Goal: Task Accomplishment & Management: Complete application form

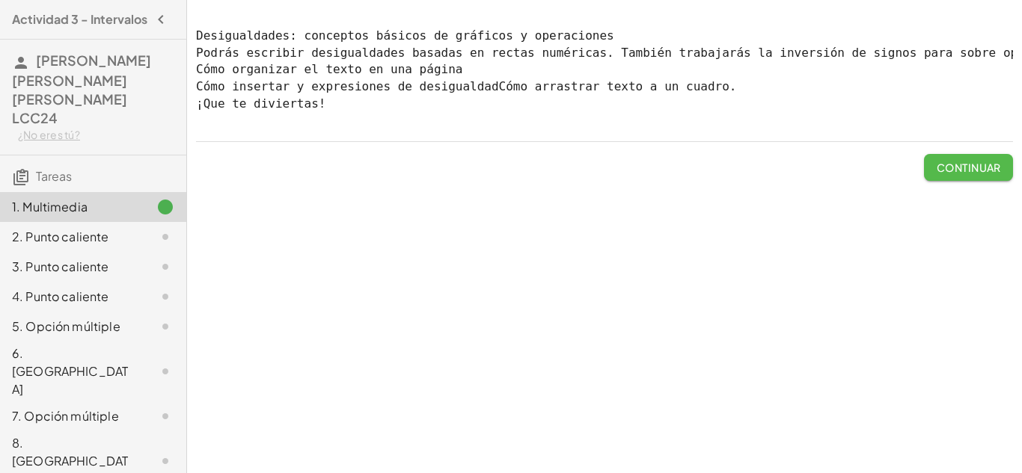
click at [984, 174] on font "Continuar" at bounding box center [968, 167] width 64 height 13
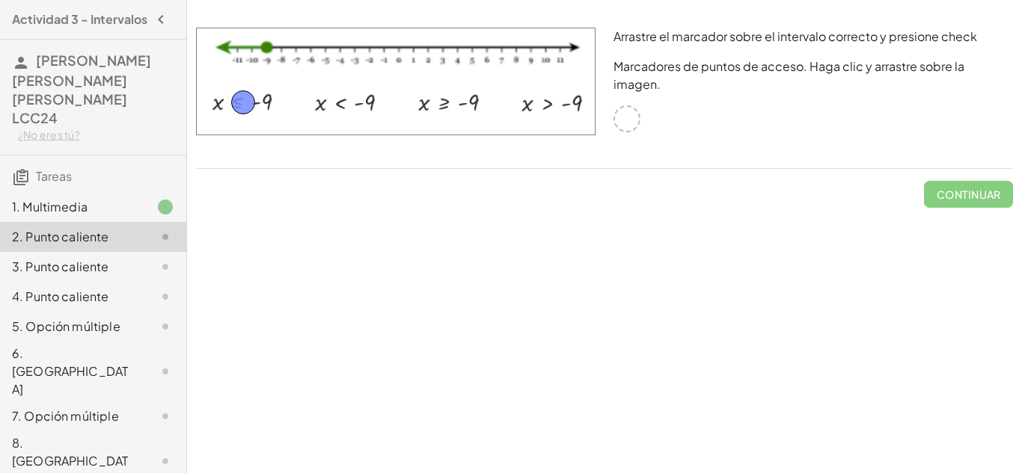
drag, startPoint x: 628, startPoint y: 105, endPoint x: 244, endPoint y: 106, distance: 383.7
drag, startPoint x: 244, startPoint y: 108, endPoint x: 565, endPoint y: 112, distance: 320.9
click at [961, 188] on font "Continuar" at bounding box center [968, 194] width 64 height 13
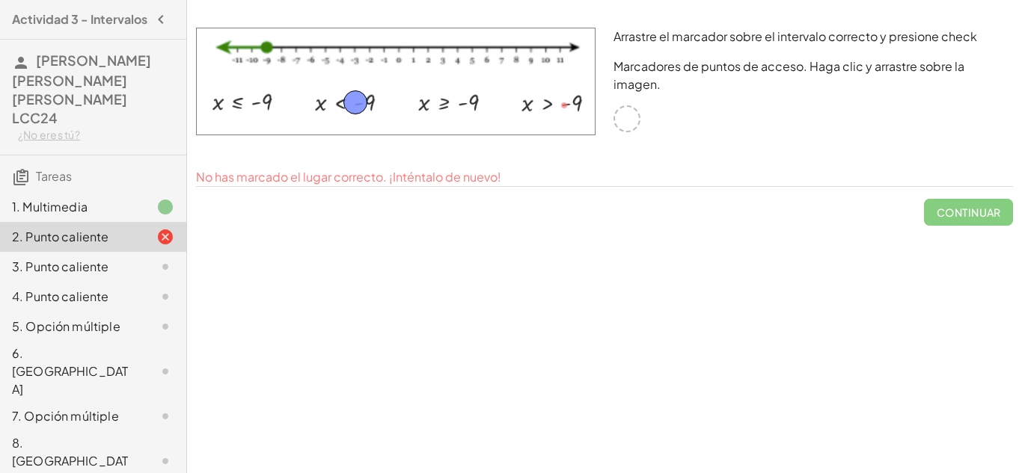
drag, startPoint x: 558, startPoint y: 99, endPoint x: 350, endPoint y: 96, distance: 208.0
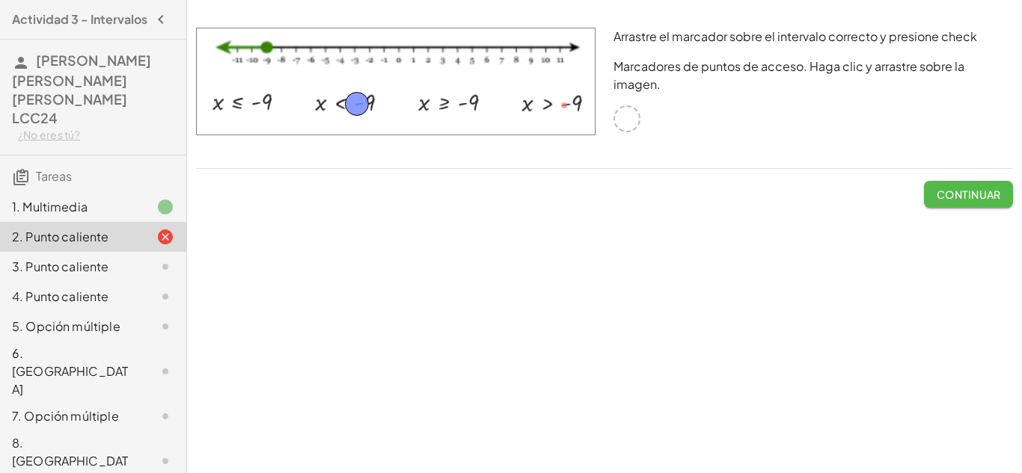
click at [996, 188] on font "Continuar" at bounding box center [968, 194] width 64 height 13
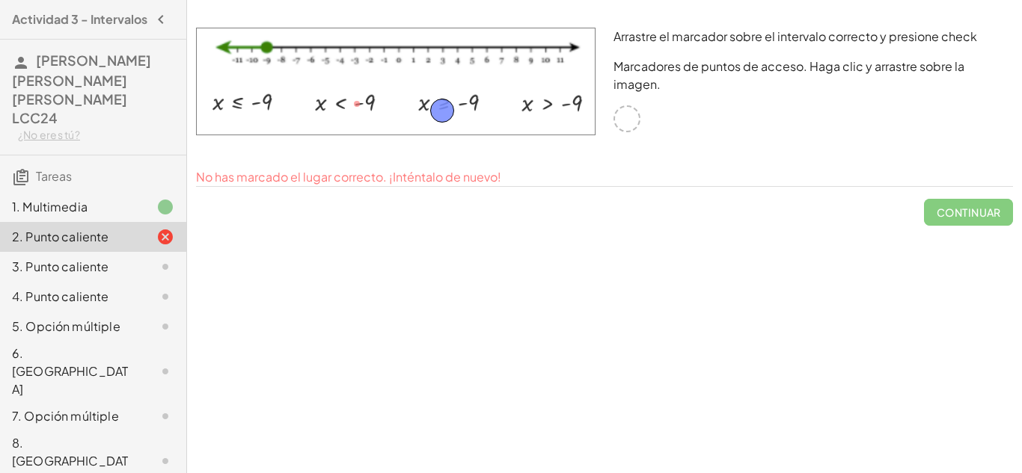
drag, startPoint x: 364, startPoint y: 104, endPoint x: 448, endPoint y: 108, distance: 83.9
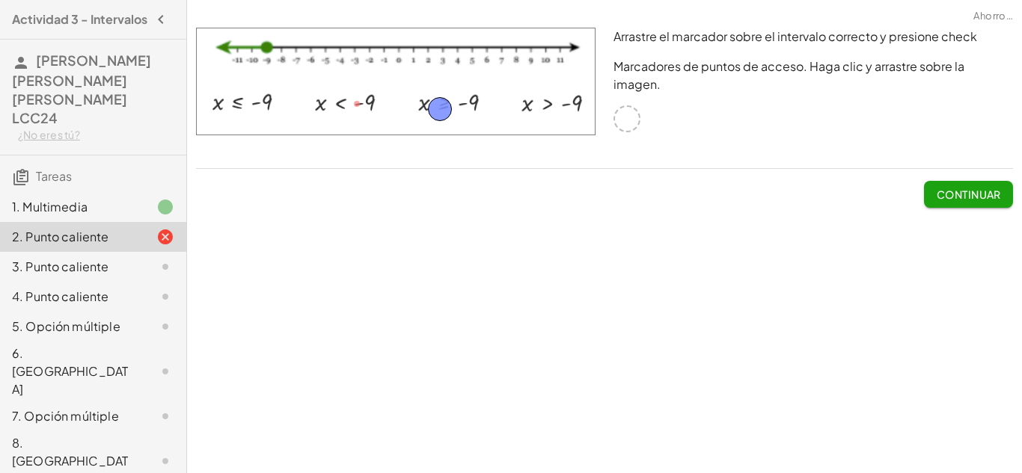
click at [988, 188] on font "Continuar" at bounding box center [968, 194] width 64 height 13
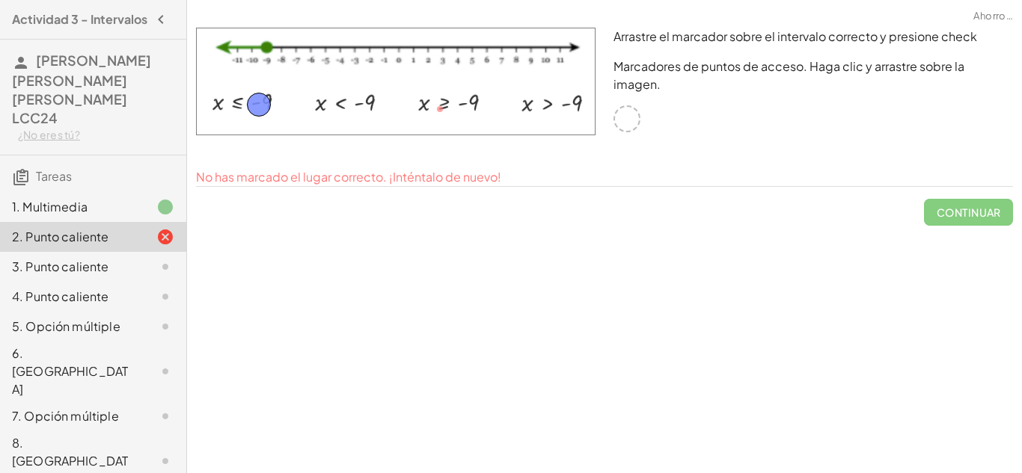
drag, startPoint x: 435, startPoint y: 111, endPoint x: 321, endPoint y: 108, distance: 113.7
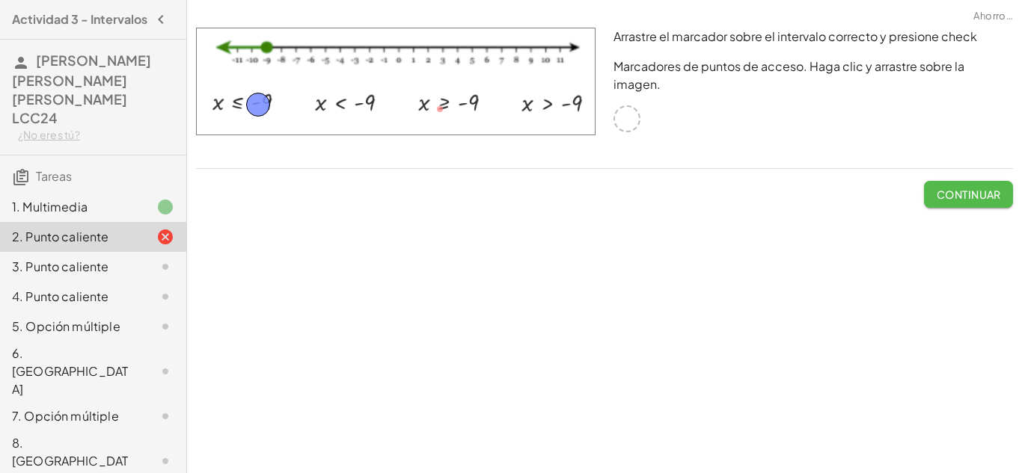
click at [953, 188] on font "Continuar" at bounding box center [968, 194] width 64 height 13
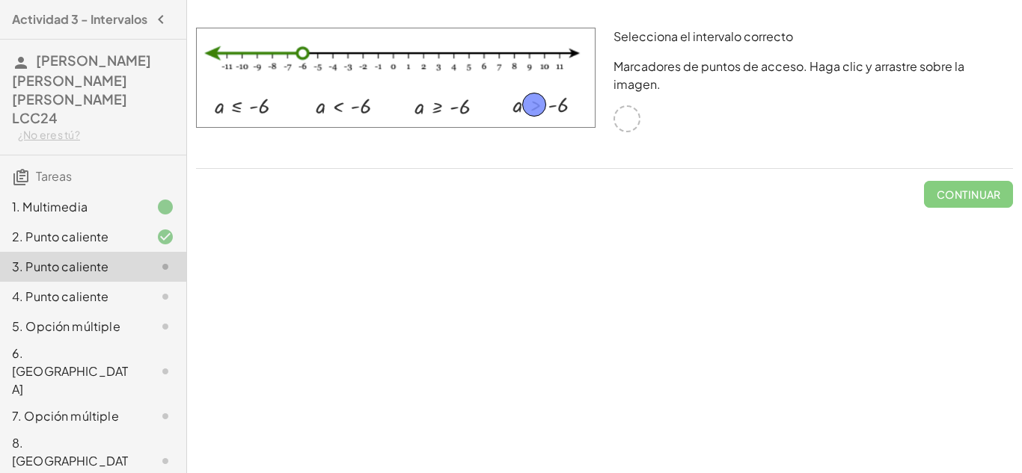
drag, startPoint x: 625, startPoint y: 105, endPoint x: 537, endPoint y: 109, distance: 88.3
click at [937, 188] on font "Continuar" at bounding box center [968, 194] width 64 height 13
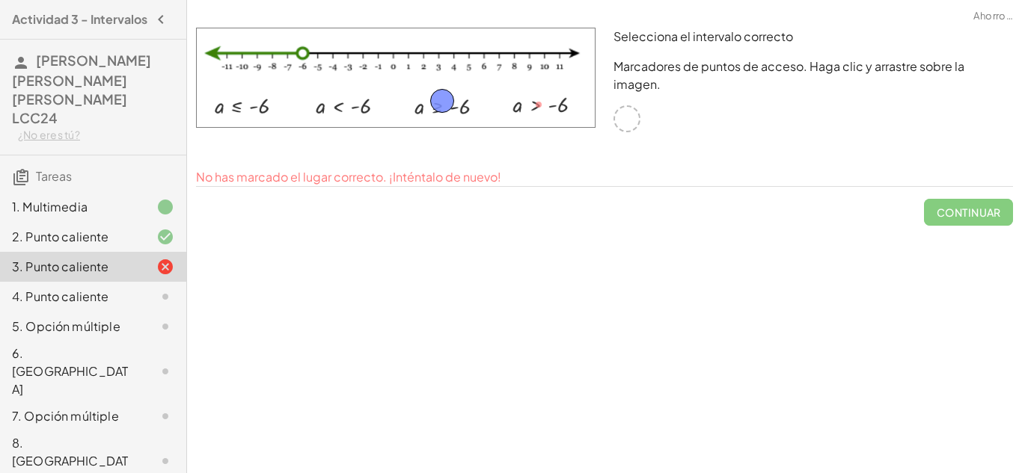
drag, startPoint x: 537, startPoint y: 102, endPoint x: 441, endPoint y: 107, distance: 96.6
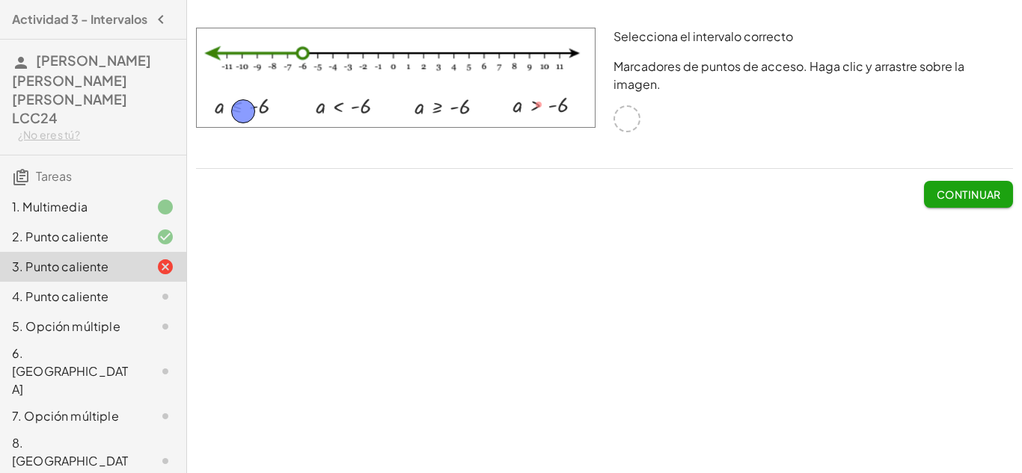
drag, startPoint x: 441, startPoint y: 109, endPoint x: 238, endPoint y: 108, distance: 202.7
click at [963, 188] on font "Continuar" at bounding box center [968, 194] width 64 height 13
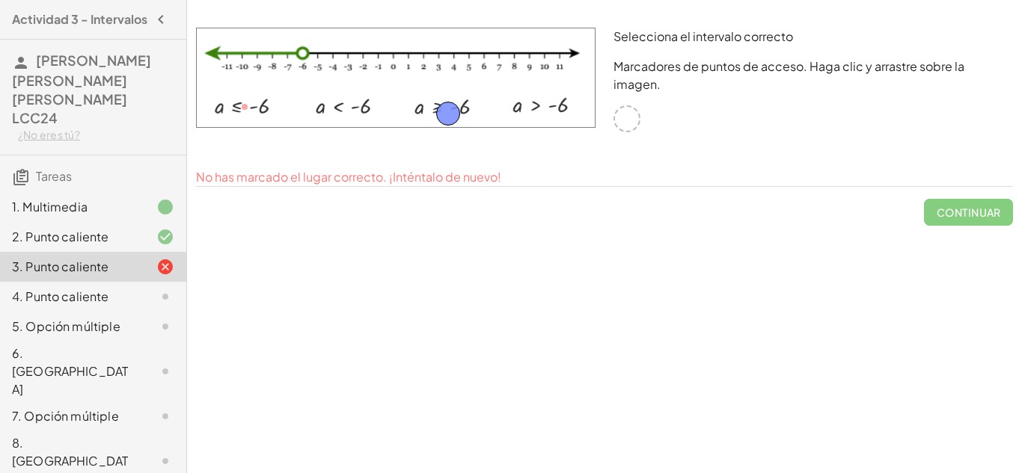
drag, startPoint x: 245, startPoint y: 102, endPoint x: 444, endPoint y: 107, distance: 199.8
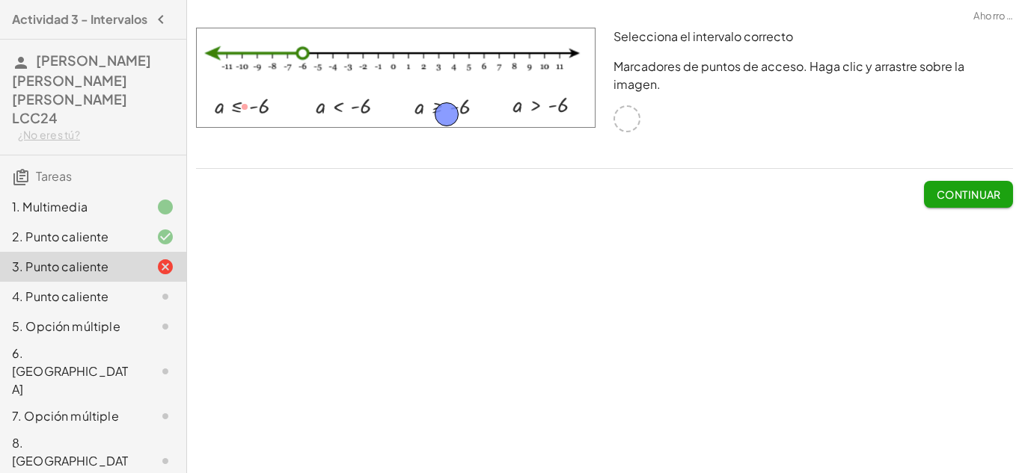
click at [961, 188] on font "Continuar" at bounding box center [968, 194] width 64 height 13
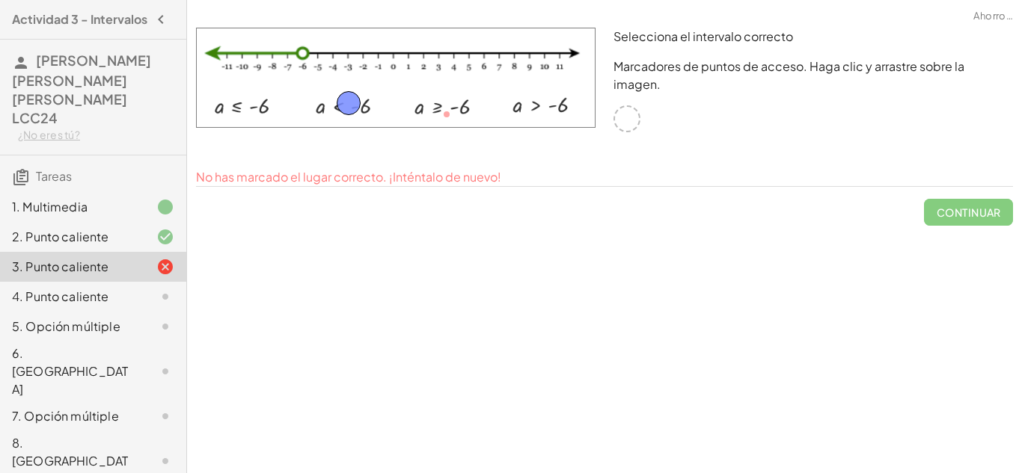
drag, startPoint x: 373, startPoint y: 101, endPoint x: 343, endPoint y: 103, distance: 29.3
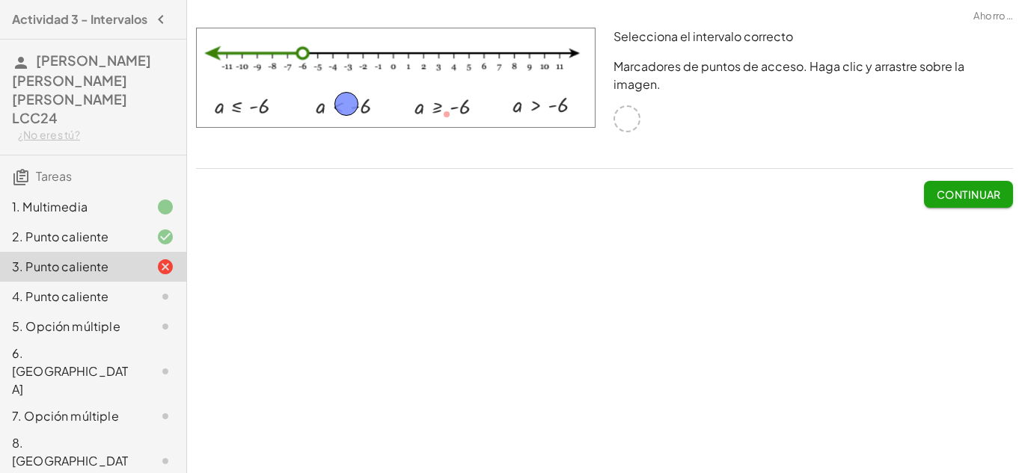
click at [981, 183] on button "Continuar" at bounding box center [968, 194] width 89 height 27
click at [981, 188] on font "Continuar" at bounding box center [968, 194] width 64 height 13
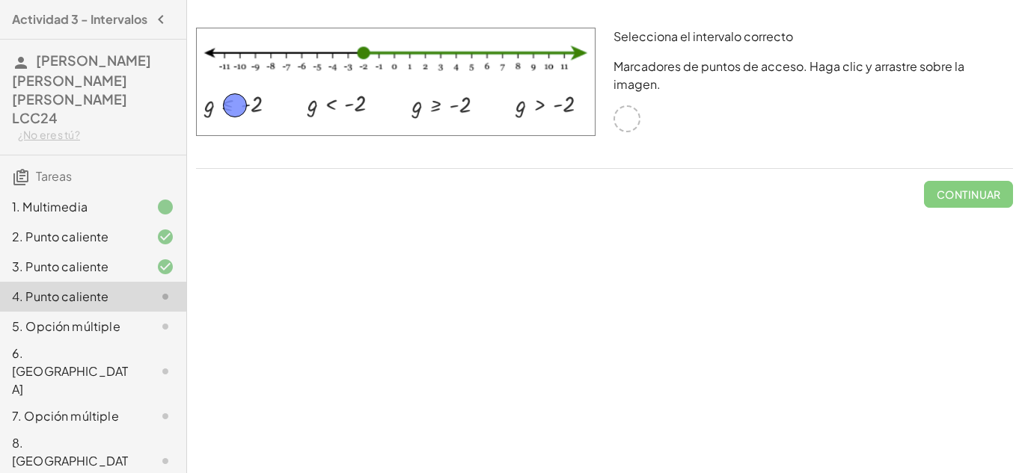
drag, startPoint x: 631, startPoint y: 105, endPoint x: 239, endPoint y: 110, distance: 392.0
click at [972, 188] on font "Continuar" at bounding box center [968, 194] width 64 height 13
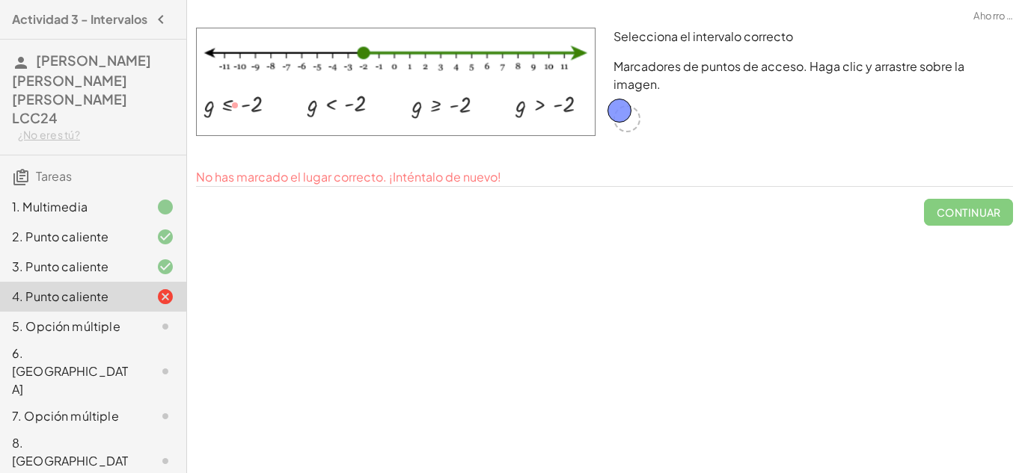
drag, startPoint x: 236, startPoint y: 111, endPoint x: 628, endPoint y: 111, distance: 392.0
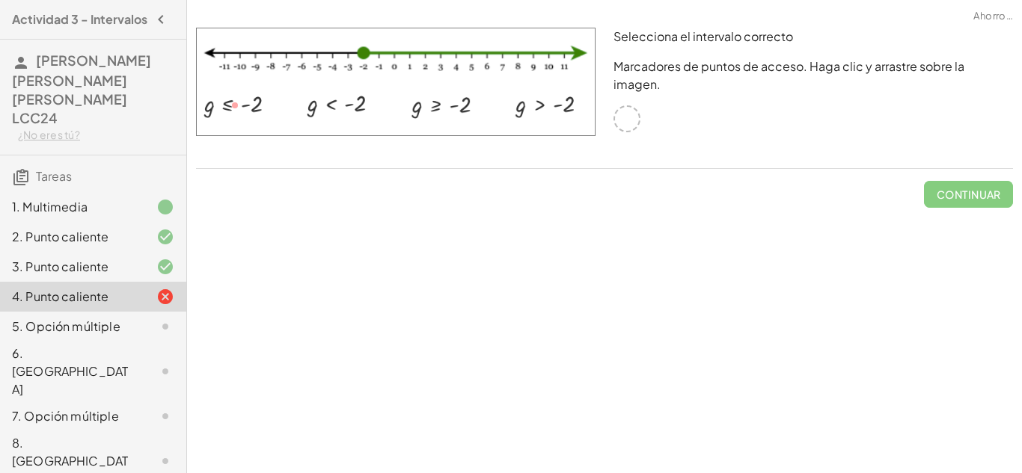
click at [423, 110] on img at bounding box center [395, 82] width 399 height 108
click at [337, 96] on img at bounding box center [395, 82] width 399 height 108
click at [231, 98] on img at bounding box center [395, 82] width 399 height 108
click at [629, 105] on div at bounding box center [626, 118] width 27 height 27
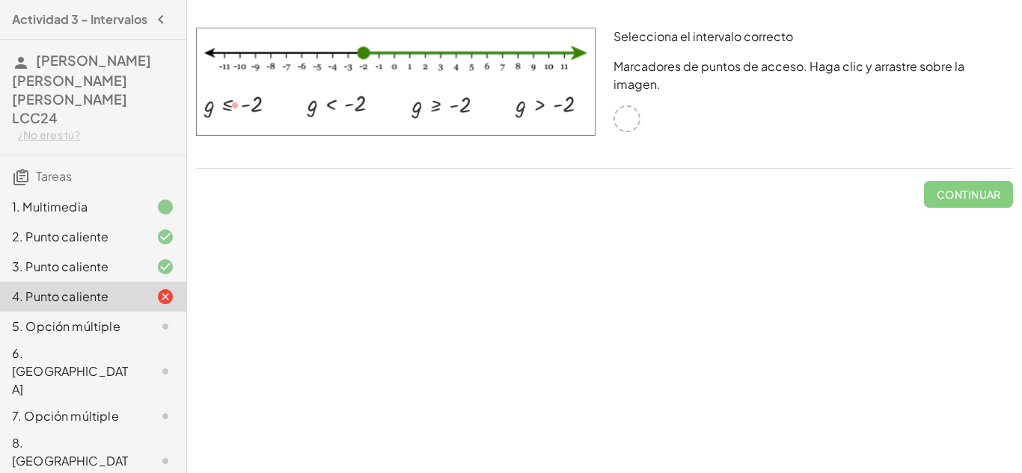
click at [658, 180] on div "Continuar" at bounding box center [604, 188] width 817 height 39
click at [123, 258] on div "3. Punto caliente" at bounding box center [72, 267] width 120 height 18
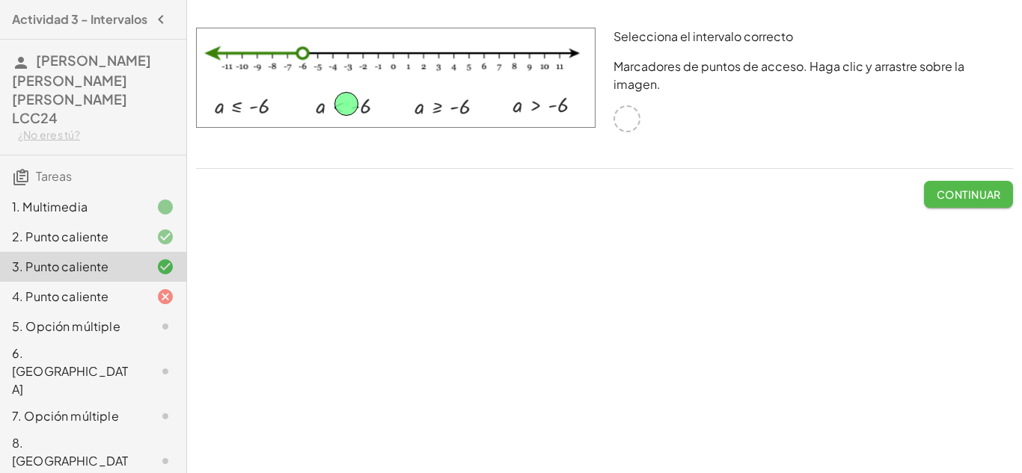
click at [963, 188] on font "Continuar" at bounding box center [968, 194] width 64 height 13
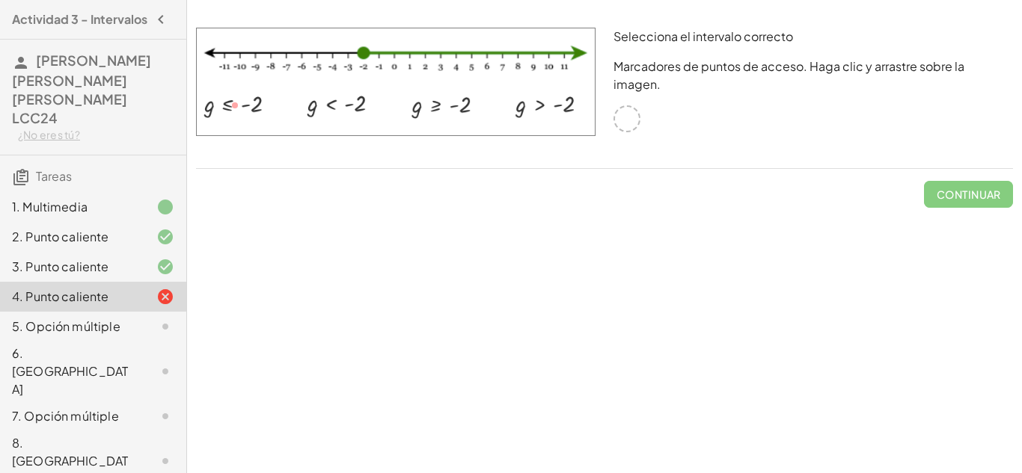
drag, startPoint x: 235, startPoint y: 105, endPoint x: 348, endPoint y: 105, distance: 112.9
click at [347, 105] on img at bounding box center [395, 82] width 399 height 108
click at [348, 105] on img at bounding box center [395, 82] width 399 height 108
drag, startPoint x: 347, startPoint y: 105, endPoint x: 358, endPoint y: 82, distance: 24.8
click at [356, 85] on img at bounding box center [395, 82] width 399 height 108
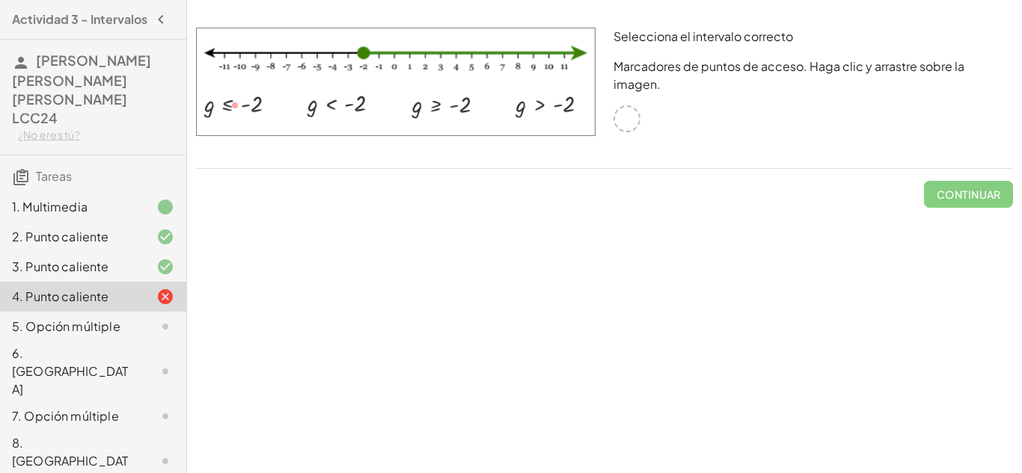
click at [371, 52] on img at bounding box center [395, 82] width 399 height 108
click at [629, 105] on div at bounding box center [626, 118] width 27 height 27
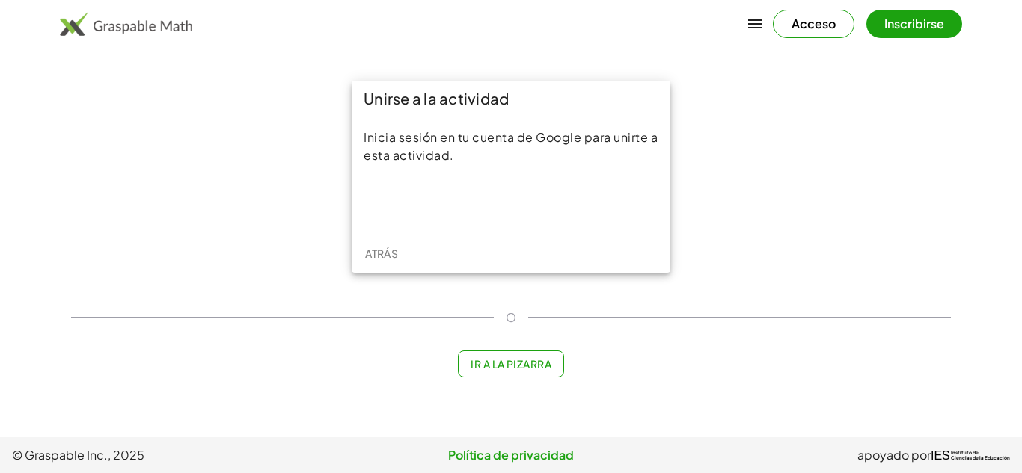
click at [831, 29] on font "Acceso" at bounding box center [813, 24] width 44 height 16
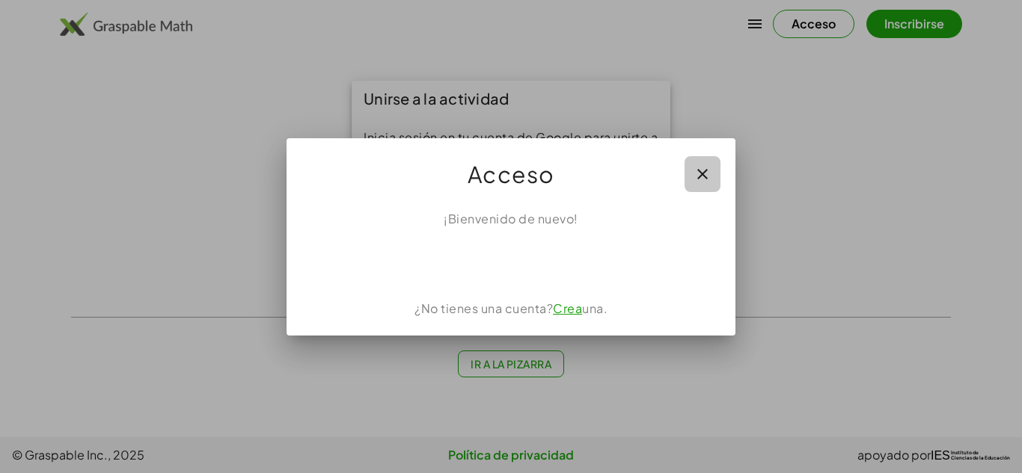
click at [708, 170] on icon "button" at bounding box center [702, 174] width 18 height 18
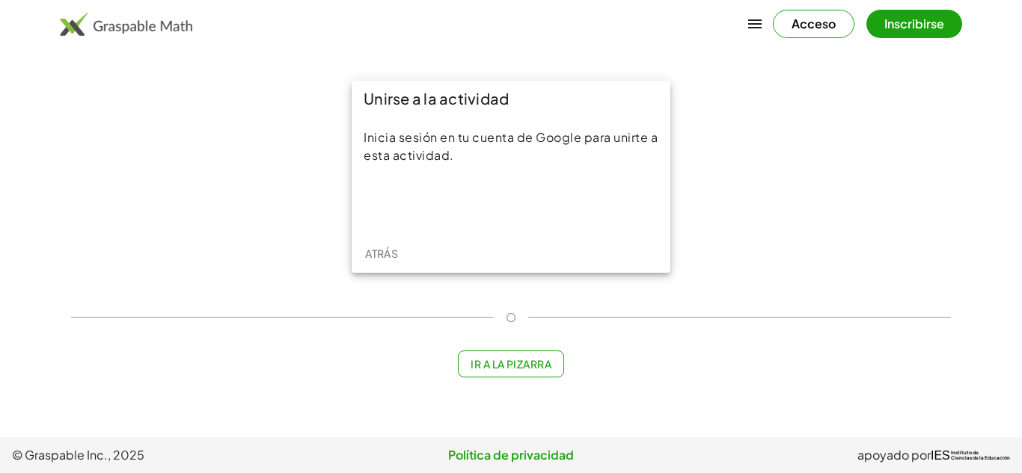
click at [758, 24] on icon "button" at bounding box center [755, 24] width 18 height 18
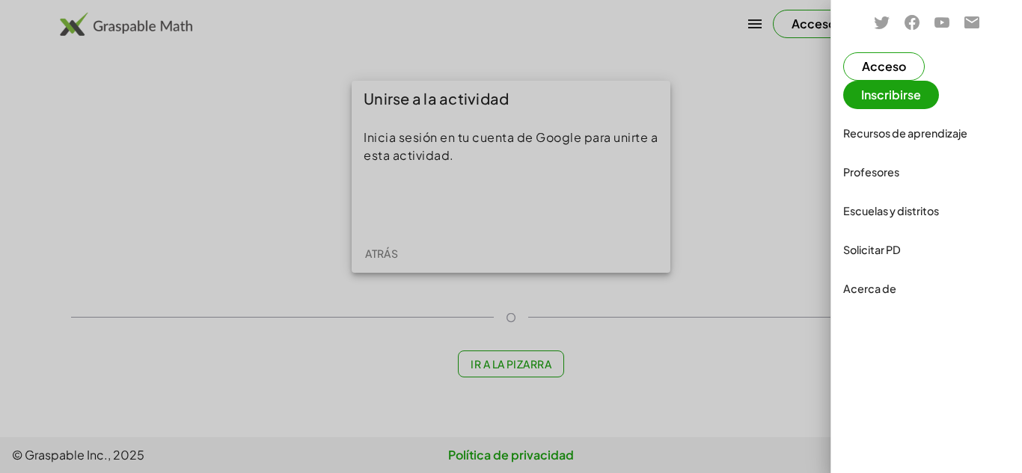
click at [882, 163] on div "Profesores" at bounding box center [926, 172] width 167 height 18
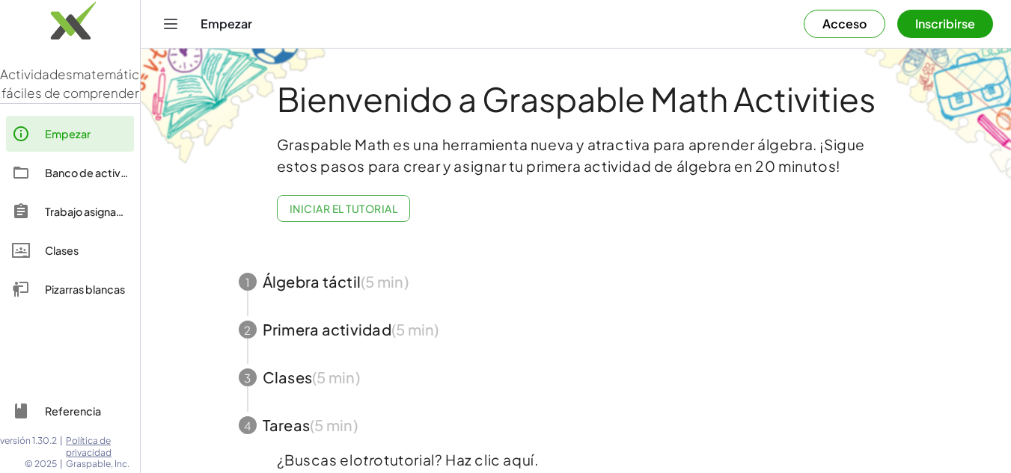
click at [69, 218] on font "Trabajo asignado" at bounding box center [87, 211] width 85 height 13
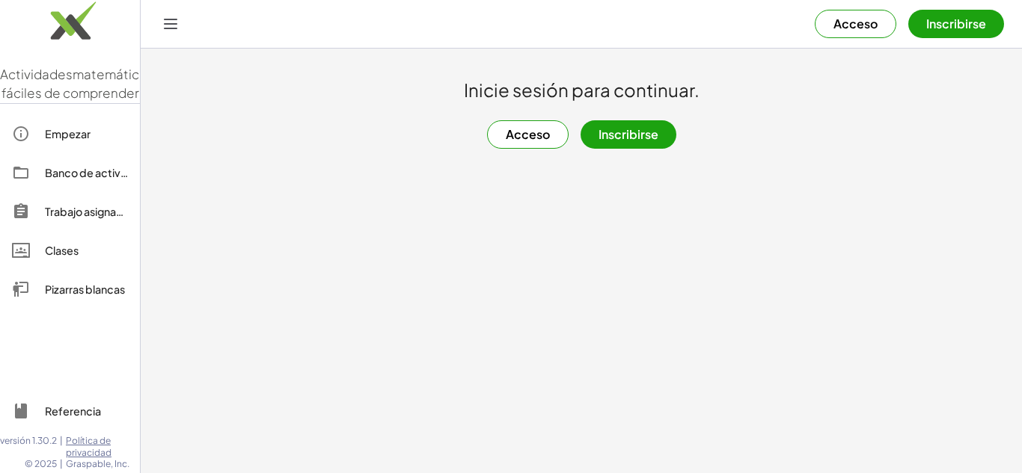
click at [526, 135] on font "Acceso" at bounding box center [528, 134] width 44 height 16
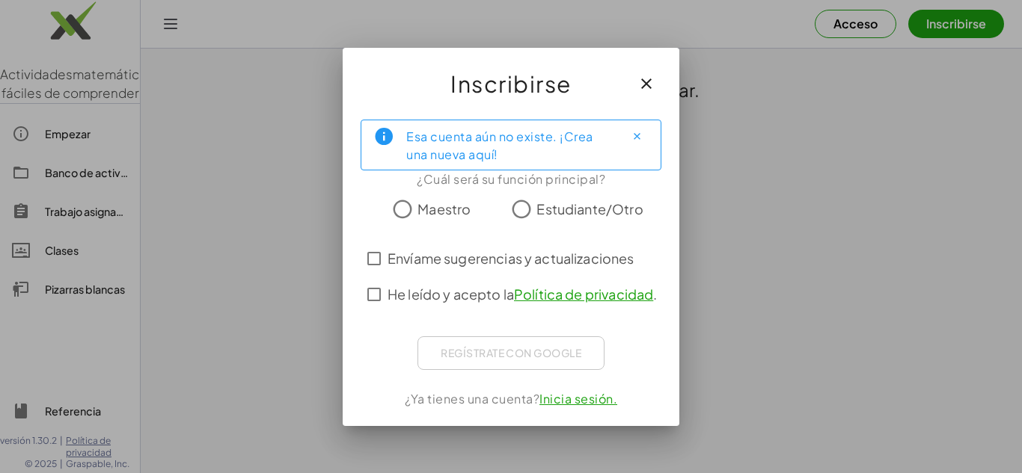
click at [655, 87] on button "button" at bounding box center [646, 84] width 36 height 36
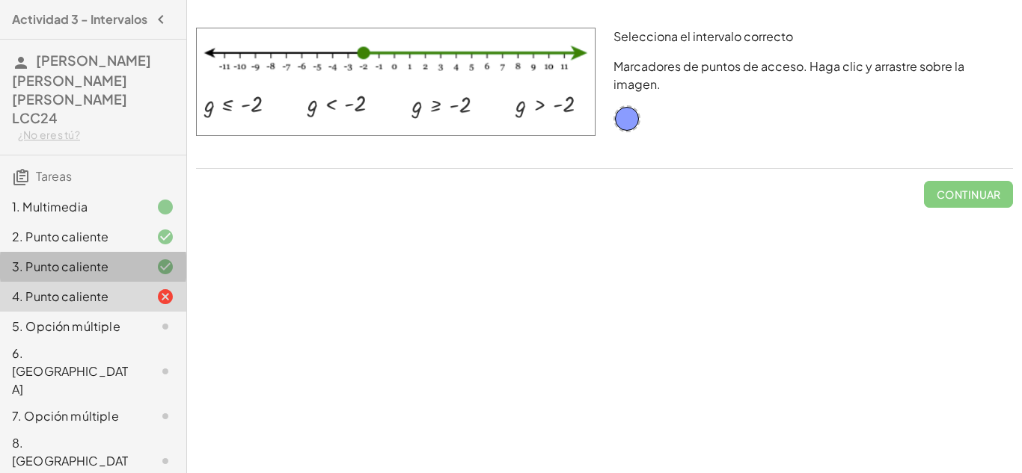
click at [114, 258] on div "3. Punto caliente" at bounding box center [72, 267] width 120 height 18
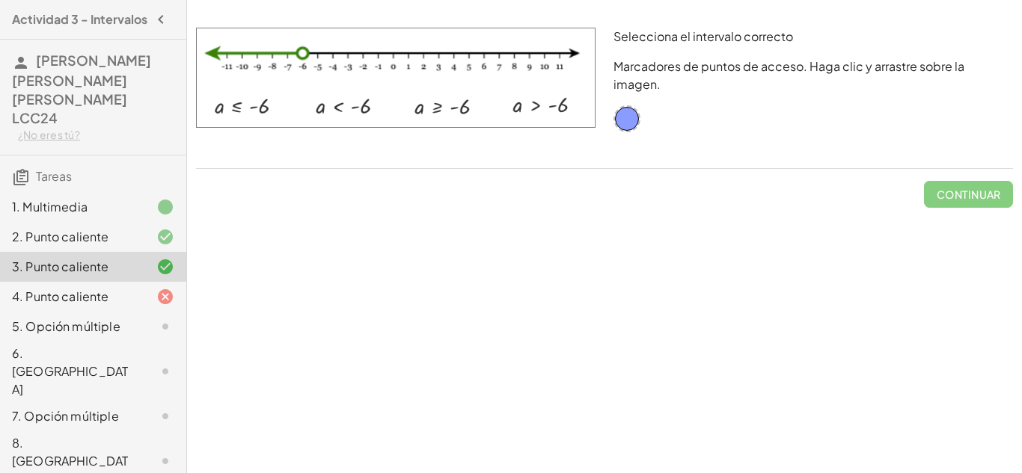
click at [126, 228] on div "2. Punto caliente" at bounding box center [72, 237] width 120 height 18
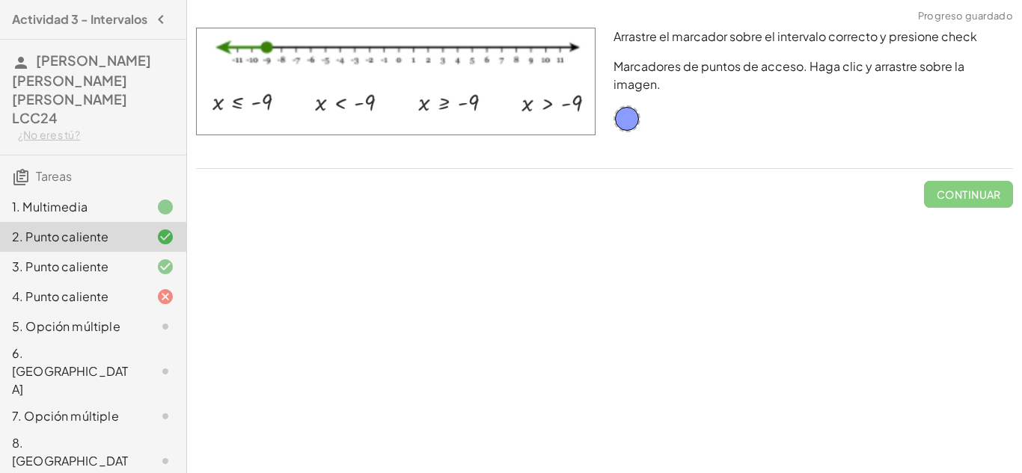
click at [116, 258] on div "3. Punto caliente" at bounding box center [72, 267] width 120 height 18
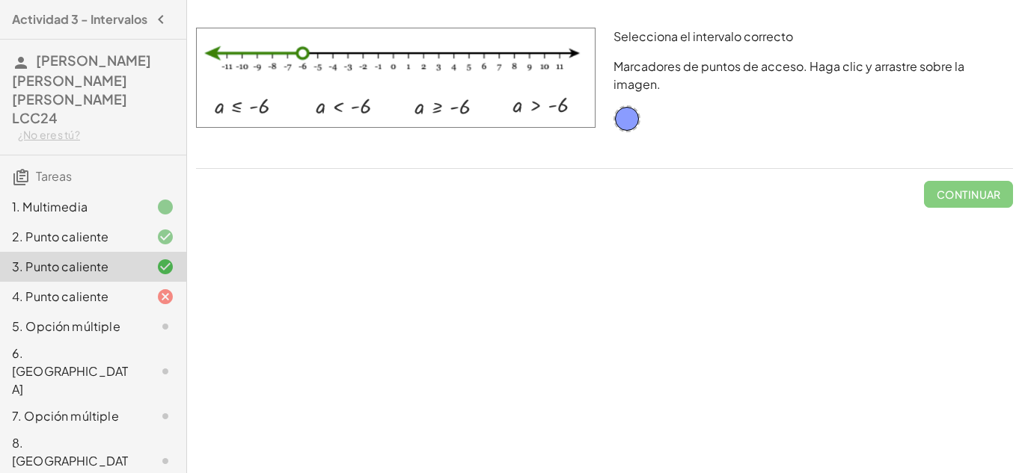
click at [90, 289] on font "4. Punto caliente" at bounding box center [60, 297] width 97 height 16
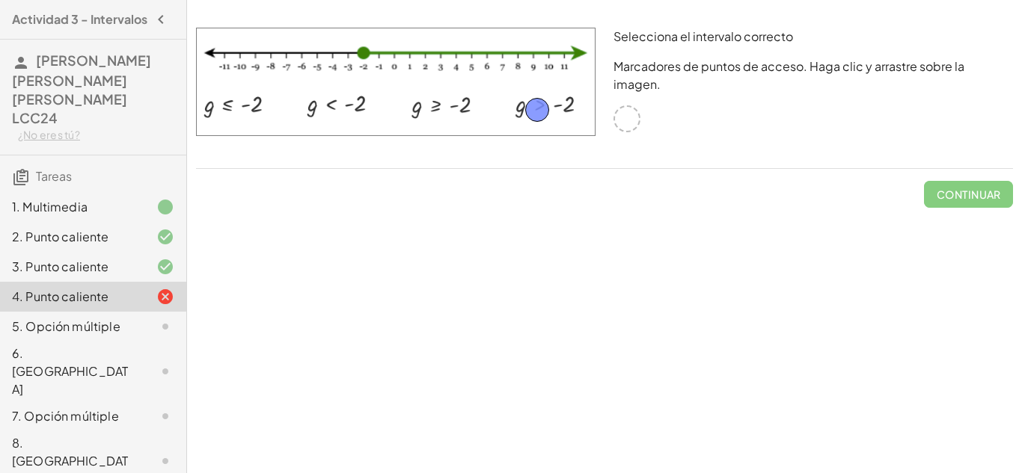
drag, startPoint x: 627, startPoint y: 96, endPoint x: 538, endPoint y: 105, distance: 89.4
click at [943, 188] on font "Continuar" at bounding box center [968, 194] width 64 height 13
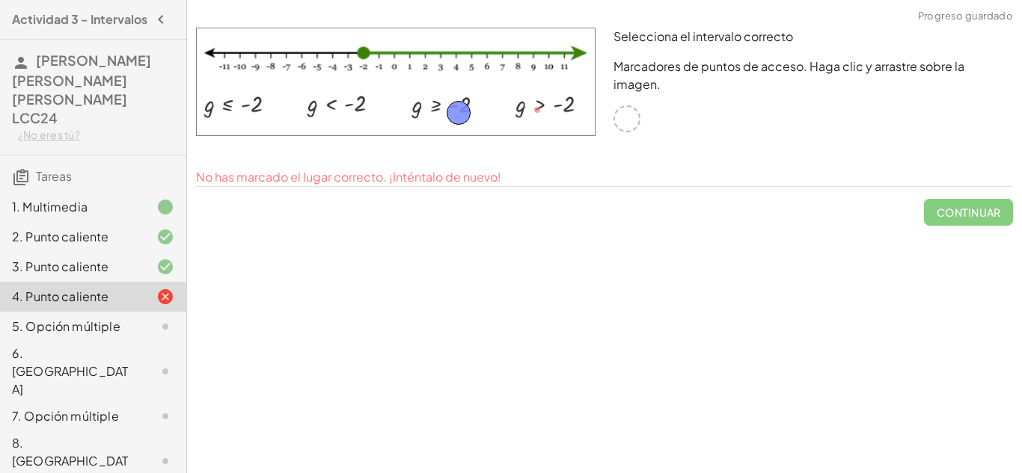
drag, startPoint x: 531, startPoint y: 106, endPoint x: 454, endPoint y: 108, distance: 77.1
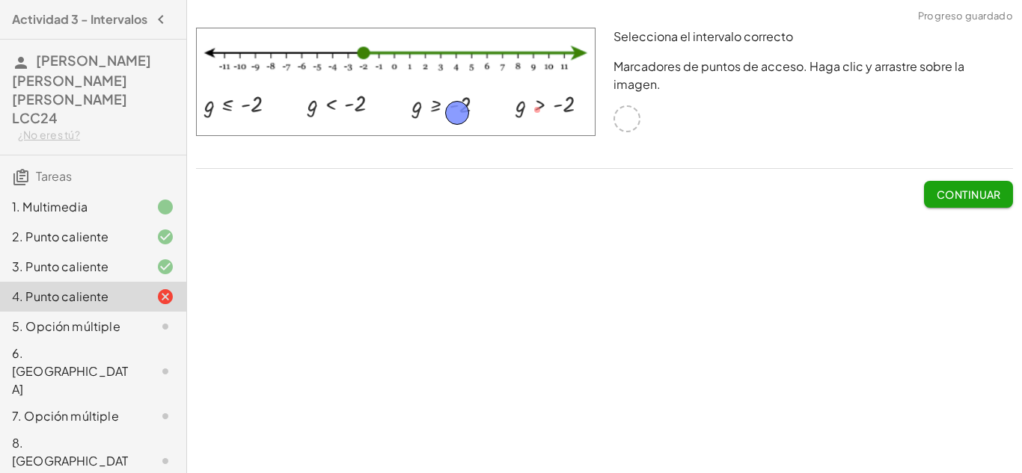
click at [932, 181] on button "Continuar" at bounding box center [968, 194] width 89 height 27
click at [957, 188] on font "Continuar" at bounding box center [968, 194] width 64 height 13
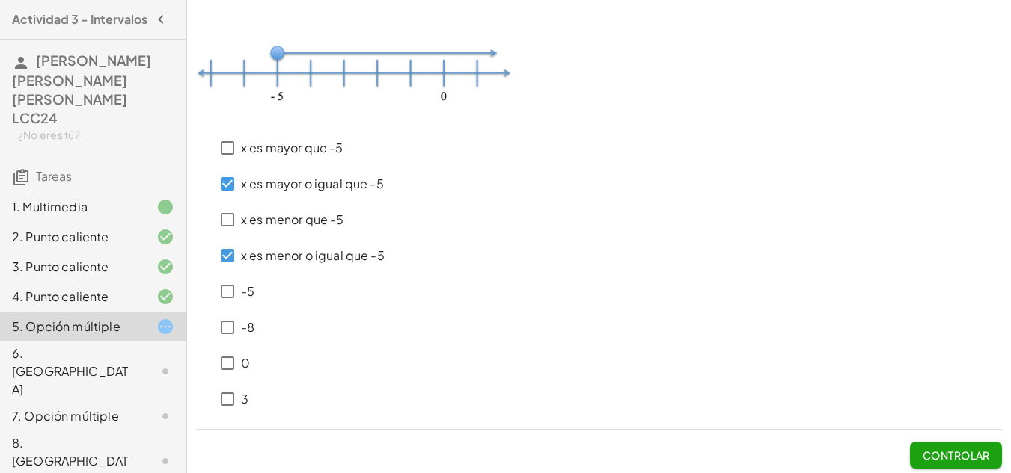
scroll to position [40, 0]
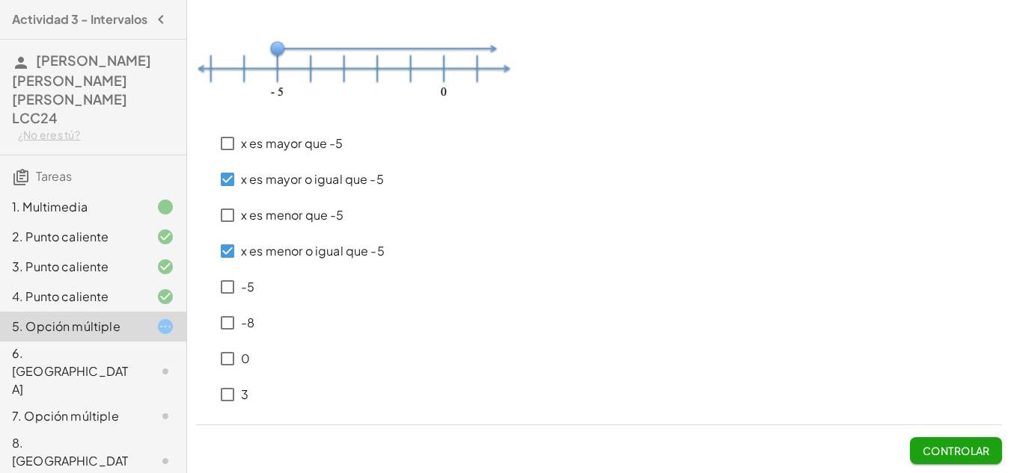
click at [953, 447] on font "Controlar" at bounding box center [955, 450] width 67 height 13
click at [966, 451] on font "Controlar" at bounding box center [955, 450] width 67 height 13
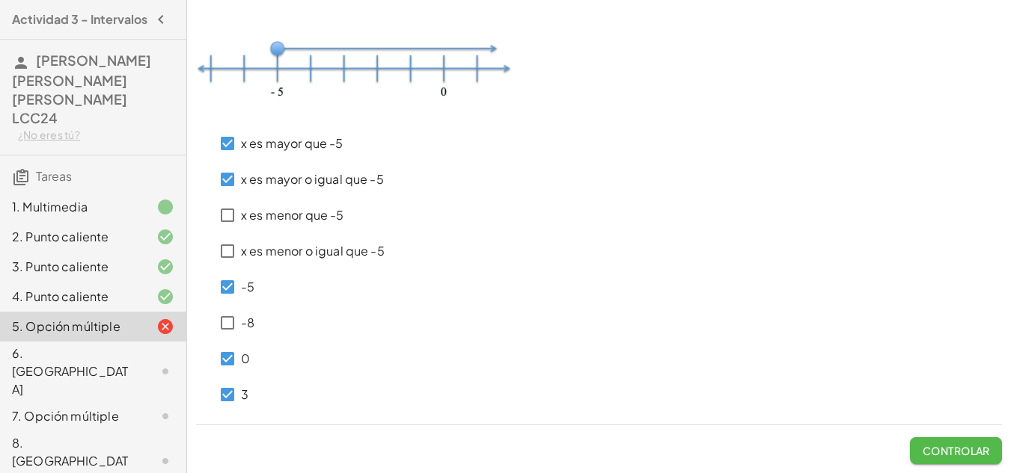
click at [946, 459] on button "Controlar" at bounding box center [956, 451] width 92 height 27
click at [952, 453] on font "Controlar" at bounding box center [955, 450] width 67 height 13
click at [969, 445] on font "Controlar" at bounding box center [955, 450] width 67 height 13
click at [969, 442] on button "Controlar" at bounding box center [956, 451] width 92 height 27
click at [987, 451] on font "Controlar" at bounding box center [955, 450] width 67 height 13
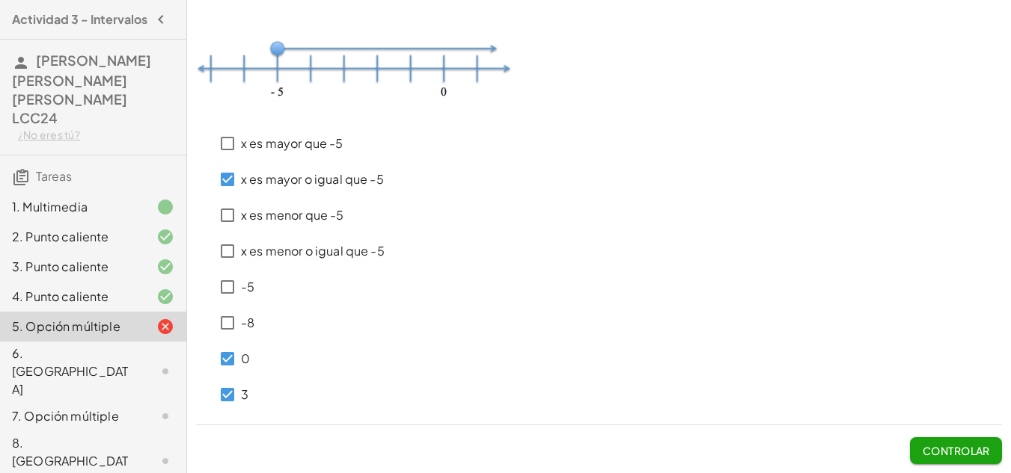
click at [966, 462] on button "Controlar" at bounding box center [956, 451] width 92 height 27
click at [943, 453] on font "Controlar" at bounding box center [955, 450] width 67 height 13
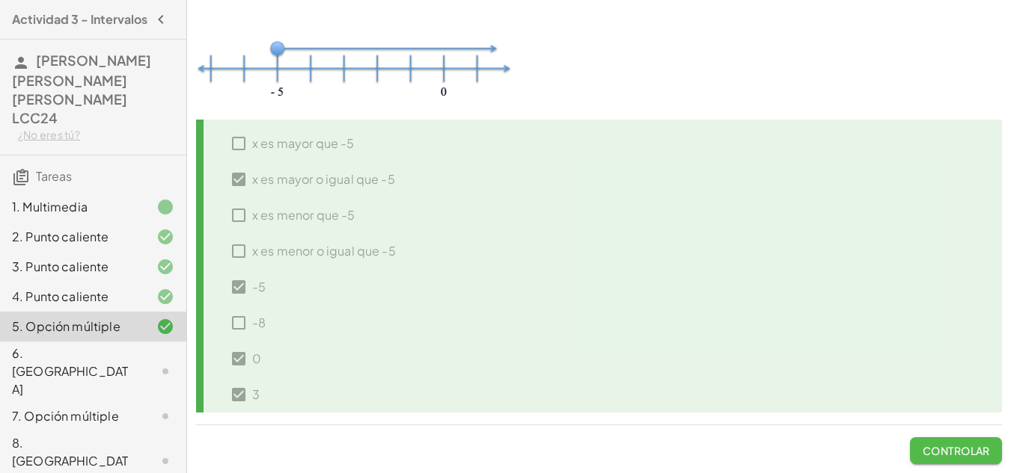
click at [943, 453] on font "Controlar" at bounding box center [955, 450] width 67 height 13
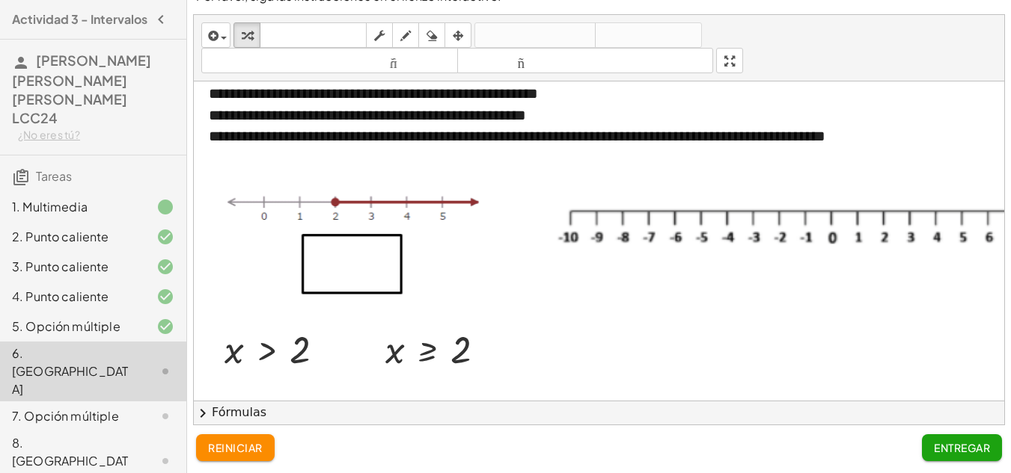
scroll to position [9, 0]
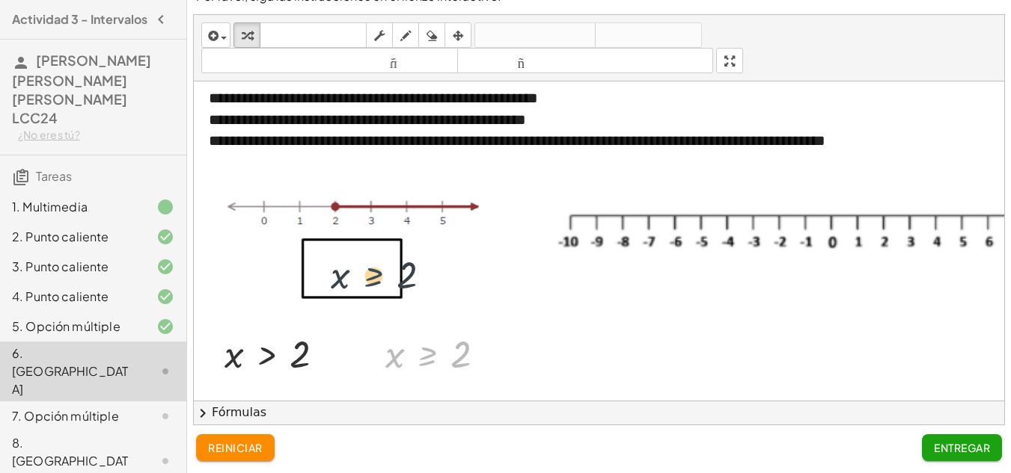
drag, startPoint x: 424, startPoint y: 358, endPoint x: 360, endPoint y: 264, distance: 113.5
drag, startPoint x: 450, startPoint y: 351, endPoint x: 363, endPoint y: 258, distance: 127.5
click at [493, 352] on div at bounding box center [490, 355] width 16 height 16
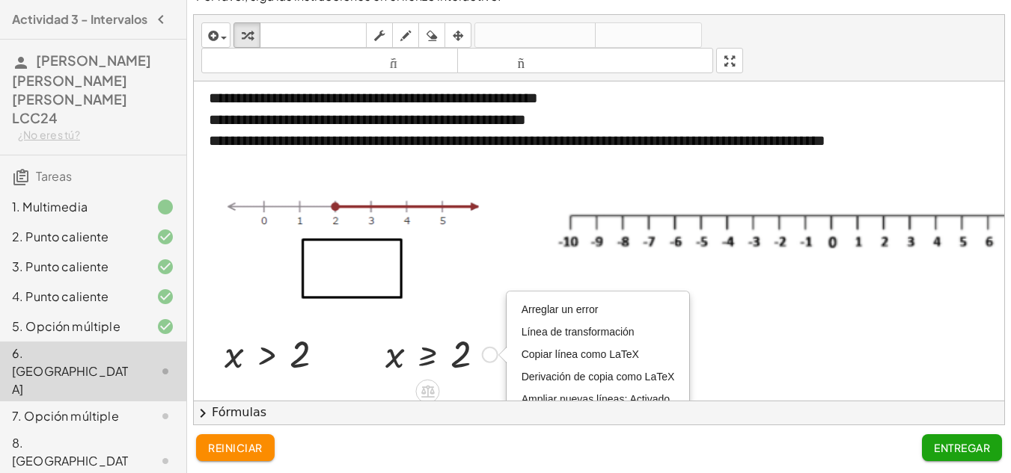
click at [479, 349] on div at bounding box center [441, 353] width 127 height 49
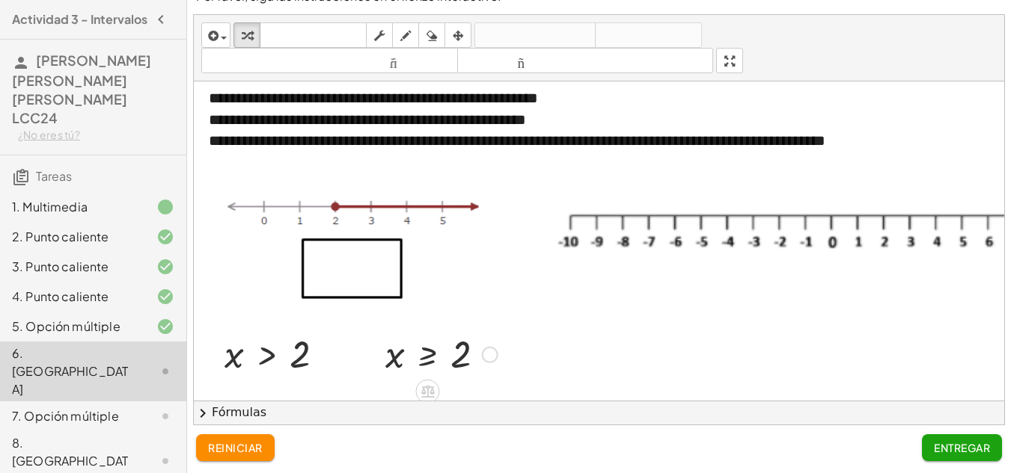
click at [491, 355] on div "Arreglar un error Línea de transformación Copiar línea como LaTeX Derivación de…" at bounding box center [490, 355] width 16 height 16
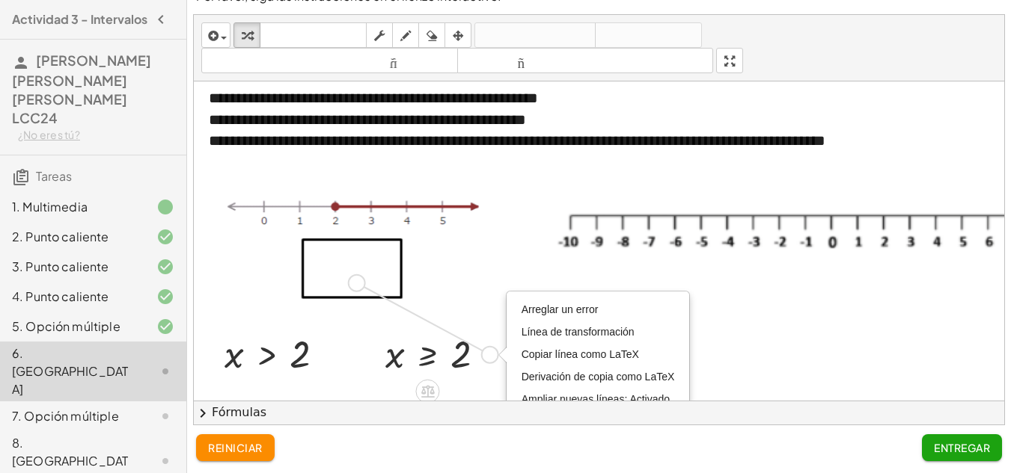
drag, startPoint x: 491, startPoint y: 355, endPoint x: 352, endPoint y: 268, distance: 163.7
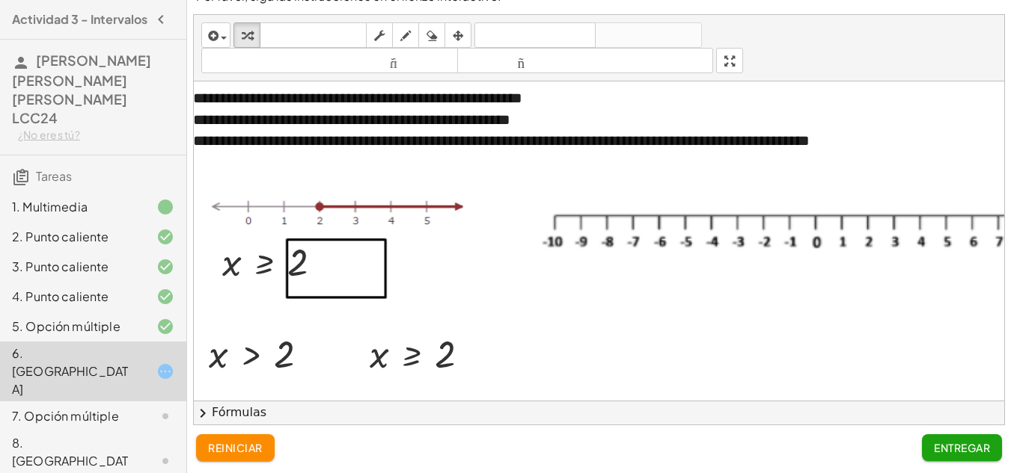
scroll to position [9, 15]
click at [407, 31] on icon "button" at bounding box center [405, 36] width 10 height 18
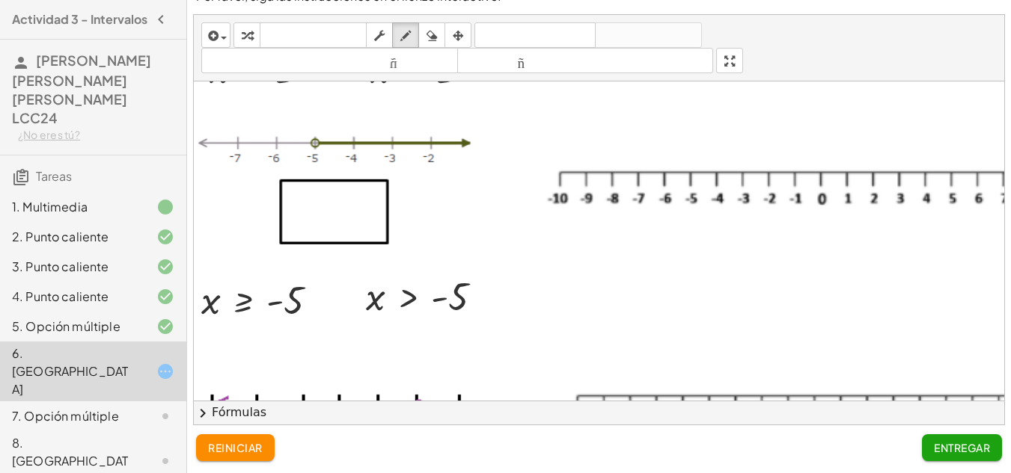
scroll to position [296, 15]
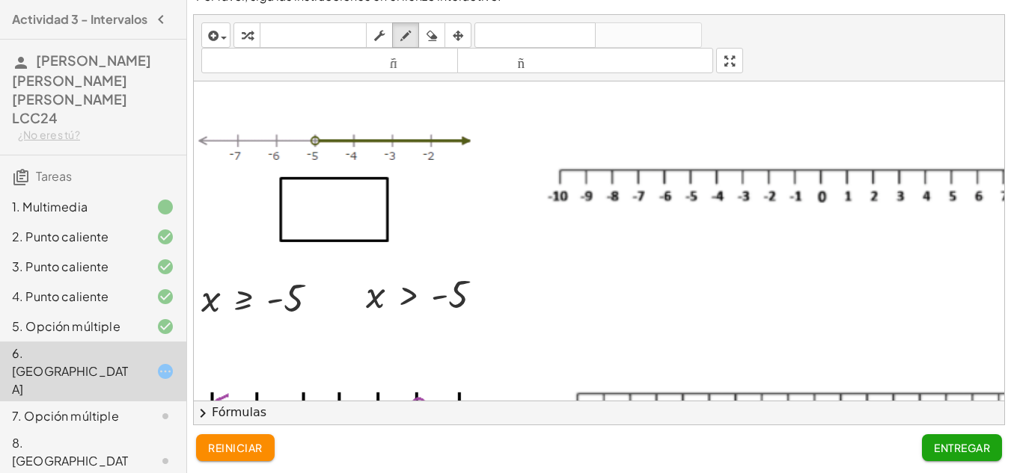
click at [422, 292] on div at bounding box center [655, 204] width 952 height 838
drag, startPoint x: 427, startPoint y: 294, endPoint x: 412, endPoint y: 290, distance: 15.4
click at [414, 290] on div at bounding box center [655, 204] width 952 height 838
click at [408, 39] on icon "button" at bounding box center [405, 36] width 10 height 18
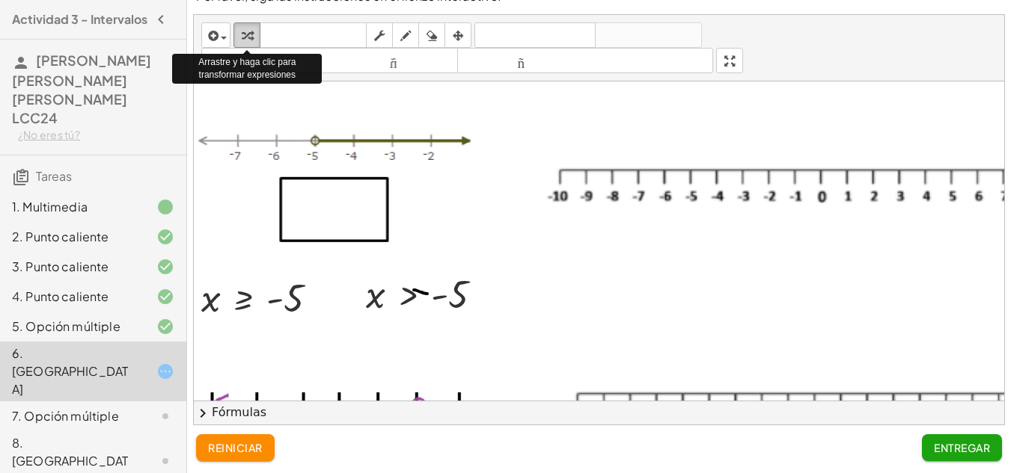
click at [248, 32] on icon "button" at bounding box center [247, 36] width 10 height 18
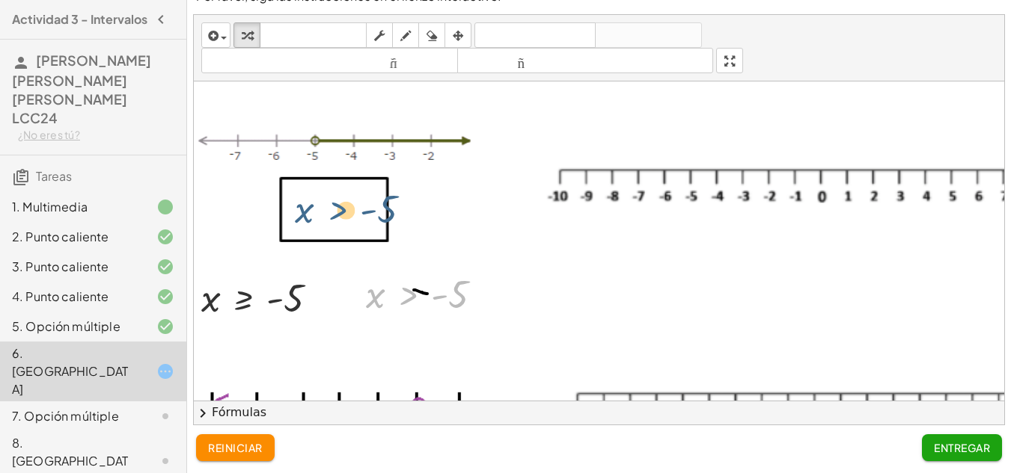
drag, startPoint x: 403, startPoint y: 294, endPoint x: 314, endPoint y: 186, distance: 139.7
click at [316, 187] on div "**********" at bounding box center [655, 204] width 952 height 838
drag, startPoint x: 481, startPoint y: 298, endPoint x: 306, endPoint y: 219, distance: 191.8
click at [306, 219] on div "**********" at bounding box center [655, 204] width 952 height 838
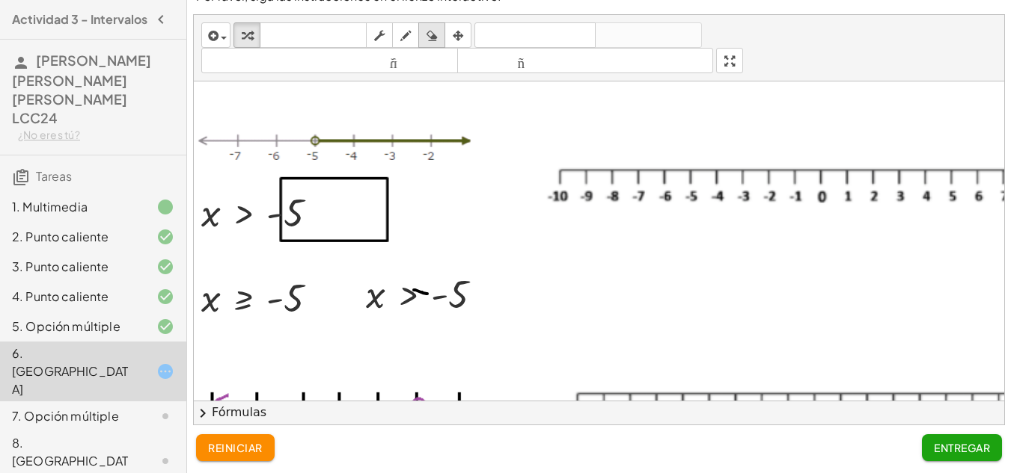
click at [428, 31] on icon "button" at bounding box center [431, 36] width 10 height 18
drag, startPoint x: 418, startPoint y: 295, endPoint x: 373, endPoint y: 276, distance: 49.3
click at [373, 274] on div at bounding box center [655, 204] width 952 height 838
click at [251, 34] on icon "button" at bounding box center [247, 36] width 10 height 18
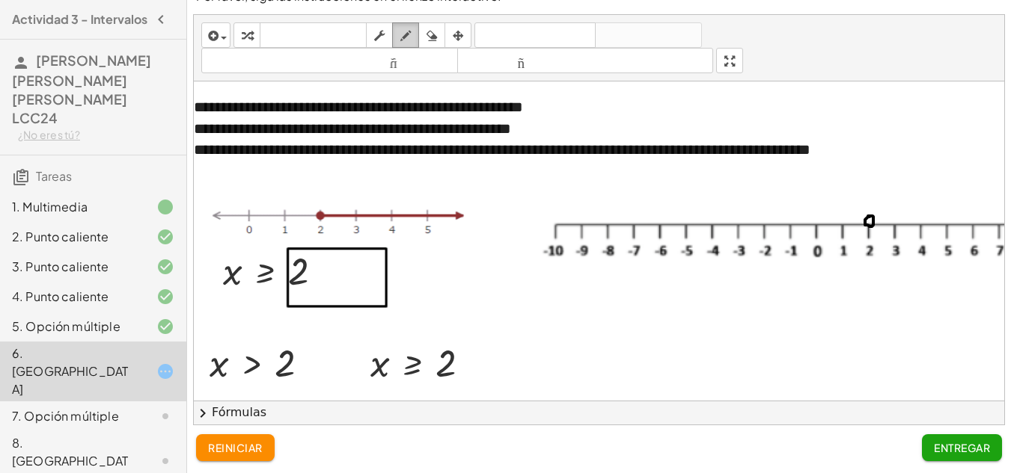
click at [410, 34] on icon "button" at bounding box center [405, 36] width 10 height 18
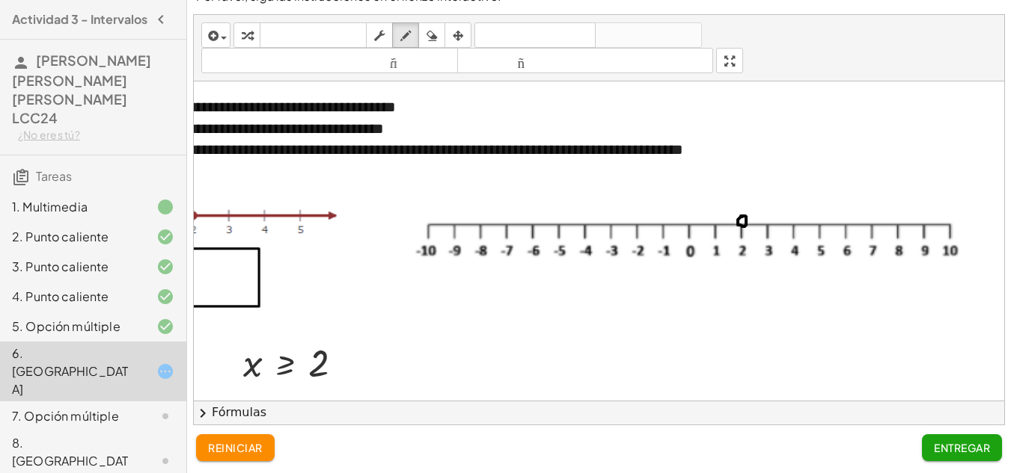
scroll to position [0, 152]
drag, startPoint x: 732, startPoint y: 223, endPoint x: 947, endPoint y: 224, distance: 214.7
drag, startPoint x: 938, startPoint y: 214, endPoint x: 948, endPoint y: 233, distance: 22.1
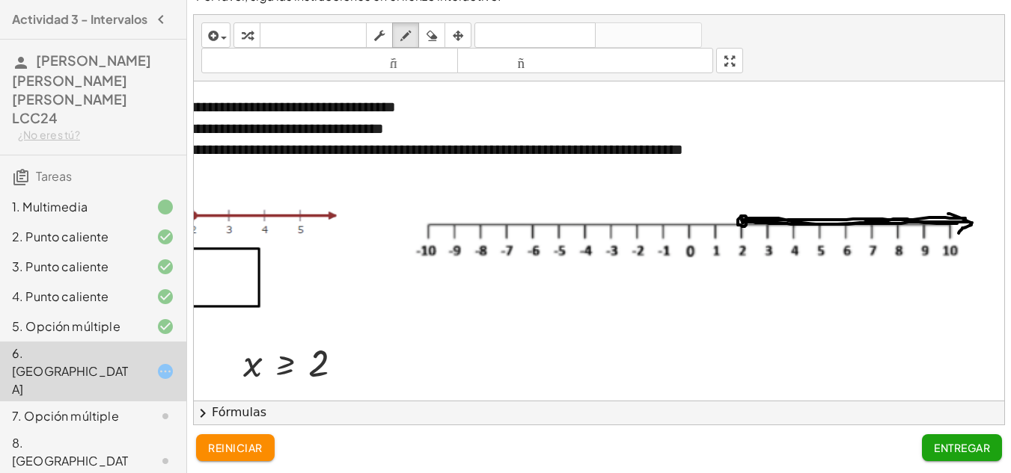
drag, startPoint x: 962, startPoint y: 223, endPoint x: 955, endPoint y: 218, distance: 8.1
click at [431, 41] on icon "button" at bounding box center [431, 36] width 10 height 18
drag, startPoint x: 738, startPoint y: 229, endPoint x: 733, endPoint y: 241, distance: 13.1
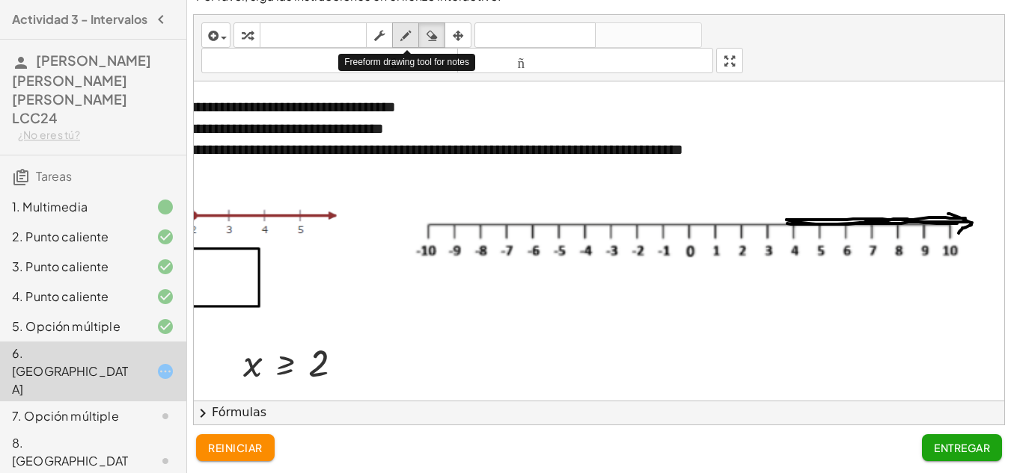
click at [404, 38] on icon "button" at bounding box center [405, 36] width 10 height 18
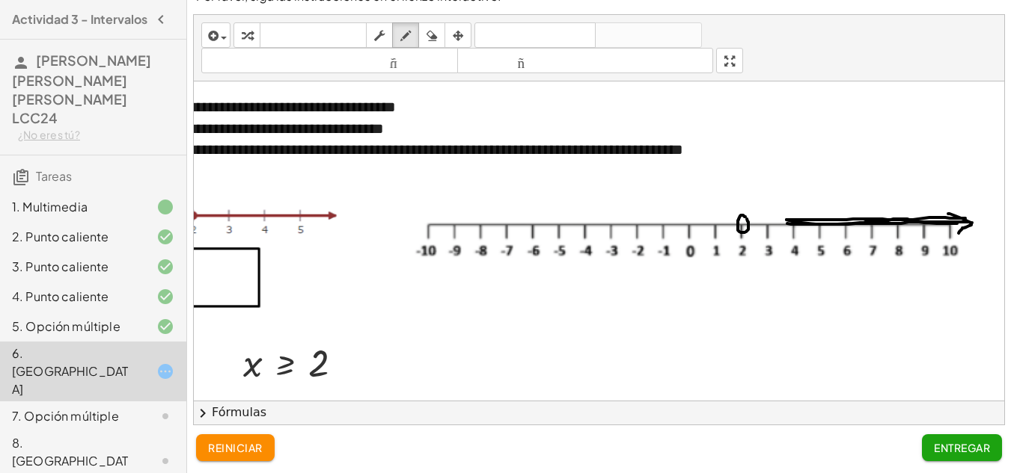
drag, startPoint x: 740, startPoint y: 223, endPoint x: 803, endPoint y: 221, distance: 63.6
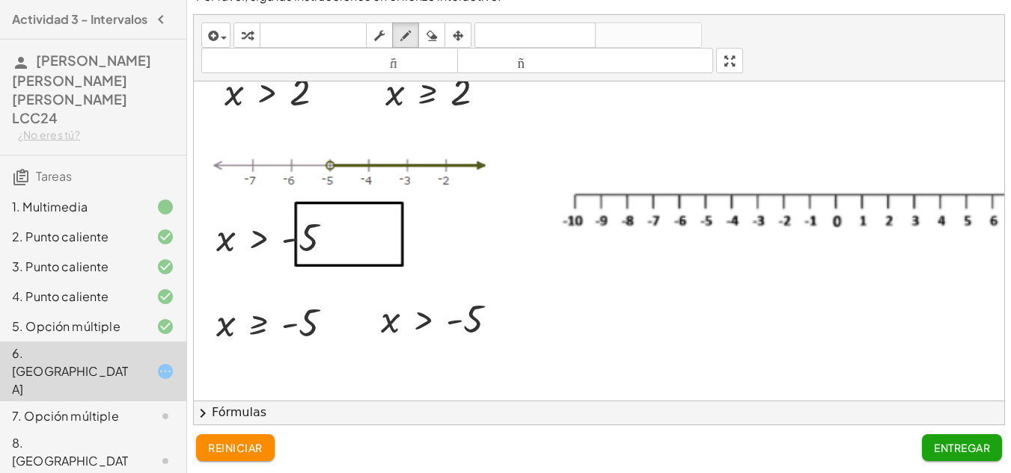
scroll to position [274, 0]
click at [411, 37] on icon "button" at bounding box center [405, 36] width 10 height 18
click at [708, 191] on div at bounding box center [670, 227] width 952 height 838
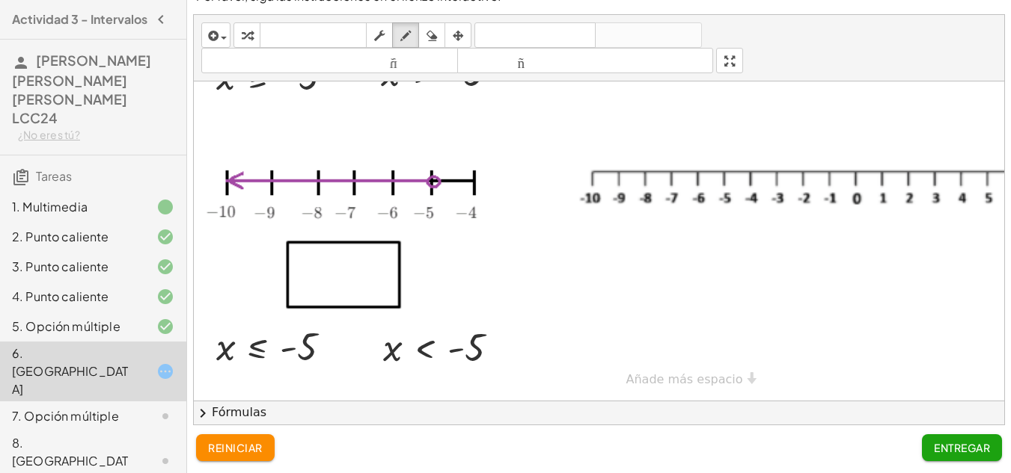
scroll to position [530, 0]
click at [298, 27] on icon "teclado" at bounding box center [312, 36] width 99 height 18
click at [248, 32] on icon "button" at bounding box center [247, 36] width 10 height 18
drag, startPoint x: 504, startPoint y: 337, endPoint x: 332, endPoint y: 262, distance: 187.6
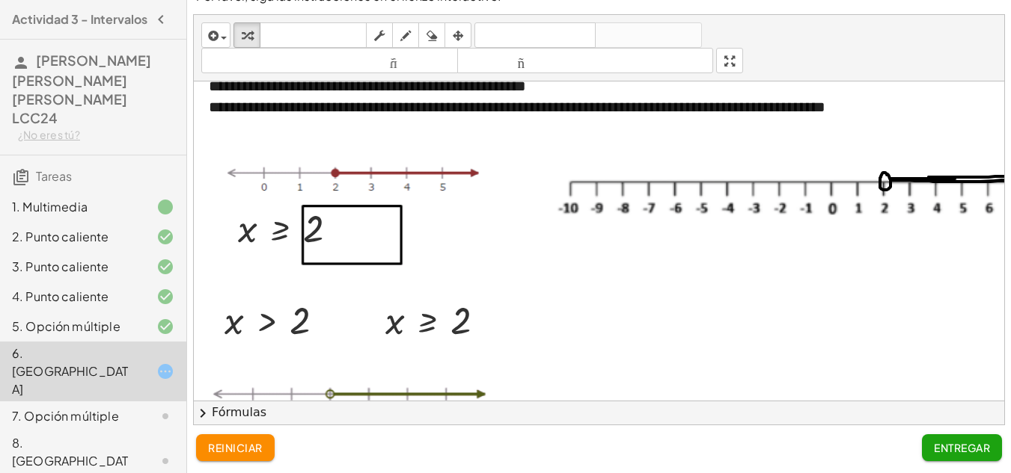
scroll to position [64, 0]
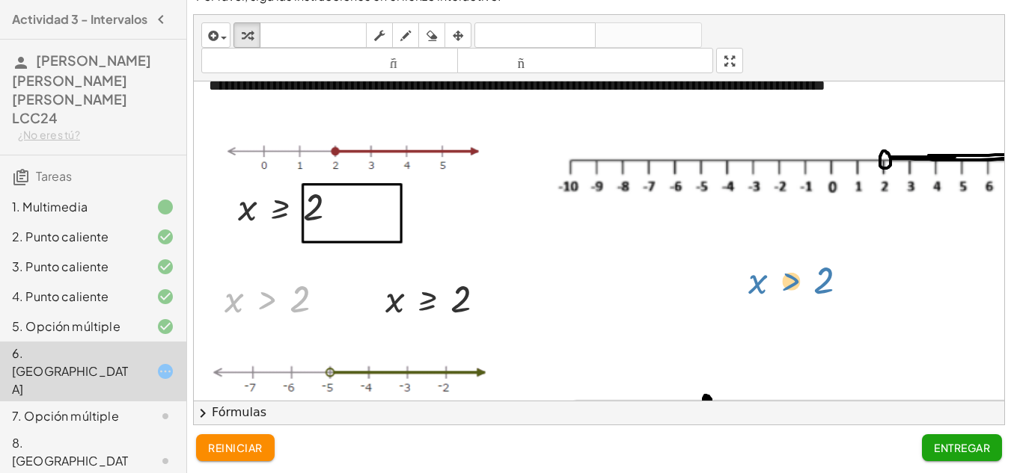
drag, startPoint x: 266, startPoint y: 298, endPoint x: 795, endPoint y: 278, distance: 529.2
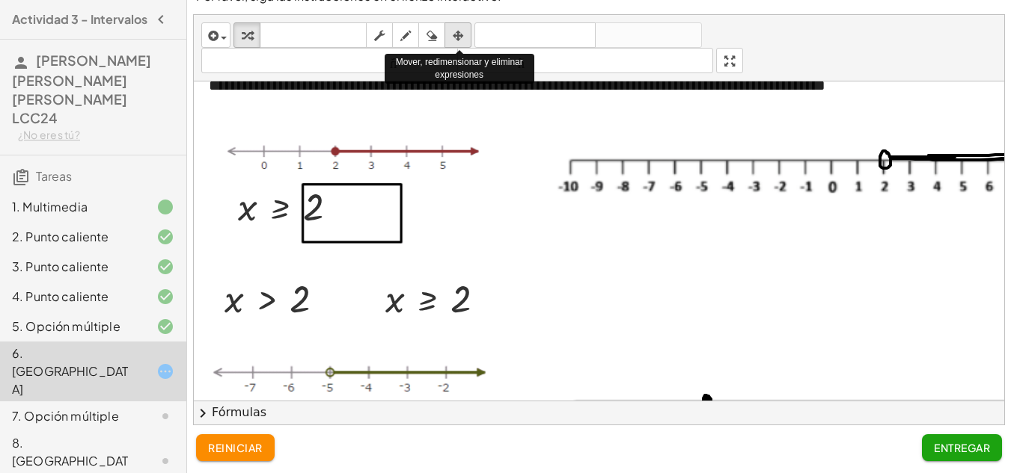
click at [452, 37] on div "button" at bounding box center [457, 35] width 19 height 18
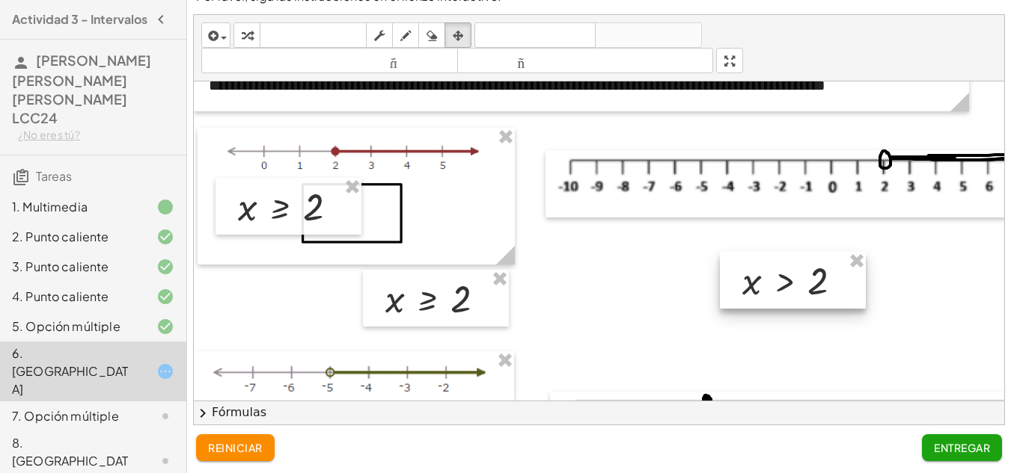
drag, startPoint x: 294, startPoint y: 298, endPoint x: 810, endPoint y: 280, distance: 516.4
click at [810, 280] on div at bounding box center [793, 280] width 146 height 57
click at [459, 27] on icon "button" at bounding box center [458, 36] width 10 height 18
click at [245, 36] on icon "button" at bounding box center [247, 36] width 10 height 18
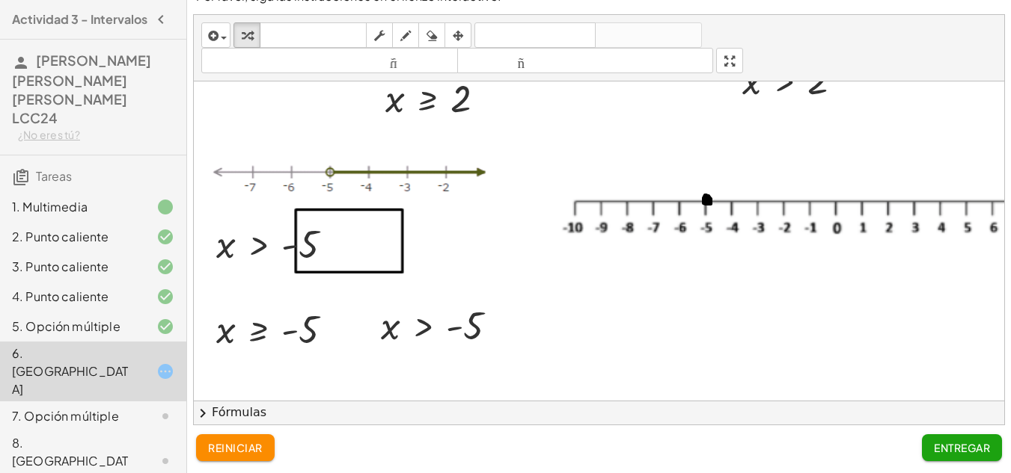
scroll to position [267, 0]
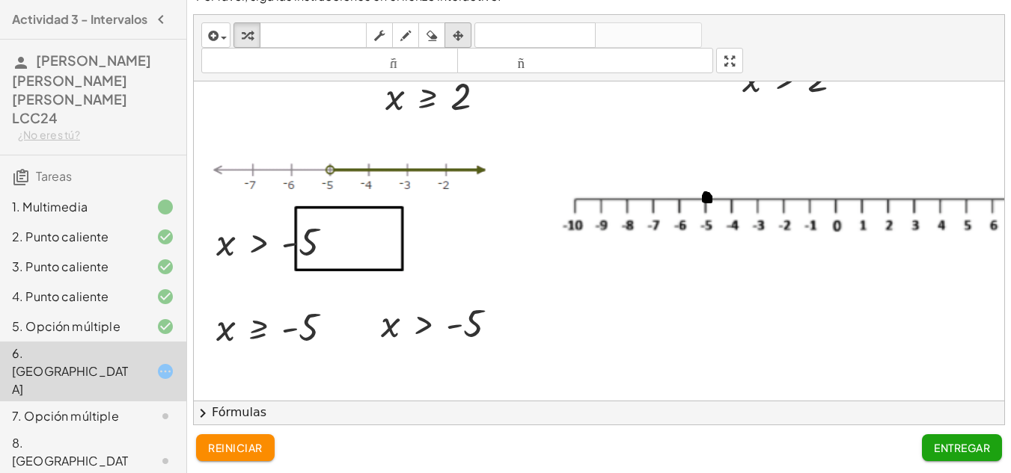
click at [461, 34] on icon "button" at bounding box center [458, 36] width 10 height 18
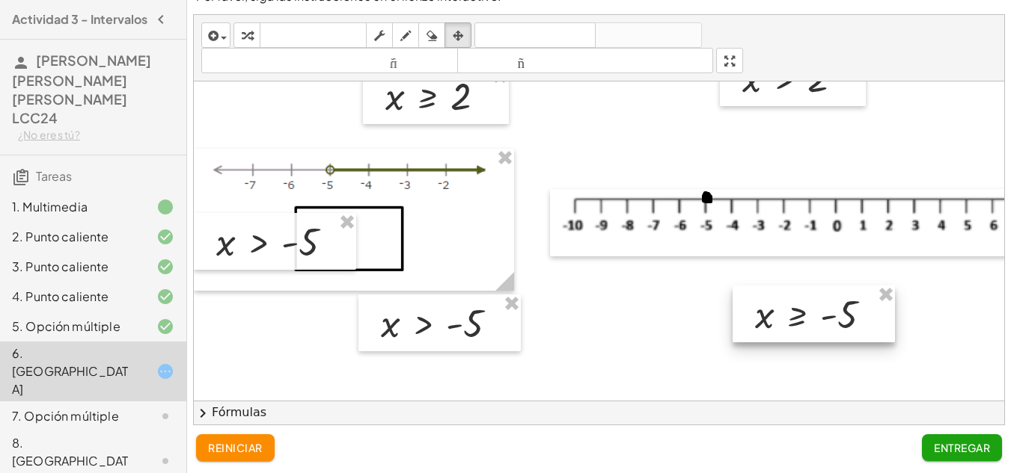
drag, startPoint x: 387, startPoint y: 328, endPoint x: 833, endPoint y: 310, distance: 446.2
click at [833, 310] on div at bounding box center [813, 314] width 162 height 57
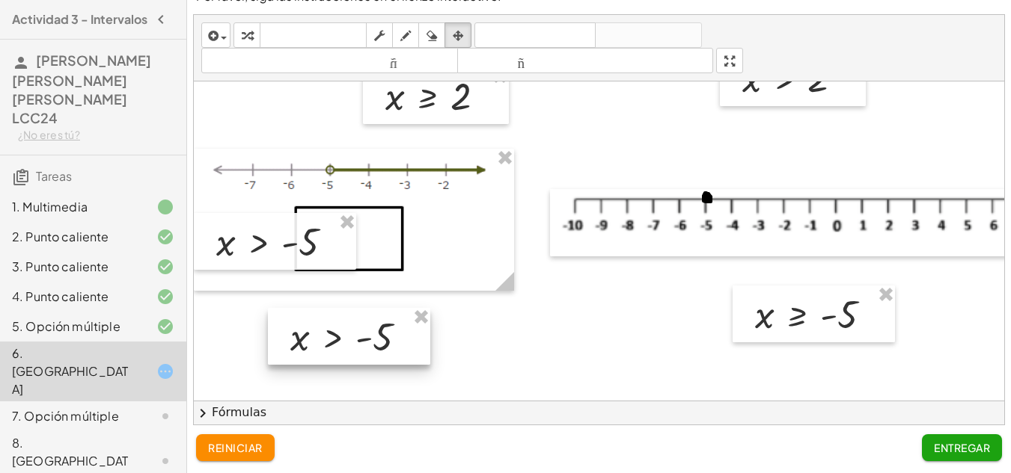
drag, startPoint x: 395, startPoint y: 320, endPoint x: 334, endPoint y: 327, distance: 61.0
click at [334, 327] on div at bounding box center [349, 336] width 162 height 57
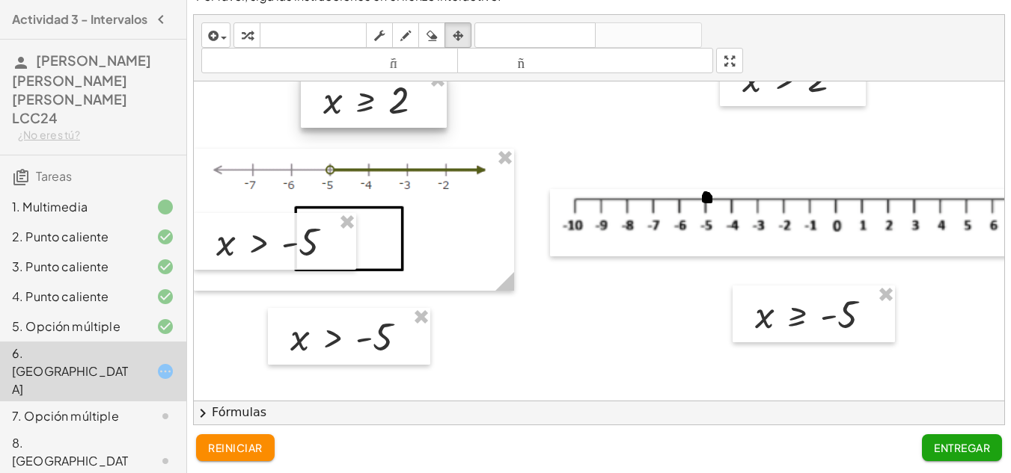
drag, startPoint x: 411, startPoint y: 103, endPoint x: 395, endPoint y: 103, distance: 15.7
click at [395, 103] on div at bounding box center [374, 99] width 146 height 57
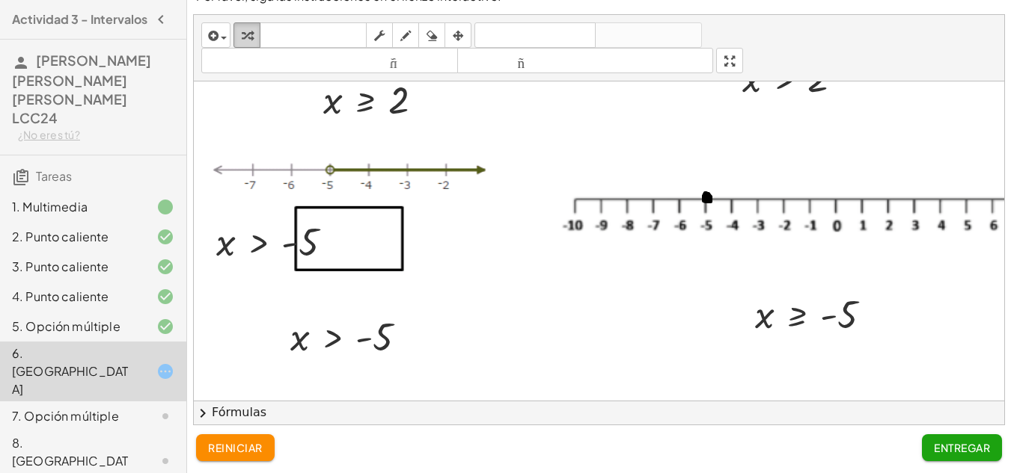
click at [247, 33] on icon "button" at bounding box center [247, 36] width 10 height 18
click at [407, 42] on icon "button" at bounding box center [405, 36] width 10 height 18
drag, startPoint x: 711, startPoint y: 198, endPoint x: 899, endPoint y: 197, distance: 188.5
click at [899, 197] on div at bounding box center [670, 233] width 952 height 838
drag, startPoint x: 889, startPoint y: 183, endPoint x: 901, endPoint y: 212, distance: 32.2
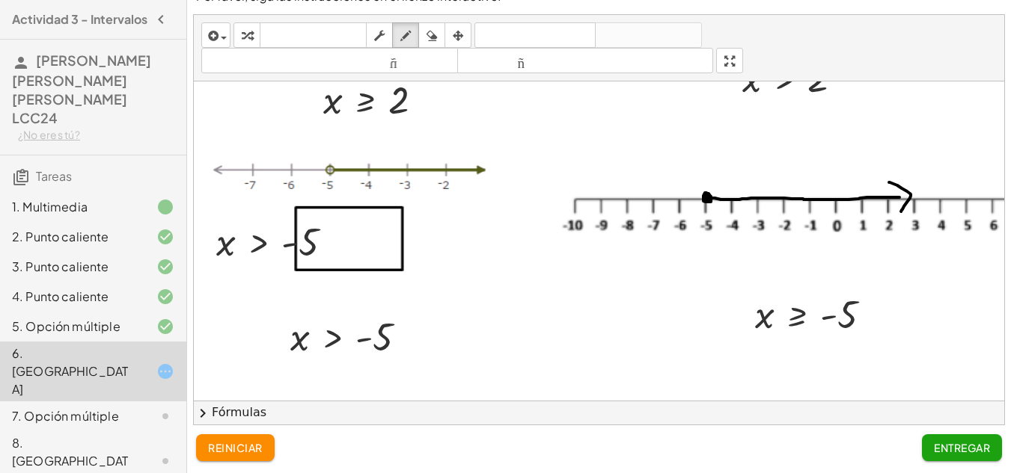
click at [901, 212] on div at bounding box center [670, 233] width 952 height 838
click at [896, 197] on div at bounding box center [670, 233] width 952 height 838
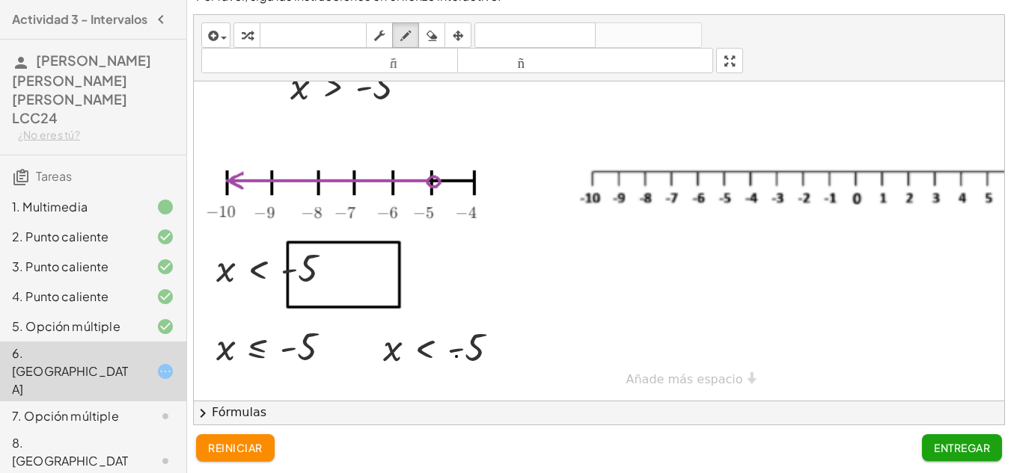
scroll to position [530, 0]
click at [432, 31] on icon "button" at bounding box center [431, 36] width 10 height 18
click at [241, 32] on div "button" at bounding box center [246, 35] width 19 height 18
drag, startPoint x: 286, startPoint y: 338, endPoint x: 542, endPoint y: 309, distance: 257.5
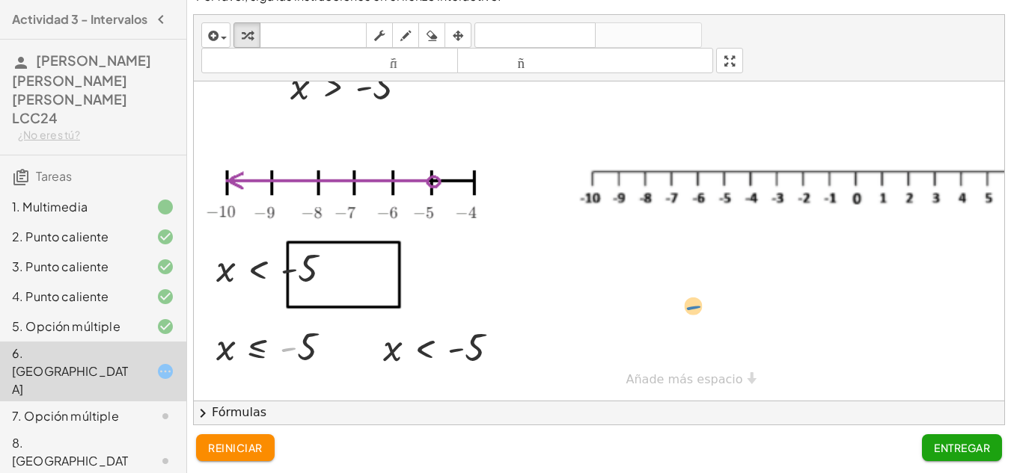
click at [460, 37] on icon "button" at bounding box center [458, 36] width 10 height 18
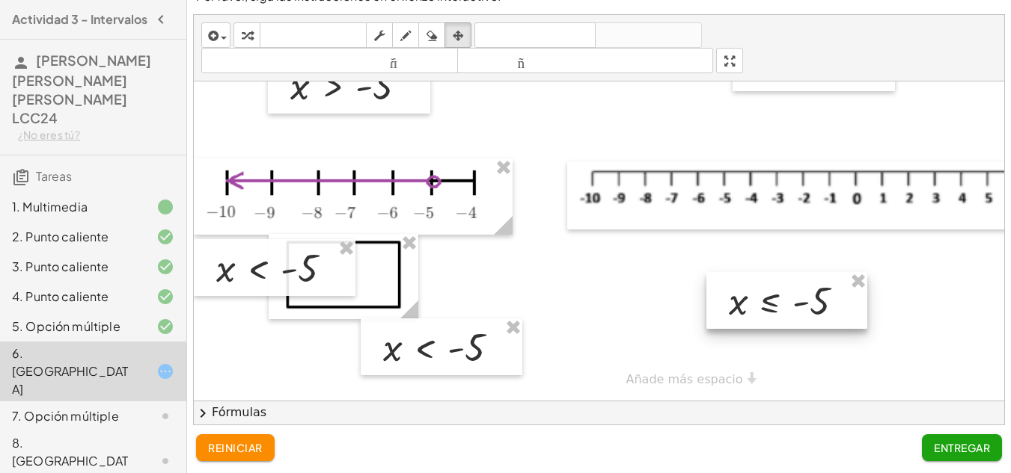
drag, startPoint x: 386, startPoint y: 316, endPoint x: 785, endPoint y: 301, distance: 398.9
click at [785, 301] on div at bounding box center [786, 300] width 161 height 57
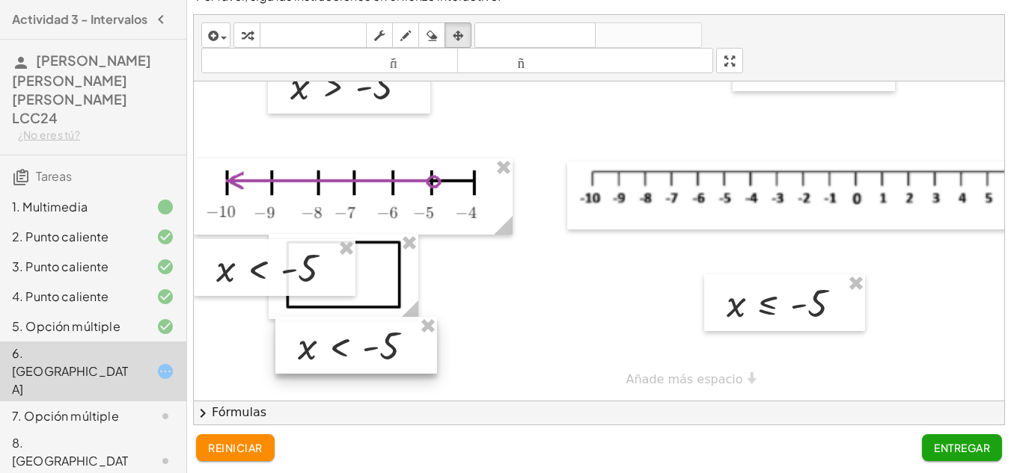
drag, startPoint x: 406, startPoint y: 334, endPoint x: 364, endPoint y: 331, distance: 42.8
click at [364, 331] on div at bounding box center [356, 345] width 162 height 57
click at [249, 37] on icon "button" at bounding box center [247, 36] width 10 height 18
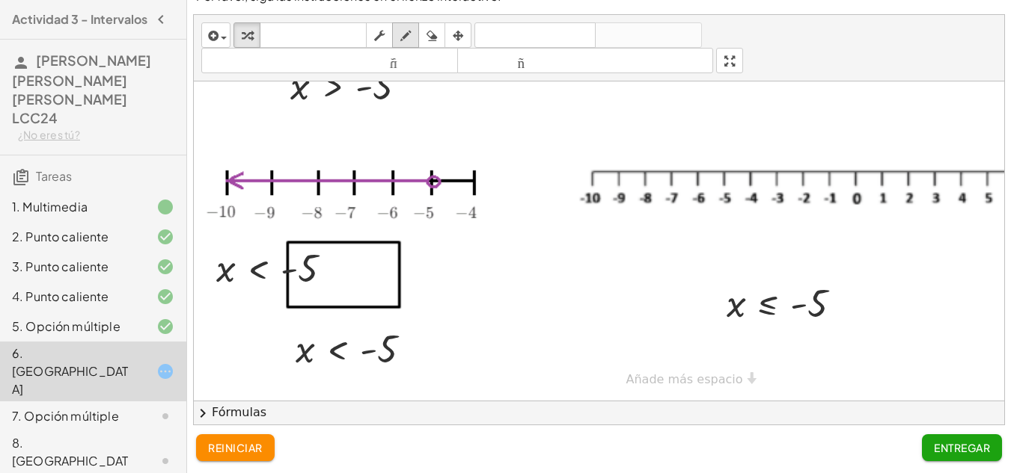
click at [411, 36] on icon "button" at bounding box center [405, 36] width 10 height 18
drag, startPoint x: 726, startPoint y: 153, endPoint x: 723, endPoint y: 161, distance: 8.1
drag, startPoint x: 719, startPoint y: 162, endPoint x: 607, endPoint y: 161, distance: 112.2
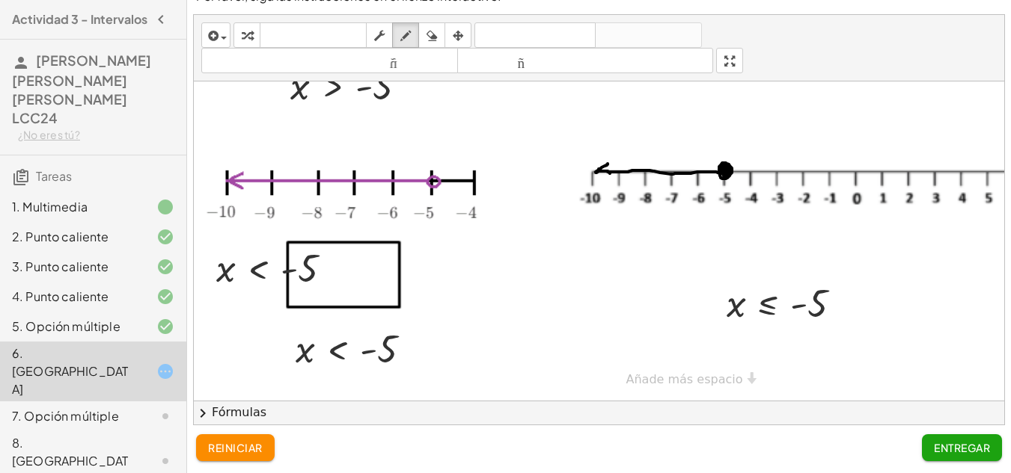
drag, startPoint x: 607, startPoint y: 153, endPoint x: 610, endPoint y: 162, distance: 10.0
drag, startPoint x: 596, startPoint y: 161, endPoint x: 609, endPoint y: 170, distance: 15.6
drag, startPoint x: 596, startPoint y: 161, endPoint x: 605, endPoint y: 168, distance: 11.7
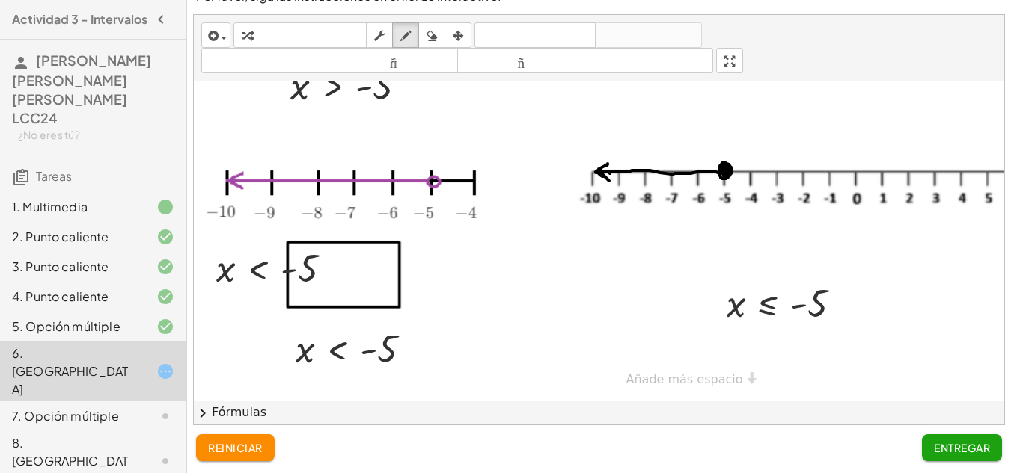
drag, startPoint x: 601, startPoint y: 157, endPoint x: 725, endPoint y: 160, distance: 124.2
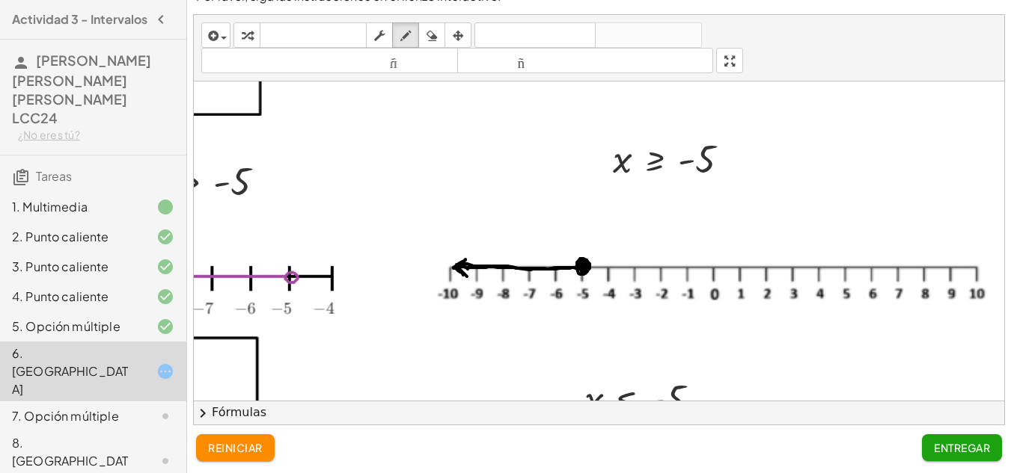
scroll to position [530, 153]
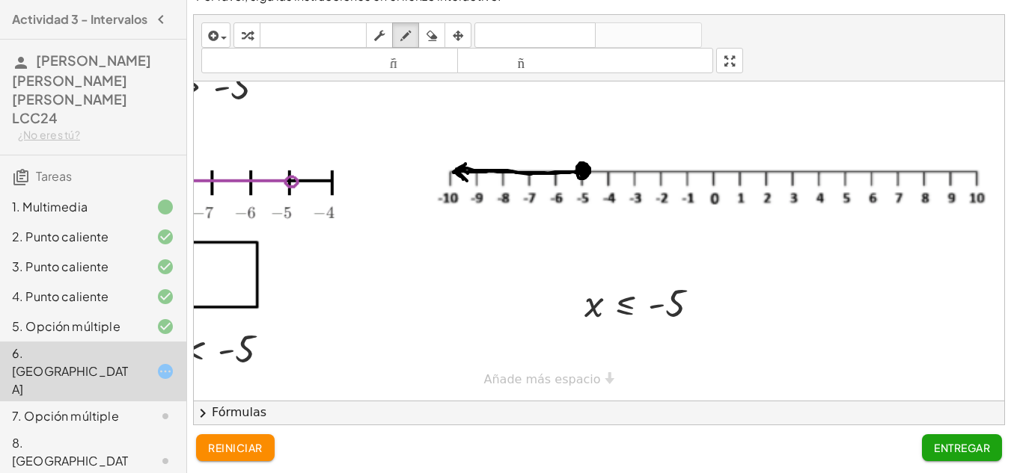
click at [951, 450] on font "Entregar" at bounding box center [962, 447] width 56 height 13
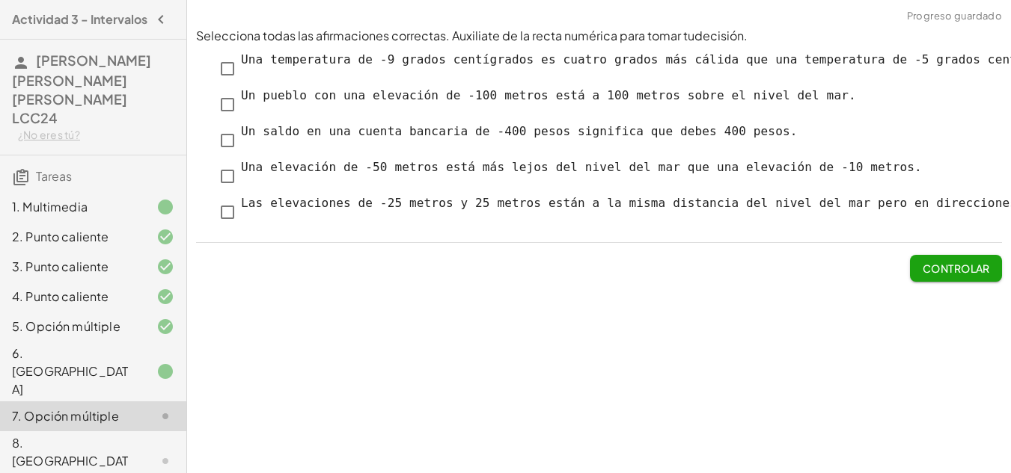
scroll to position [0, 0]
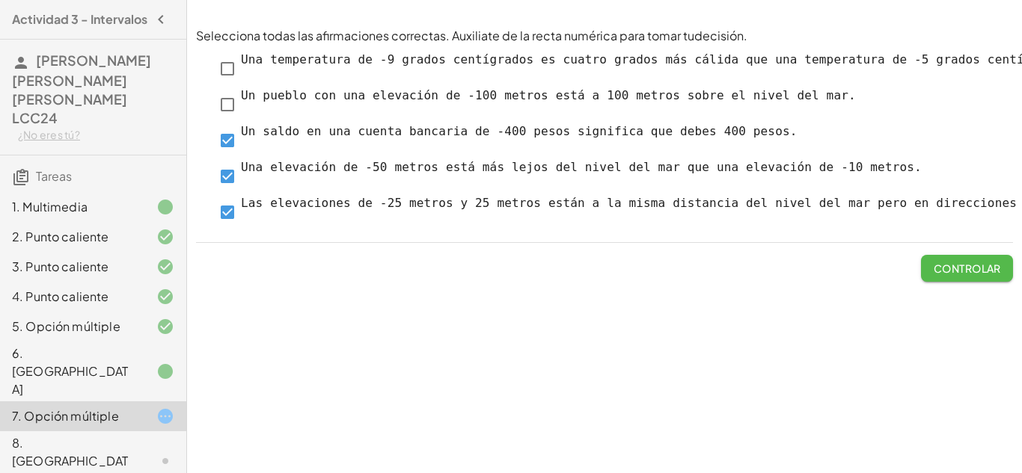
click at [945, 276] on button "Controlar" at bounding box center [967, 268] width 92 height 27
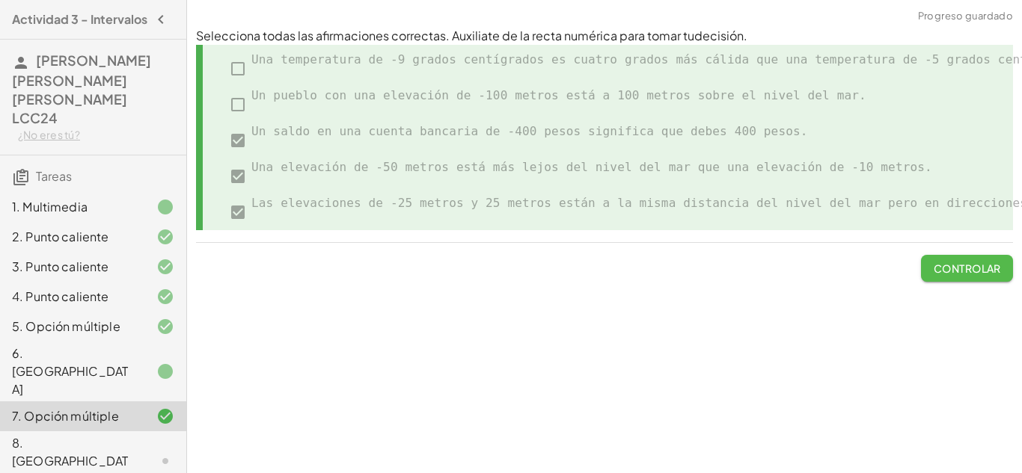
click at [975, 270] on font "Controlar" at bounding box center [967, 268] width 67 height 13
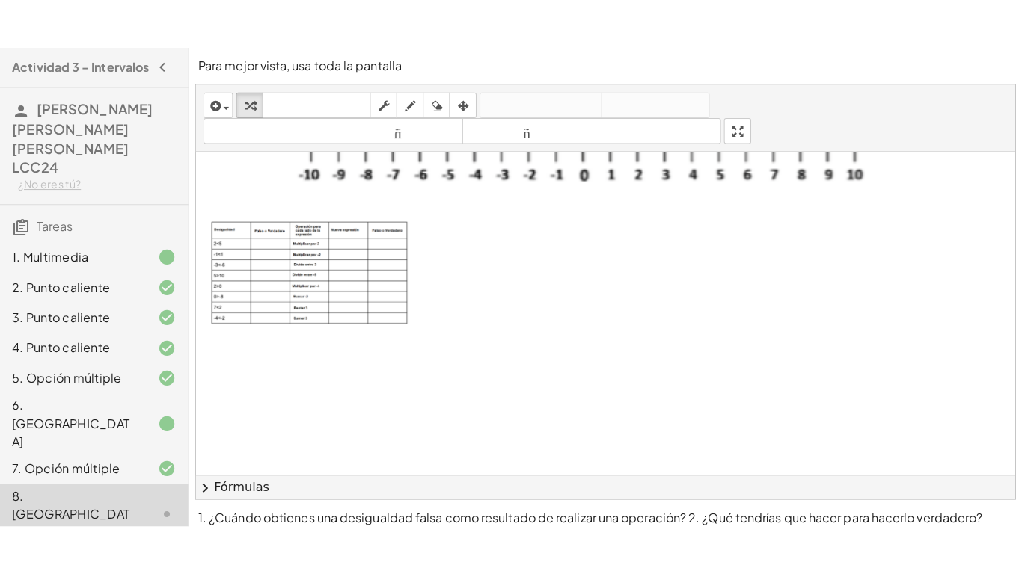
scroll to position [80, 0]
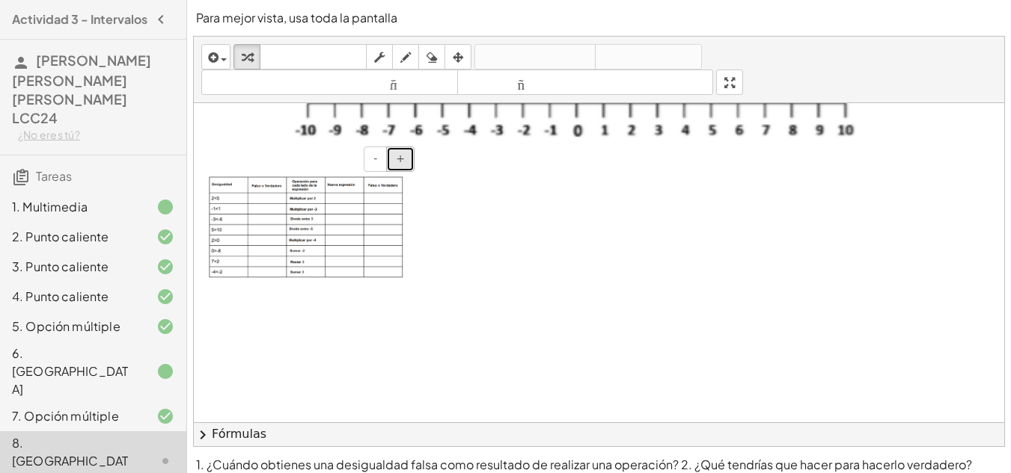
click at [405, 166] on button "+" at bounding box center [400, 159] width 28 height 25
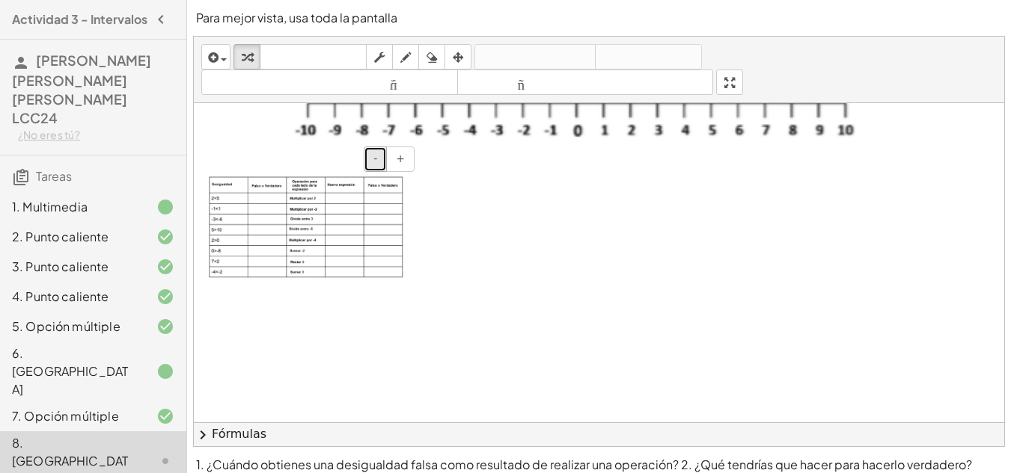
click at [377, 166] on button "-" at bounding box center [375, 159] width 23 height 25
click at [395, 163] on button "+" at bounding box center [400, 159] width 28 height 25
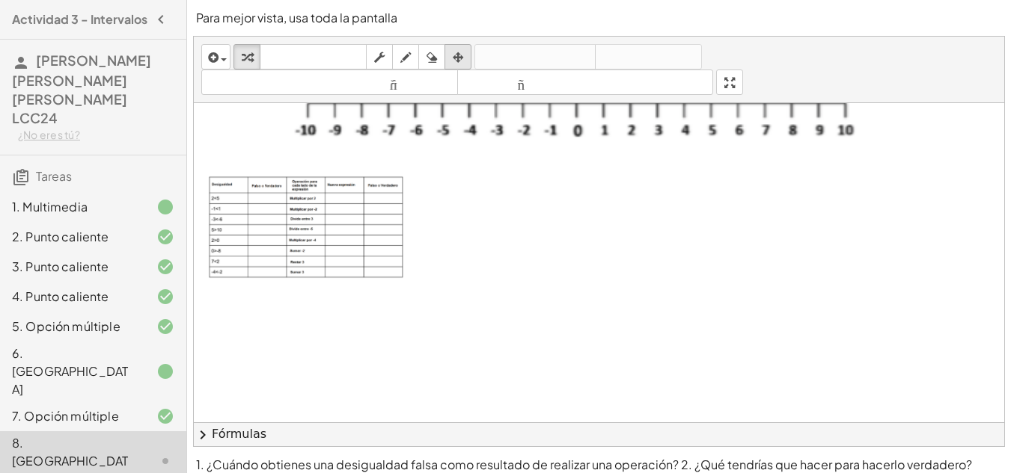
click at [457, 58] on icon "button" at bounding box center [458, 58] width 10 height 18
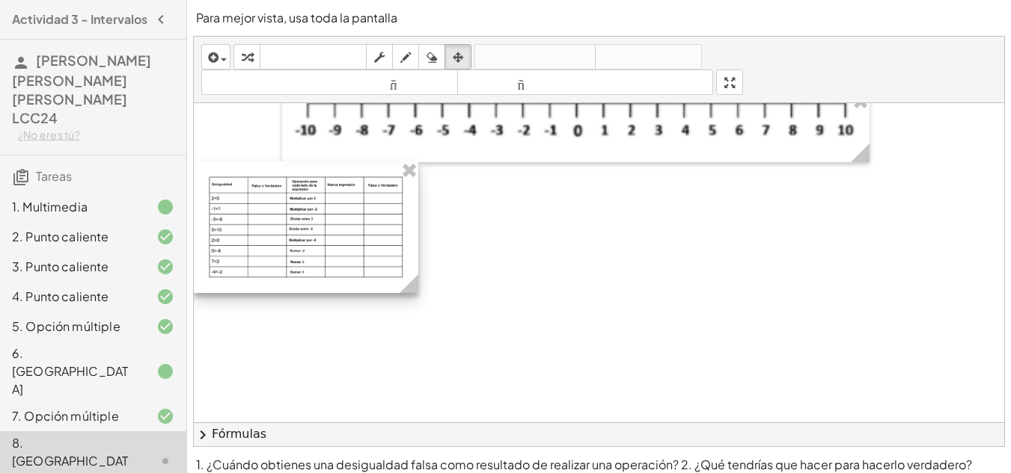
click at [337, 233] on div at bounding box center [306, 228] width 224 height 132
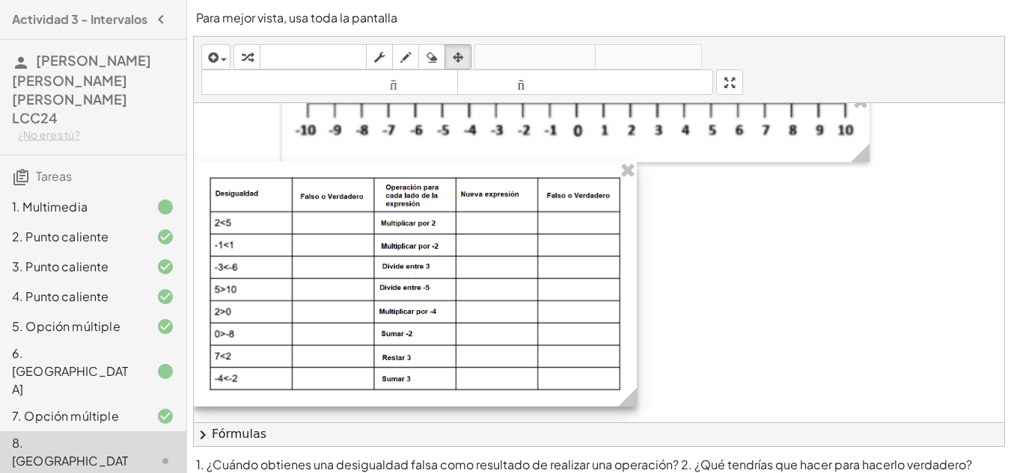
drag, startPoint x: 407, startPoint y: 287, endPoint x: 625, endPoint y: 358, distance: 229.5
click at [625, 358] on div "- +" at bounding box center [415, 284] width 443 height 245
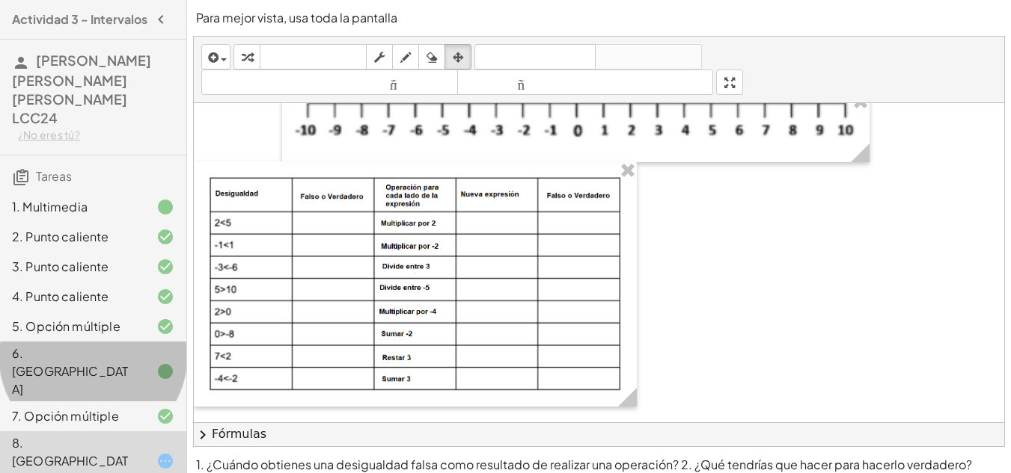
click at [116, 345] on div "6. [GEOGRAPHIC_DATA]" at bounding box center [72, 372] width 120 height 54
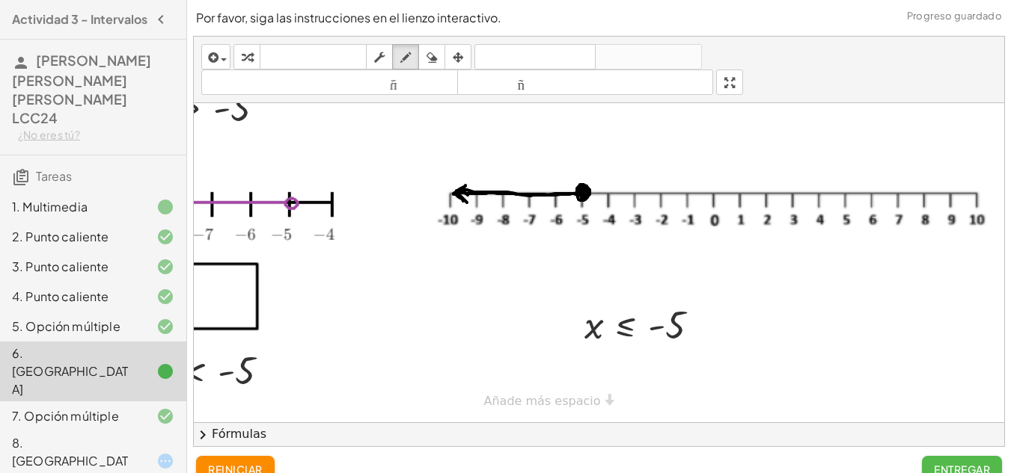
click at [974, 465] on font "Entregar" at bounding box center [962, 469] width 56 height 13
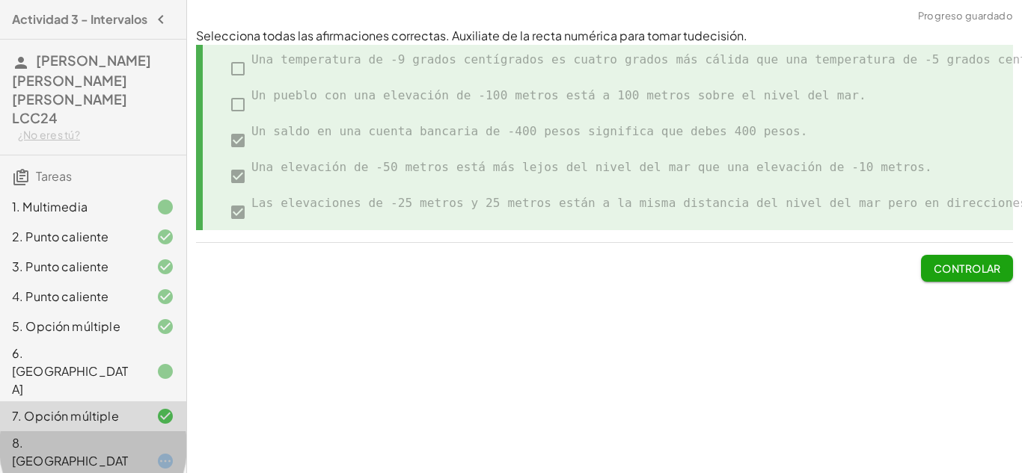
click at [82, 435] on div "8. [GEOGRAPHIC_DATA]" at bounding box center [72, 462] width 120 height 54
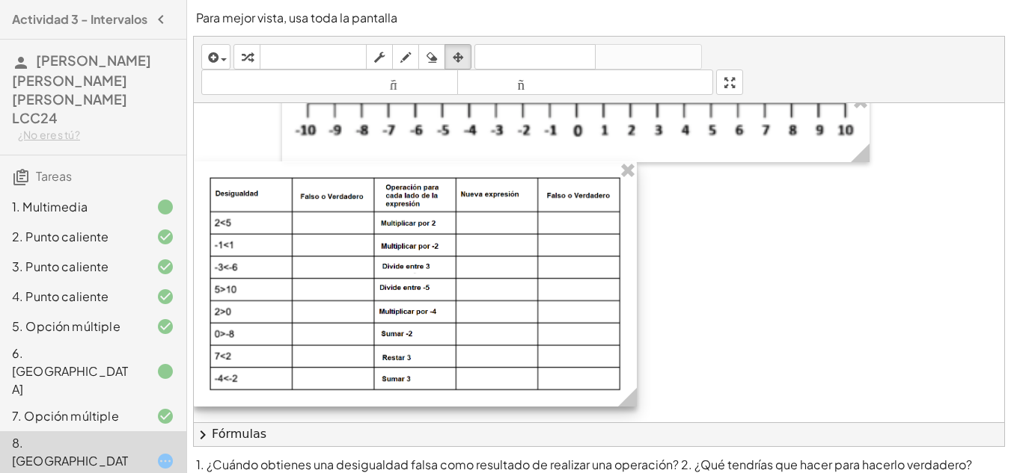
click at [341, 224] on div at bounding box center [415, 284] width 443 height 245
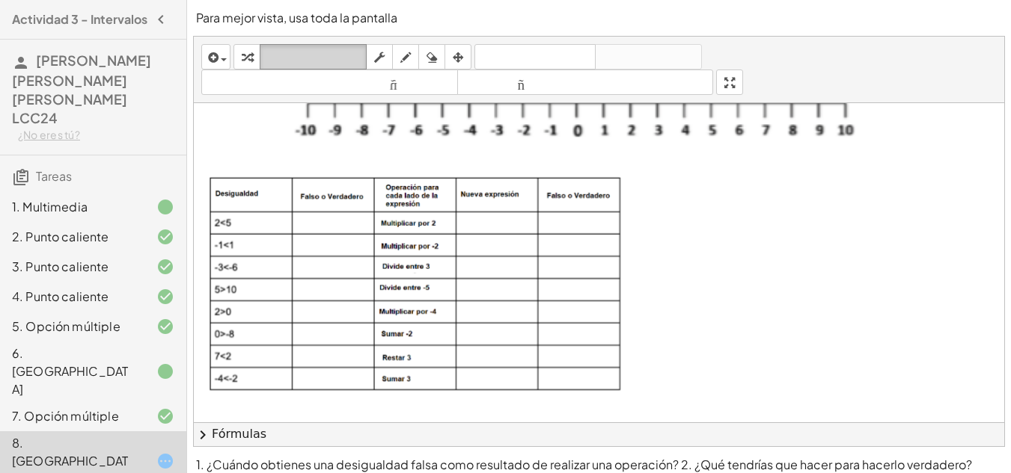
click at [284, 59] on font "teclado" at bounding box center [312, 57] width 99 height 14
click at [313, 225] on img at bounding box center [415, 284] width 413 height 215
click at [245, 59] on icon "button" at bounding box center [247, 58] width 10 height 18
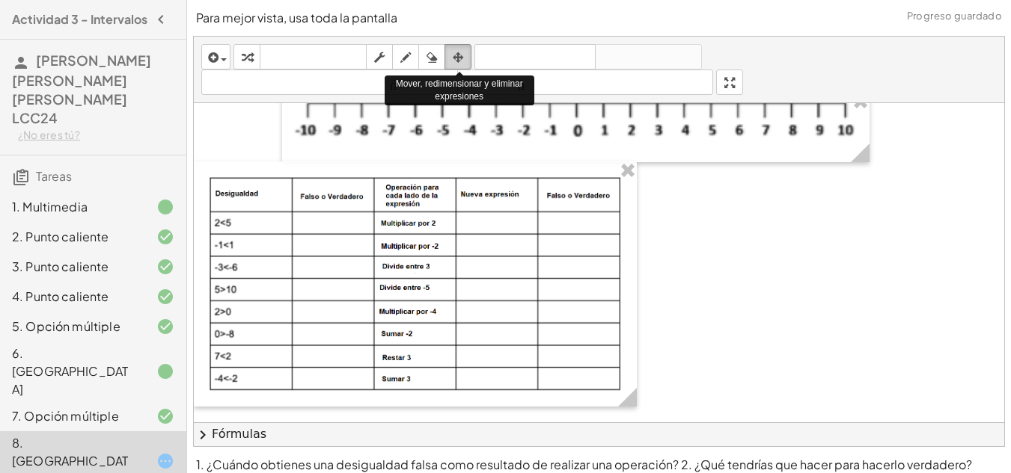
click at [456, 55] on icon "button" at bounding box center [458, 58] width 10 height 18
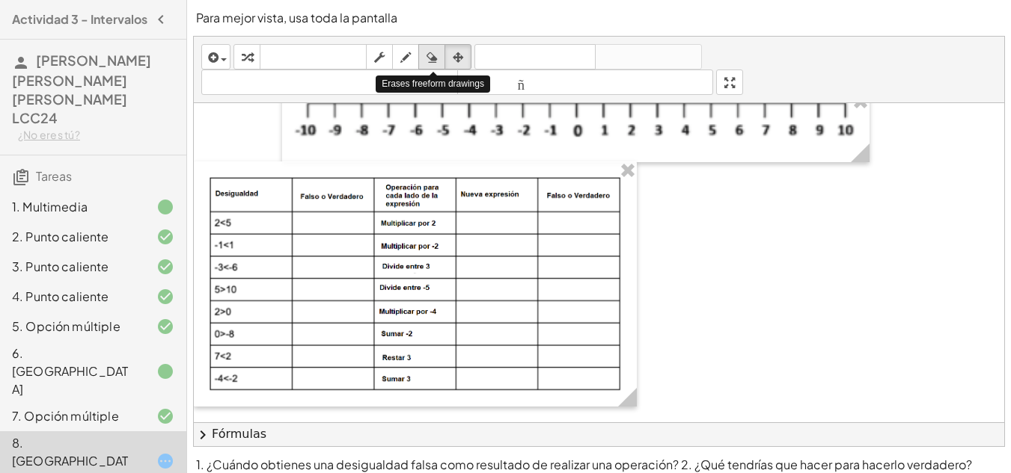
click at [435, 52] on icon "button" at bounding box center [431, 58] width 10 height 18
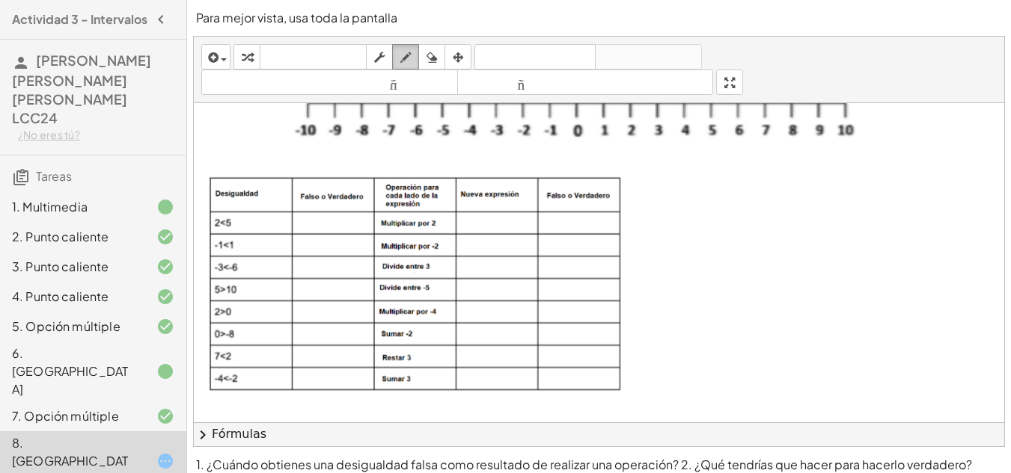
click at [411, 53] on icon "button" at bounding box center [405, 58] width 10 height 18
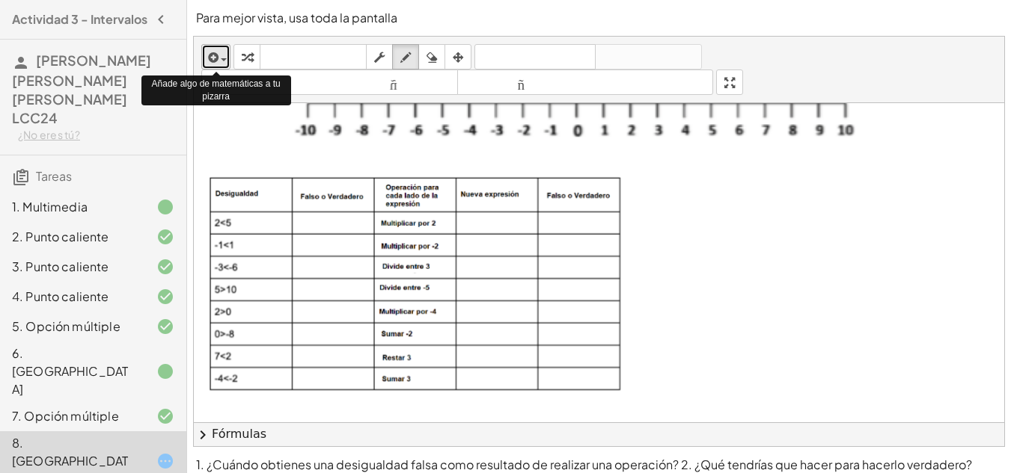
click at [221, 50] on div "button" at bounding box center [216, 57] width 22 height 18
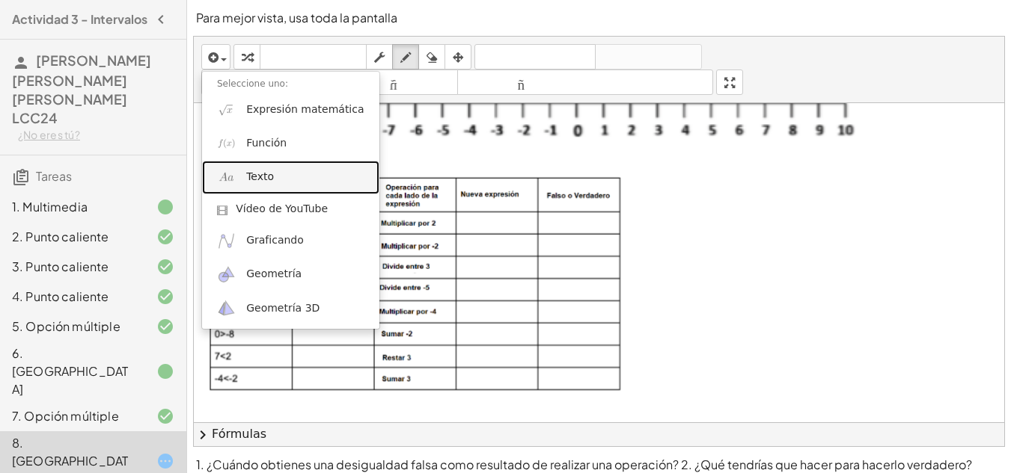
click at [284, 180] on link "Texto" at bounding box center [290, 178] width 177 height 34
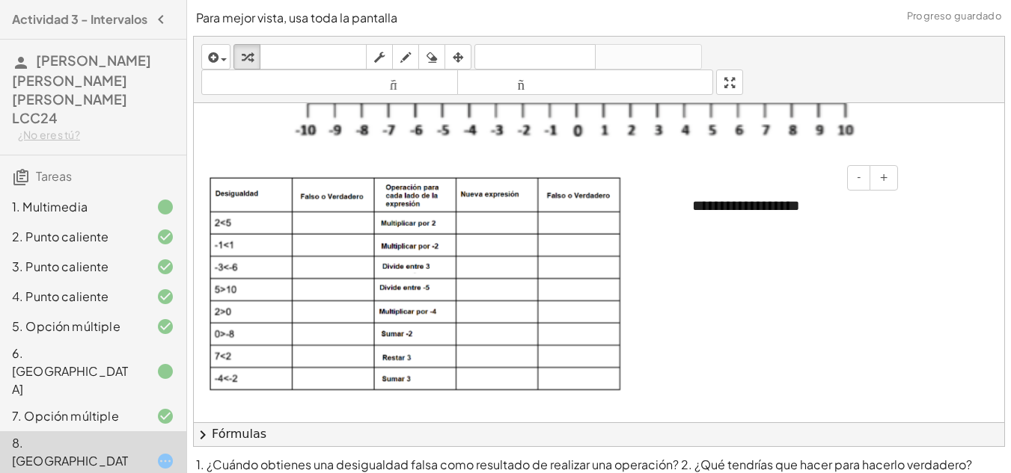
click at [848, 213] on div "**********" at bounding box center [789, 206] width 224 height 52
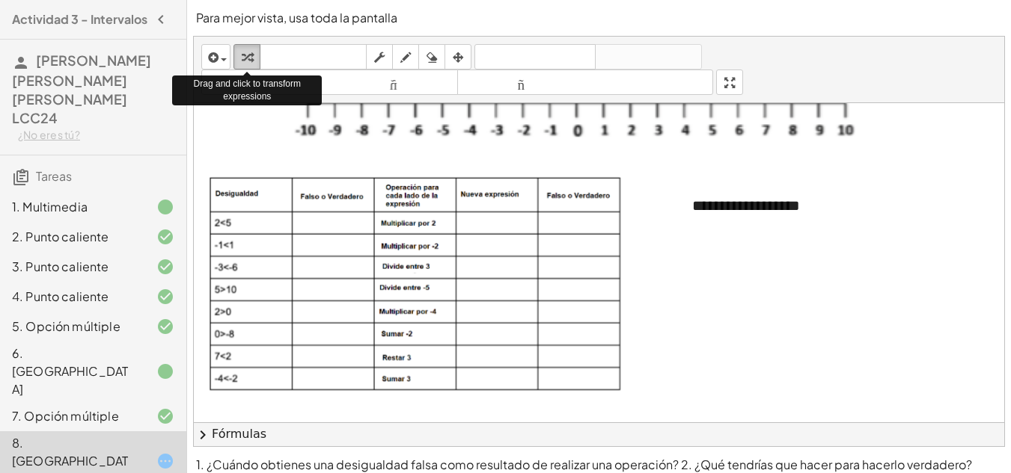
click at [239, 55] on div "button" at bounding box center [246, 57] width 19 height 18
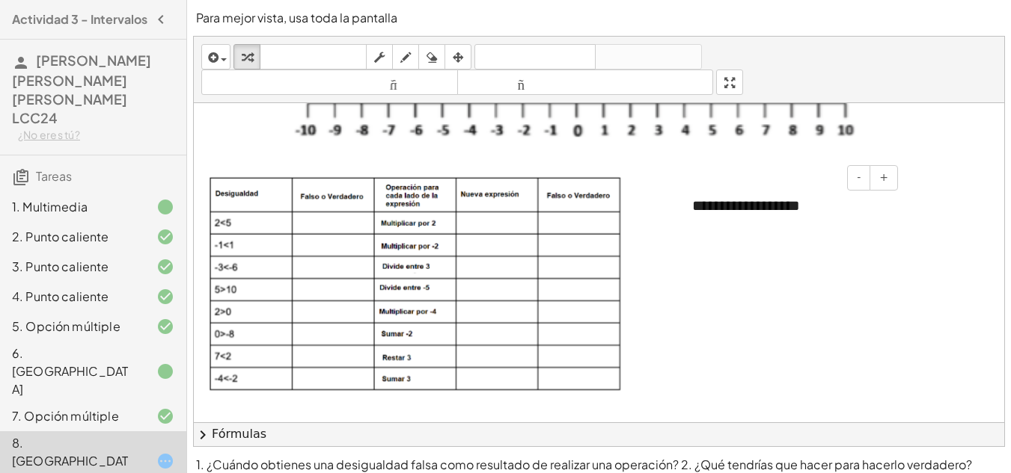
click at [839, 200] on div "**********" at bounding box center [789, 206] width 224 height 52
drag, startPoint x: 836, startPoint y: 183, endPoint x: 878, endPoint y: 289, distance: 113.8
click at [878, 289] on div at bounding box center [834, 286] width 1280 height 527
click at [817, 220] on div "**********" at bounding box center [789, 206] width 224 height 52
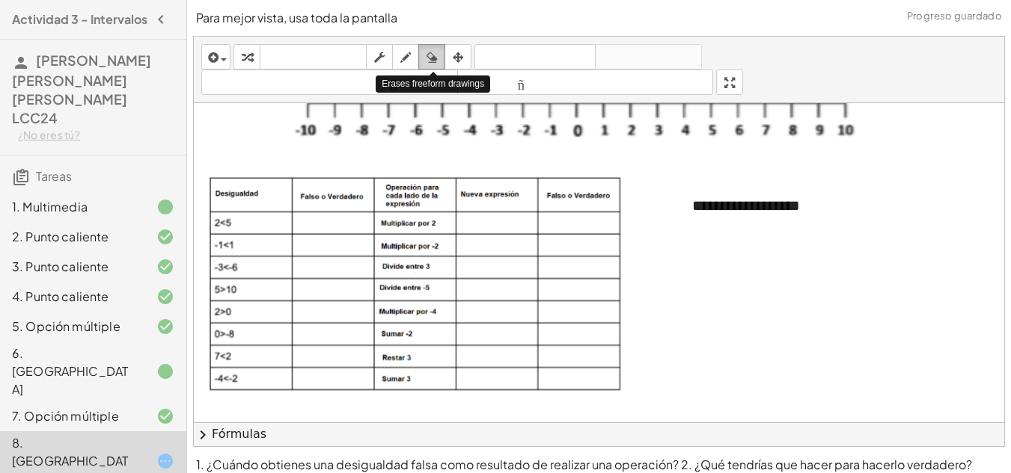
click at [434, 60] on icon "button" at bounding box center [431, 58] width 10 height 18
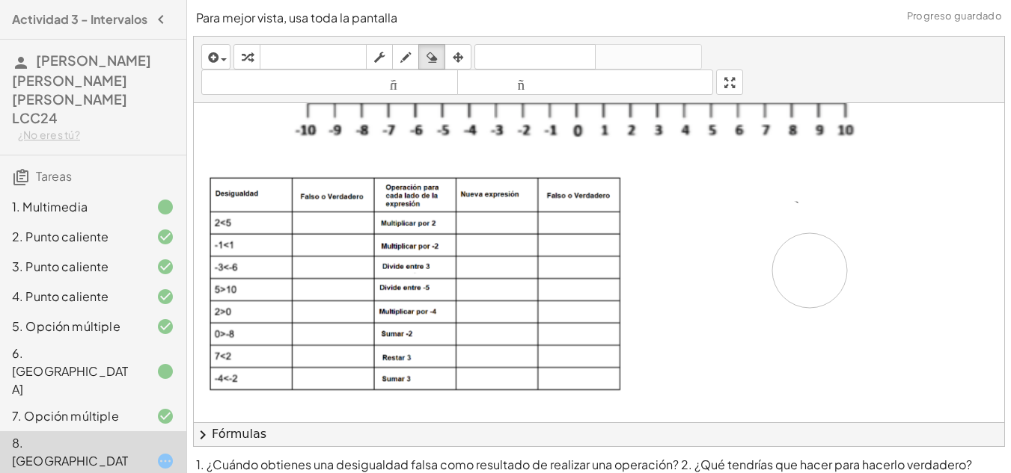
drag, startPoint x: 723, startPoint y: 215, endPoint x: 807, endPoint y: 219, distance: 84.6
click at [809, 240] on div at bounding box center [834, 286] width 1280 height 527
click at [800, 213] on div at bounding box center [834, 286] width 1280 height 527
click at [380, 56] on icon "button" at bounding box center [379, 58] width 10 height 18
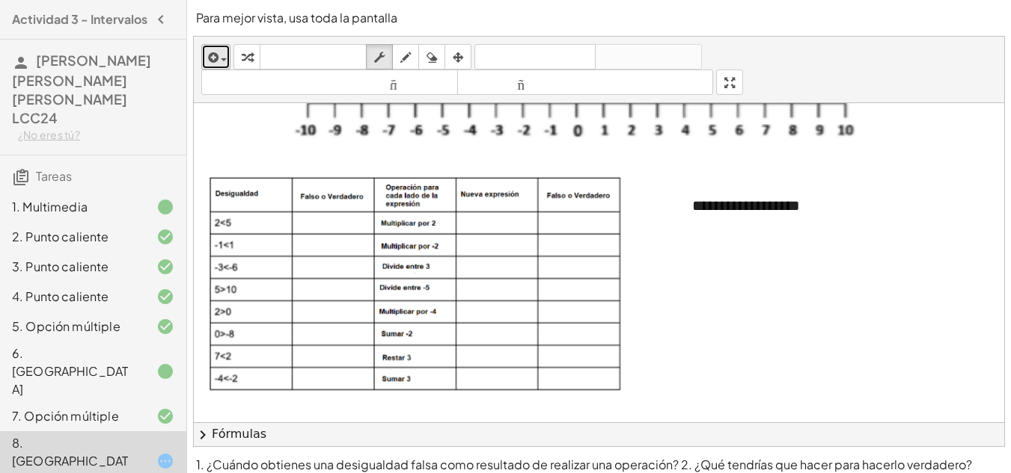
click at [218, 58] on icon "button" at bounding box center [211, 58] width 13 height 18
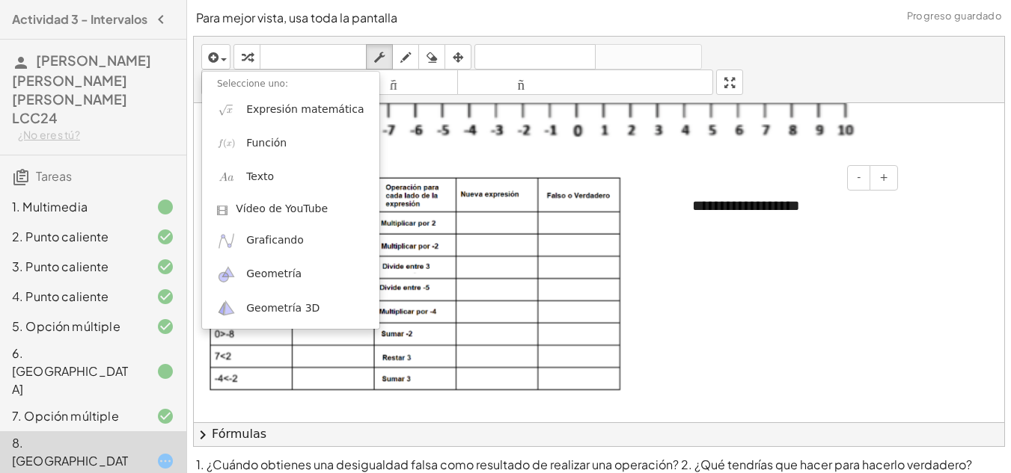
click at [711, 175] on div "- +" at bounding box center [785, 177] width 224 height 25
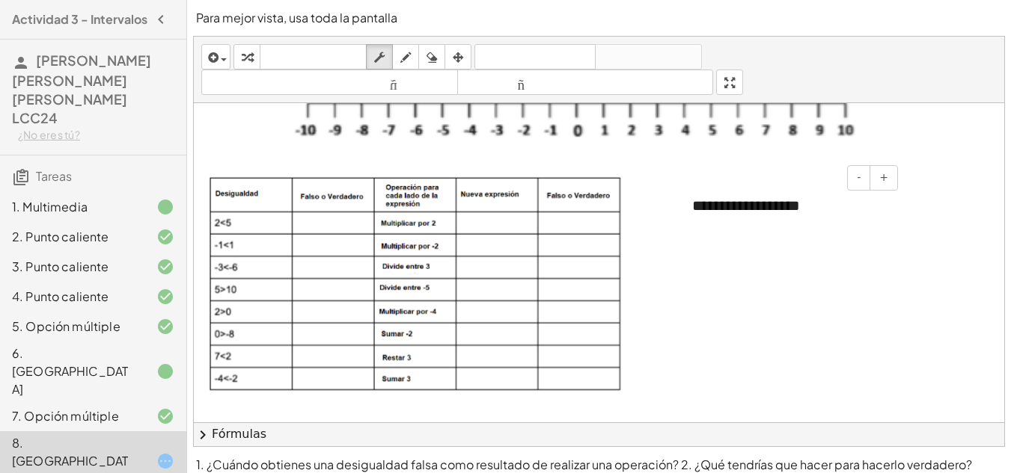
click at [740, 216] on div "**********" at bounding box center [789, 206] width 224 height 52
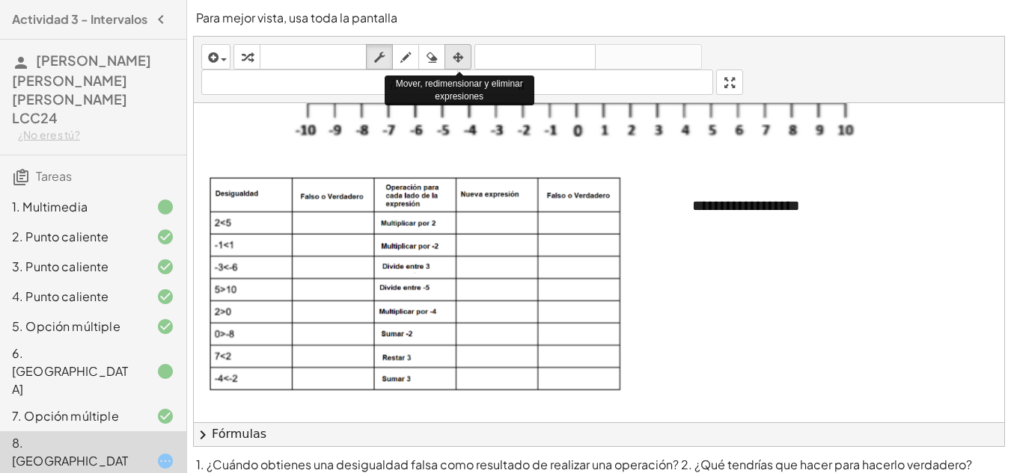
click at [450, 57] on div "button" at bounding box center [457, 57] width 19 height 18
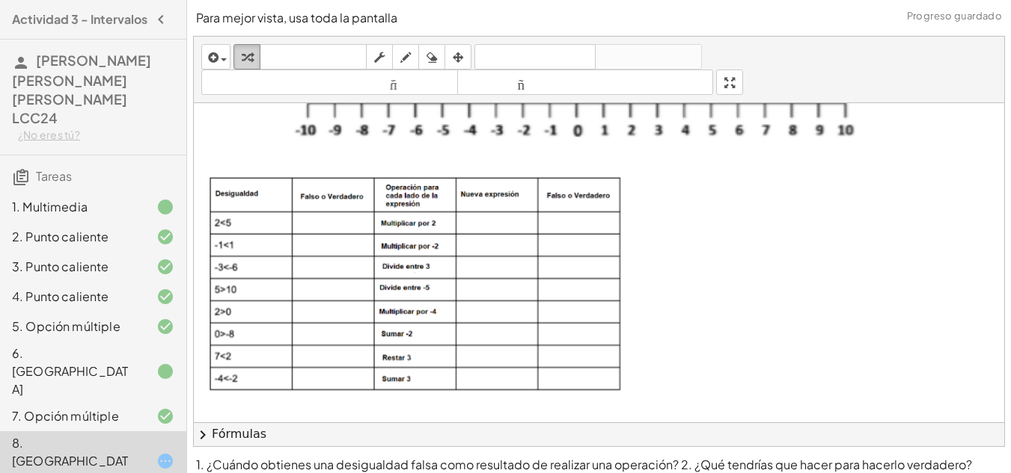
click at [249, 55] on icon "button" at bounding box center [247, 58] width 10 height 18
click at [735, 86] on icon "button" at bounding box center [729, 83] width 10 height 18
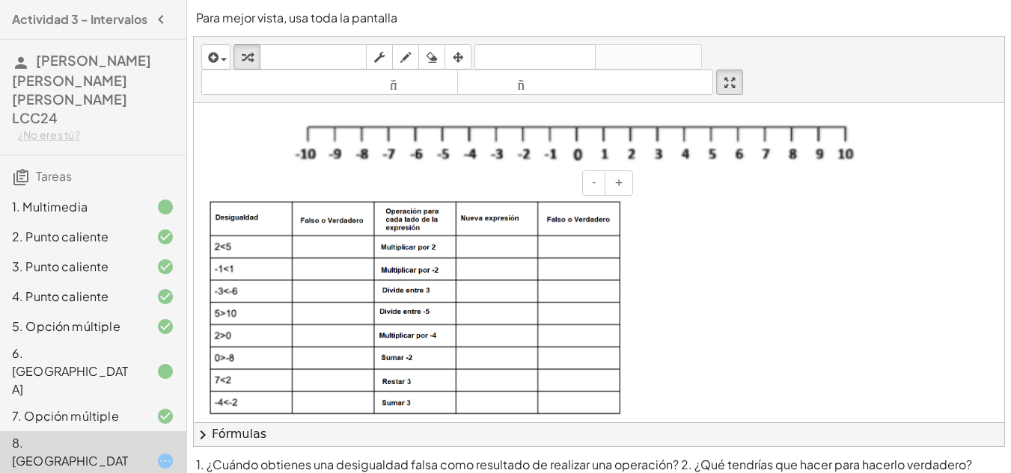
click at [381, 234] on img at bounding box center [415, 307] width 413 height 215
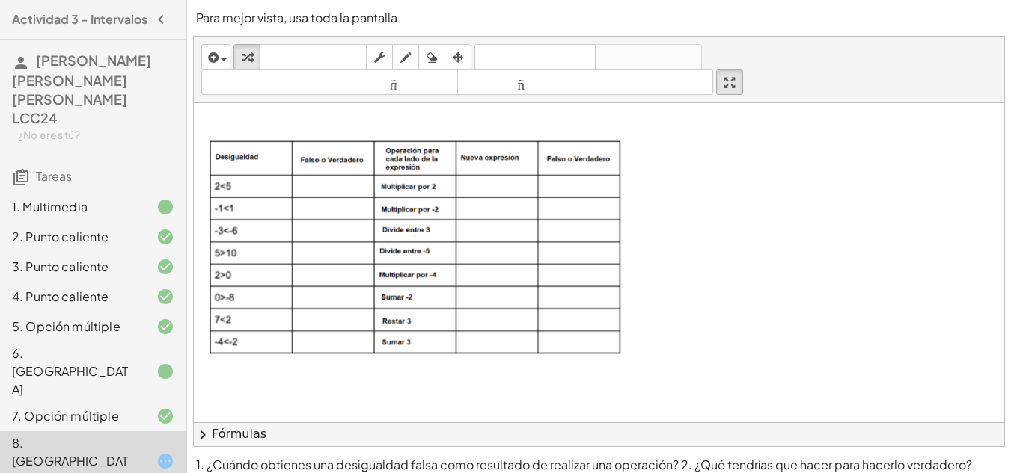
scroll to position [120, 0]
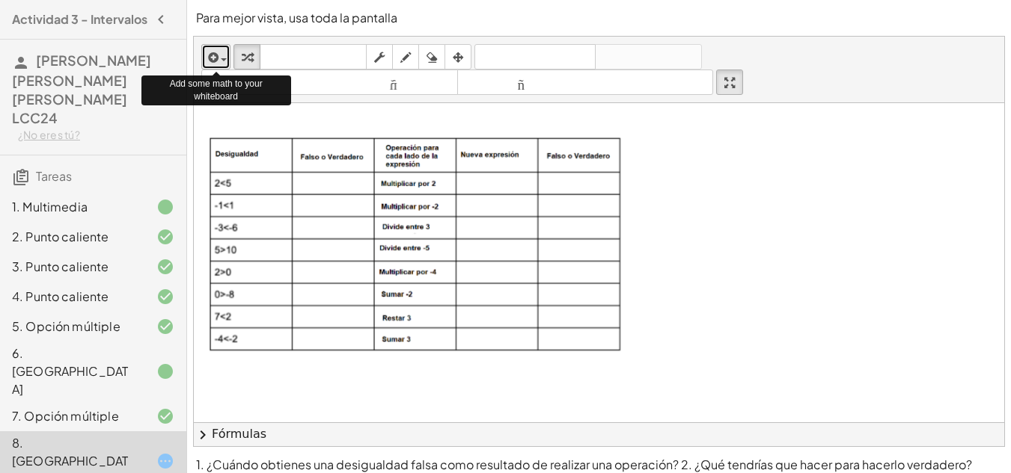
click at [219, 55] on div "button" at bounding box center [216, 57] width 22 height 18
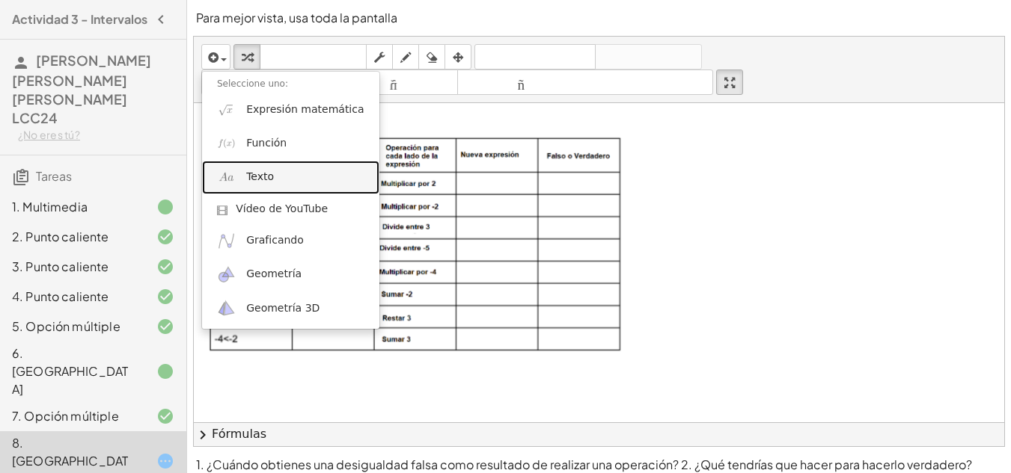
click at [284, 174] on link "Texto" at bounding box center [290, 178] width 177 height 34
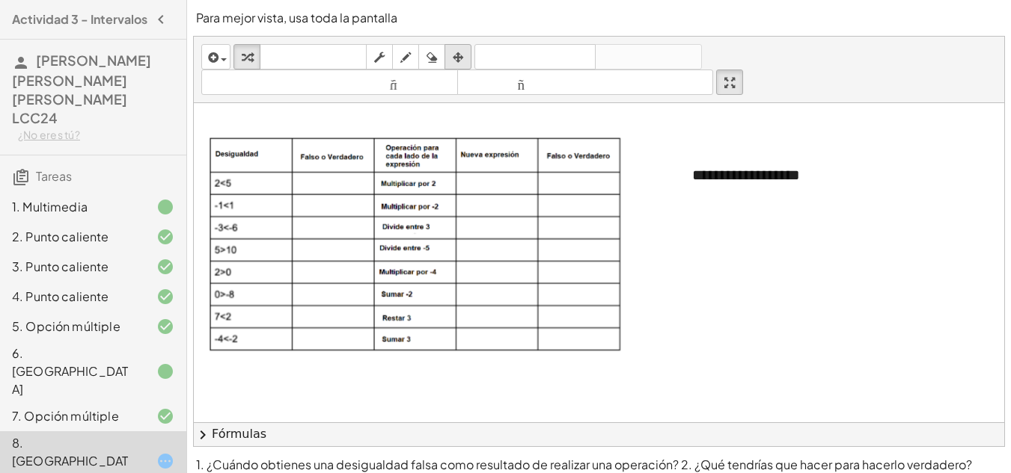
click at [461, 58] on icon "button" at bounding box center [458, 58] width 10 height 18
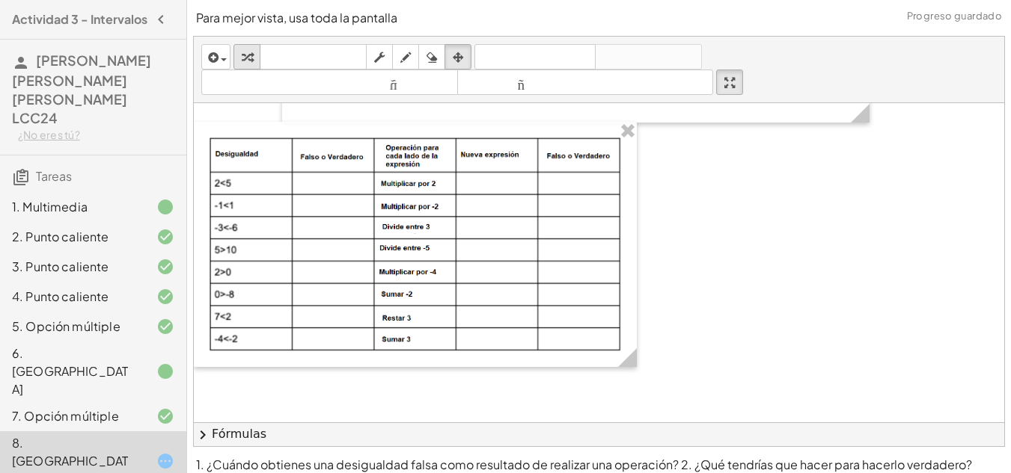
click at [249, 56] on icon "button" at bounding box center [247, 58] width 10 height 18
click at [624, 378] on div at bounding box center [834, 247] width 1280 height 527
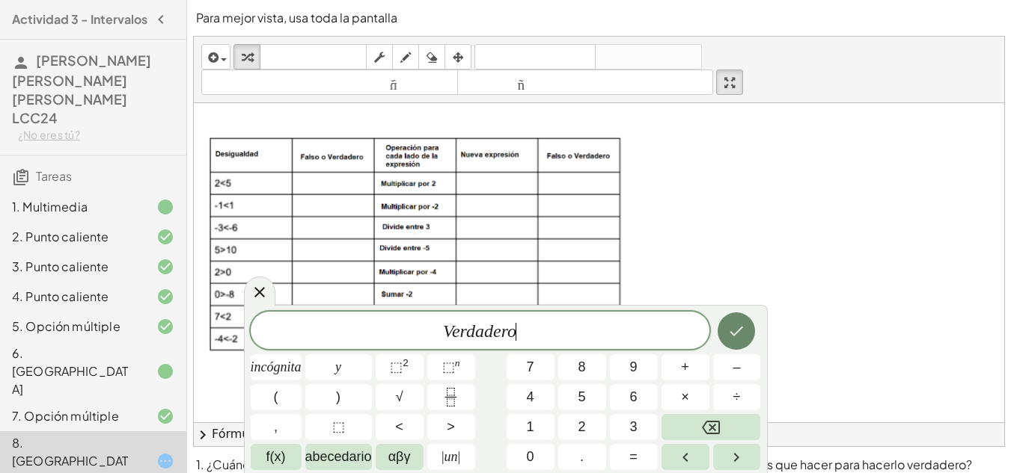
click at [741, 331] on icon "Hecho" at bounding box center [736, 331] width 18 height 18
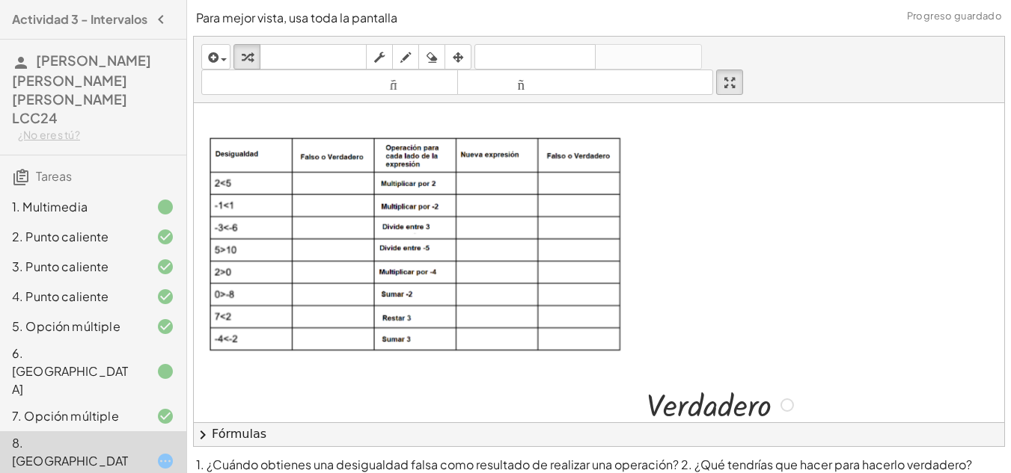
click at [730, 402] on div at bounding box center [722, 403] width 166 height 43
drag, startPoint x: 730, startPoint y: 402, endPoint x: 732, endPoint y: 385, distance: 16.5
click at [732, 382] on div at bounding box center [722, 403] width 166 height 43
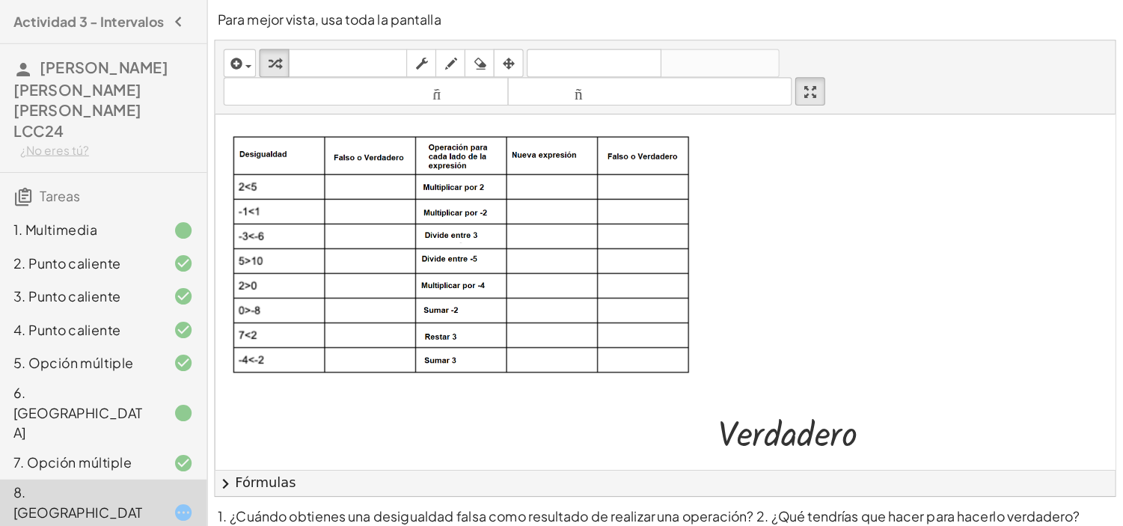
scroll to position [136, 0]
click at [456, 54] on icon "button" at bounding box center [458, 58] width 10 height 18
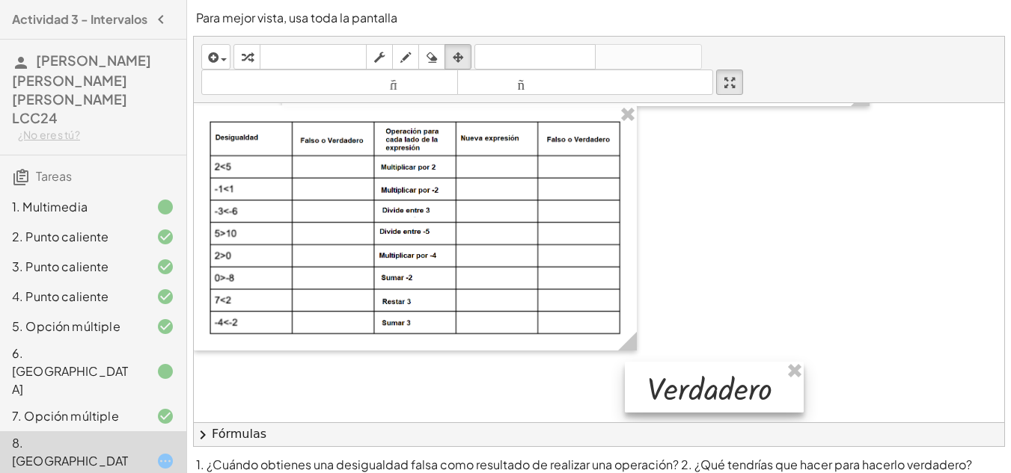
click at [695, 393] on div at bounding box center [714, 387] width 179 height 51
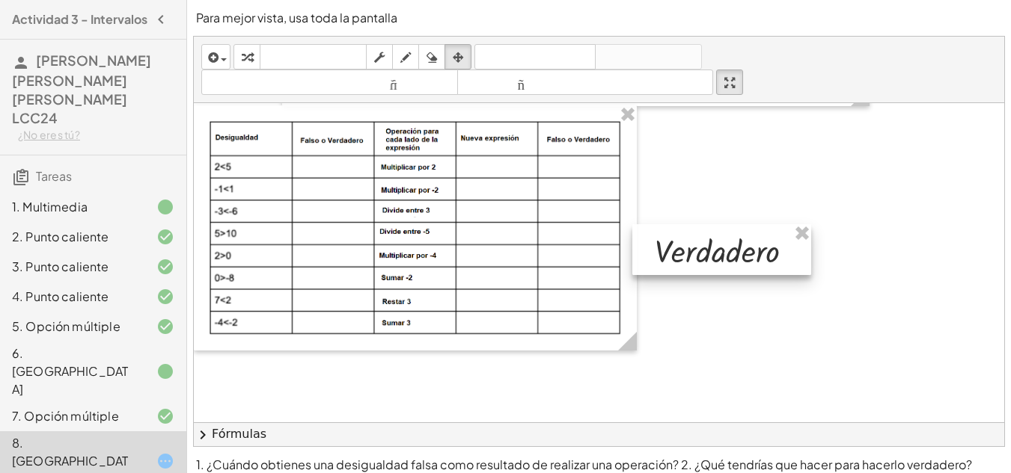
drag, startPoint x: 695, startPoint y: 393, endPoint x: 702, endPoint y: 256, distance: 137.8
click at [702, 256] on div at bounding box center [721, 249] width 179 height 51
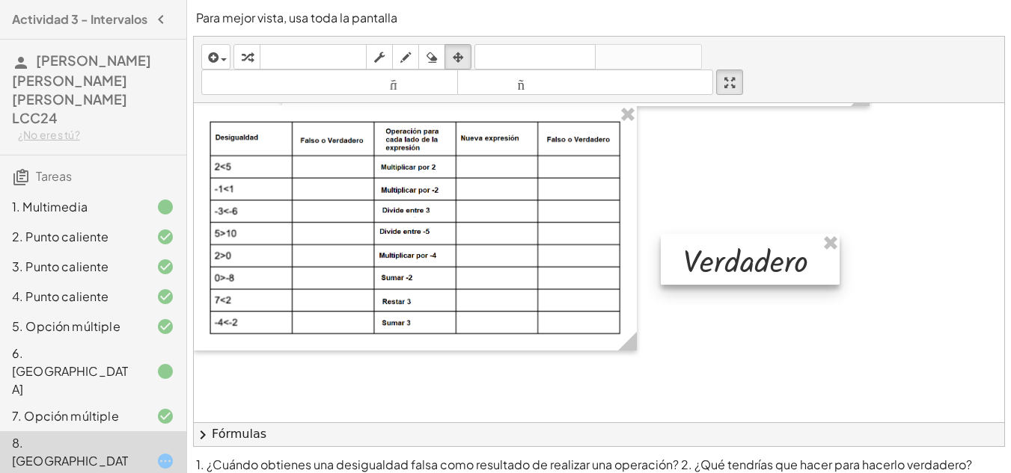
drag, startPoint x: 741, startPoint y: 254, endPoint x: 773, endPoint y: 256, distance: 31.5
click at [773, 256] on div at bounding box center [749, 259] width 179 height 51
click at [749, 273] on div at bounding box center [752, 258] width 179 height 51
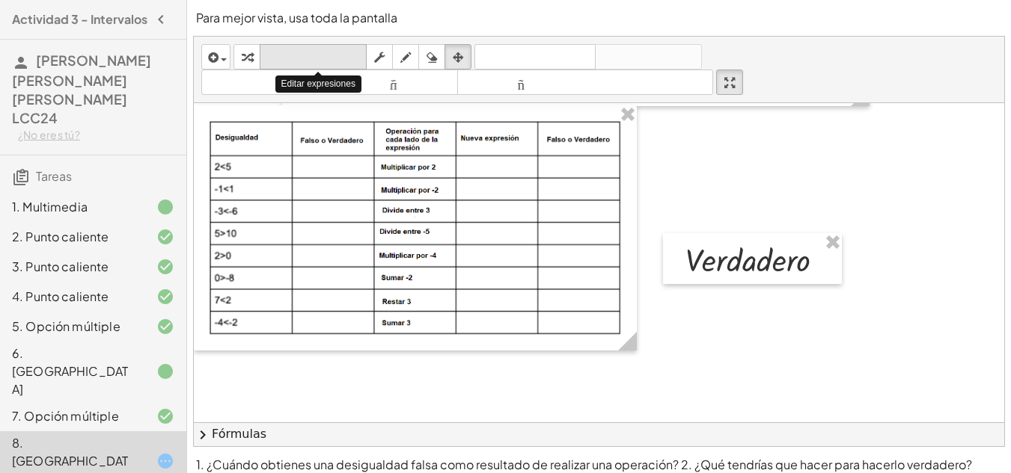
click at [324, 55] on font "teclado" at bounding box center [312, 57] width 99 height 14
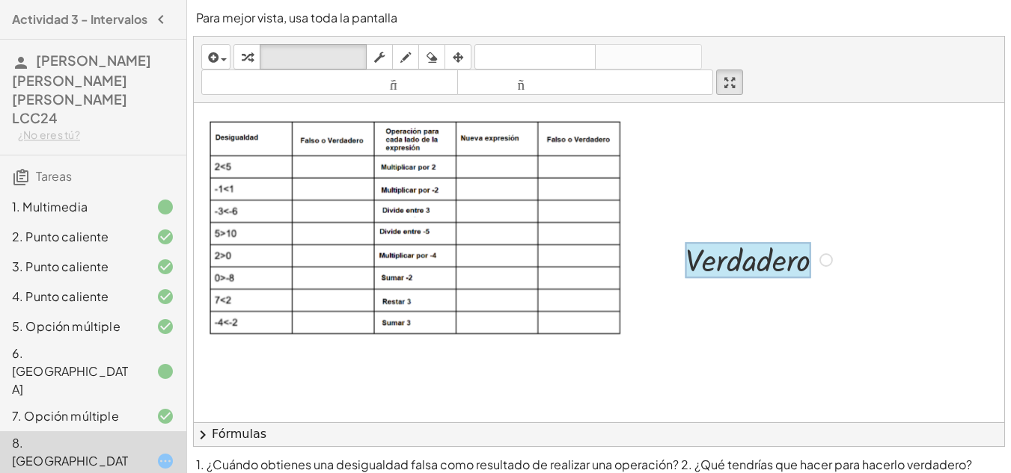
click at [748, 251] on div at bounding box center [747, 260] width 125 height 36
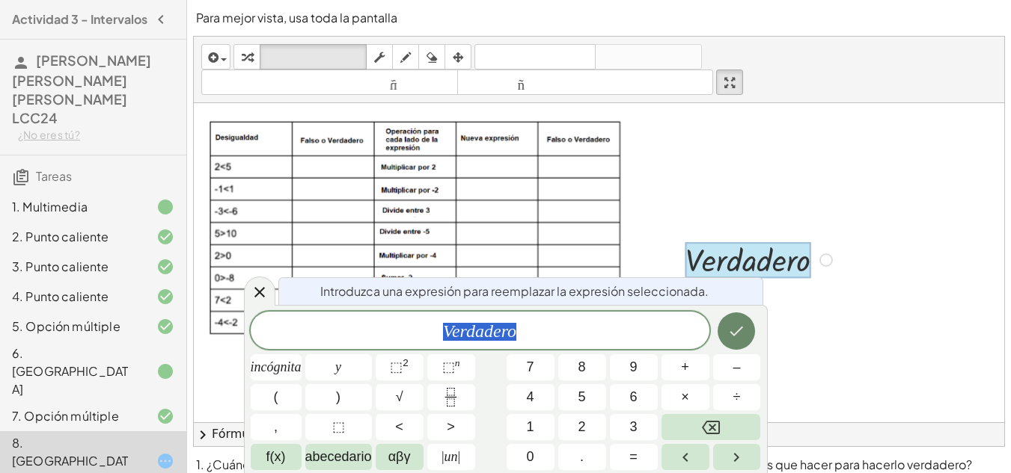
click at [737, 328] on icon "Hecho" at bounding box center [736, 331] width 18 height 18
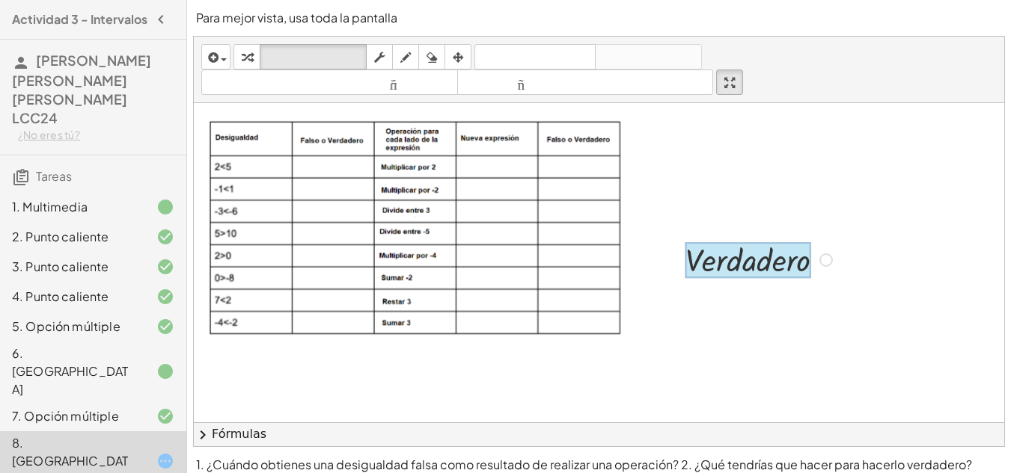
click at [758, 261] on div at bounding box center [747, 260] width 125 height 36
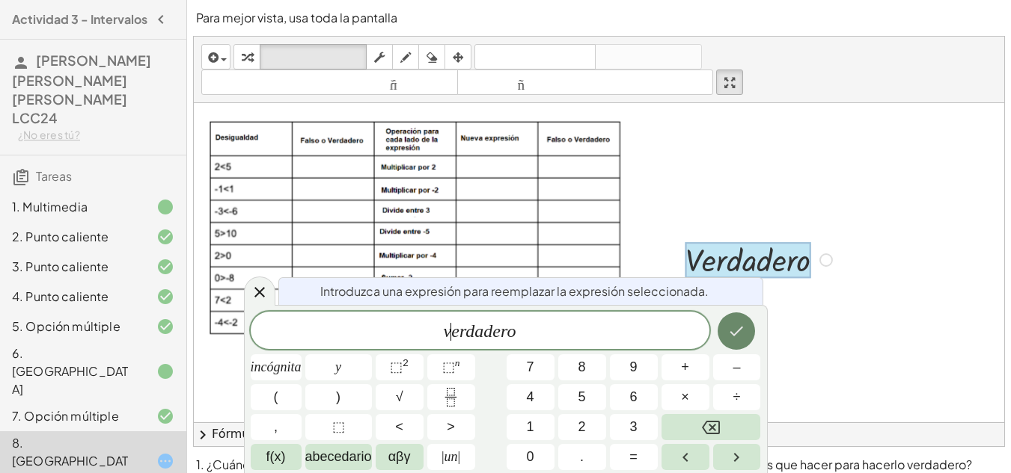
click at [733, 339] on icon "Hecho" at bounding box center [736, 331] width 18 height 18
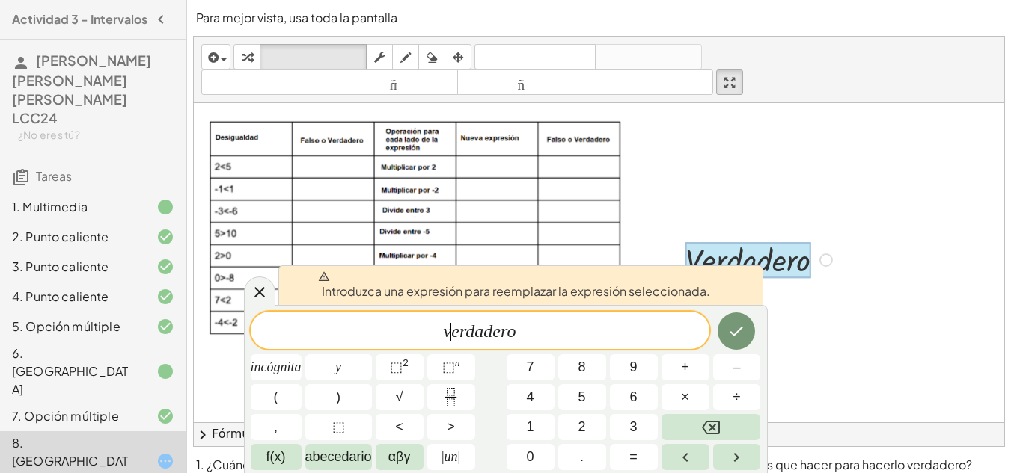
click at [301, 355] on div at bounding box center [276, 368] width 51 height 26
click at [735, 336] on icon "Hecho" at bounding box center [736, 331] width 18 height 18
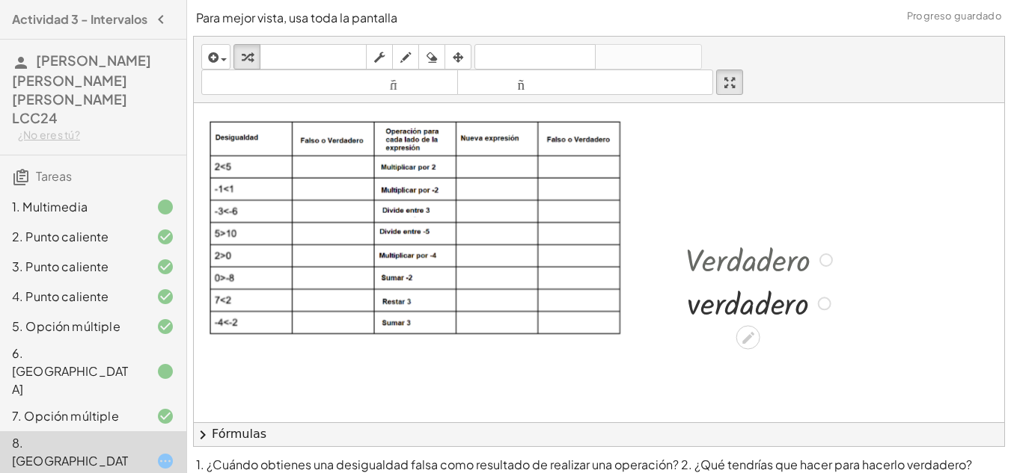
drag, startPoint x: 770, startPoint y: 263, endPoint x: 761, endPoint y: 301, distance: 39.0
click at [748, 260] on div "· V · e · r · d · a · d · e · r · o · v · e · r · d · a · d · e · r · o" at bounding box center [748, 260] width 0 height 0
click at [758, 312] on div at bounding box center [761, 302] width 166 height 43
click at [741, 343] on icon at bounding box center [748, 338] width 16 height 16
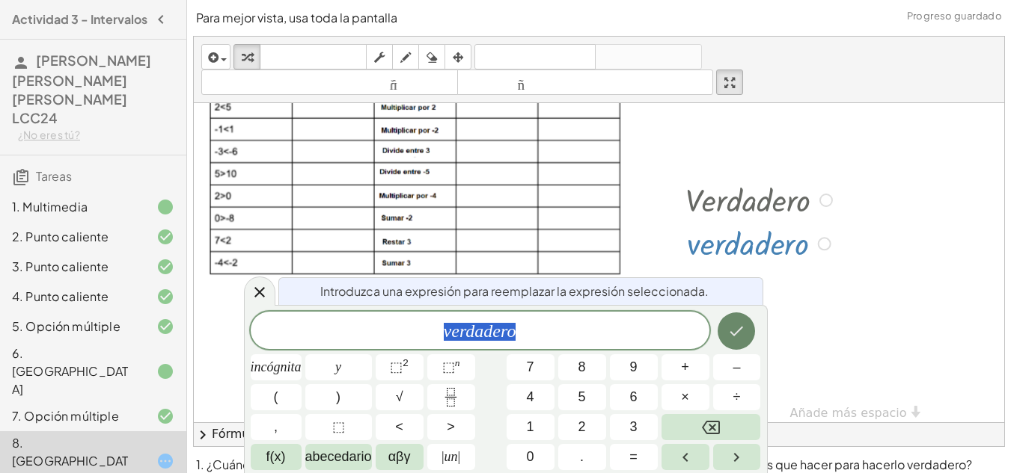
scroll to position [197, 0]
click at [740, 337] on icon "Hecho" at bounding box center [736, 331] width 18 height 18
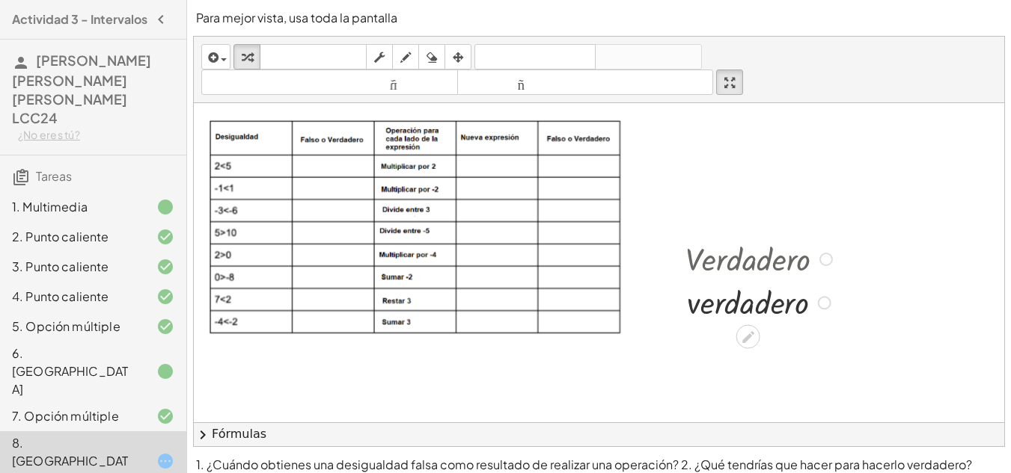
scroll to position [136, 0]
click at [791, 263] on div at bounding box center [761, 258] width 166 height 43
click at [824, 257] on div at bounding box center [825, 260] width 13 height 13
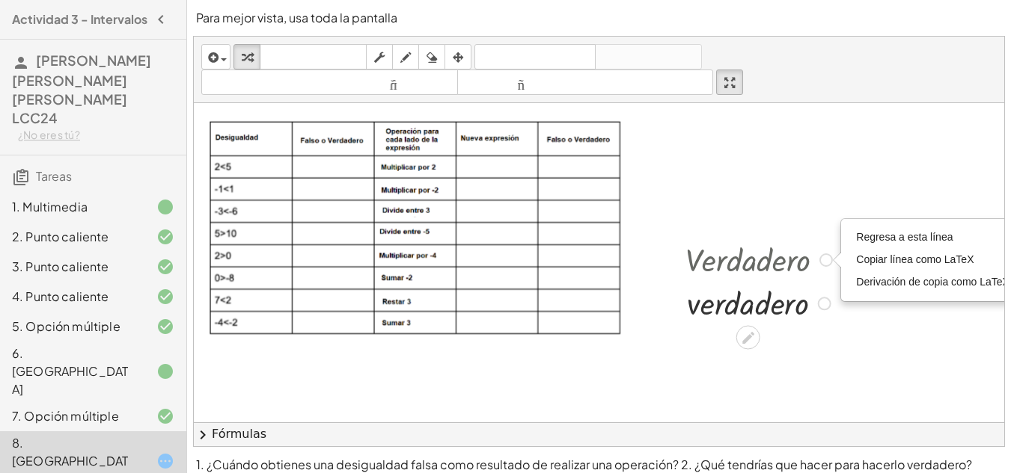
click at [785, 266] on div at bounding box center [761, 258] width 166 height 43
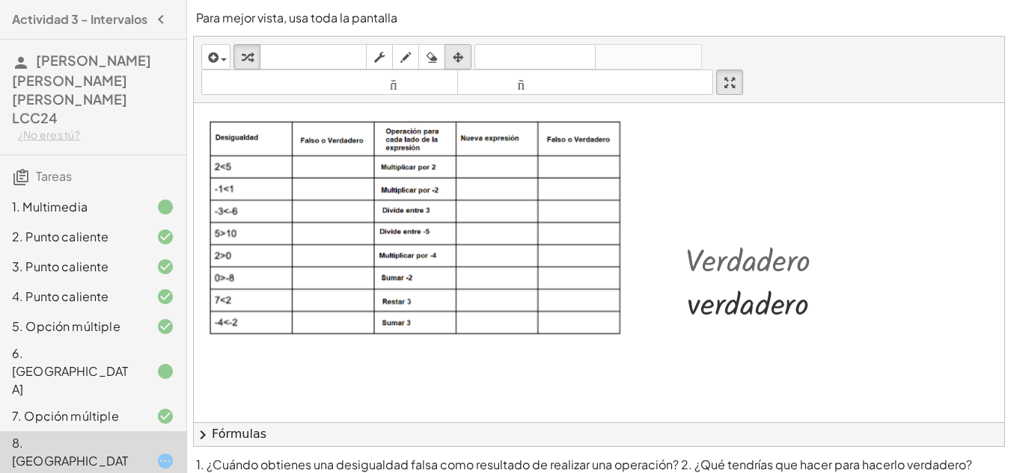
click at [468, 63] on div "button" at bounding box center [457, 57] width 19 height 18
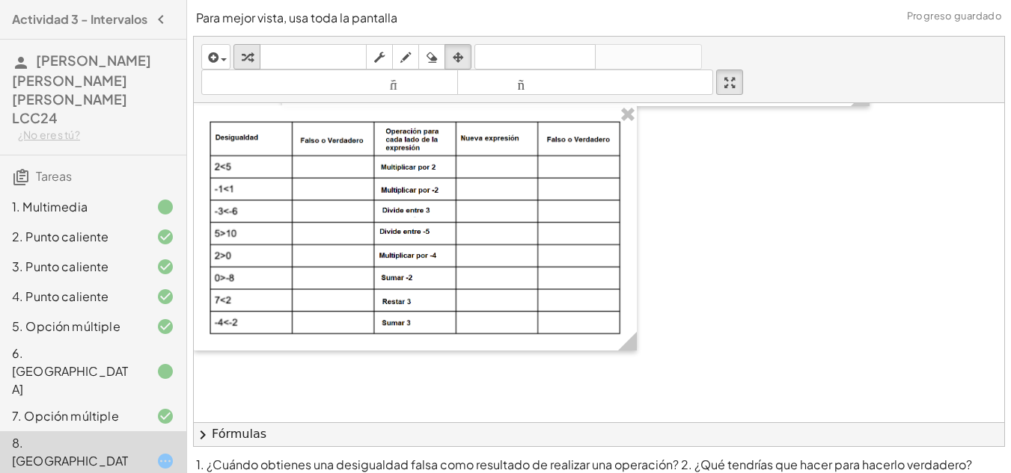
click at [253, 55] on div "button" at bounding box center [246, 57] width 19 height 18
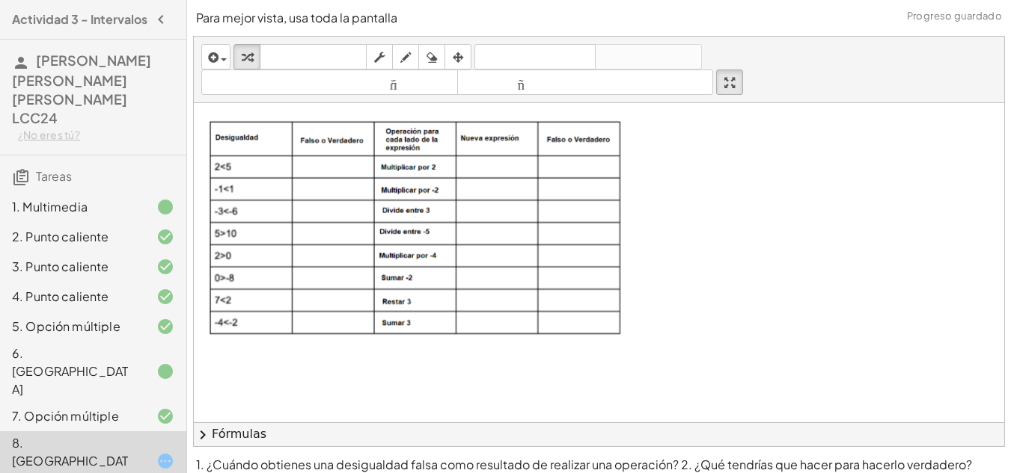
click at [690, 202] on div at bounding box center [834, 230] width 1280 height 527
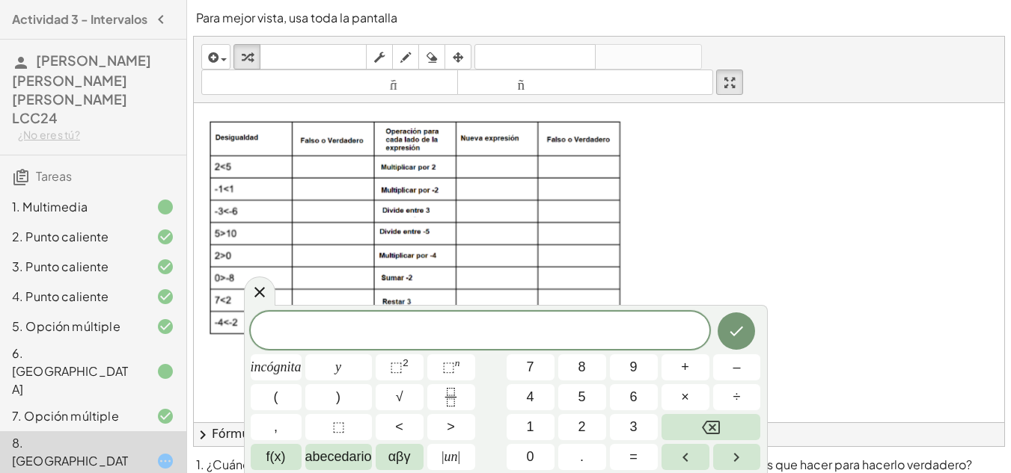
click at [738, 192] on div at bounding box center [834, 230] width 1280 height 527
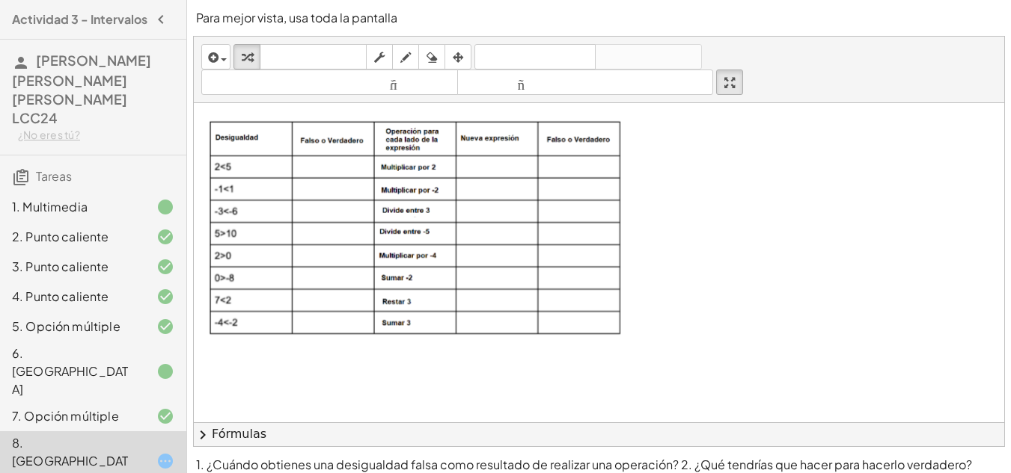
drag, startPoint x: 785, startPoint y: 70, endPoint x: 770, endPoint y: 56, distance: 20.6
click at [770, 56] on div "insertar Seleccione uno: Expresión matemática Función Texto Vídeo de YouTube Gr…" at bounding box center [599, 70] width 810 height 67
click at [738, 49] on div "insertar Seleccione uno: Expresión matemática Función Texto Vídeo de YouTube Gr…" at bounding box center [599, 70] width 810 height 67
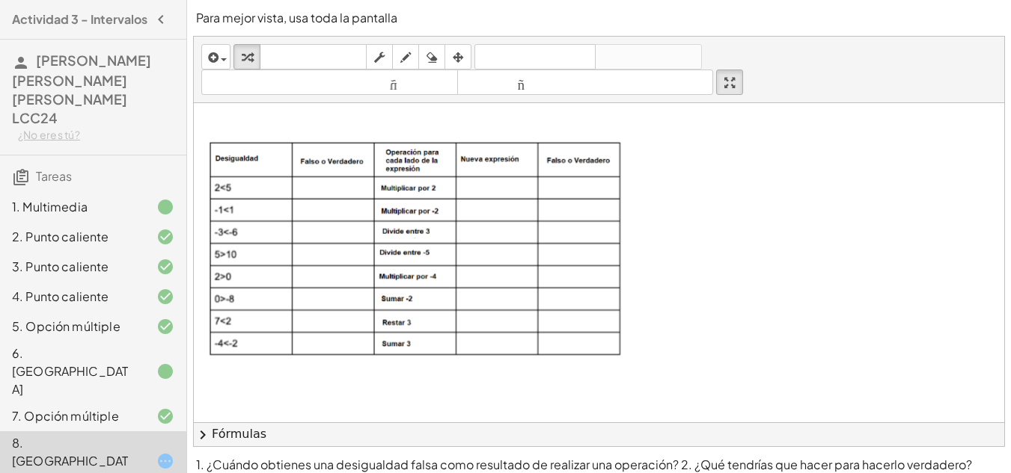
scroll to position [106, 0]
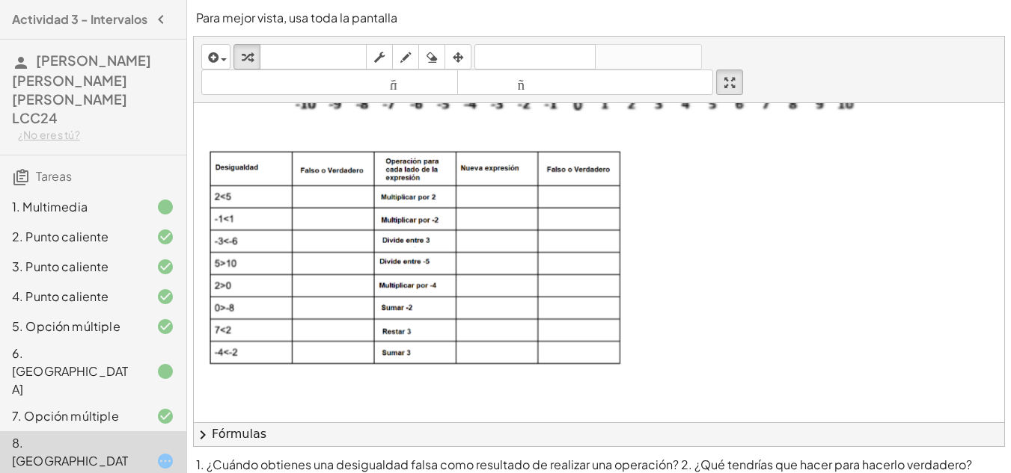
drag, startPoint x: 991, startPoint y: 212, endPoint x: 999, endPoint y: 188, distance: 25.3
click at [999, 188] on div "**********" at bounding box center [599, 262] width 810 height 319
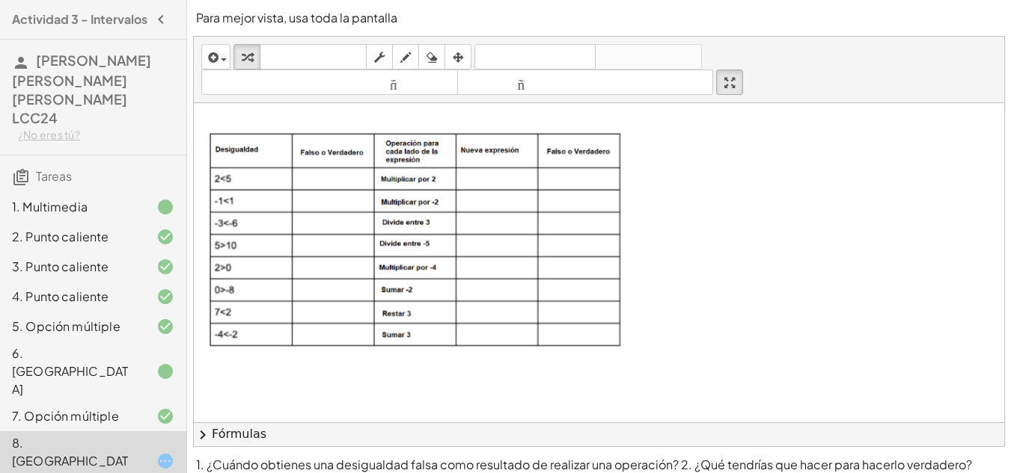
scroll to position [0, 0]
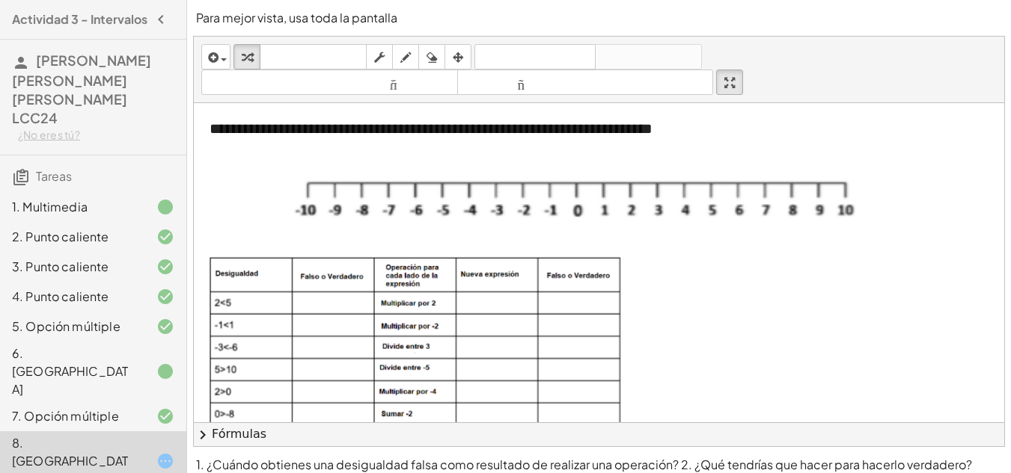
click at [898, 57] on div "insertar Seleccione uno: Expresión matemática Función Texto Vídeo de YouTube Gr…" at bounding box center [599, 70] width 810 height 67
drag, startPoint x: 898, startPoint y: 57, endPoint x: 932, endPoint y: 76, distance: 38.5
click at [932, 74] on div "insertar Seleccione uno: Expresión matemática Función Texto Vídeo de YouTube Gr…" at bounding box center [599, 70] width 810 height 67
click at [221, 56] on div "button" at bounding box center [216, 57] width 22 height 18
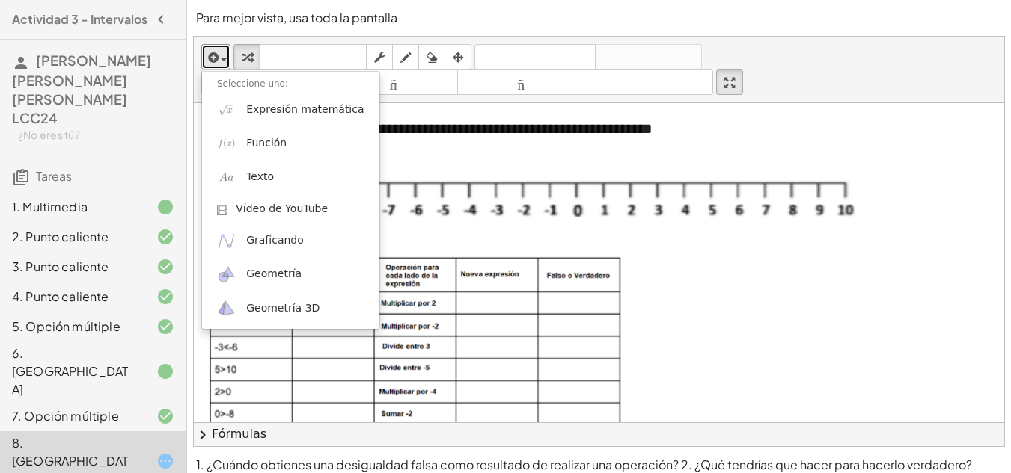
click at [730, 296] on div at bounding box center [834, 366] width 1280 height 527
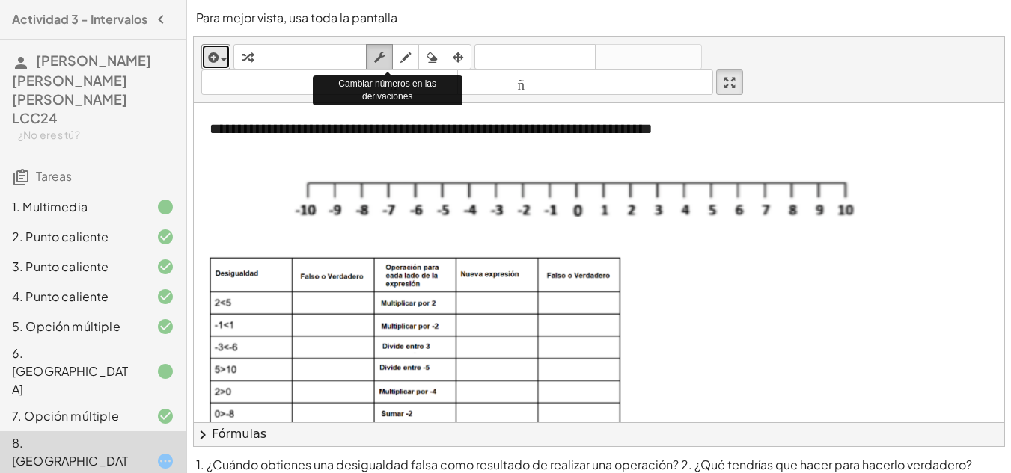
click at [389, 52] on div "button" at bounding box center [379, 57] width 19 height 18
click at [408, 57] on icon "button" at bounding box center [405, 58] width 10 height 18
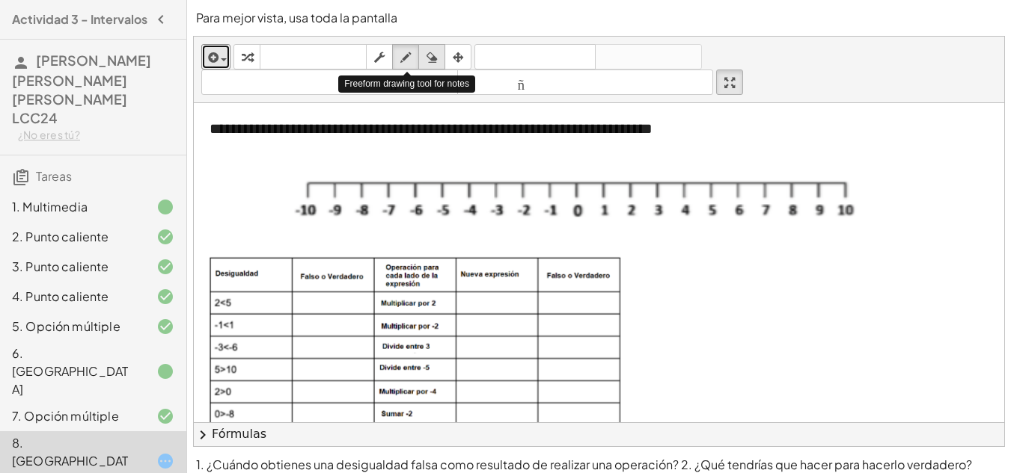
click at [435, 58] on icon "button" at bounding box center [431, 58] width 10 height 18
click at [427, 58] on icon "button" at bounding box center [431, 58] width 10 height 18
click at [405, 60] on icon "button" at bounding box center [405, 58] width 10 height 18
click at [377, 55] on icon "button" at bounding box center [379, 58] width 10 height 18
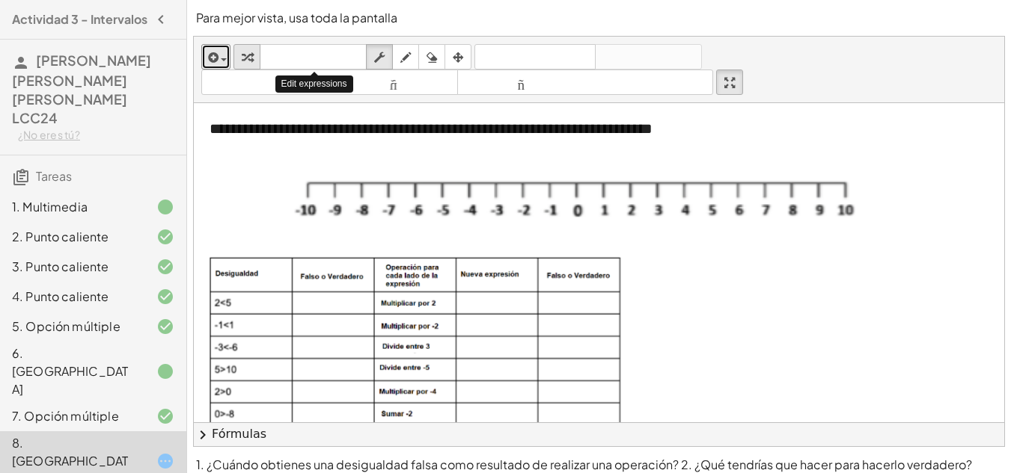
click at [244, 54] on icon "button" at bounding box center [247, 58] width 10 height 18
click at [714, 333] on div at bounding box center [834, 366] width 1280 height 527
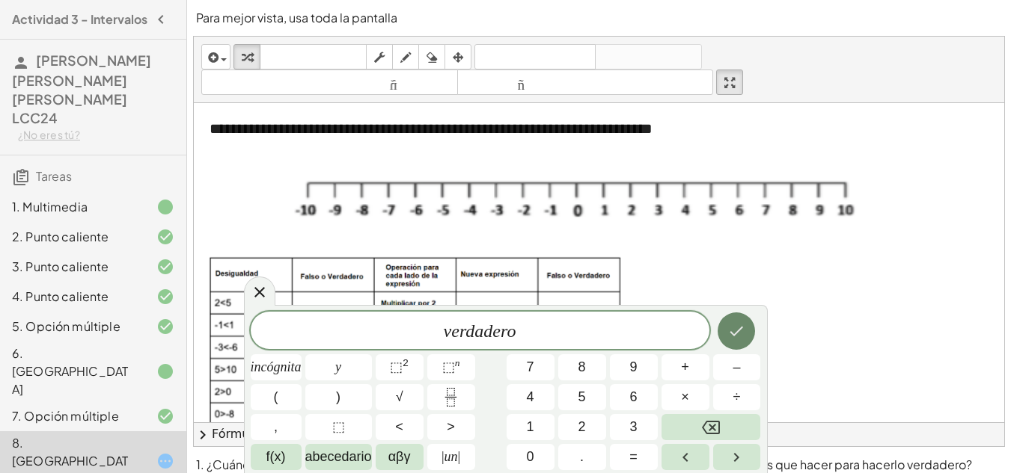
click at [738, 334] on icon "Hecho" at bounding box center [736, 331] width 18 height 18
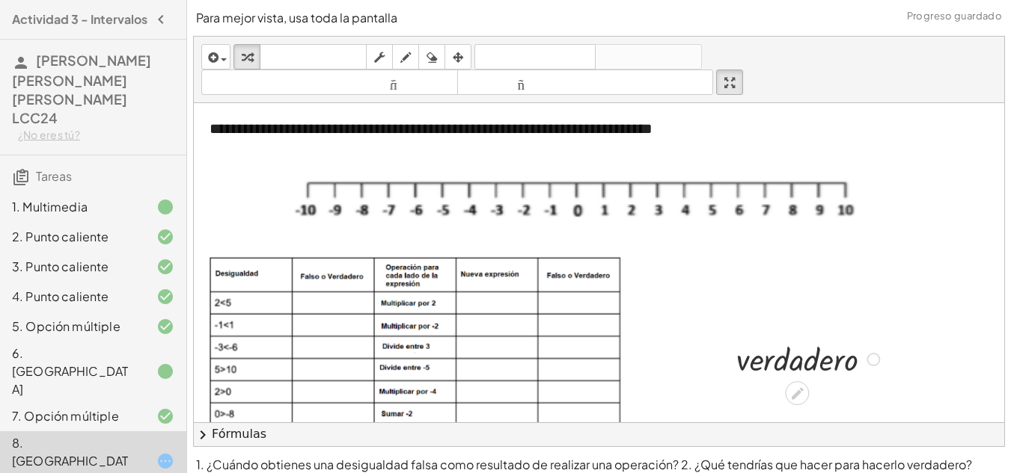
click at [753, 359] on div at bounding box center [810, 358] width 163 height 43
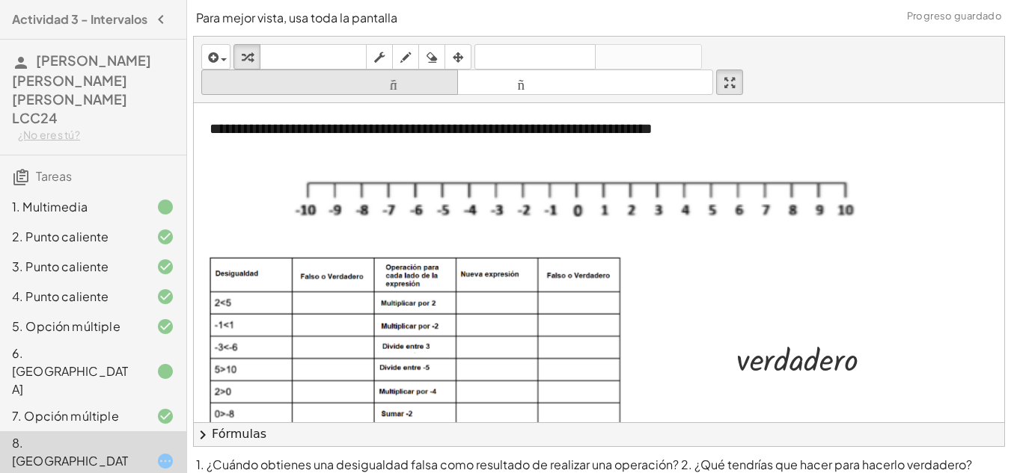
click at [437, 92] on button "tamaño_del_formato menor" at bounding box center [329, 82] width 257 height 25
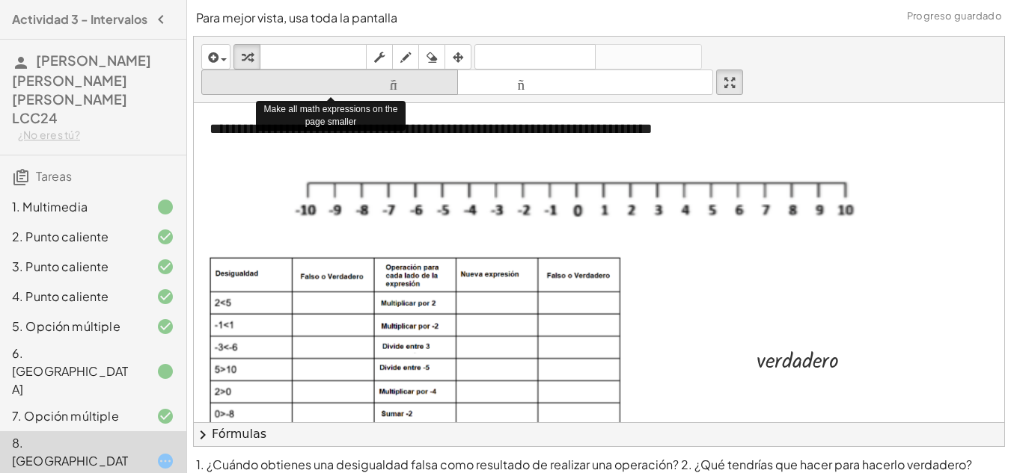
click at [437, 92] on button "tamaño_del_formato menor" at bounding box center [329, 82] width 257 height 25
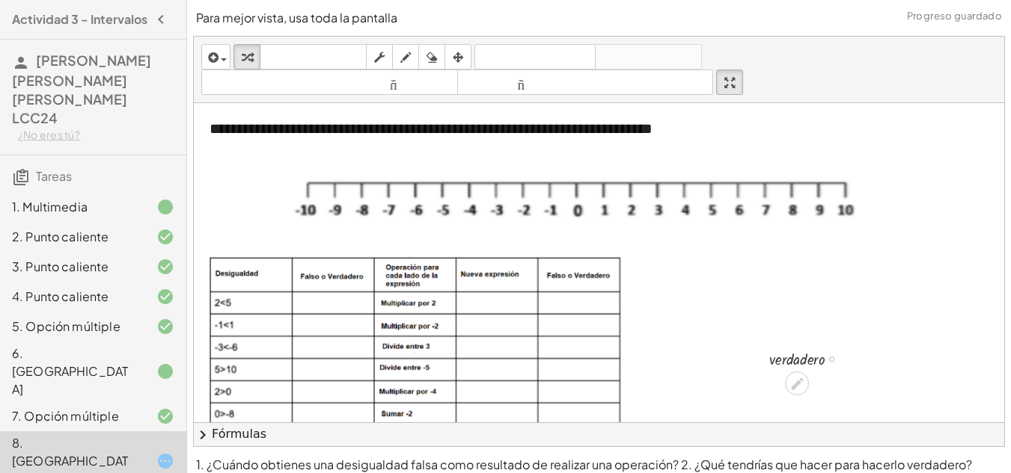
click at [813, 359] on div at bounding box center [809, 358] width 96 height 24
drag, startPoint x: 820, startPoint y: 364, endPoint x: 354, endPoint y: 307, distance: 469.4
click at [354, 307] on div "**********" at bounding box center [834, 366] width 1280 height 527
drag, startPoint x: 833, startPoint y: 358, endPoint x: 319, endPoint y: 298, distance: 516.6
click at [319, 298] on div "**********" at bounding box center [834, 366] width 1280 height 527
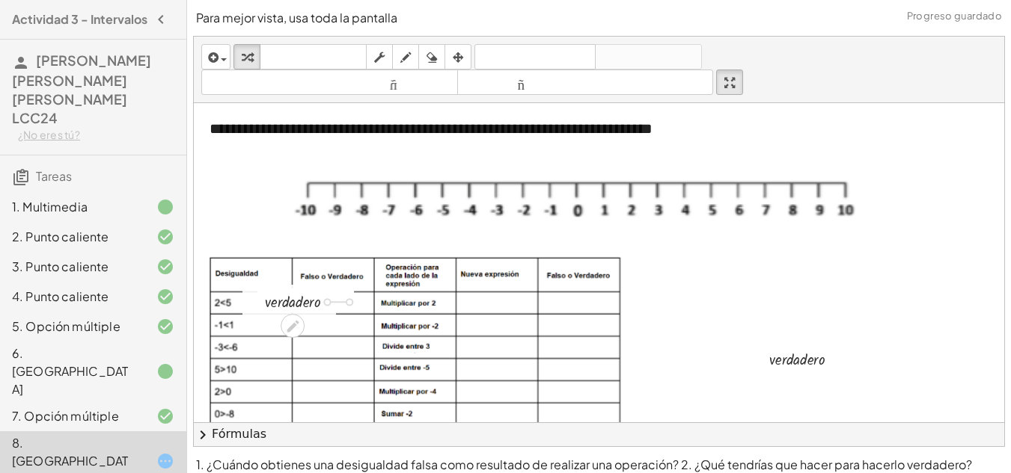
drag, startPoint x: 325, startPoint y: 302, endPoint x: 361, endPoint y: 303, distance: 36.7
click at [361, 303] on div "**********" at bounding box center [834, 366] width 1280 height 527
drag, startPoint x: 338, startPoint y: 301, endPoint x: 369, endPoint y: 302, distance: 30.7
click at [369, 302] on div "**********" at bounding box center [834, 366] width 1280 height 527
drag, startPoint x: 340, startPoint y: 301, endPoint x: 370, endPoint y: 304, distance: 30.2
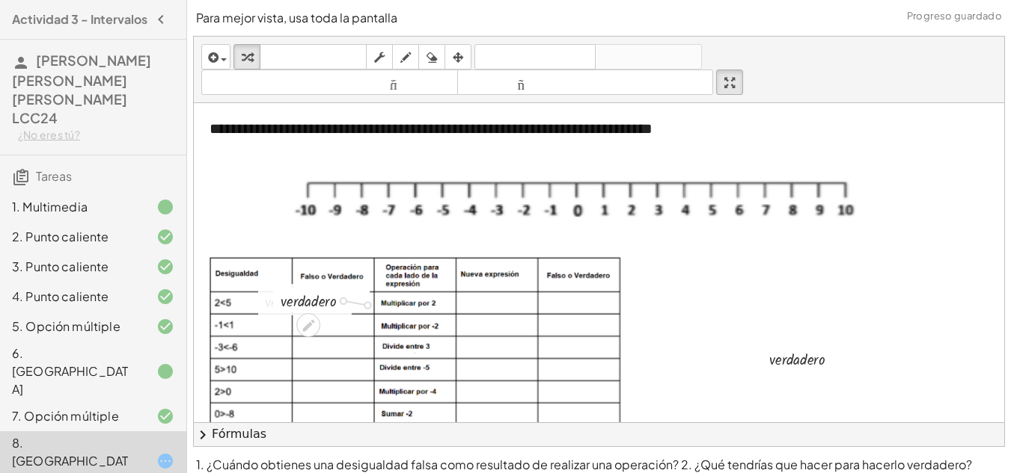
click at [308, 301] on div "· v · e · r · d · a · d · e · r · o" at bounding box center [308, 301] width 0 height 0
click at [709, 318] on div at bounding box center [834, 366] width 1280 height 527
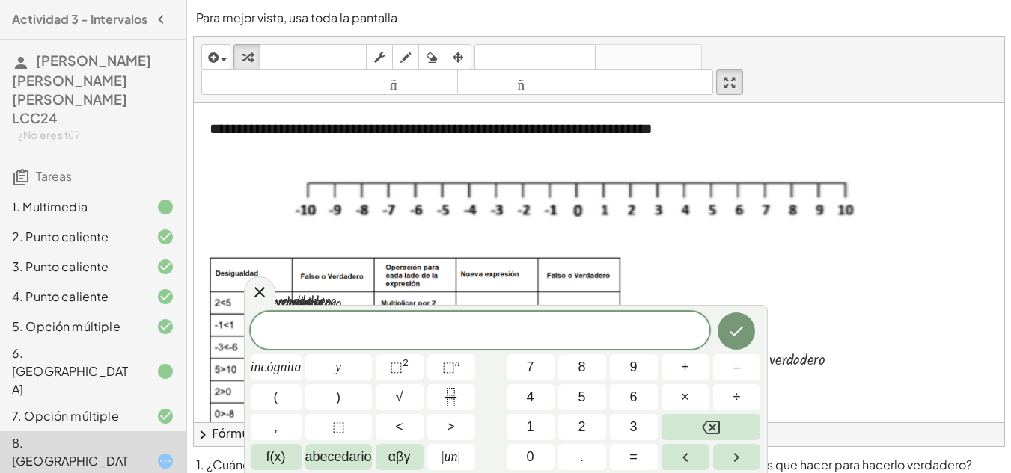
click at [795, 253] on div at bounding box center [834, 366] width 1280 height 527
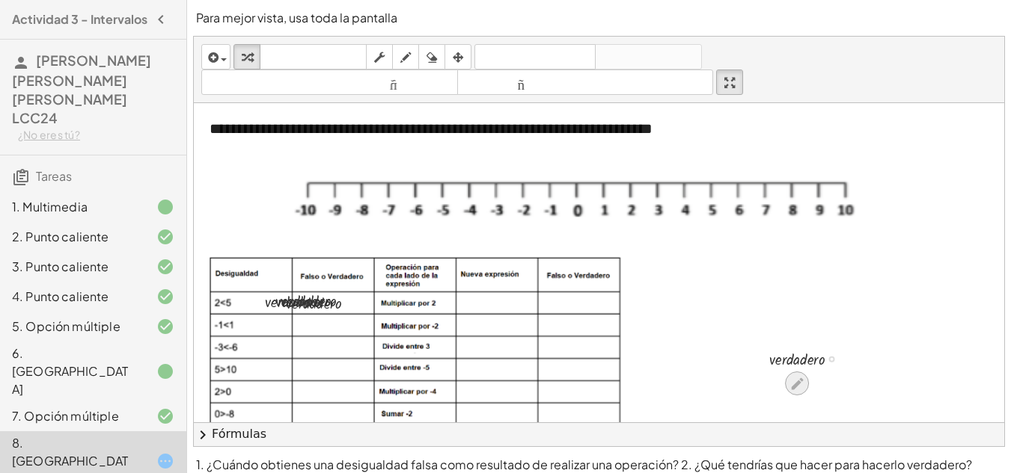
click at [799, 378] on icon at bounding box center [797, 384] width 16 height 16
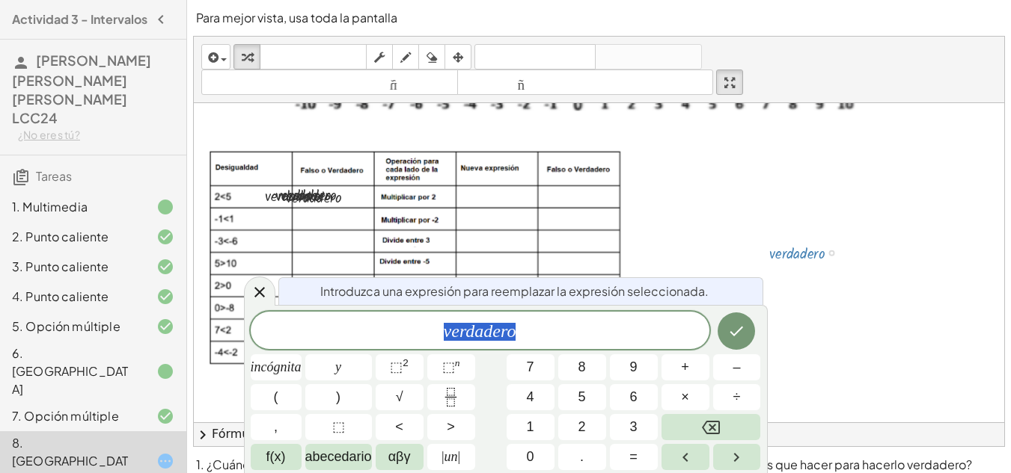
scroll to position [106, 0]
click at [685, 430] on button "Retroceso" at bounding box center [710, 427] width 99 height 26
click at [731, 334] on icon "Hecho" at bounding box center [736, 331] width 18 height 18
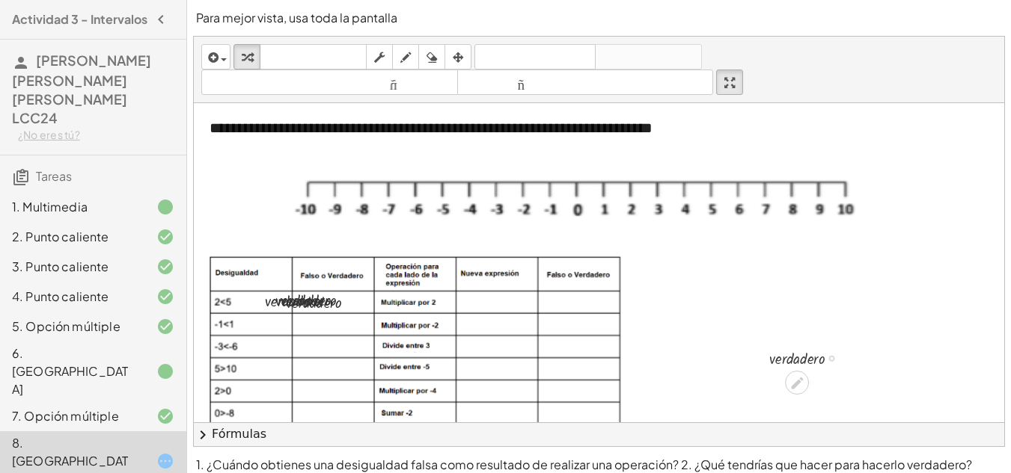
scroll to position [0, 0]
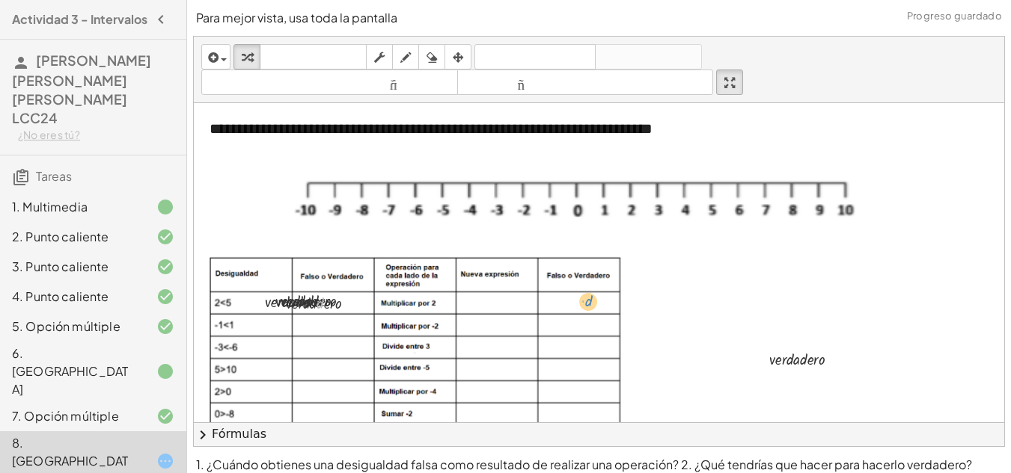
drag, startPoint x: 319, startPoint y: 305, endPoint x: 779, endPoint y: 300, distance: 460.8
click at [779, 301] on div "**********" at bounding box center [834, 366] width 1280 height 527
click at [465, 57] on div "button" at bounding box center [457, 57] width 19 height 18
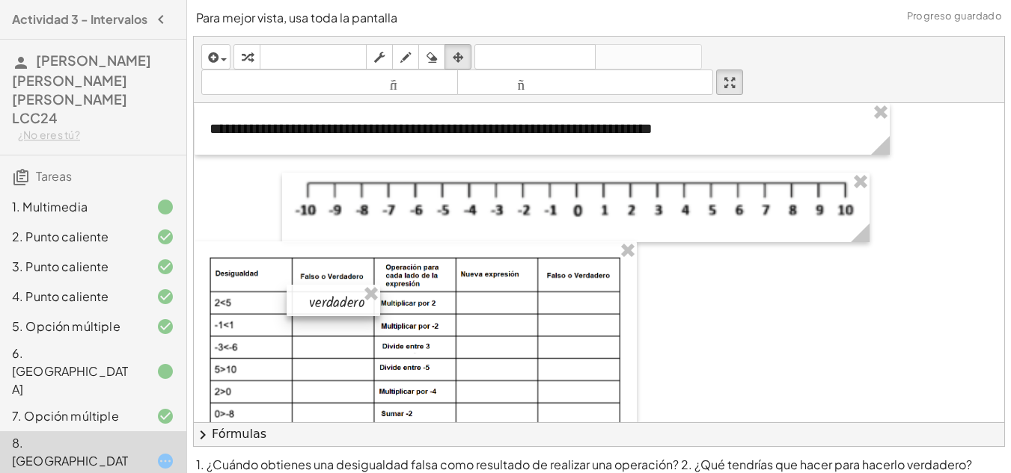
drag, startPoint x: 798, startPoint y: 356, endPoint x: 341, endPoint y: 298, distance: 460.6
click at [341, 298] on div at bounding box center [333, 300] width 94 height 31
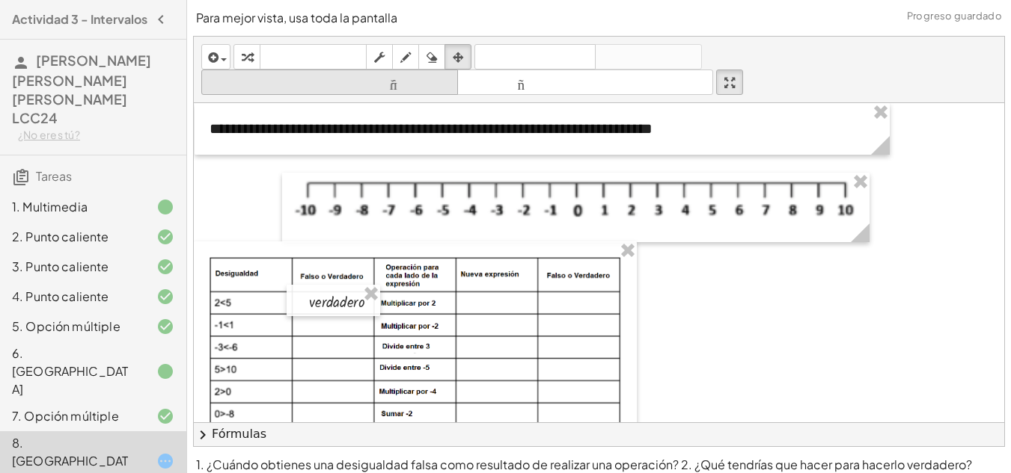
click at [403, 76] on font "tamaño_del_formato" at bounding box center [329, 83] width 249 height 14
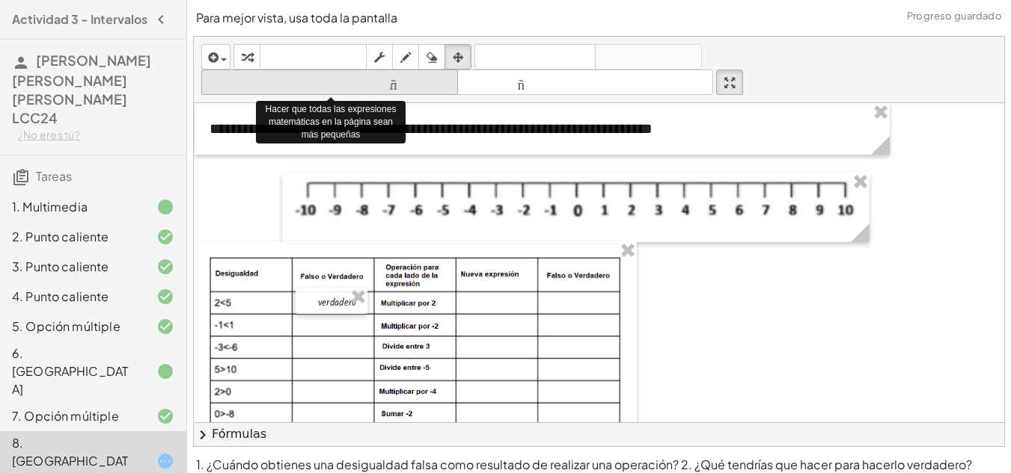
click at [403, 76] on font "tamaño_del_formato" at bounding box center [329, 83] width 249 height 14
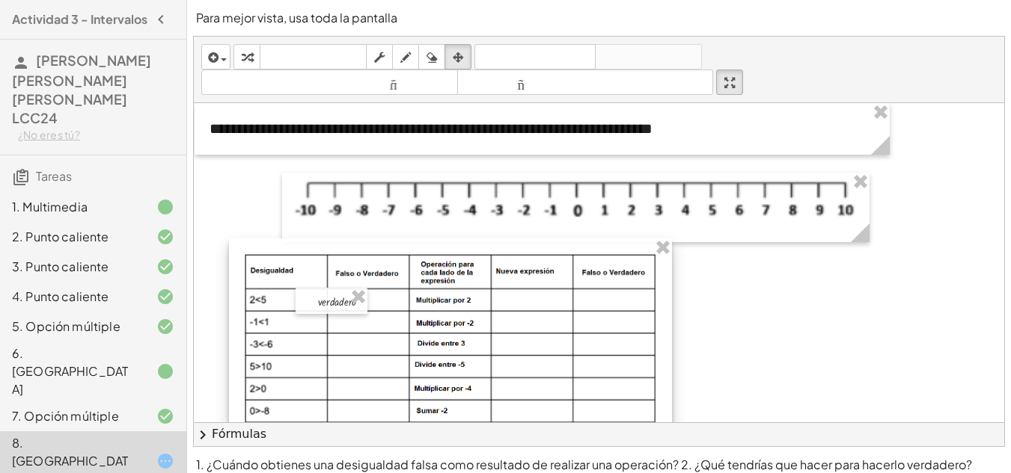
drag, startPoint x: 635, startPoint y: 306, endPoint x: 670, endPoint y: 303, distance: 35.3
click at [670, 303] on div at bounding box center [450, 361] width 443 height 245
click at [243, 52] on icon "button" at bounding box center [247, 58] width 10 height 18
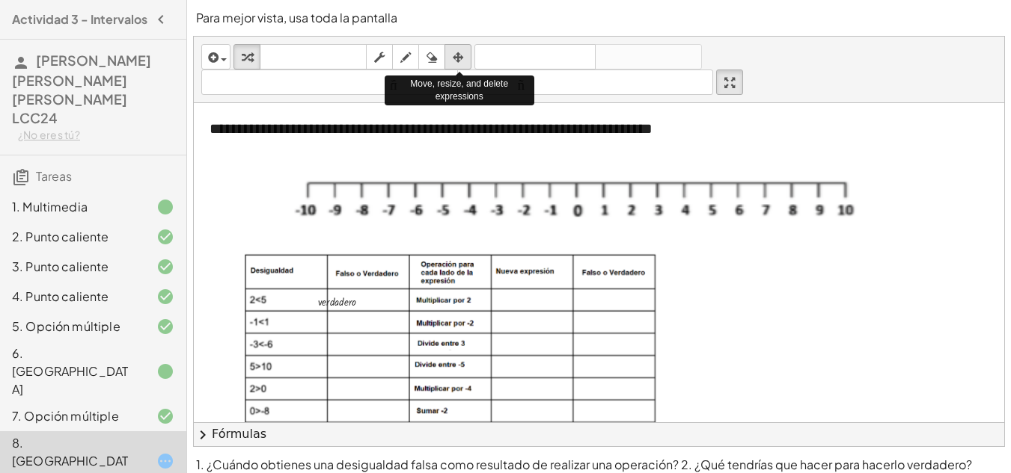
click at [447, 63] on button "arreglar" at bounding box center [457, 56] width 27 height 25
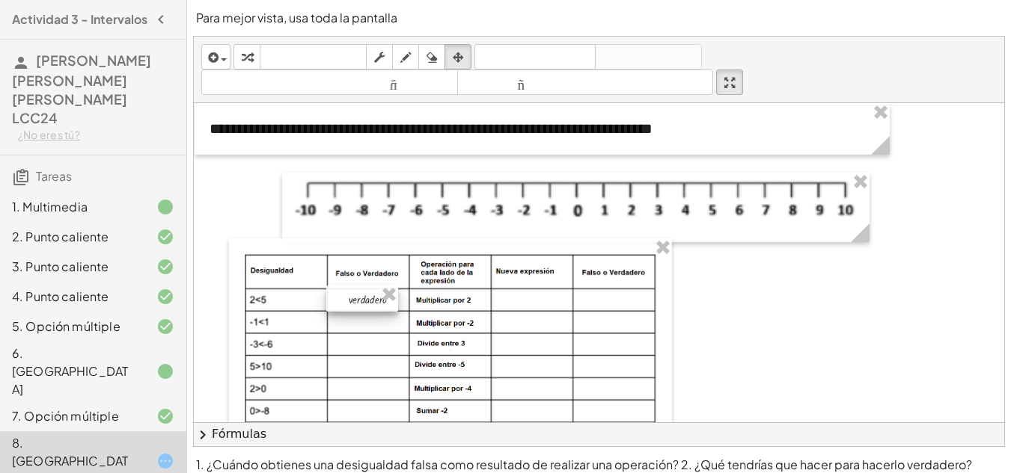
drag, startPoint x: 322, startPoint y: 302, endPoint x: 353, endPoint y: 300, distance: 30.8
click at [353, 300] on div at bounding box center [362, 299] width 72 height 26
click at [732, 298] on div at bounding box center [834, 366] width 1280 height 527
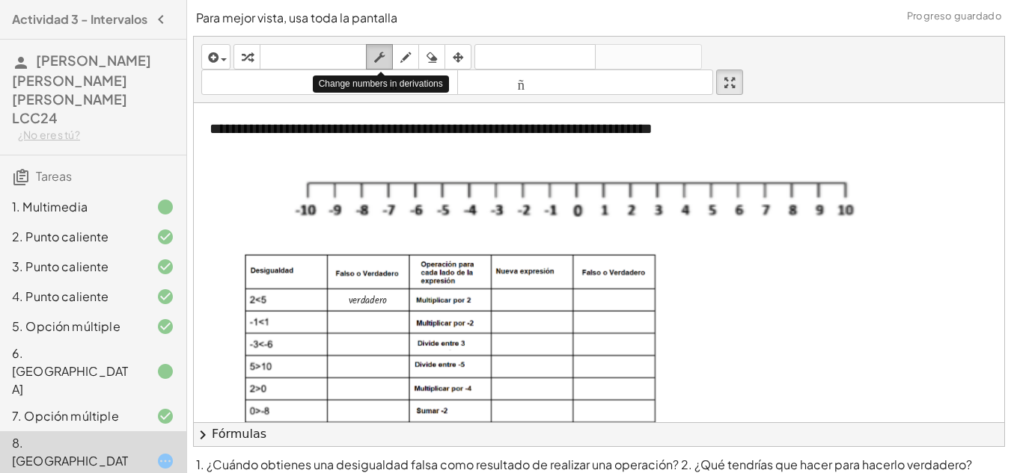
click at [388, 54] on div "button" at bounding box center [379, 57] width 19 height 18
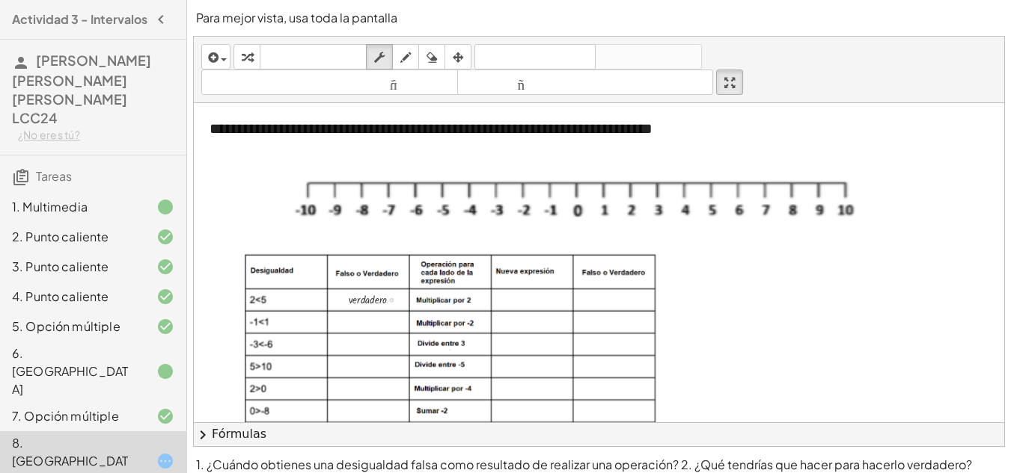
click at [375, 301] on div at bounding box center [380, 298] width 79 height 19
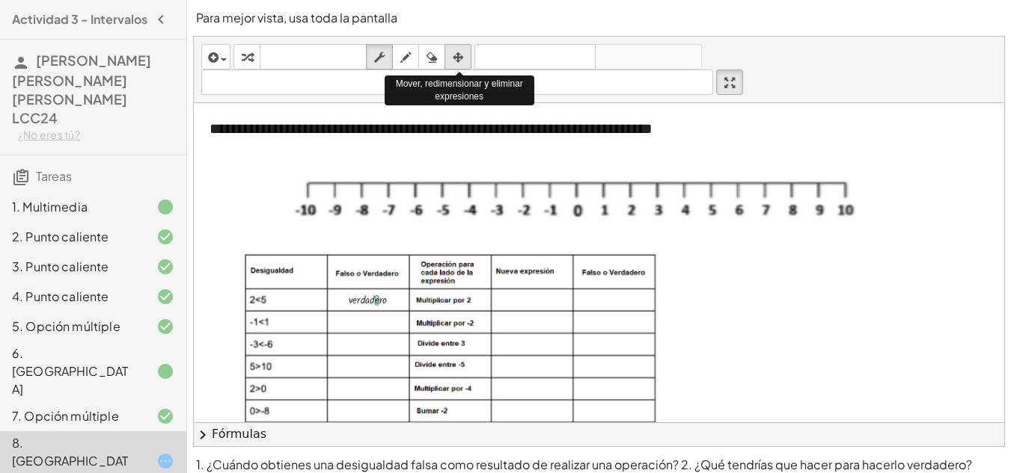
click at [453, 62] on div "button" at bounding box center [457, 57] width 19 height 18
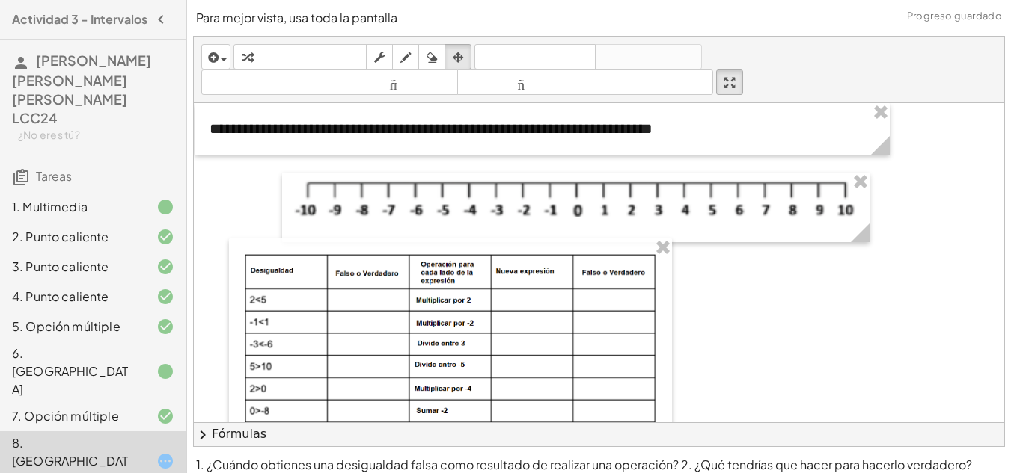
click at [729, 384] on div at bounding box center [834, 366] width 1280 height 527
click at [702, 337] on div at bounding box center [834, 366] width 1280 height 527
click at [738, 341] on div at bounding box center [834, 366] width 1280 height 527
click at [242, 61] on div "button" at bounding box center [246, 57] width 19 height 18
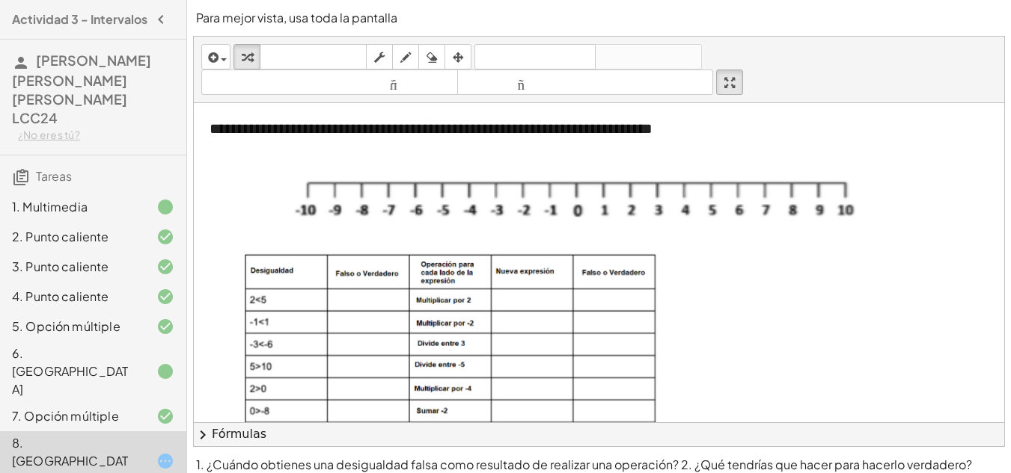
click at [718, 362] on div at bounding box center [834, 366] width 1280 height 527
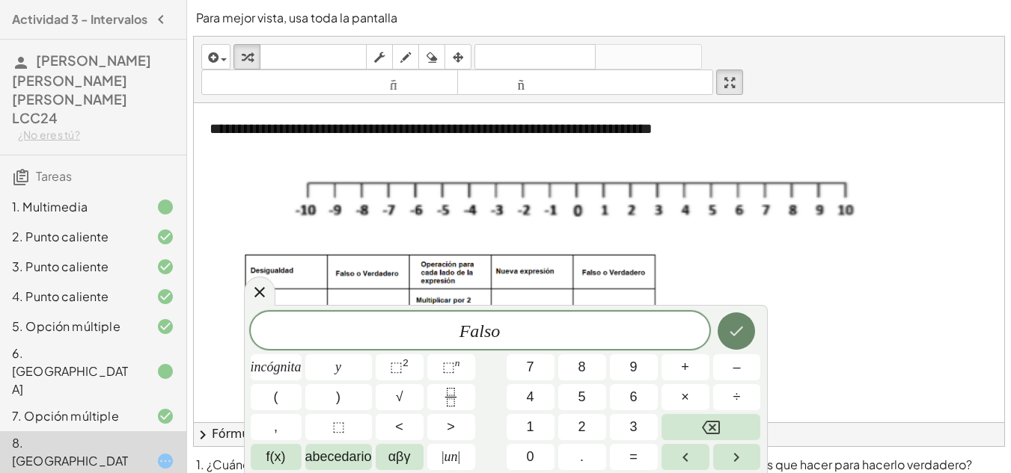
click at [730, 337] on icon "Hecho" at bounding box center [736, 331] width 18 height 18
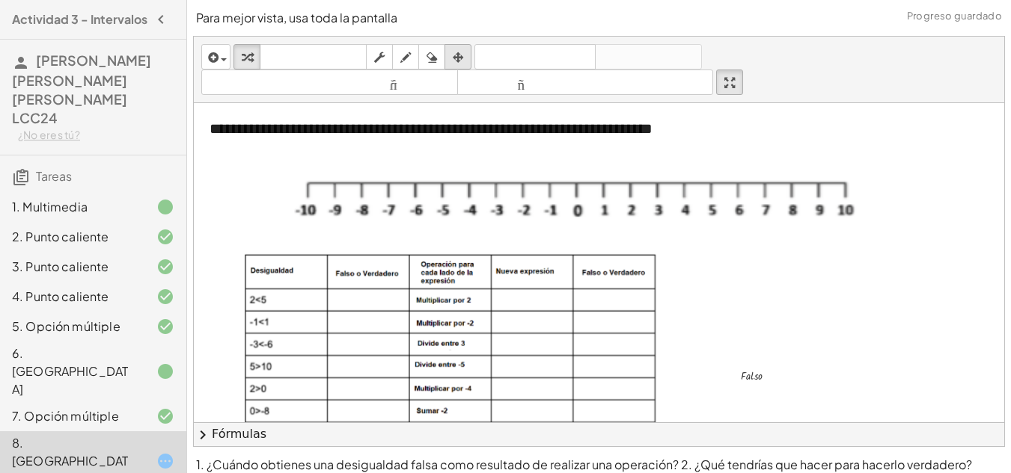
click at [459, 52] on icon "button" at bounding box center [458, 58] width 10 height 18
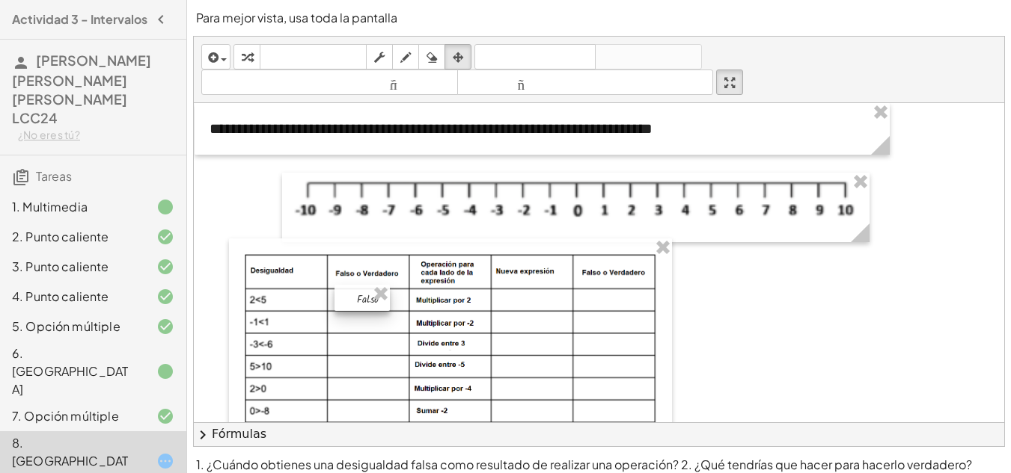
drag, startPoint x: 743, startPoint y: 376, endPoint x: 358, endPoint y: 299, distance: 392.9
click at [358, 299] on div at bounding box center [361, 298] width 55 height 26
click at [254, 48] on div "button" at bounding box center [246, 57] width 19 height 18
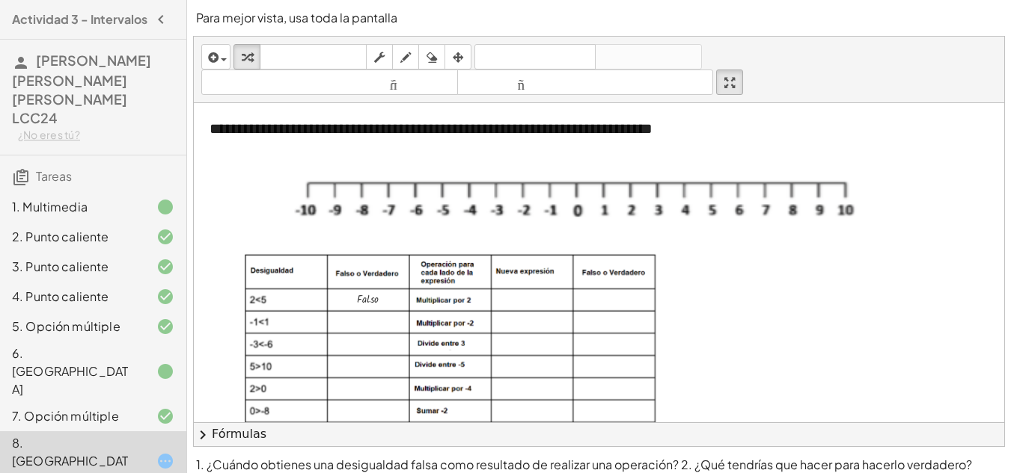
click at [779, 343] on div at bounding box center [834, 366] width 1280 height 527
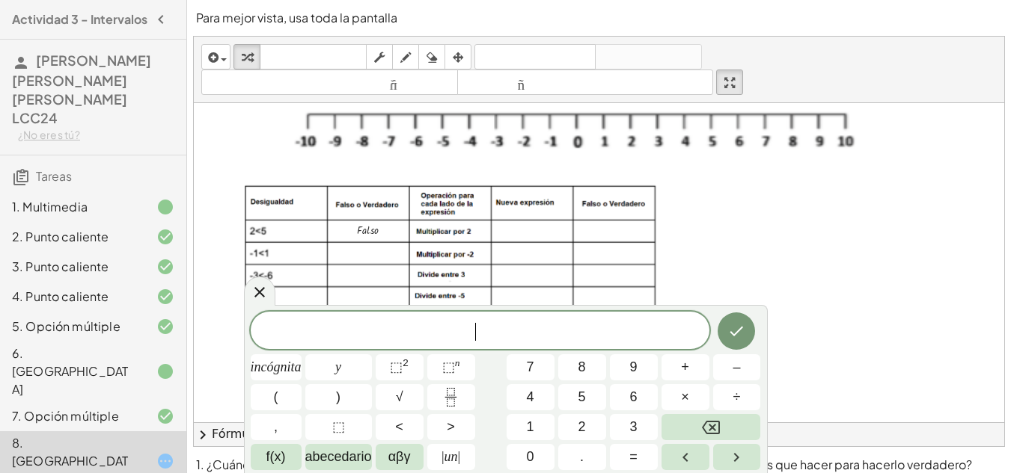
scroll to position [70, 0]
click at [369, 230] on div at bounding box center [380, 227] width 63 height 19
click at [732, 328] on icon "Hecho" at bounding box center [736, 331] width 18 height 18
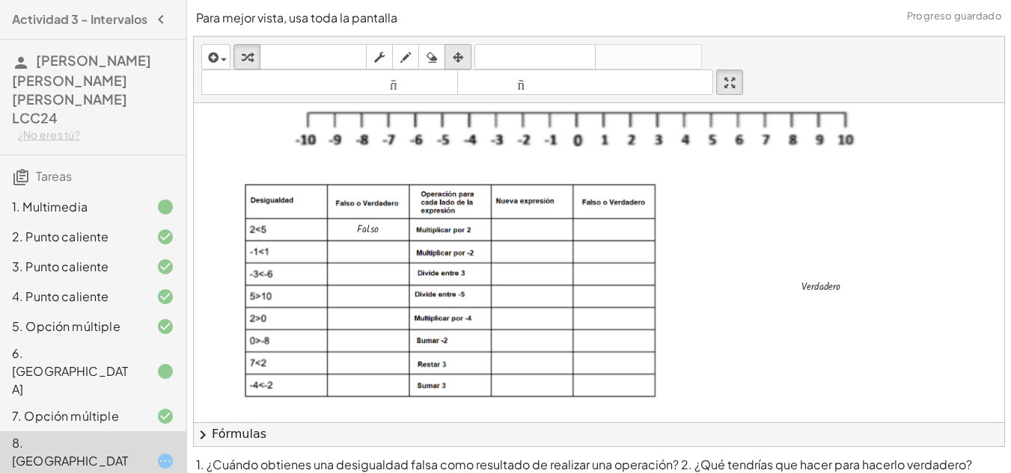
click at [463, 55] on icon "button" at bounding box center [458, 58] width 10 height 18
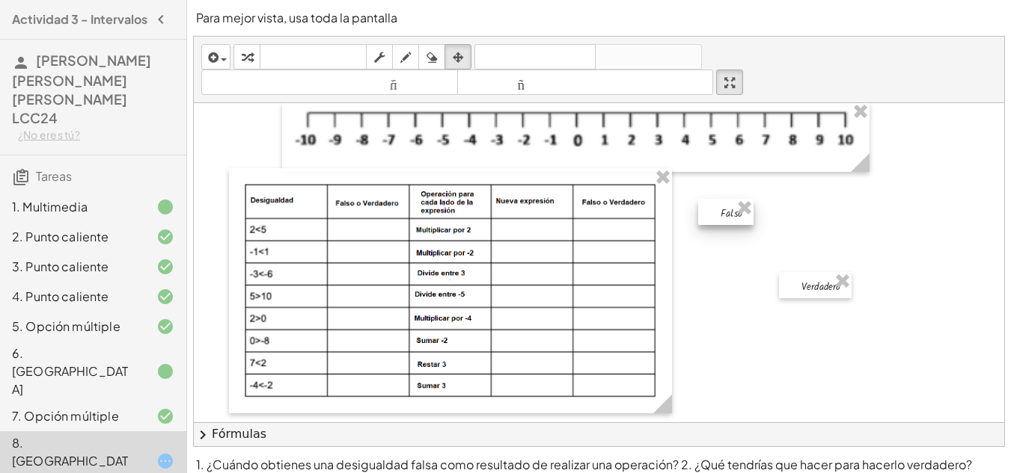
drag, startPoint x: 463, startPoint y: 233, endPoint x: 746, endPoint y: 230, distance: 282.8
click at [739, 221] on div at bounding box center [725, 212] width 55 height 26
drag, startPoint x: 797, startPoint y: 282, endPoint x: 352, endPoint y: 225, distance: 448.7
click at [352, 225] on div at bounding box center [364, 227] width 73 height 26
click at [779, 308] on div at bounding box center [834, 296] width 1280 height 527
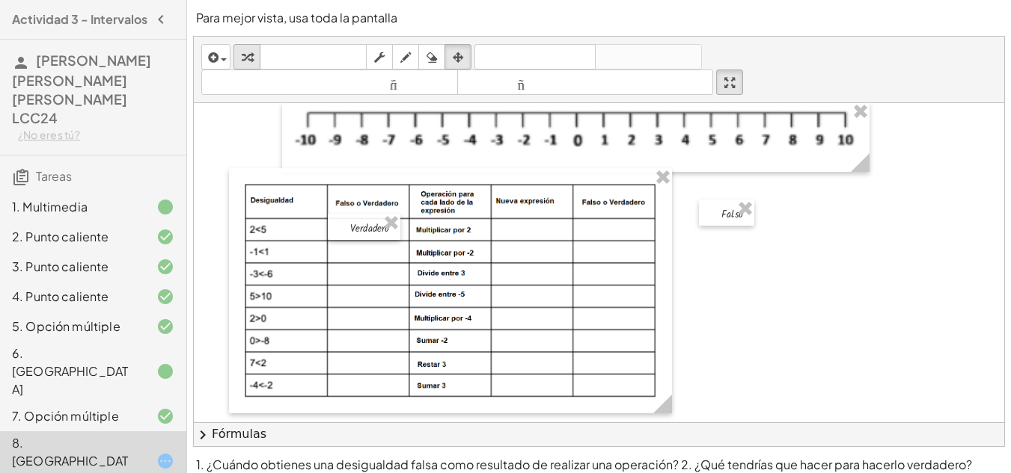
click at [247, 58] on icon "button" at bounding box center [247, 58] width 10 height 18
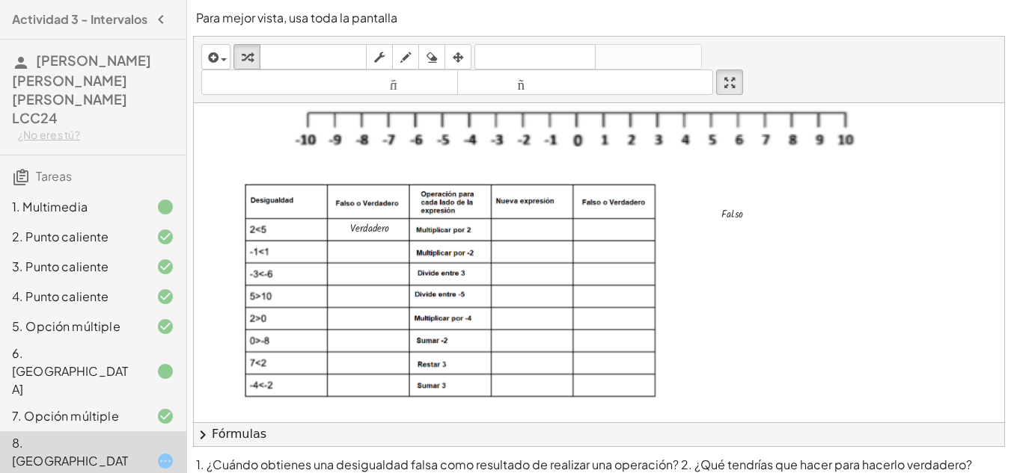
click at [788, 320] on div at bounding box center [834, 296] width 1280 height 527
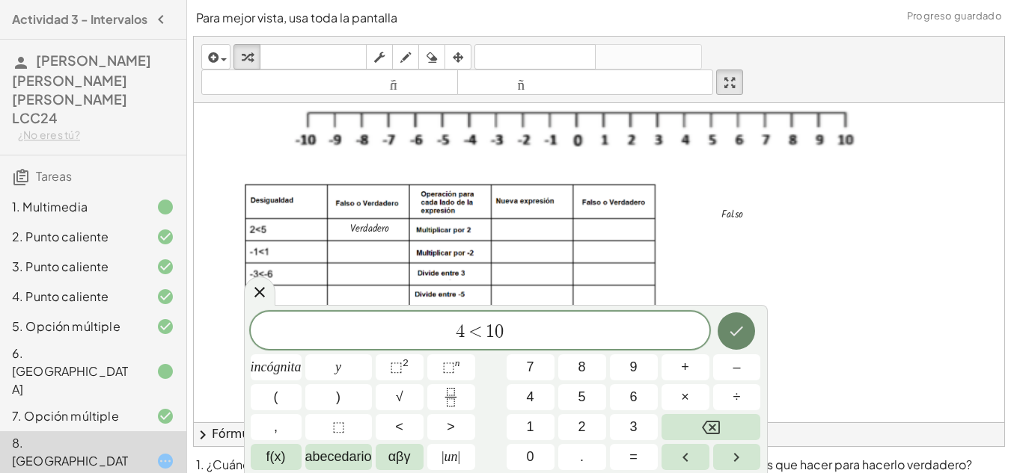
click at [732, 331] on icon "Hecho" at bounding box center [736, 331] width 18 height 18
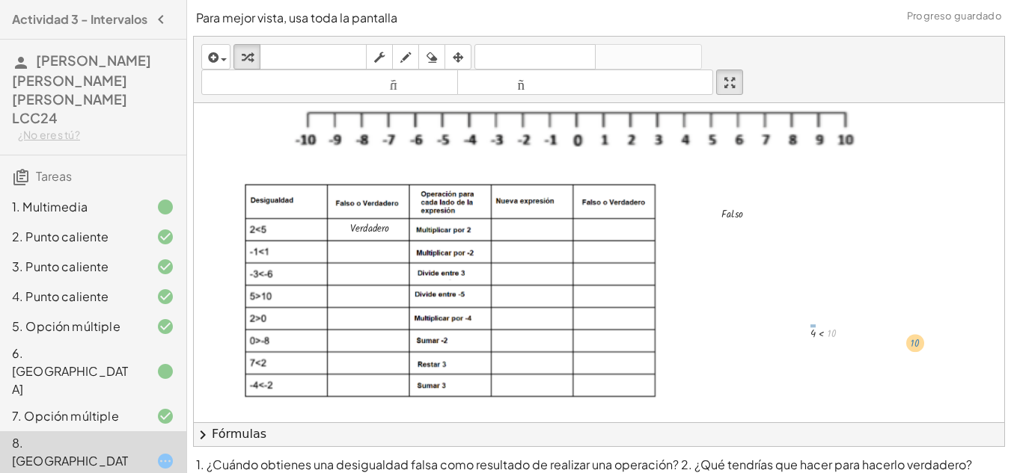
drag, startPoint x: 828, startPoint y: 336, endPoint x: 856, endPoint y: 343, distance: 28.7
click at [465, 61] on div "button" at bounding box center [457, 57] width 19 height 18
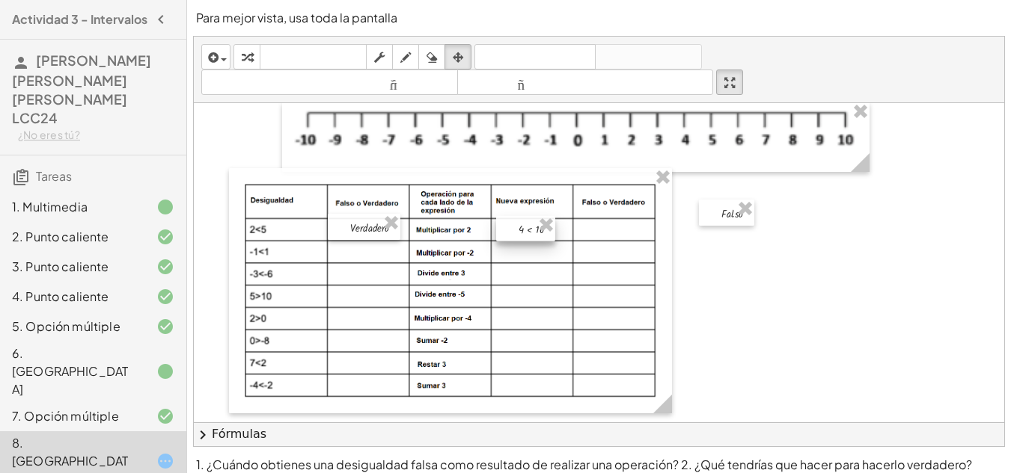
drag, startPoint x: 818, startPoint y: 331, endPoint x: 526, endPoint y: 227, distance: 309.7
click at [526, 227] on div at bounding box center [525, 228] width 59 height 25
click at [249, 60] on icon "button" at bounding box center [247, 58] width 10 height 18
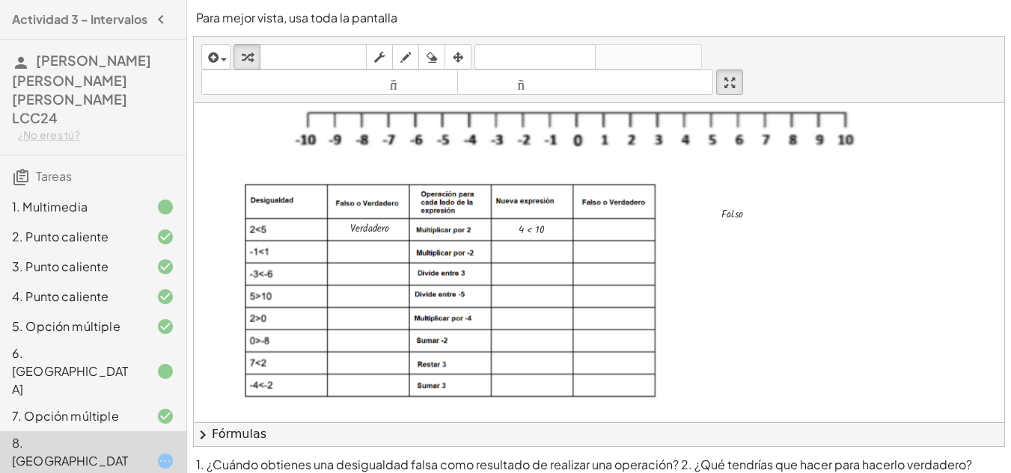
click at [720, 343] on div at bounding box center [834, 296] width 1280 height 527
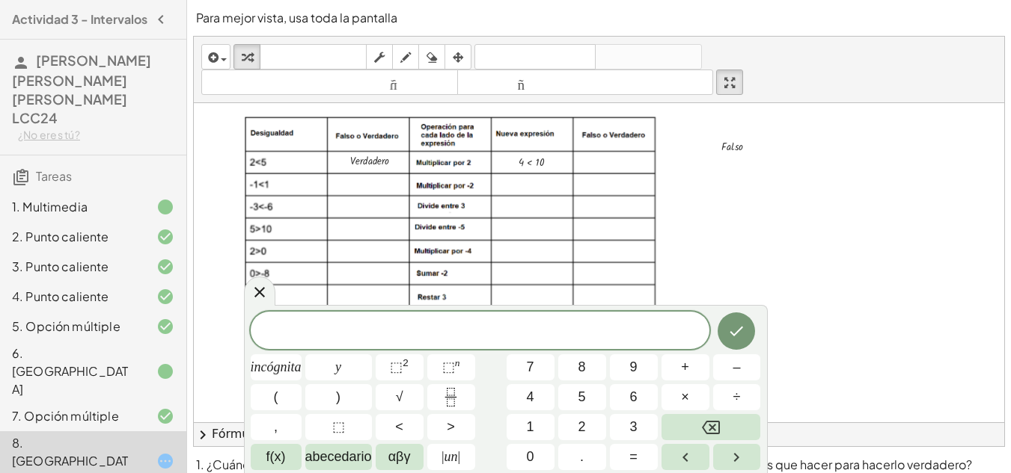
scroll to position [139, 0]
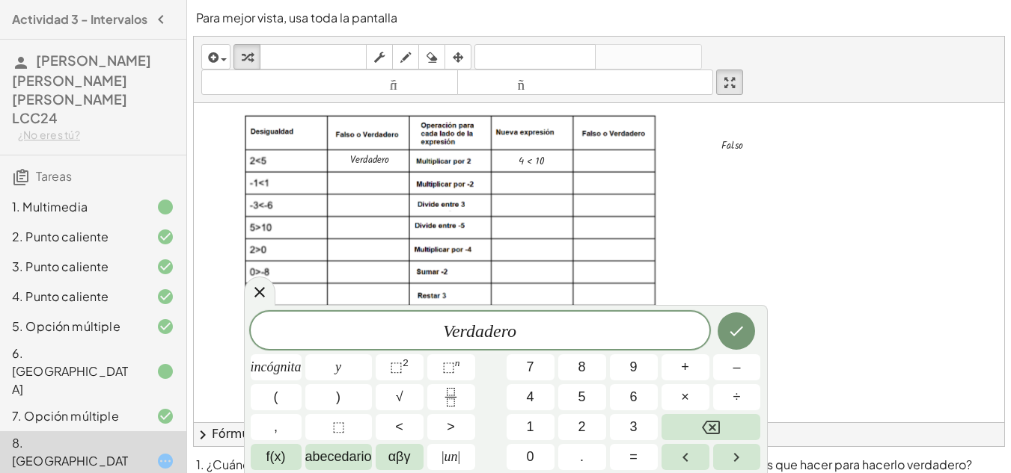
click at [301, 355] on div at bounding box center [276, 368] width 51 height 26
click at [743, 334] on icon "Hecho" at bounding box center [736, 331] width 18 height 18
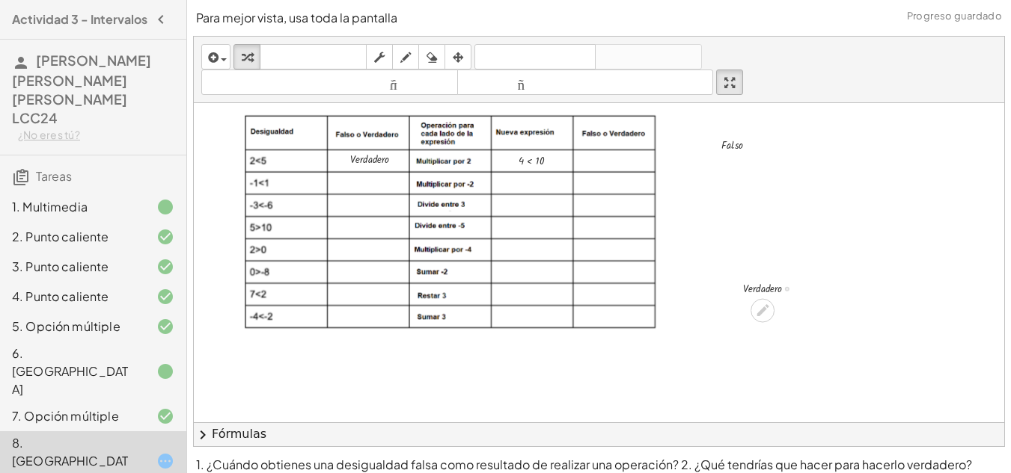
click at [770, 292] on div at bounding box center [775, 287] width 80 height 19
click at [462, 51] on icon "button" at bounding box center [458, 58] width 10 height 18
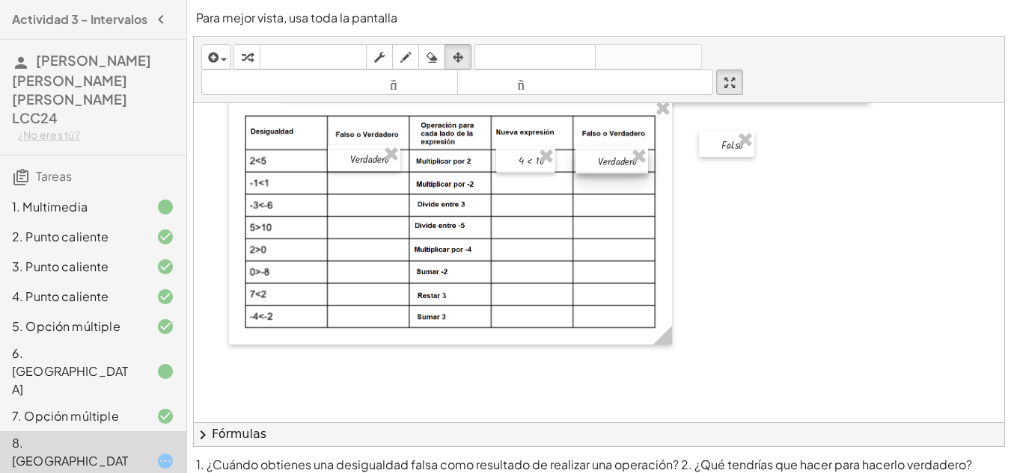
drag, startPoint x: 771, startPoint y: 292, endPoint x: 625, endPoint y: 165, distance: 194.0
click at [625, 165] on div at bounding box center [611, 160] width 73 height 26
click at [251, 52] on icon "button" at bounding box center [247, 58] width 10 height 18
click at [795, 297] on div at bounding box center [834, 227] width 1280 height 527
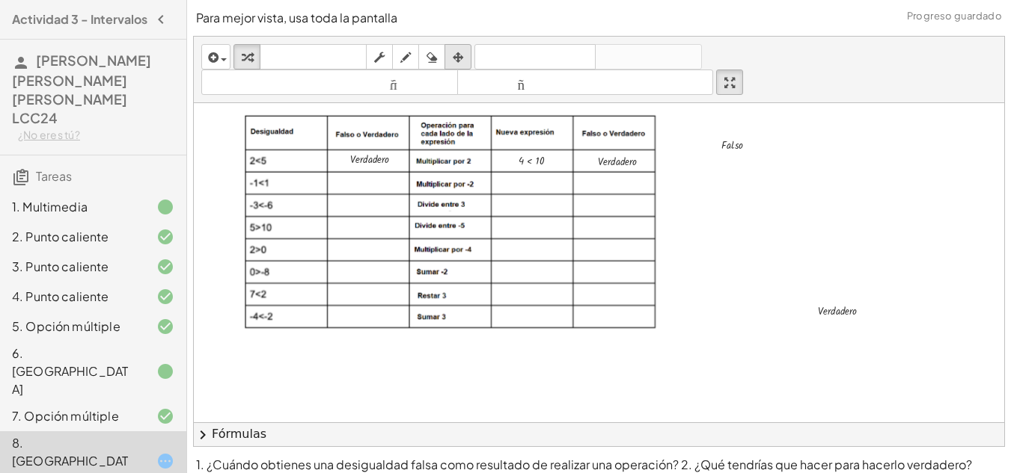
click at [465, 64] on div "button" at bounding box center [457, 57] width 19 height 18
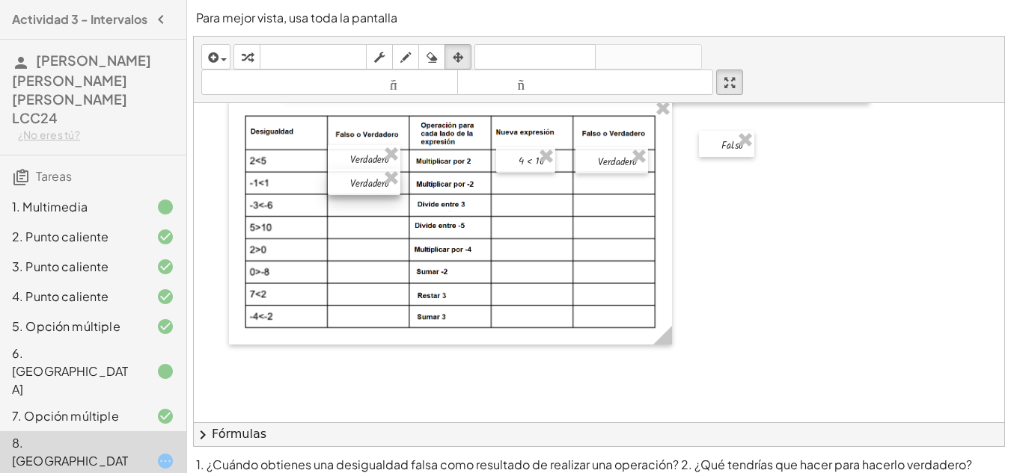
drag, startPoint x: 828, startPoint y: 311, endPoint x: 358, endPoint y: 183, distance: 487.0
click at [358, 183] on div at bounding box center [364, 182] width 73 height 26
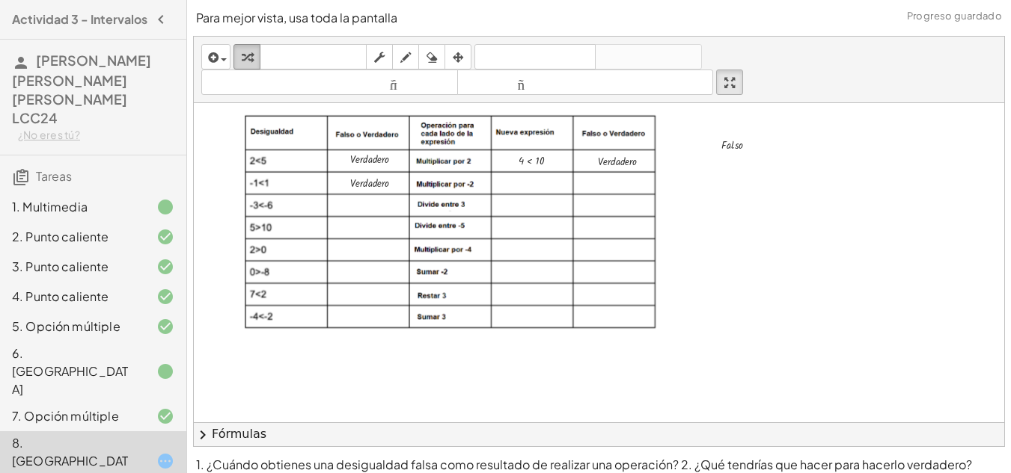
click at [248, 56] on icon "button" at bounding box center [247, 58] width 10 height 18
click at [831, 307] on div at bounding box center [834, 227] width 1280 height 527
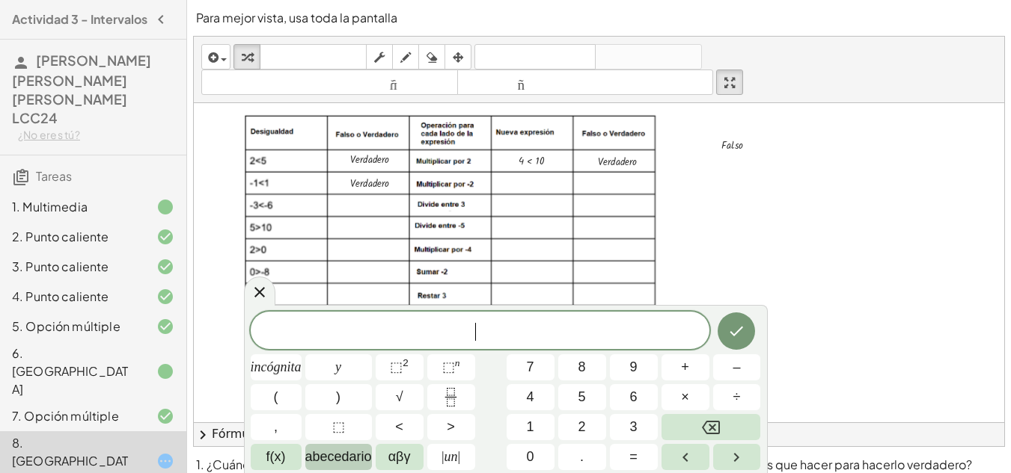
click at [346, 456] on font "abecedario" at bounding box center [338, 457] width 67 height 15
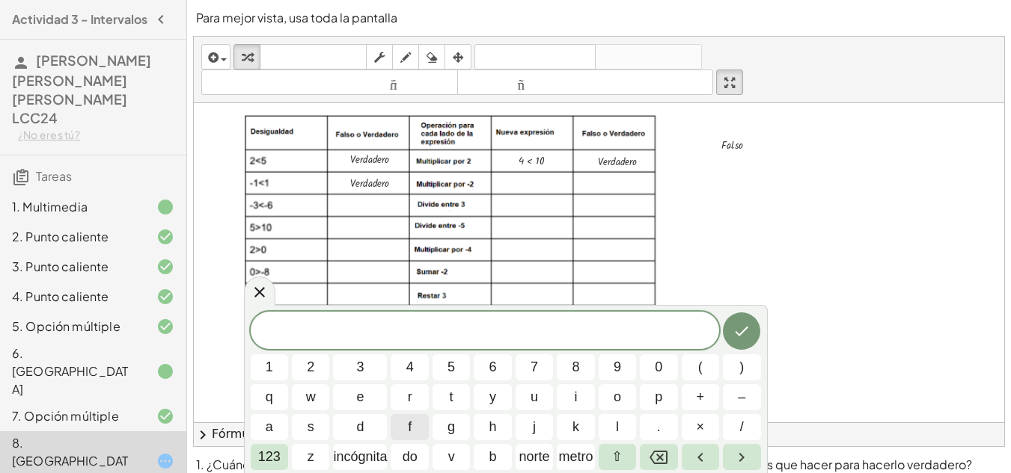
click at [346, 456] on font "incógnita" at bounding box center [360, 457] width 54 height 15
click at [656, 456] on icon "Retroceso" at bounding box center [658, 458] width 18 height 18
click at [313, 368] on span "2" at bounding box center [310, 368] width 7 height 20
click at [707, 459] on icon "Flecha izquierda" at bounding box center [700, 458] width 18 height 18
click at [755, 459] on button "Flecha derecha" at bounding box center [741, 457] width 37 height 26
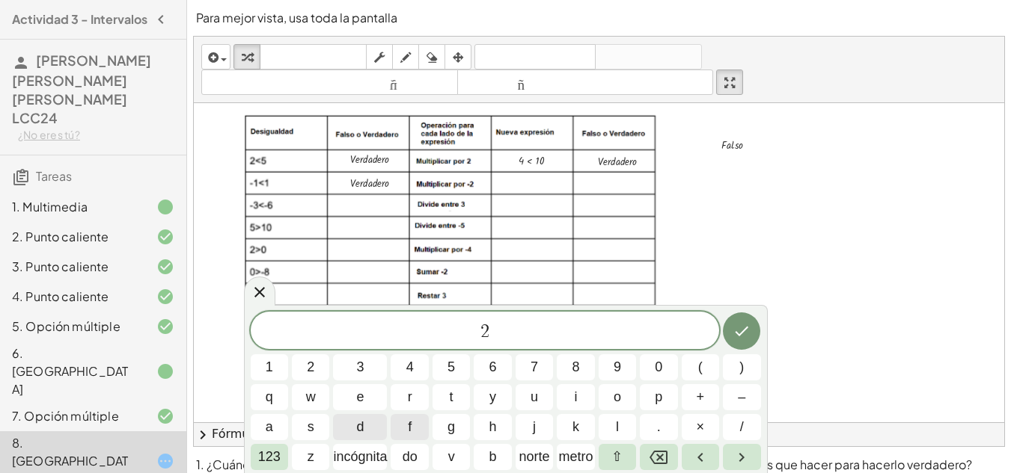
click at [272, 457] on font "123" at bounding box center [269, 457] width 22 height 15
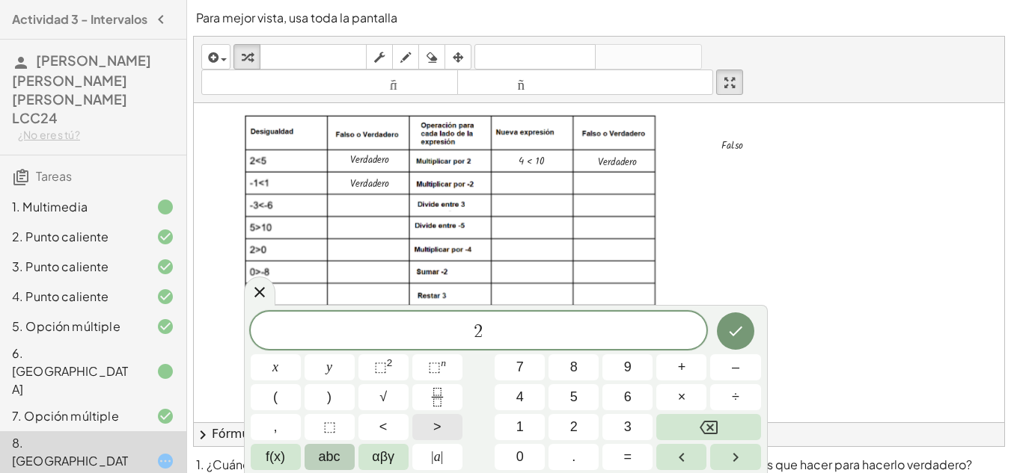
click at [423, 431] on button ">" at bounding box center [437, 427] width 50 height 26
click at [738, 371] on span "–" at bounding box center [735, 368] width 7 height 20
click at [595, 425] on button "2" at bounding box center [573, 427] width 50 height 26
click at [741, 319] on button "Hecho" at bounding box center [735, 331] width 37 height 37
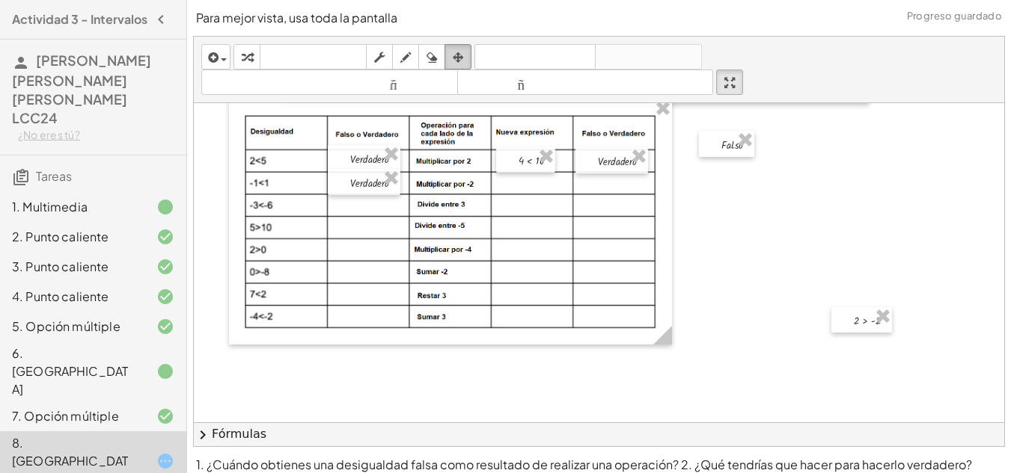
click at [465, 56] on div "button" at bounding box center [457, 57] width 19 height 18
drag, startPoint x: 849, startPoint y: 323, endPoint x: 513, endPoint y: 186, distance: 363.0
click at [513, 186] on div at bounding box center [527, 183] width 61 height 25
click at [245, 55] on icon "button" at bounding box center [247, 58] width 10 height 18
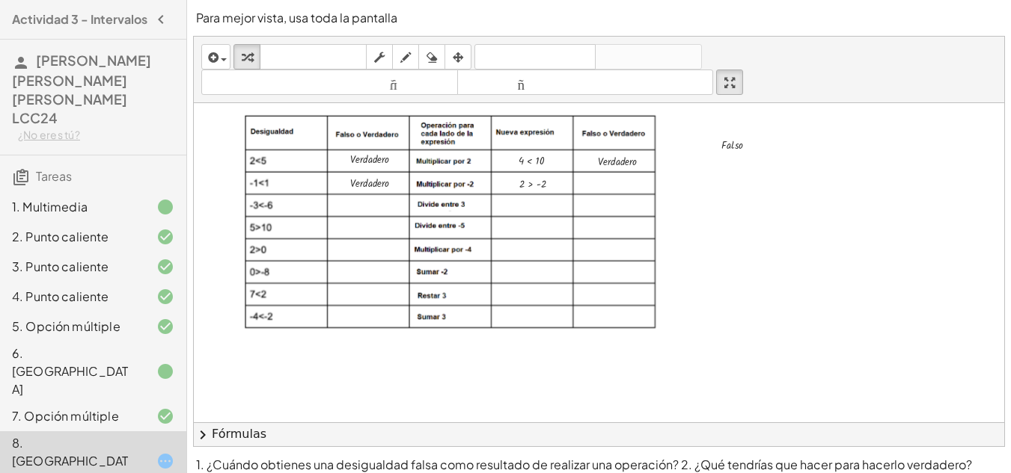
click at [724, 328] on div at bounding box center [834, 227] width 1280 height 527
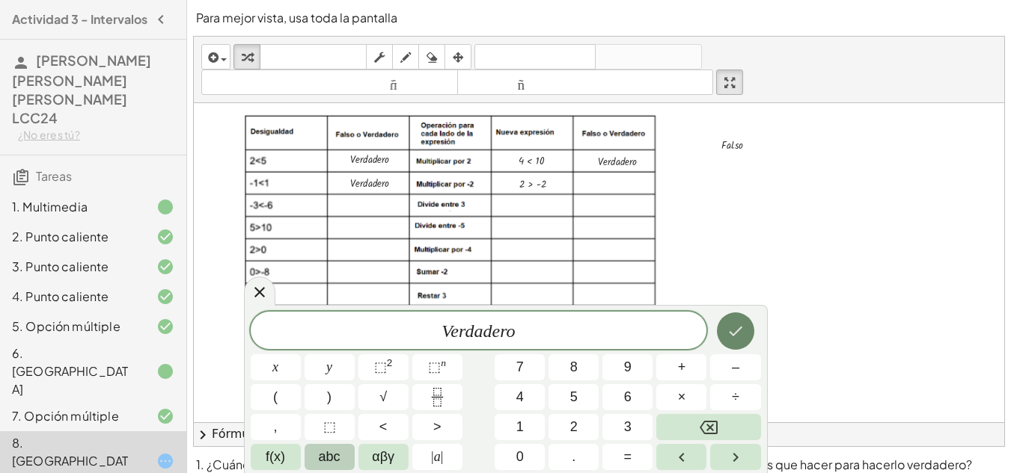
click at [745, 335] on button "Hecho" at bounding box center [735, 331] width 37 height 37
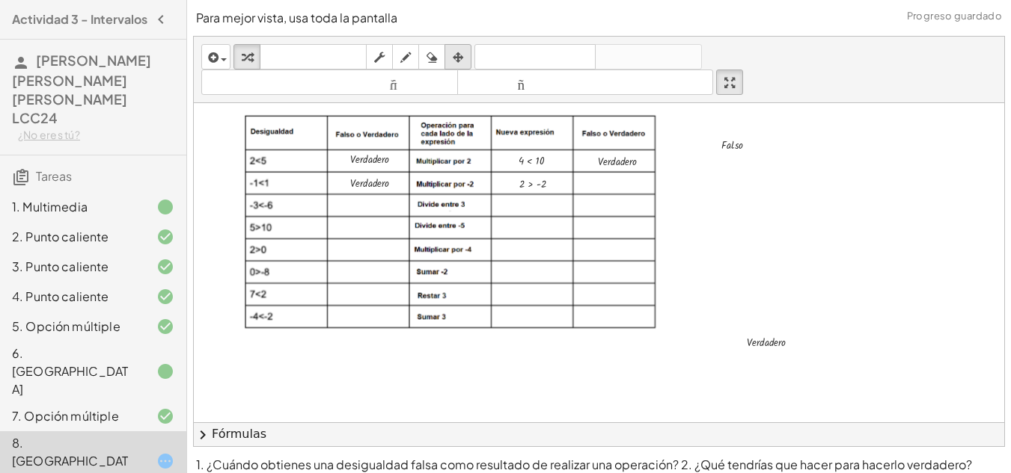
click at [454, 57] on icon "button" at bounding box center [458, 58] width 10 height 18
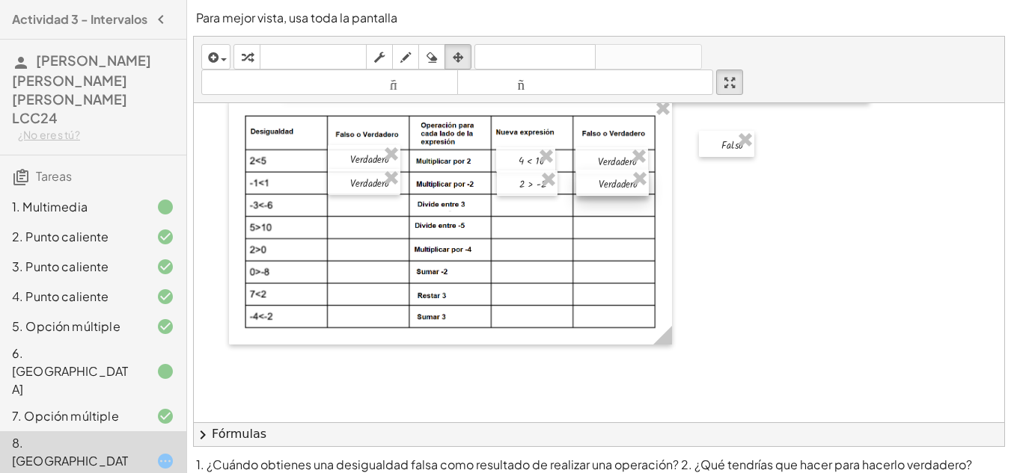
drag, startPoint x: 744, startPoint y: 345, endPoint x: 595, endPoint y: 186, distance: 218.0
click at [595, 186] on div at bounding box center [612, 183] width 73 height 26
click at [248, 61] on icon "button" at bounding box center [247, 58] width 10 height 18
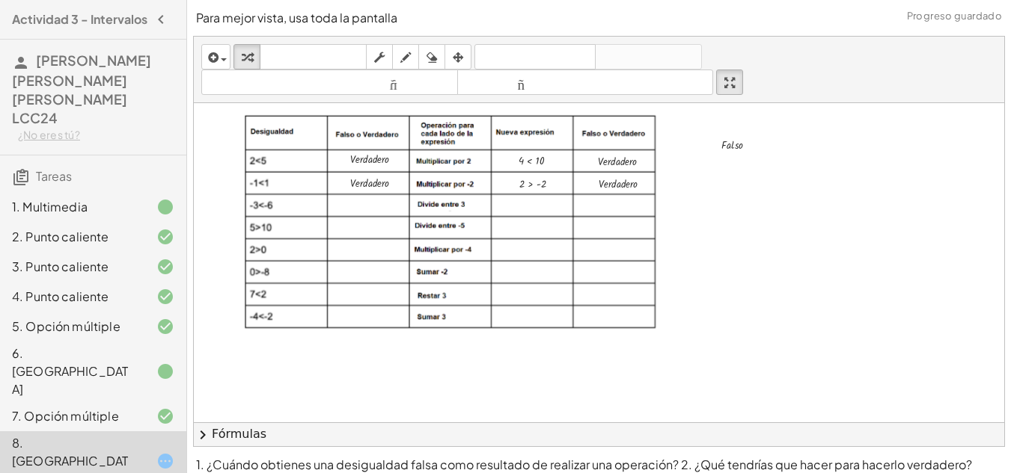
click at [786, 299] on div at bounding box center [834, 227] width 1280 height 527
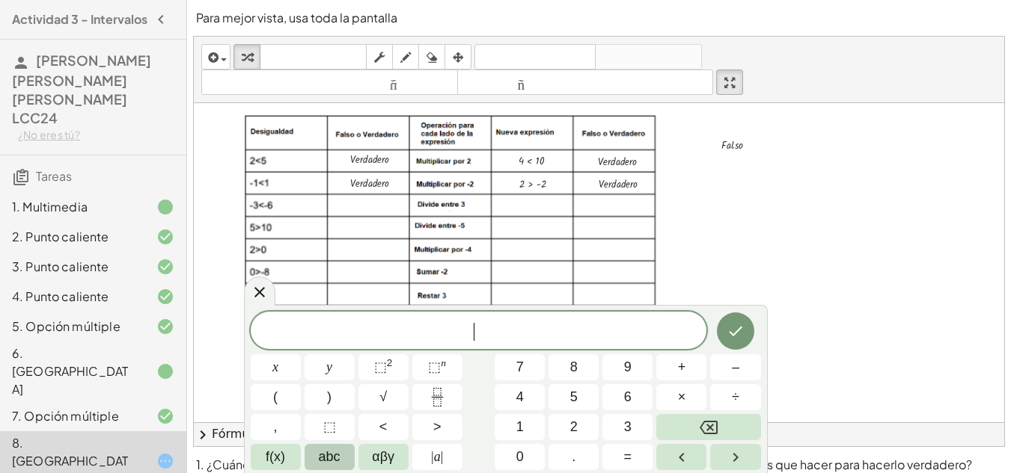
drag, startPoint x: 728, startPoint y: 257, endPoint x: 738, endPoint y: 261, distance: 10.4
click at [738, 261] on div at bounding box center [834, 227] width 1280 height 527
click at [734, 273] on div at bounding box center [834, 227] width 1280 height 527
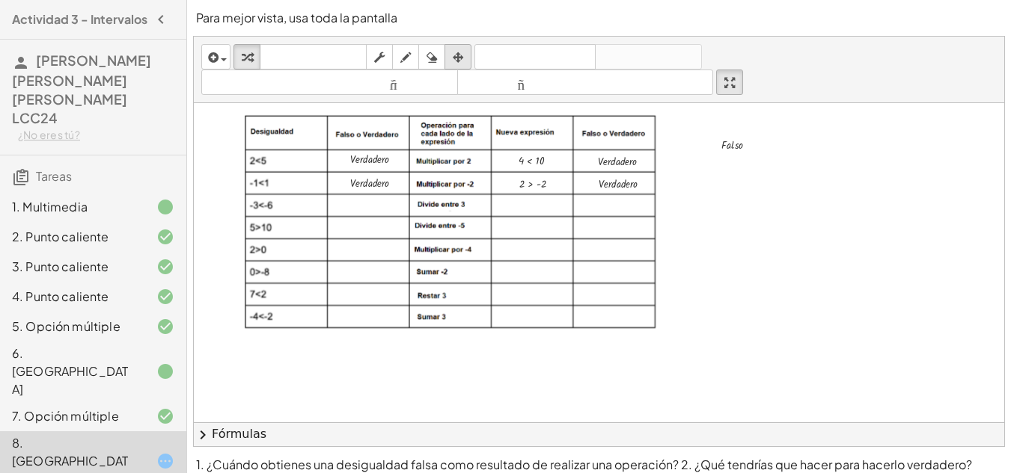
click at [465, 55] on div "button" at bounding box center [457, 57] width 19 height 18
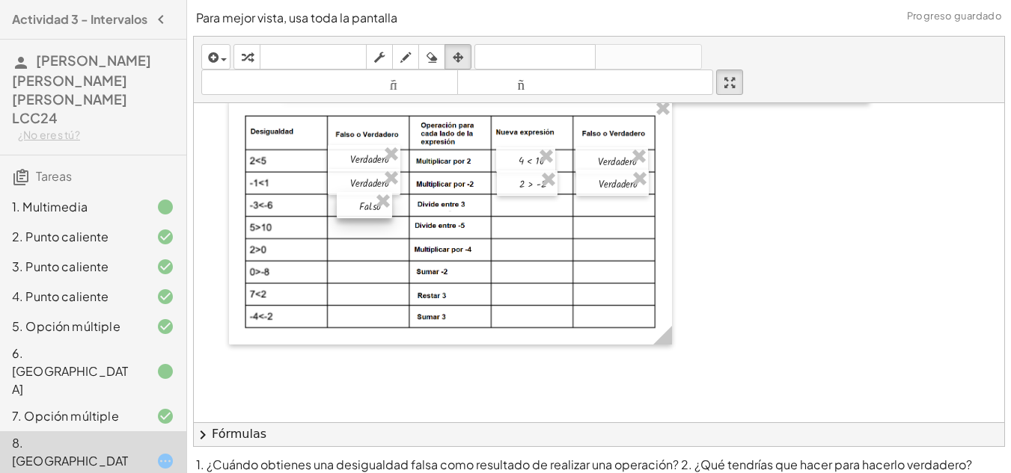
drag, startPoint x: 710, startPoint y: 146, endPoint x: 346, endPoint y: 206, distance: 369.2
click at [346, 206] on div at bounding box center [364, 205] width 55 height 26
click at [254, 55] on div "button" at bounding box center [246, 57] width 19 height 18
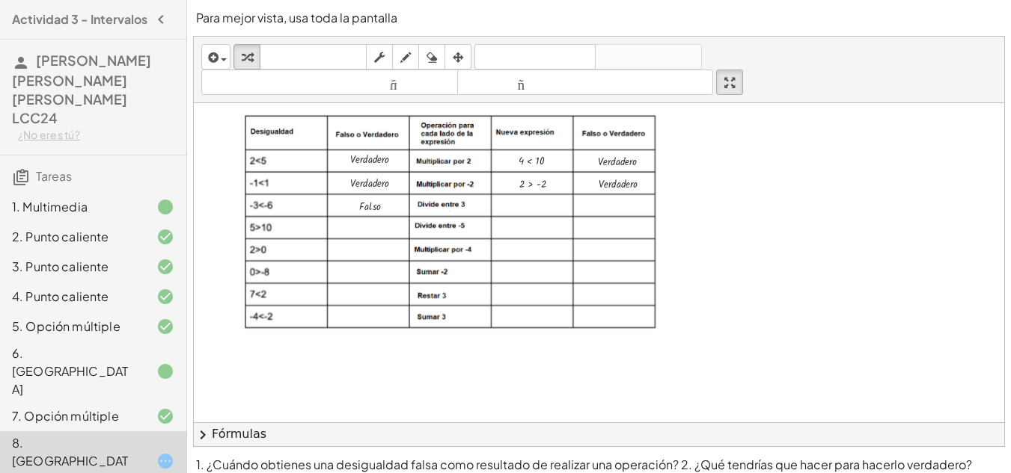
click at [723, 346] on div at bounding box center [834, 227] width 1280 height 527
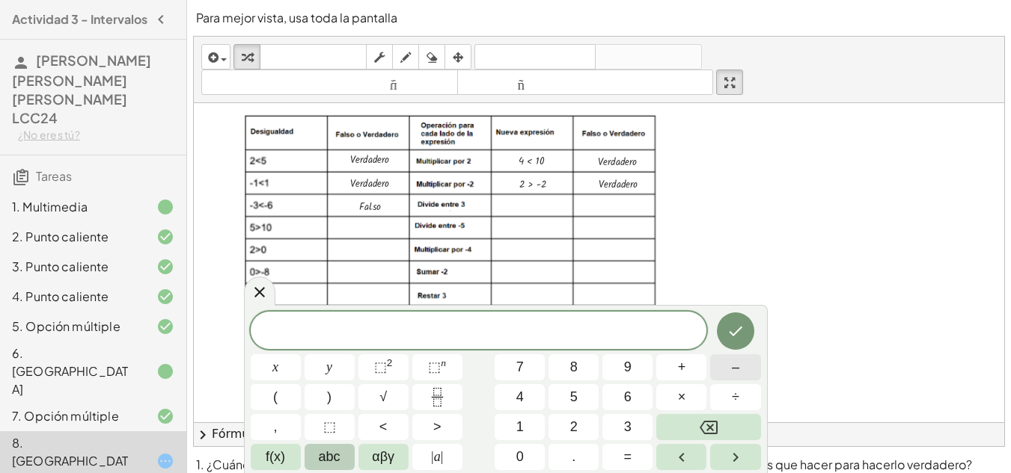
click at [736, 367] on span "–" at bounding box center [735, 368] width 7 height 20
click at [512, 429] on button "1" at bounding box center [519, 427] width 50 height 26
click at [434, 430] on span ">" at bounding box center [437, 427] width 8 height 20
click at [736, 366] on span "–" at bounding box center [735, 368] width 7 height 20
click at [578, 422] on button "2" at bounding box center [573, 427] width 50 height 26
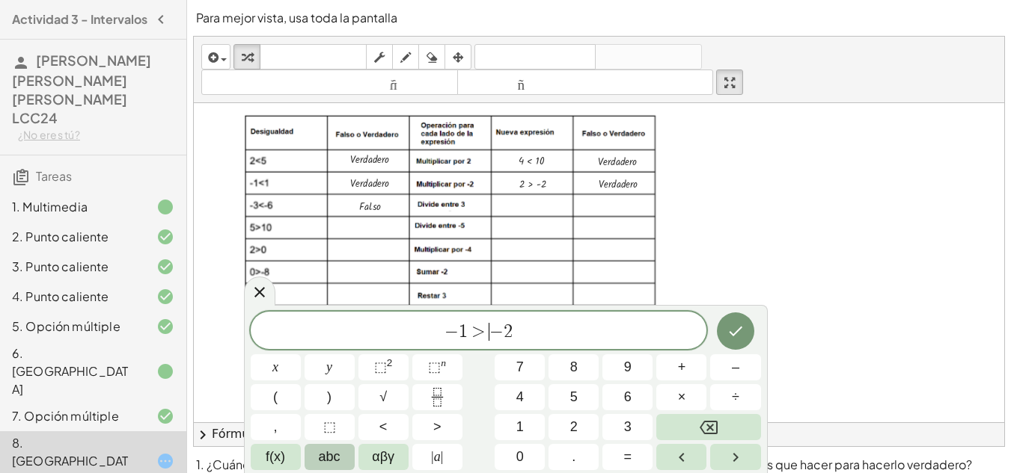
click at [488, 335] on span "− 1 > ​ − 2" at bounding box center [479, 332] width 456 height 21
click at [675, 454] on icon "Left arrow" at bounding box center [681, 458] width 18 height 18
click at [476, 334] on span "−" at bounding box center [486, 332] width 22 height 18
click at [391, 428] on button "<" at bounding box center [383, 427] width 50 height 26
click at [744, 328] on icon "Hecho" at bounding box center [735, 331] width 18 height 18
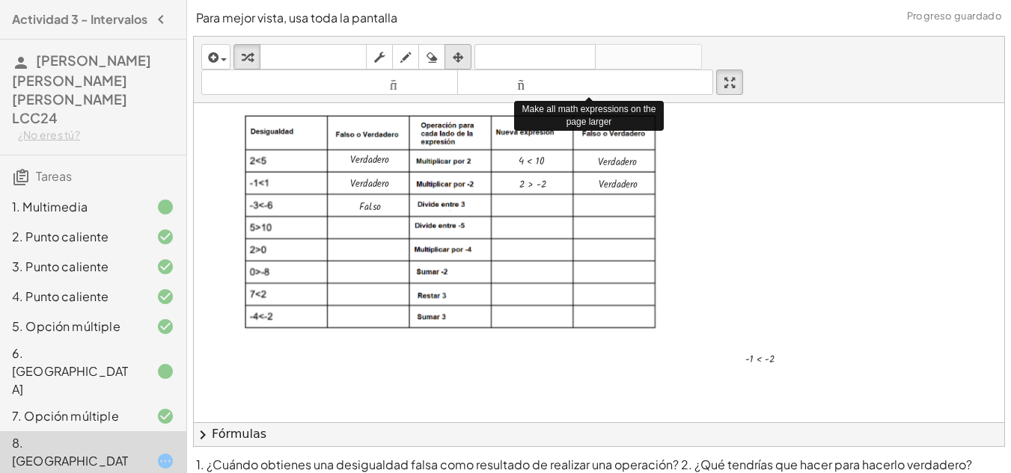
click at [466, 61] on div "button" at bounding box center [457, 57] width 19 height 18
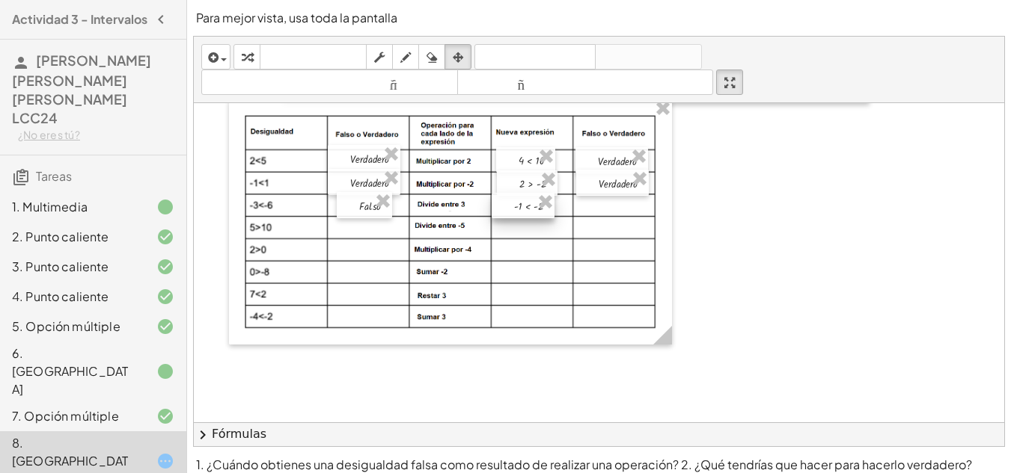
drag, startPoint x: 742, startPoint y: 361, endPoint x: 511, endPoint y: 209, distance: 277.0
click at [511, 209] on div at bounding box center [522, 205] width 63 height 25
click at [243, 52] on icon "button" at bounding box center [247, 58] width 10 height 18
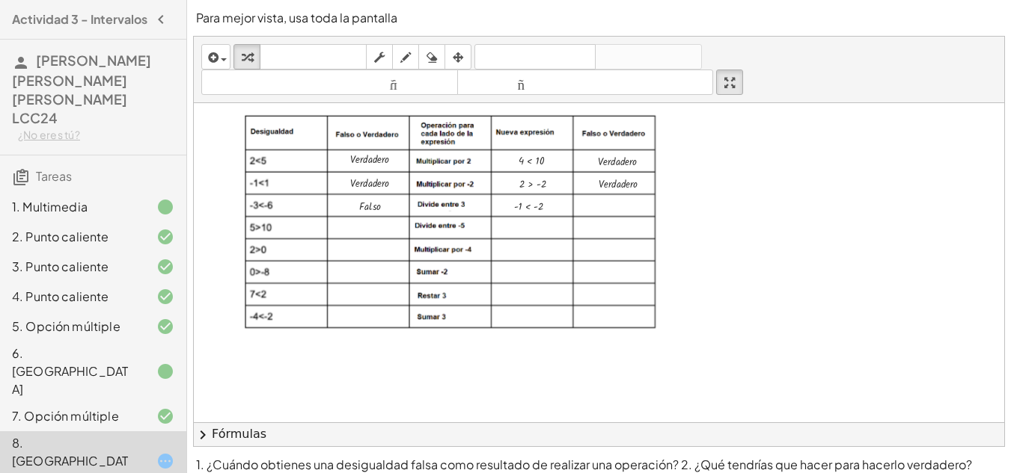
click at [743, 239] on div at bounding box center [834, 227] width 1280 height 527
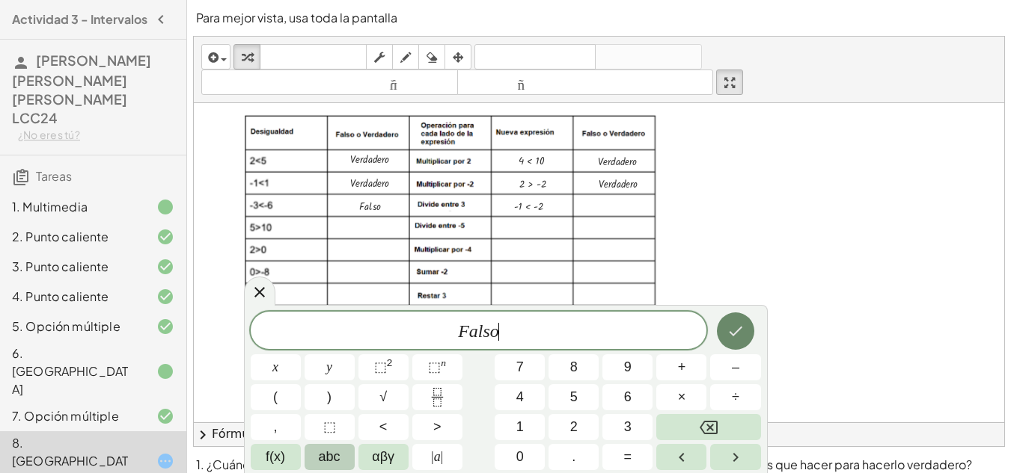
click at [732, 332] on icon "Hecho" at bounding box center [735, 331] width 18 height 18
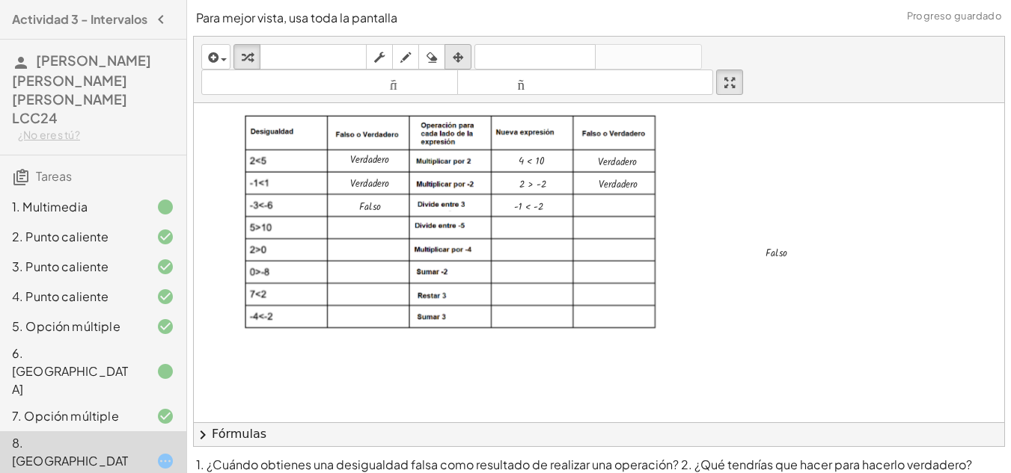
click at [459, 59] on icon "button" at bounding box center [458, 58] width 10 height 18
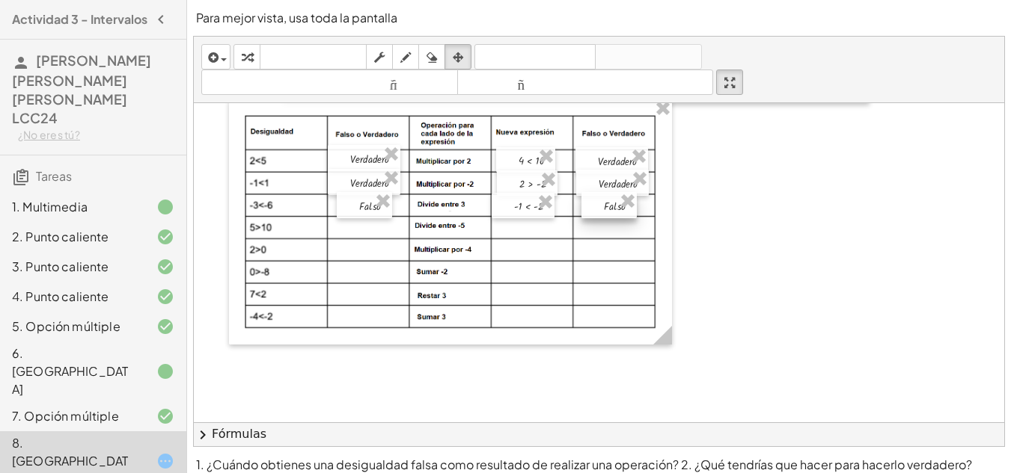
drag, startPoint x: 769, startPoint y: 263, endPoint x: 607, endPoint y: 217, distance: 168.8
click at [607, 217] on div at bounding box center [608, 205] width 55 height 26
click at [245, 61] on icon "button" at bounding box center [247, 58] width 10 height 18
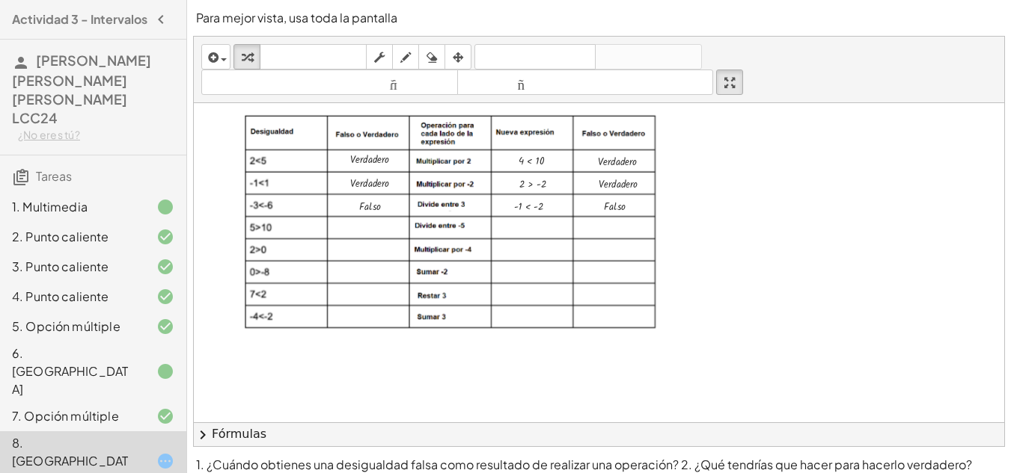
click at [745, 286] on div at bounding box center [834, 227] width 1280 height 527
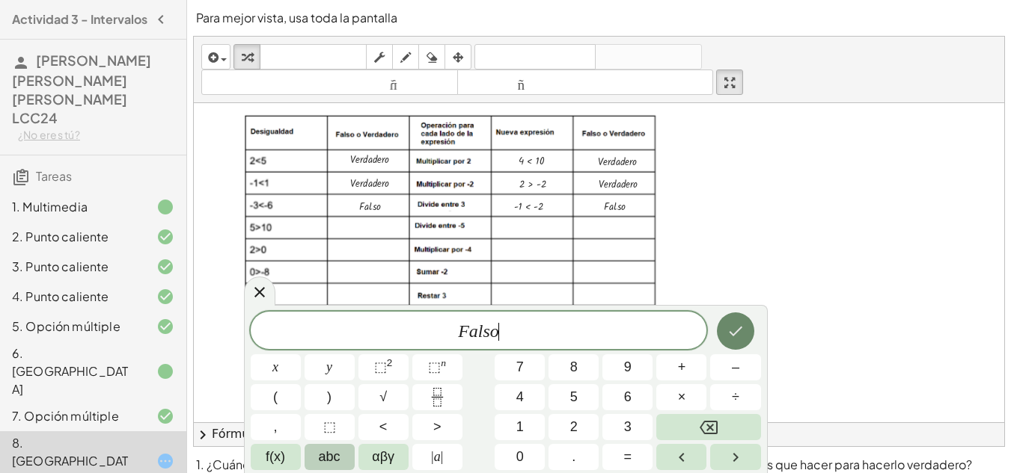
click at [738, 334] on icon "Hecho" at bounding box center [735, 331] width 18 height 18
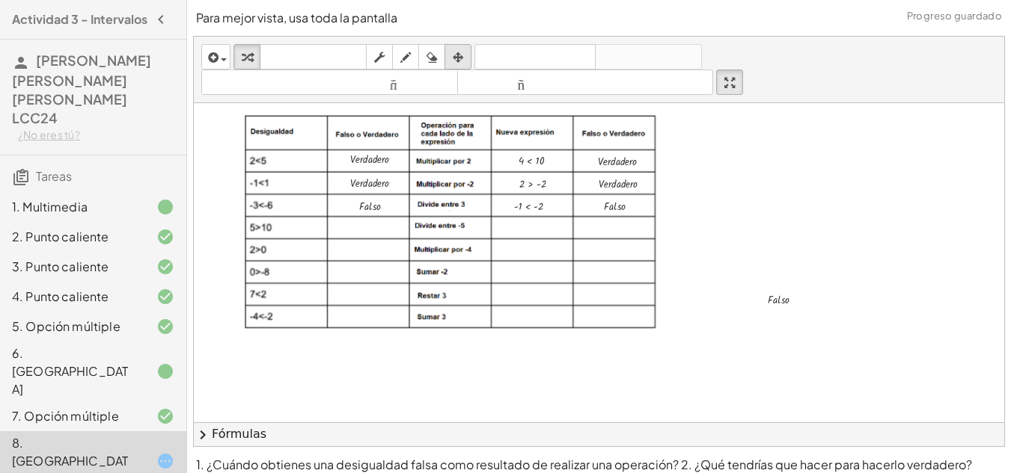
click at [465, 56] on div "button" at bounding box center [457, 57] width 19 height 18
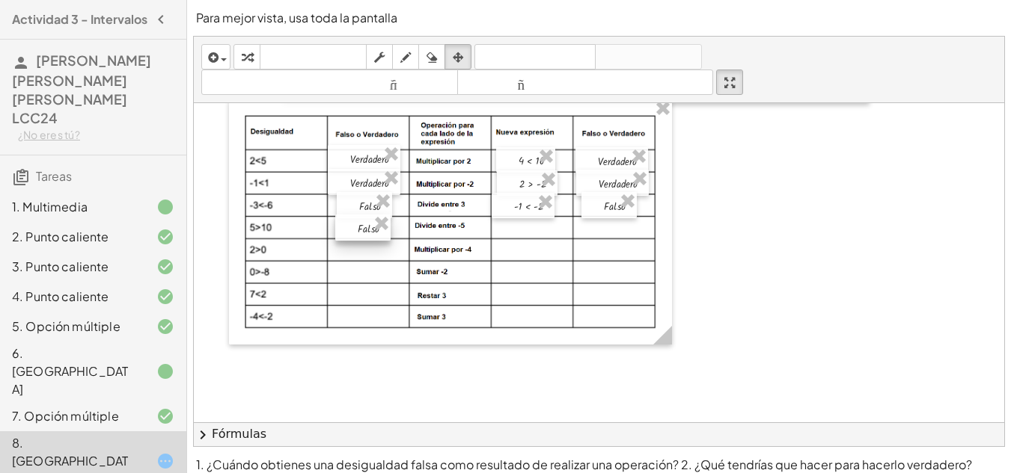
drag, startPoint x: 769, startPoint y: 307, endPoint x: 358, endPoint y: 236, distance: 417.5
click at [358, 236] on div at bounding box center [362, 228] width 55 height 26
click at [248, 49] on icon "button" at bounding box center [247, 58] width 10 height 18
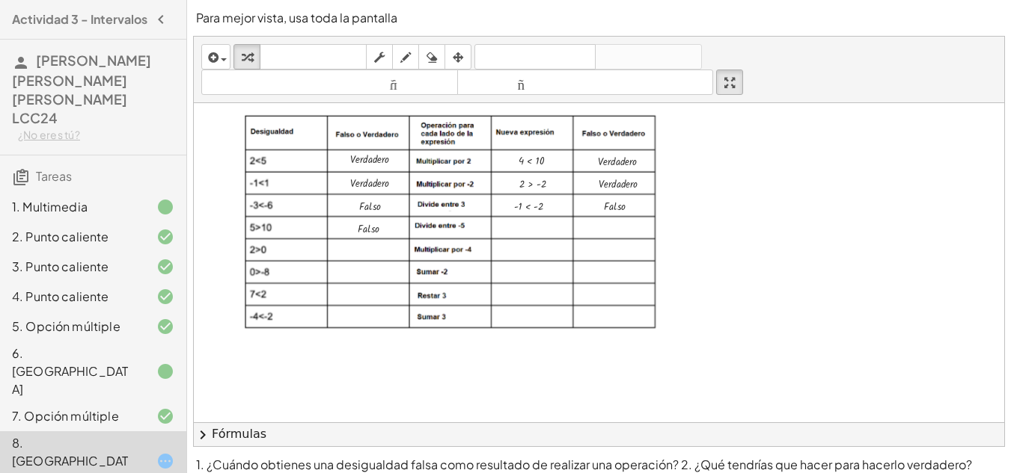
click at [759, 310] on div at bounding box center [834, 227] width 1280 height 527
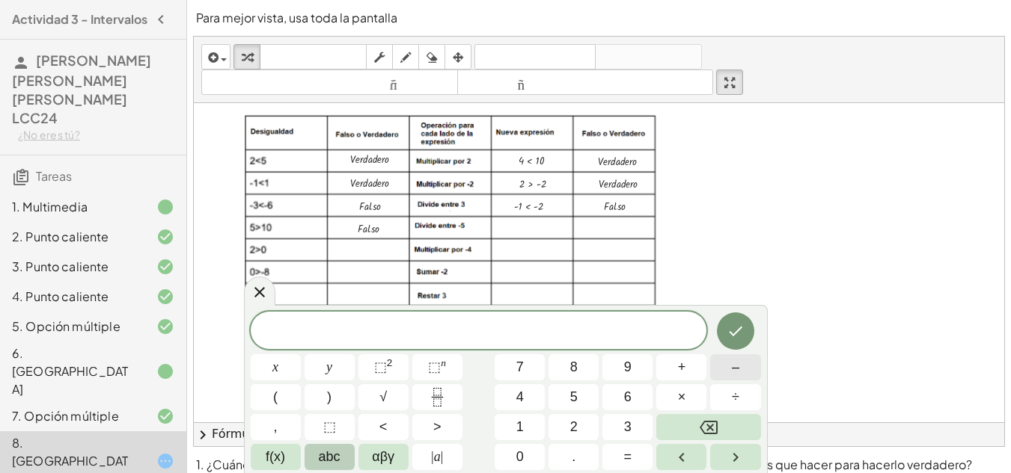
click at [724, 369] on button "–" at bounding box center [735, 368] width 50 height 26
click at [516, 423] on span "1" at bounding box center [519, 427] width 7 height 20
click at [381, 426] on span "<" at bounding box center [383, 427] width 8 height 20
click at [735, 361] on span "–" at bounding box center [735, 368] width 7 height 20
click at [572, 424] on span "2" at bounding box center [573, 427] width 7 height 20
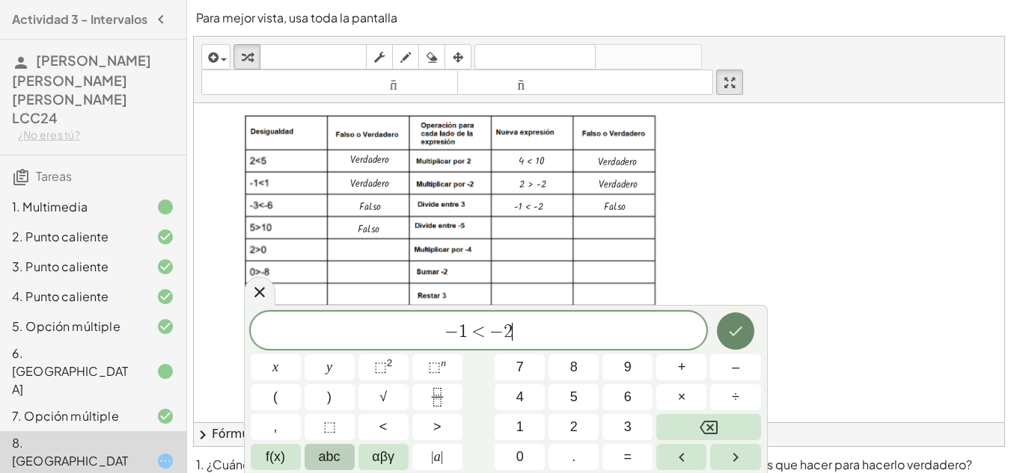
click at [728, 339] on icon "Hecho" at bounding box center [735, 331] width 18 height 18
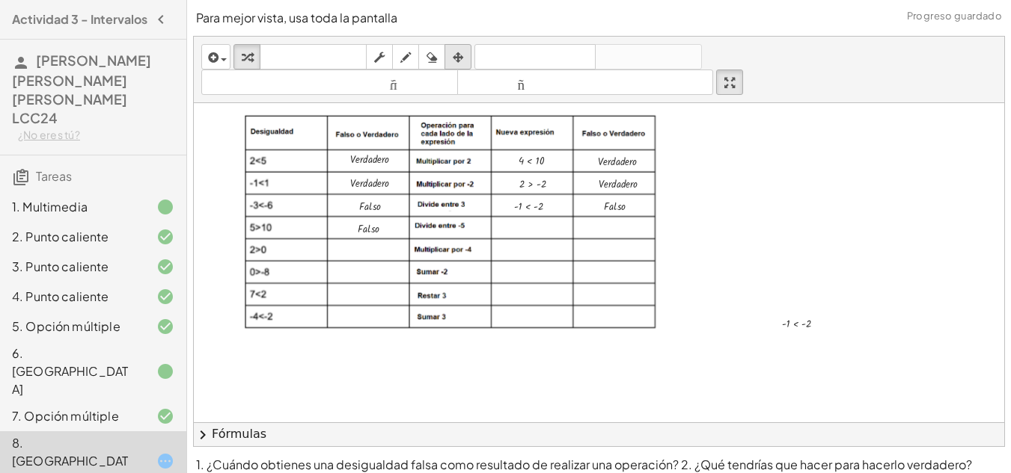
click at [462, 64] on icon "button" at bounding box center [458, 58] width 10 height 18
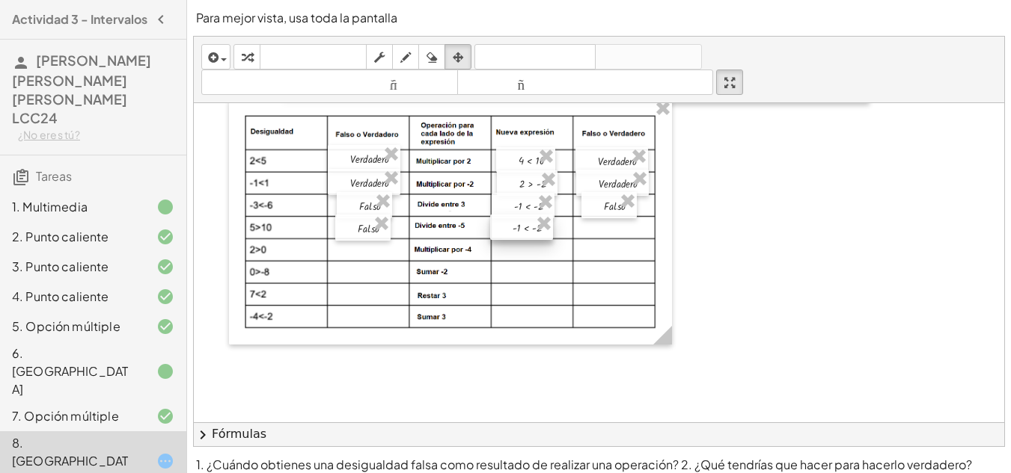
drag, startPoint x: 770, startPoint y: 330, endPoint x: 500, endPoint y: 233, distance: 287.5
click at [500, 233] on div at bounding box center [521, 227] width 63 height 25
click at [251, 55] on icon "button" at bounding box center [247, 58] width 10 height 18
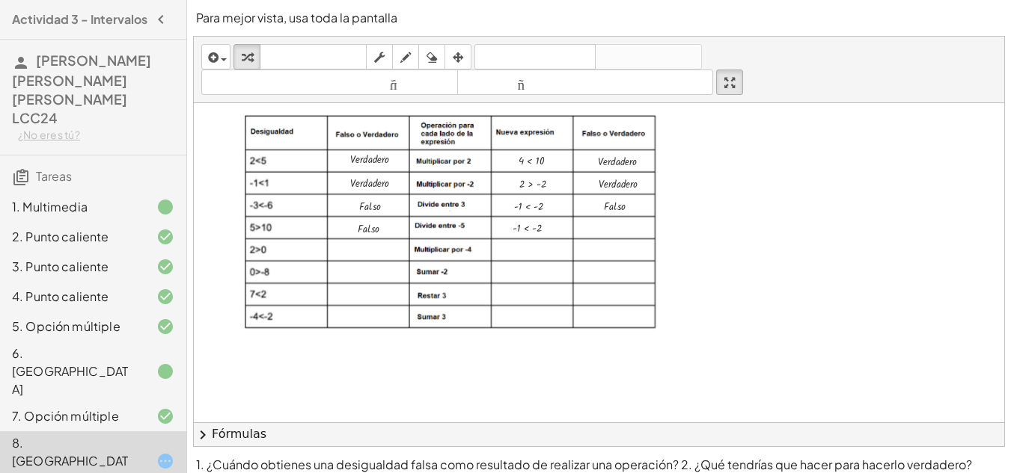
click at [767, 339] on div at bounding box center [834, 227] width 1280 height 527
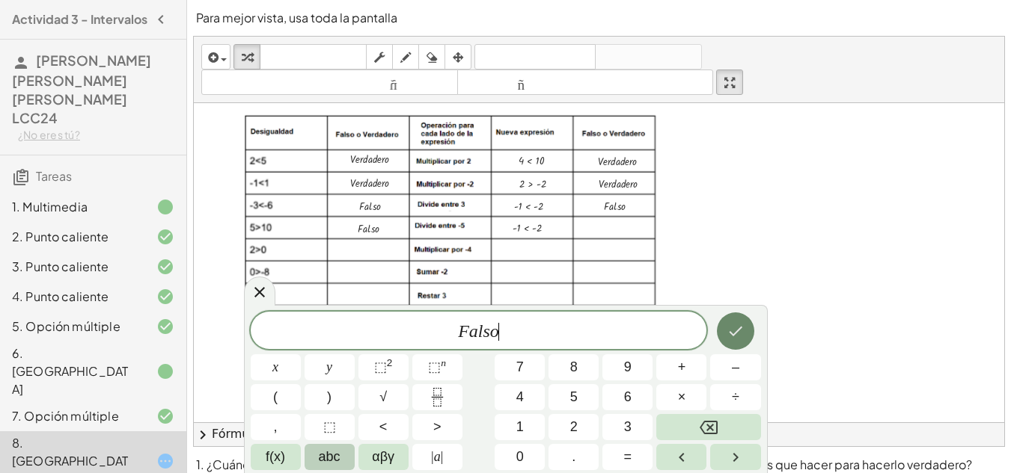
click at [740, 328] on icon "Hecho" at bounding box center [735, 331] width 18 height 18
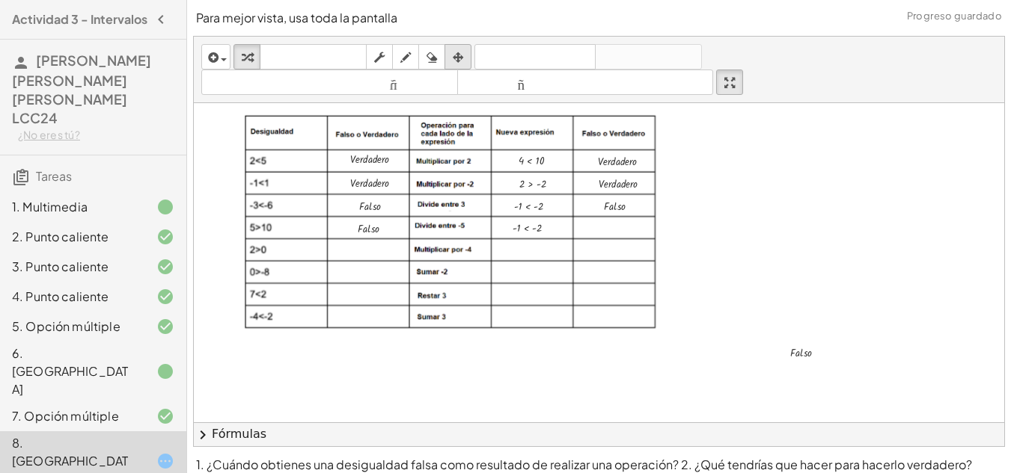
click at [456, 59] on icon "button" at bounding box center [458, 58] width 10 height 18
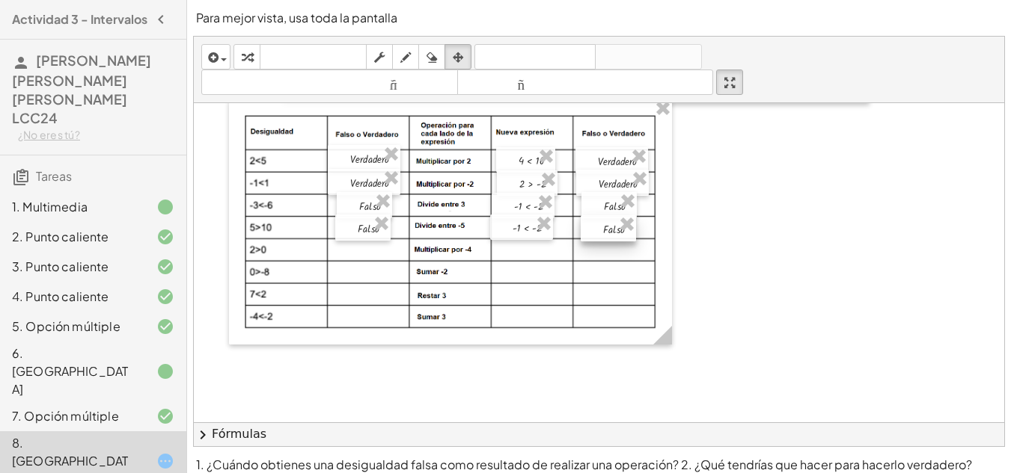
drag, startPoint x: 788, startPoint y: 358, endPoint x: 600, endPoint y: 233, distance: 225.1
click at [600, 233] on div at bounding box center [607, 228] width 55 height 26
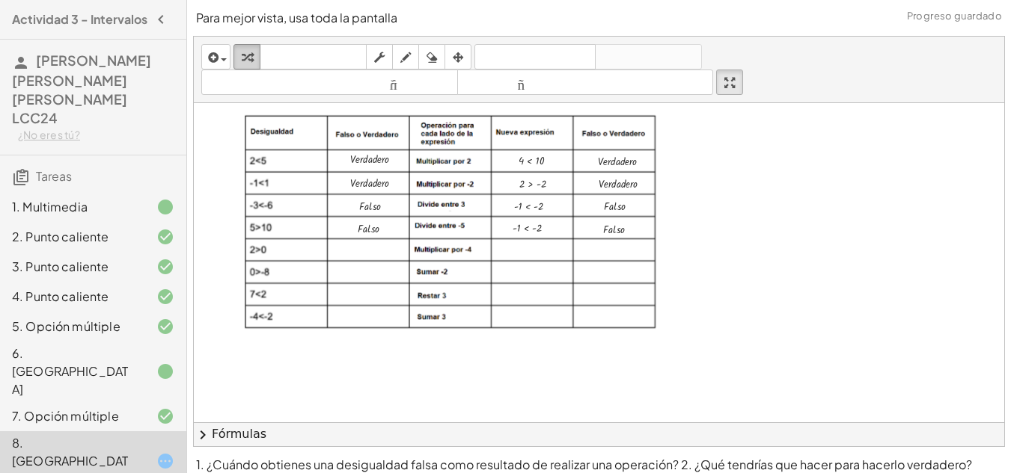
click at [251, 55] on icon "button" at bounding box center [247, 58] width 10 height 18
click at [779, 325] on div at bounding box center [834, 227] width 1280 height 527
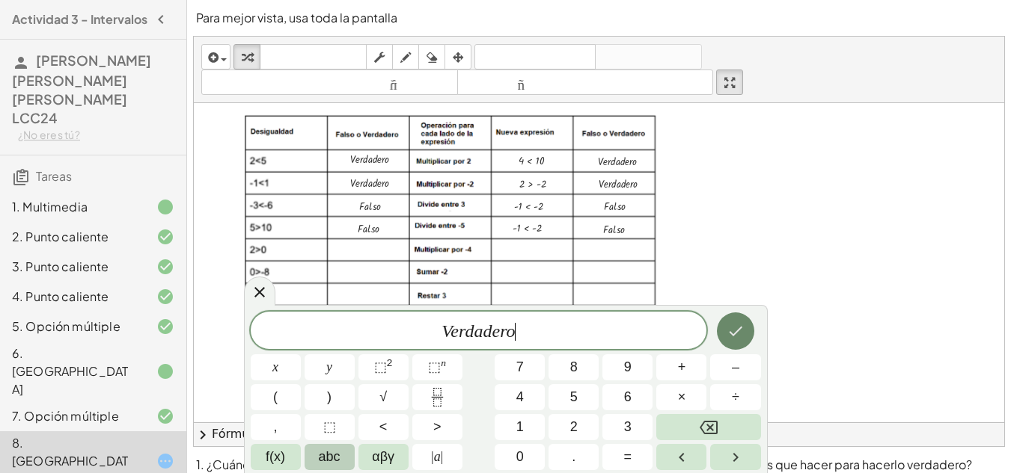
click at [744, 334] on button "Hecho" at bounding box center [735, 331] width 37 height 37
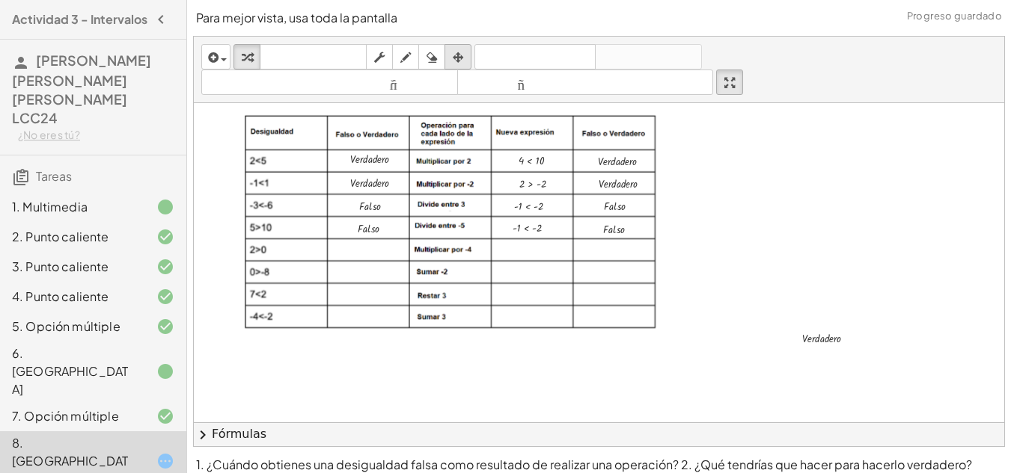
click at [459, 45] on div "insertar Seleccione uno: Expresión matemática Función Texto Vídeo de YouTube Gr…" at bounding box center [599, 70] width 810 height 67
click at [459, 49] on icon "button" at bounding box center [458, 58] width 10 height 18
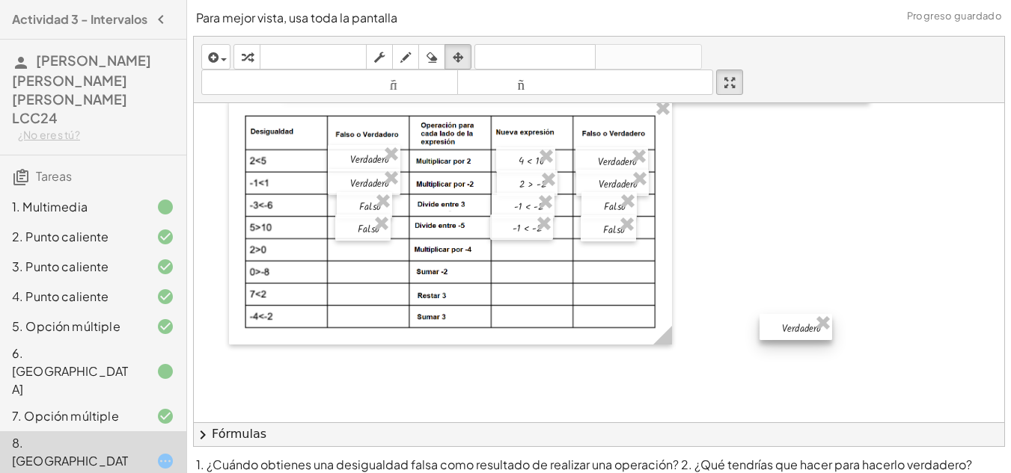
drag, startPoint x: 824, startPoint y: 346, endPoint x: 551, endPoint y: 274, distance: 281.6
click at [759, 314] on div at bounding box center [795, 327] width 73 height 26
drag, startPoint x: 551, startPoint y: 274, endPoint x: 286, endPoint y: 263, distance: 265.0
click at [522, 274] on div at bounding box center [558, 270] width 73 height 26
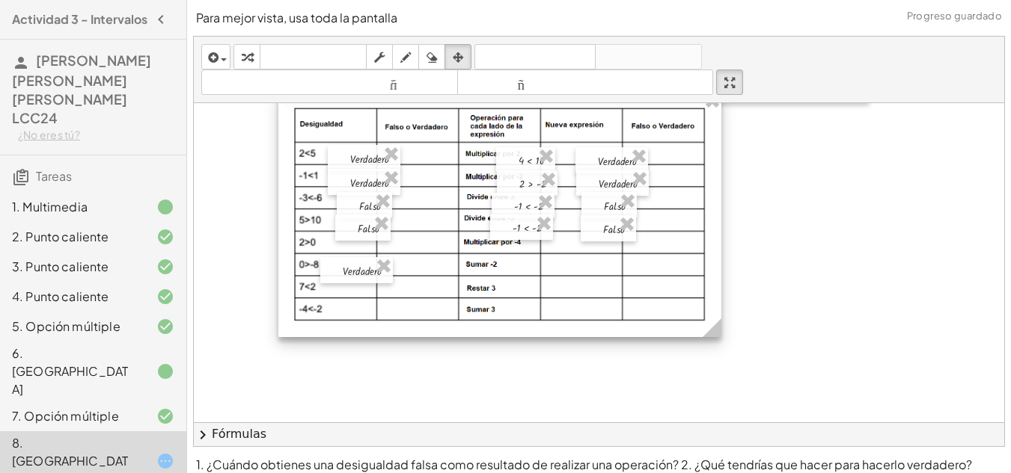
drag, startPoint x: 284, startPoint y: 261, endPoint x: 374, endPoint y: 255, distance: 90.0
click at [373, 255] on div "**********" at bounding box center [834, 227] width 1280 height 527
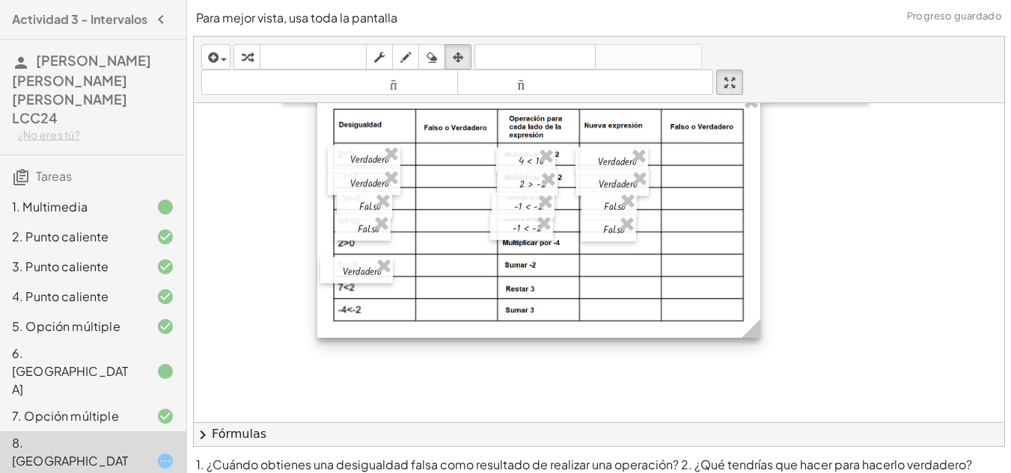
click at [372, 256] on div "**********" at bounding box center [834, 227] width 1280 height 527
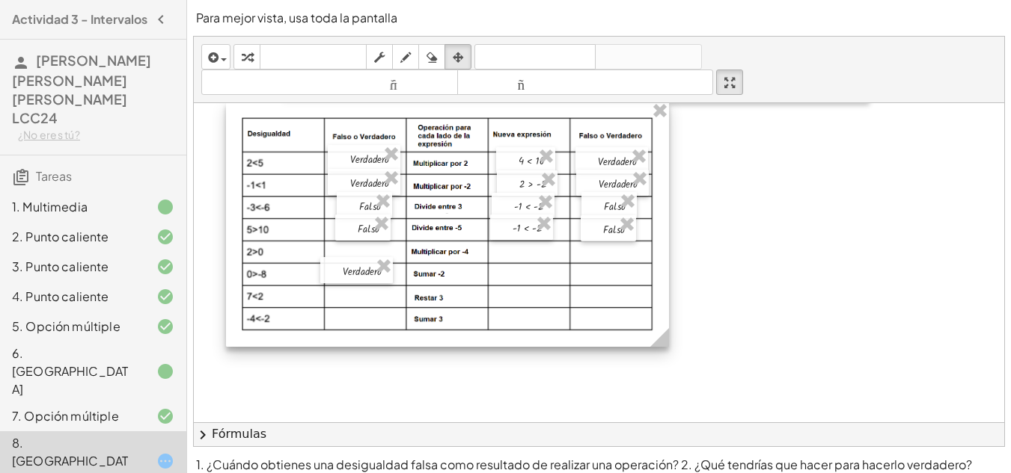
drag, startPoint x: 444, startPoint y: 266, endPoint x: 353, endPoint y: 275, distance: 91.7
click at [353, 275] on div "**********" at bounding box center [834, 227] width 1280 height 527
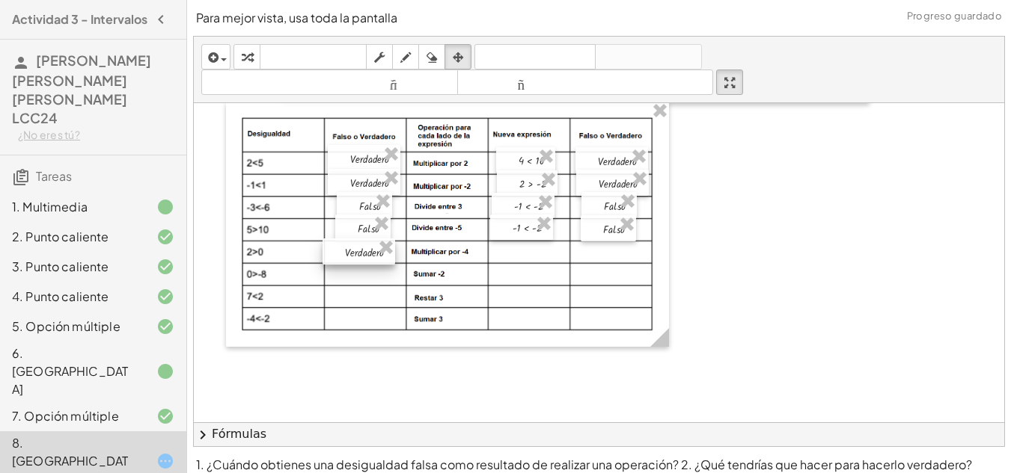
drag, startPoint x: 366, startPoint y: 276, endPoint x: 368, endPoint y: 257, distance: 18.8
click at [368, 257] on div at bounding box center [358, 252] width 73 height 26
click at [247, 57] on icon "button" at bounding box center [247, 58] width 10 height 18
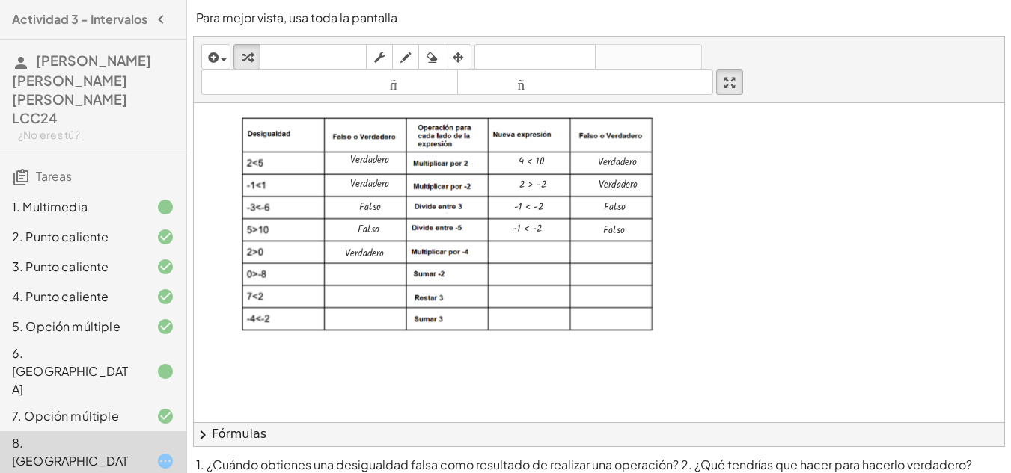
click at [764, 301] on div at bounding box center [834, 227] width 1280 height 527
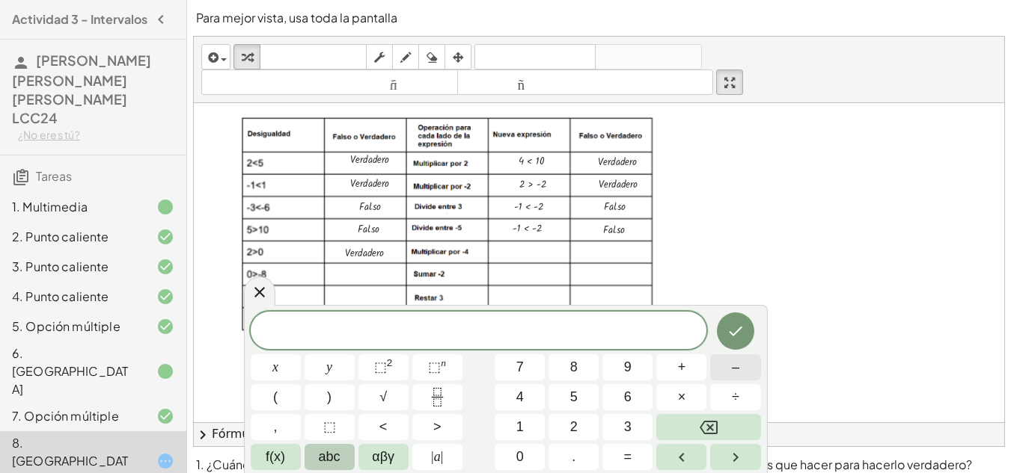
click at [741, 375] on button "–" at bounding box center [735, 368] width 50 height 26
click at [568, 373] on button "8" at bounding box center [573, 368] width 50 height 26
click at [426, 427] on button ">" at bounding box center [437, 427] width 50 height 26
click at [513, 466] on button "0" at bounding box center [519, 457] width 50 height 26
click at [489, 327] on span ">" at bounding box center [486, 332] width 22 height 18
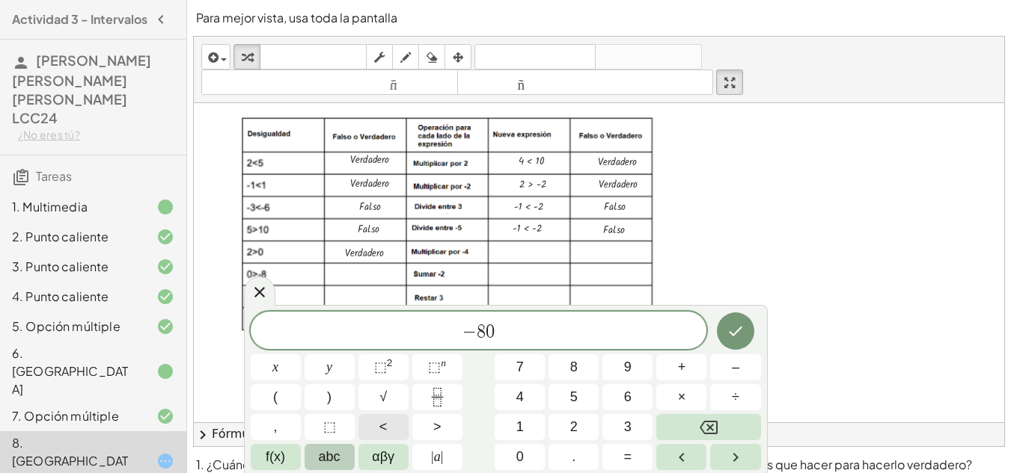
click at [394, 426] on button "<" at bounding box center [383, 427] width 50 height 26
click at [744, 337] on button "Hecho" at bounding box center [735, 331] width 37 height 37
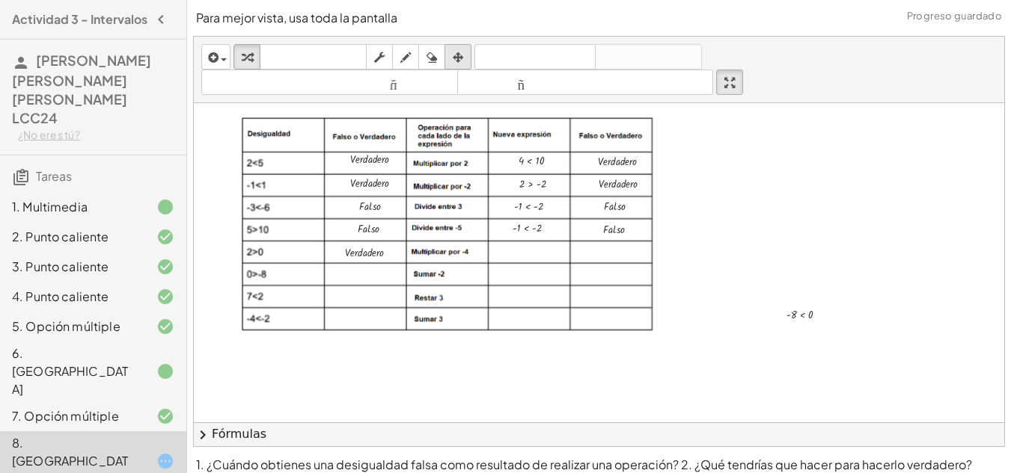
click at [453, 61] on div "button" at bounding box center [457, 57] width 19 height 18
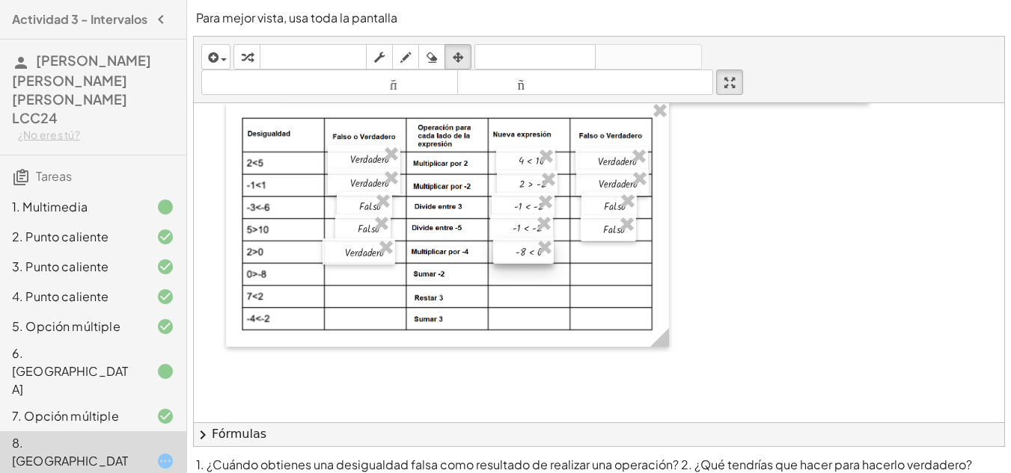
drag, startPoint x: 785, startPoint y: 318, endPoint x: 526, endPoint y: 260, distance: 265.9
click at [526, 260] on div at bounding box center [523, 251] width 61 height 25
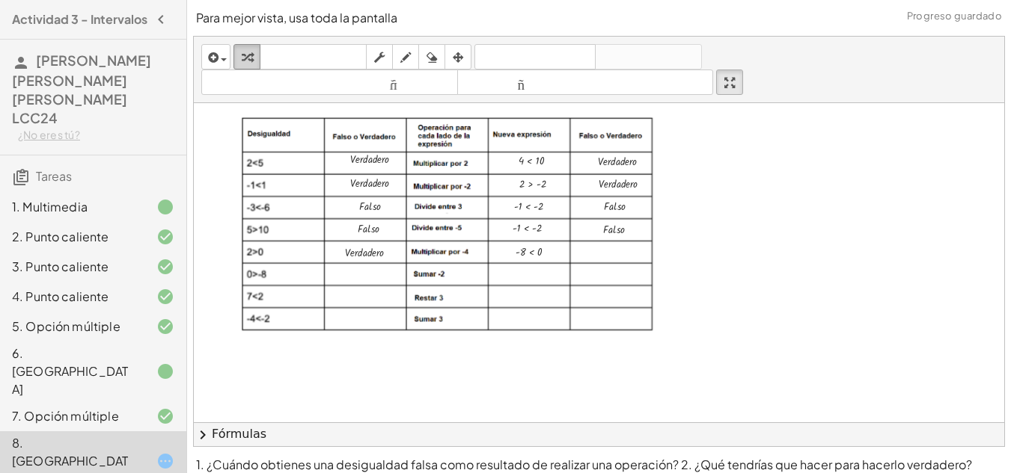
click at [243, 57] on icon "button" at bounding box center [247, 58] width 10 height 18
click at [782, 236] on div at bounding box center [834, 227] width 1280 height 527
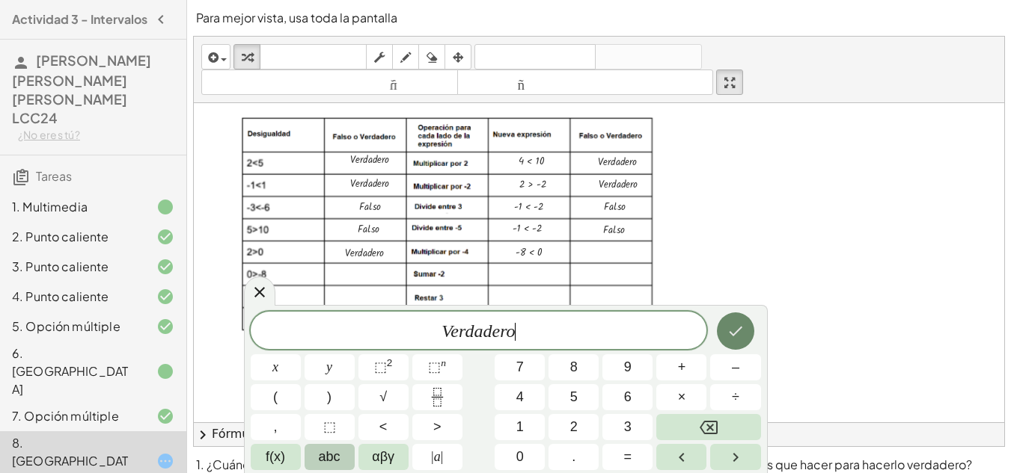
click at [746, 338] on button "Hecho" at bounding box center [735, 331] width 37 height 37
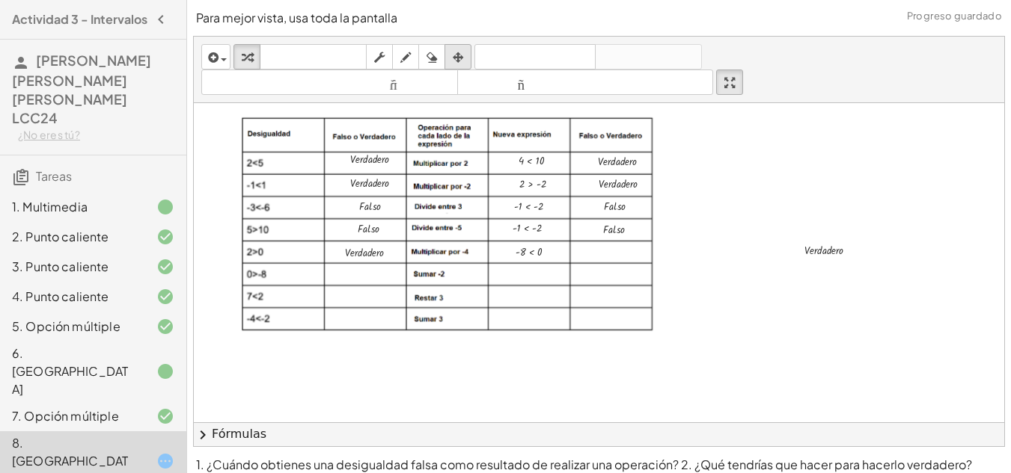
click at [451, 59] on div "button" at bounding box center [457, 57] width 19 height 18
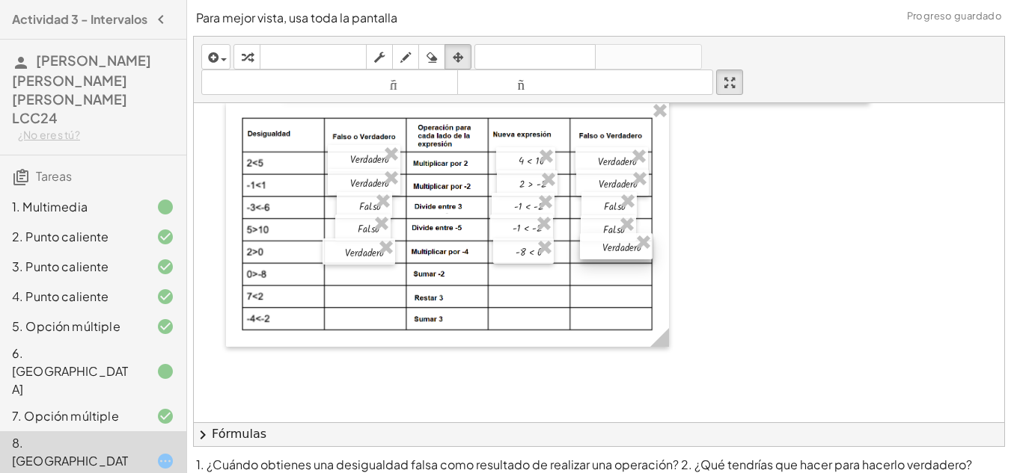
drag, startPoint x: 807, startPoint y: 251, endPoint x: 604, endPoint y: 248, distance: 202.7
click at [604, 248] on div at bounding box center [616, 246] width 73 height 26
drag, startPoint x: 604, startPoint y: 248, endPoint x: 598, endPoint y: 253, distance: 8.0
click at [598, 253] on div at bounding box center [610, 252] width 73 height 26
click at [248, 59] on icon "button" at bounding box center [247, 58] width 10 height 18
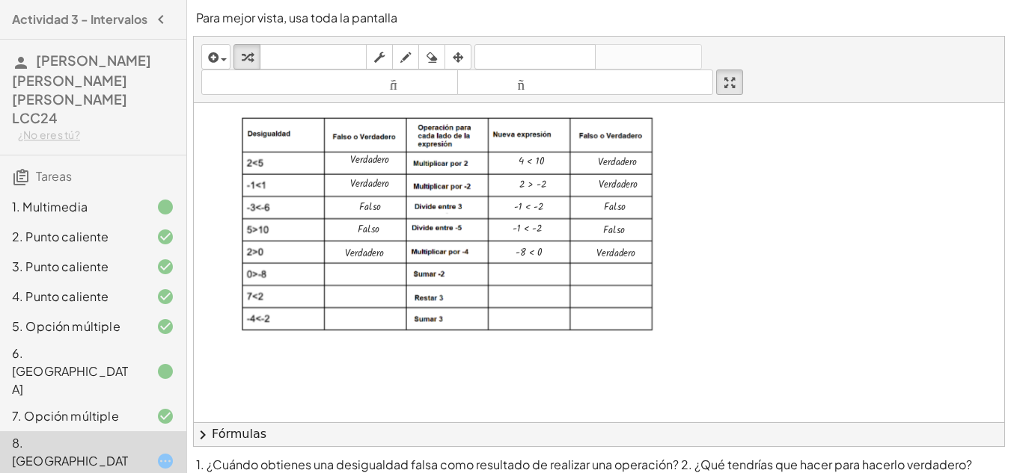
click at [789, 313] on div at bounding box center [834, 227] width 1280 height 527
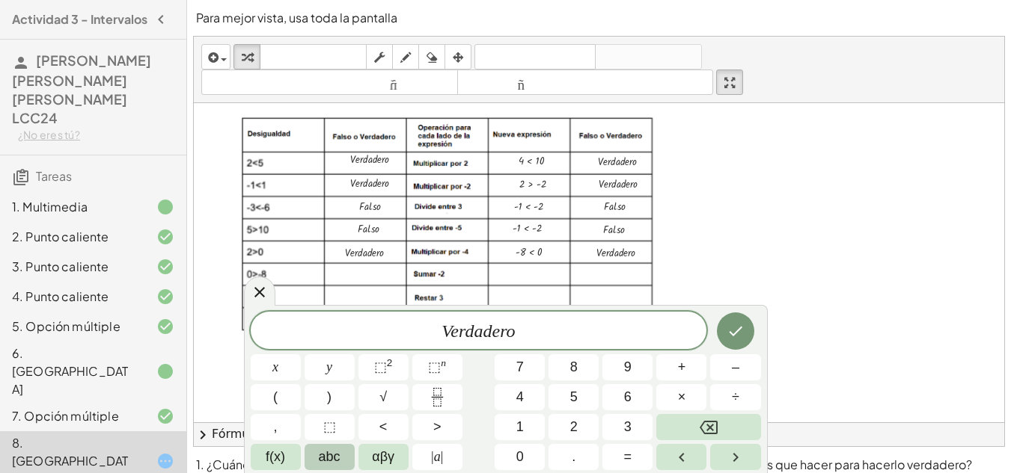
click at [741, 333] on icon "Hecho" at bounding box center [735, 331] width 18 height 18
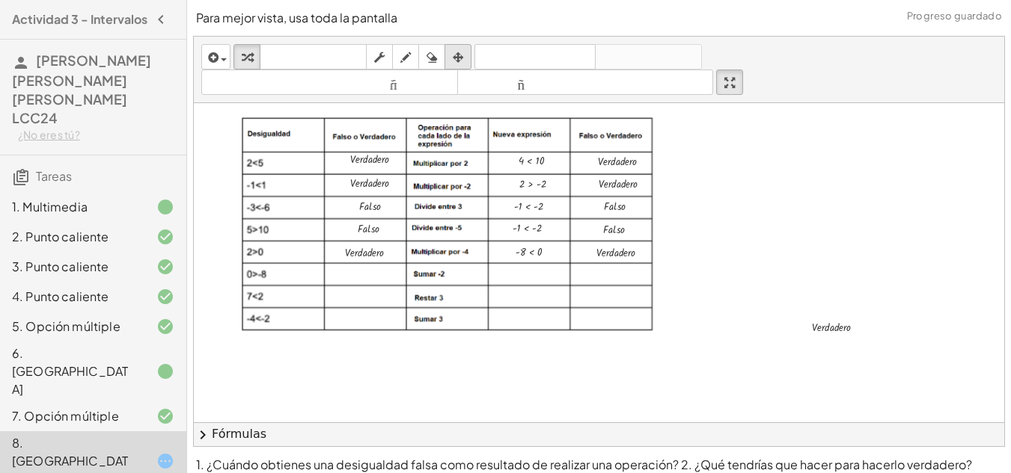
click at [468, 60] on div "button" at bounding box center [457, 57] width 19 height 18
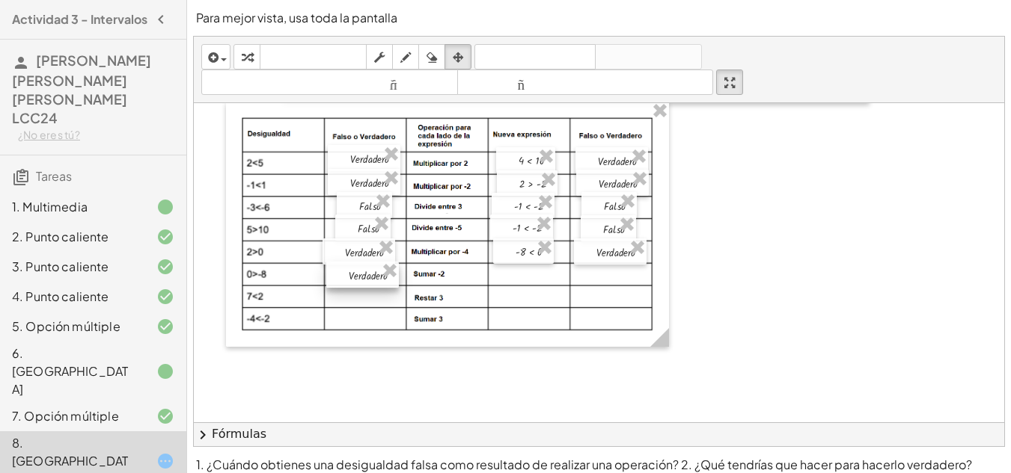
drag, startPoint x: 813, startPoint y: 331, endPoint x: 348, endPoint y: 280, distance: 468.1
click at [348, 280] on div at bounding box center [362, 275] width 73 height 26
click at [242, 64] on div "button" at bounding box center [246, 57] width 19 height 18
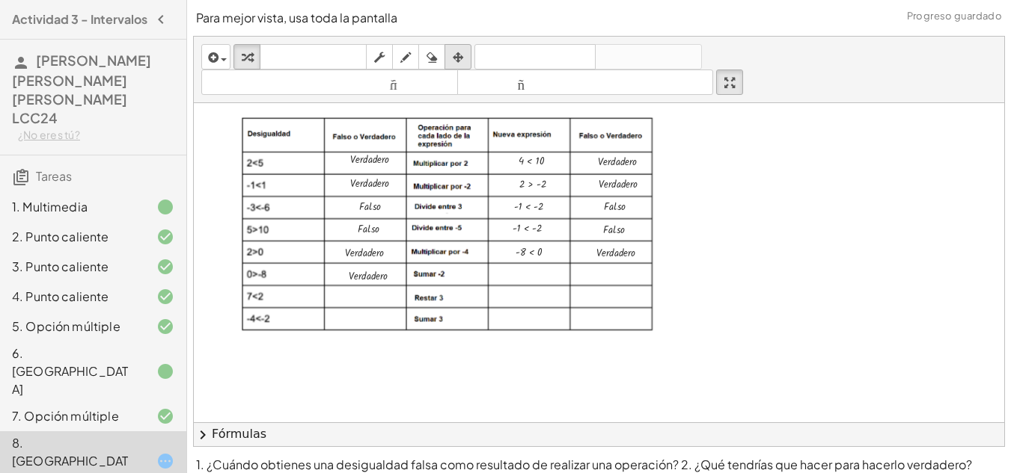
click at [456, 53] on icon "button" at bounding box center [458, 58] width 10 height 18
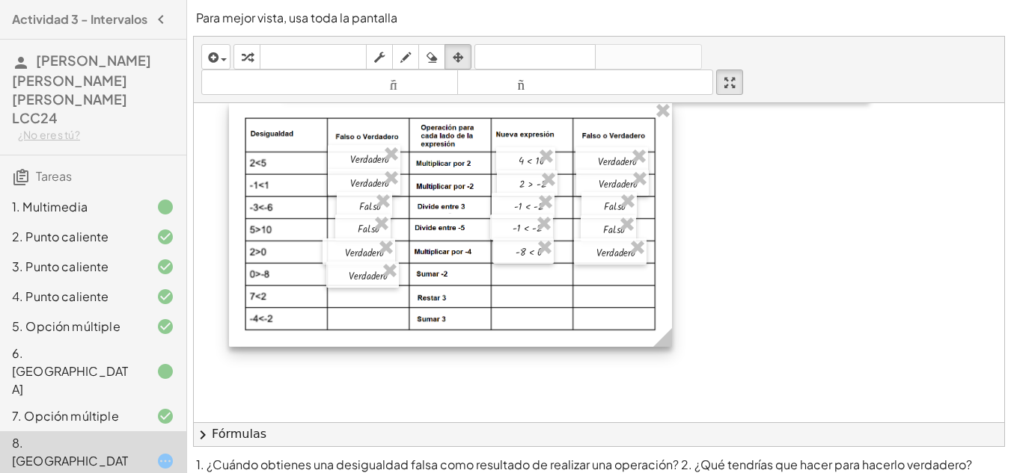
click at [503, 324] on div at bounding box center [450, 224] width 443 height 245
click at [250, 64] on icon "button" at bounding box center [247, 58] width 10 height 18
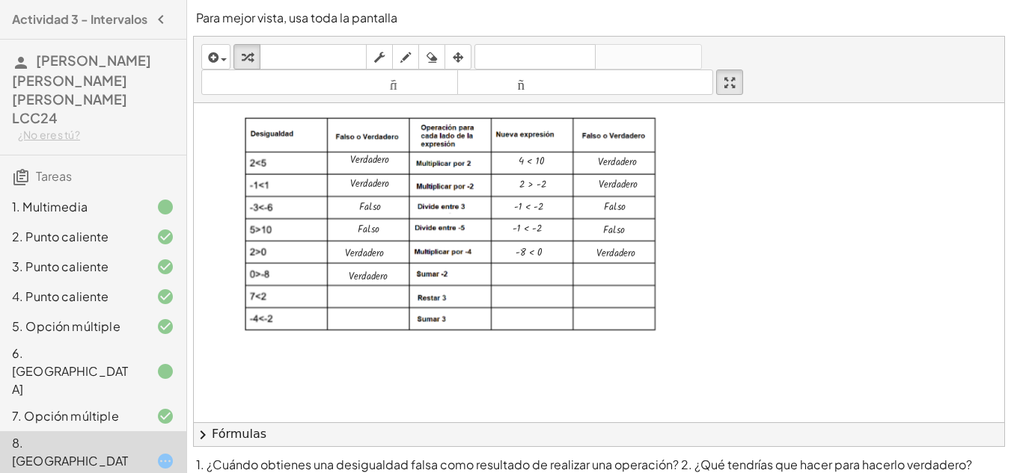
click at [771, 370] on div at bounding box center [834, 227] width 1280 height 527
click at [752, 290] on div at bounding box center [834, 227] width 1280 height 527
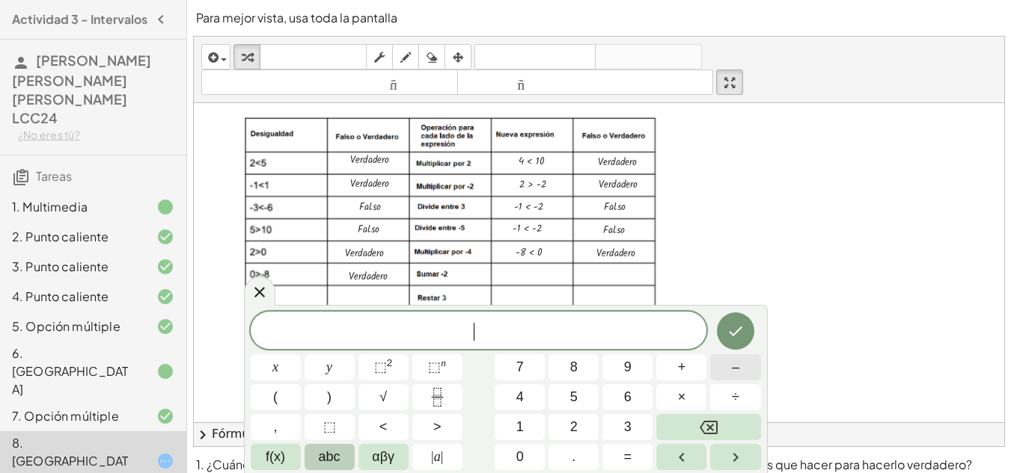
click at [733, 370] on span "–" at bounding box center [735, 368] width 7 height 20
click at [573, 423] on span "2" at bounding box center [573, 427] width 7 height 20
click at [436, 425] on span ">" at bounding box center [437, 427] width 8 height 20
click at [740, 368] on button "–" at bounding box center [735, 368] width 50 height 26
click at [508, 427] on button "1" at bounding box center [519, 427] width 50 height 26
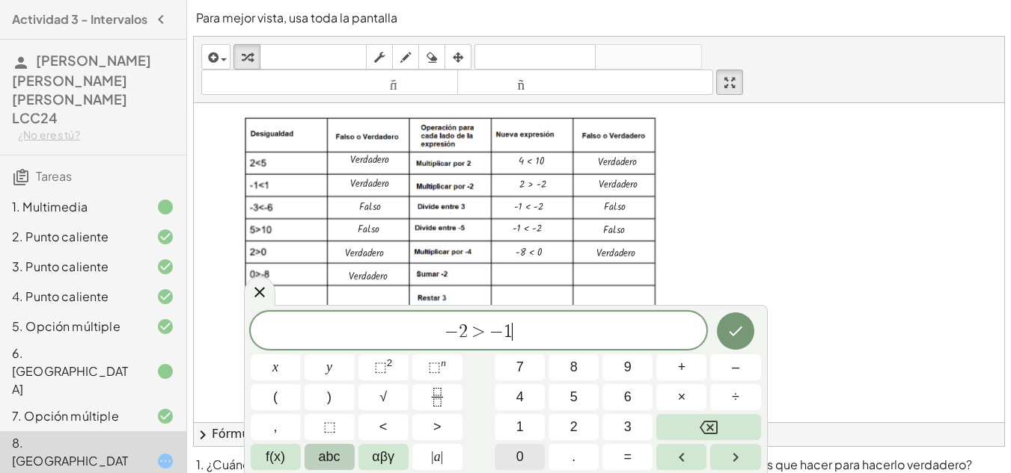
click at [521, 465] on span "0" at bounding box center [519, 457] width 7 height 20
click at [743, 336] on icon "Hecho" at bounding box center [735, 331] width 18 height 18
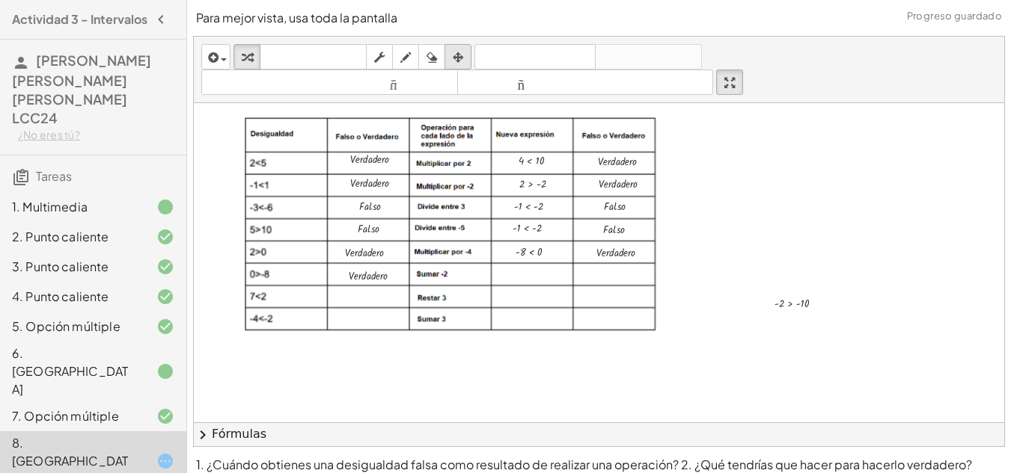
click at [461, 61] on icon "button" at bounding box center [458, 58] width 10 height 18
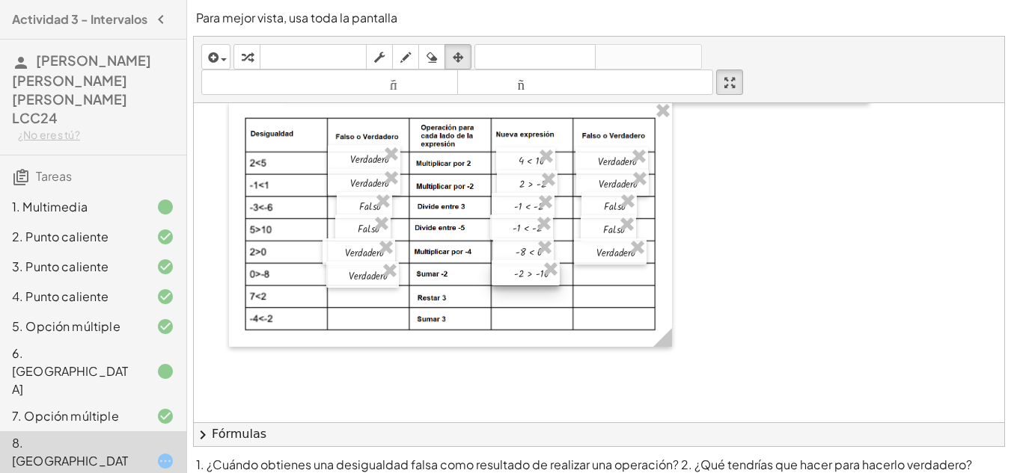
drag, startPoint x: 784, startPoint y: 309, endPoint x: 523, endPoint y: 279, distance: 262.8
click at [523, 279] on div at bounding box center [525, 272] width 68 height 25
click at [251, 56] on icon "button" at bounding box center [247, 58] width 10 height 18
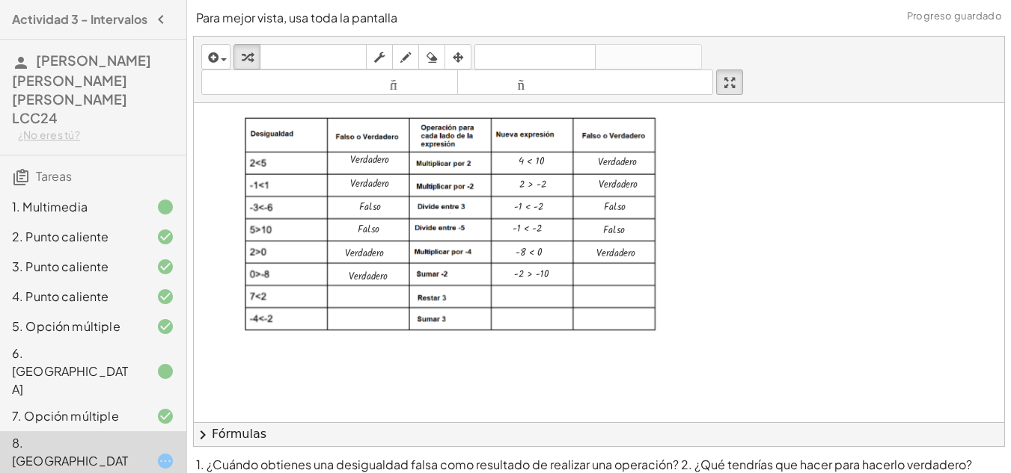
click at [729, 334] on div at bounding box center [834, 227] width 1280 height 527
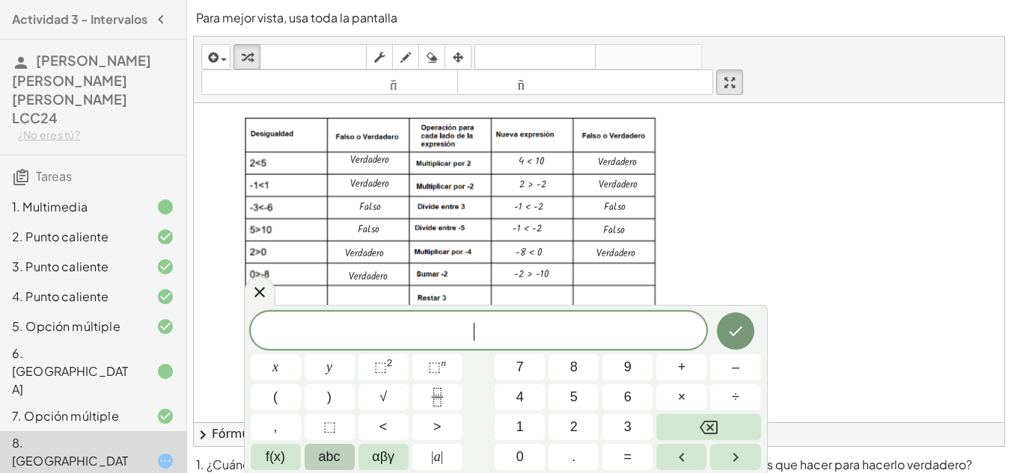
click at [576, 329] on span "​" at bounding box center [479, 332] width 456 height 21
click at [732, 330] on icon "Hecho" at bounding box center [735, 331] width 18 height 18
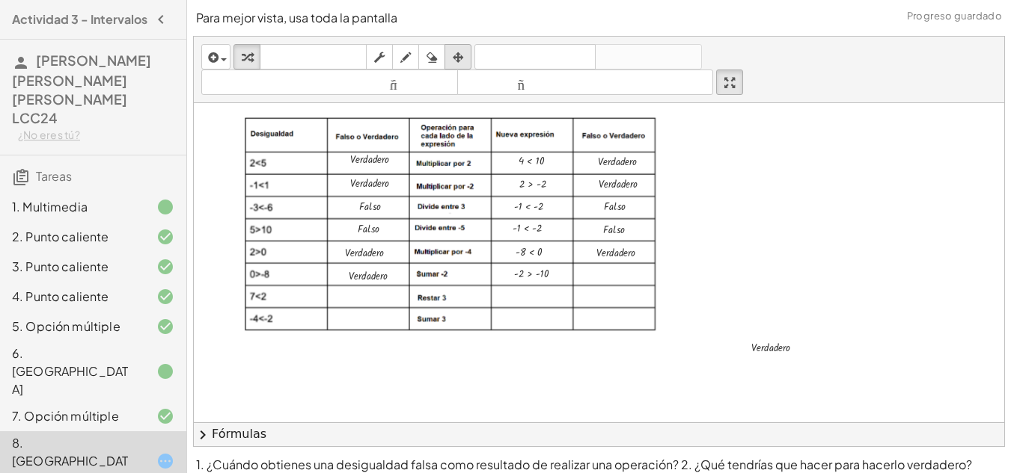
click at [462, 61] on icon "button" at bounding box center [458, 58] width 10 height 18
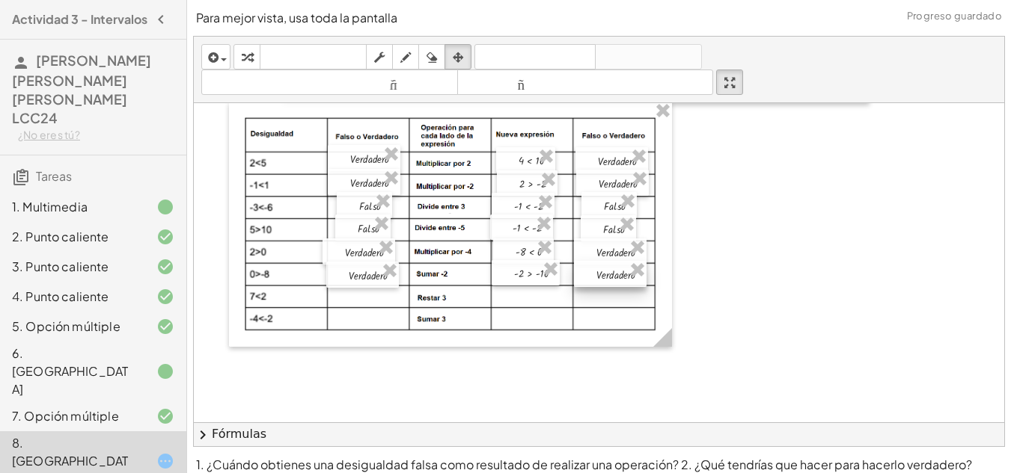
drag, startPoint x: 738, startPoint y: 328, endPoint x: 599, endPoint y: 269, distance: 150.2
click at [599, 269] on div at bounding box center [610, 274] width 73 height 26
click at [251, 53] on icon "button" at bounding box center [247, 58] width 10 height 18
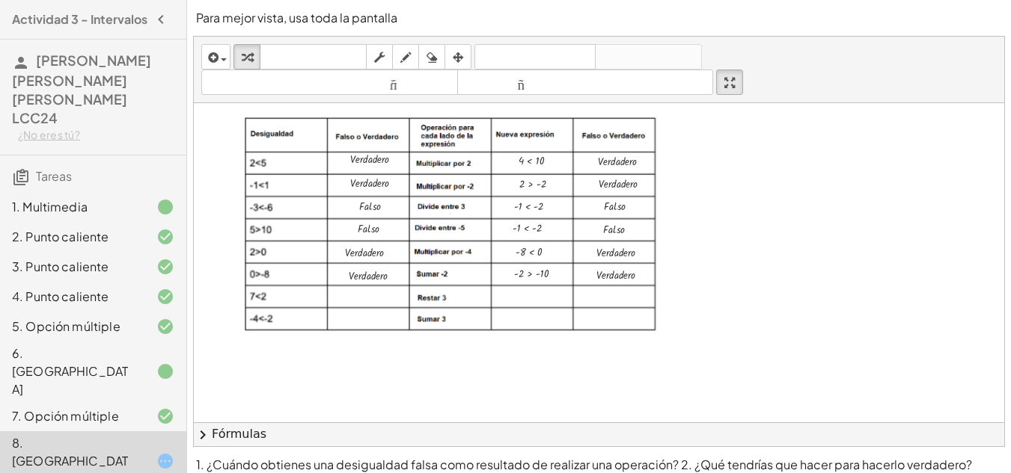
click at [753, 346] on div at bounding box center [834, 227] width 1280 height 527
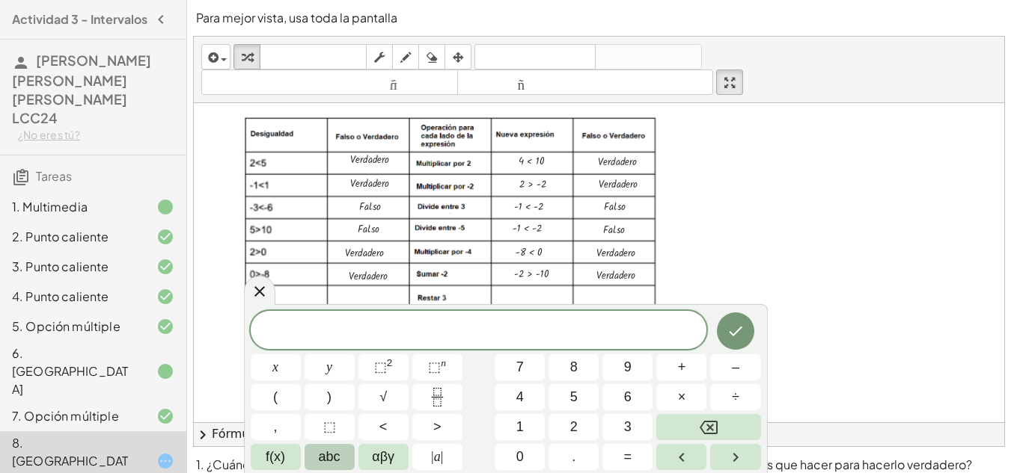
click at [705, 338] on div "x y ⬚ 2 ⬚ n 7 8 9 + – ( ) √ 4 5 6 × ÷ , ⬚ < > 1 2 3 f(x) abc αβγ | a | 0 . =" at bounding box center [506, 390] width 510 height 159
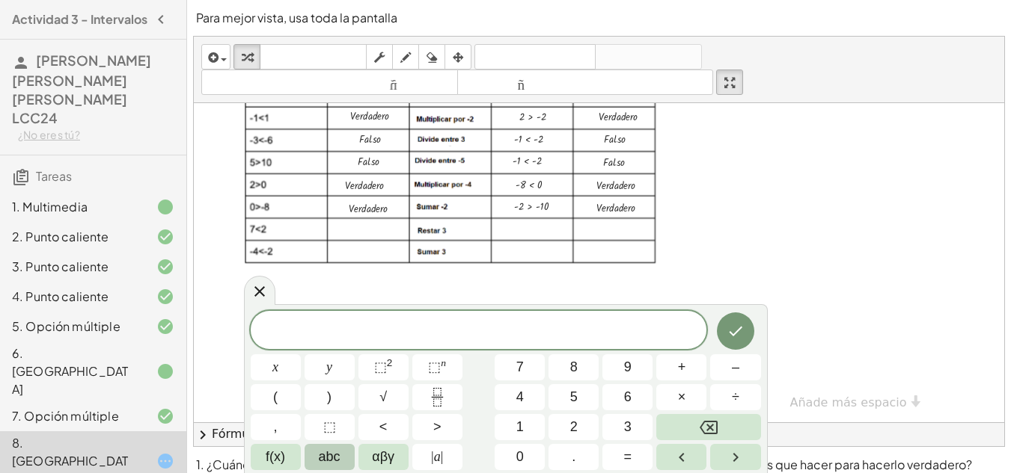
scroll to position [212, 0]
click at [579, 328] on span at bounding box center [479, 331] width 456 height 22
click at [742, 339] on icon "Hecho" at bounding box center [735, 331] width 18 height 18
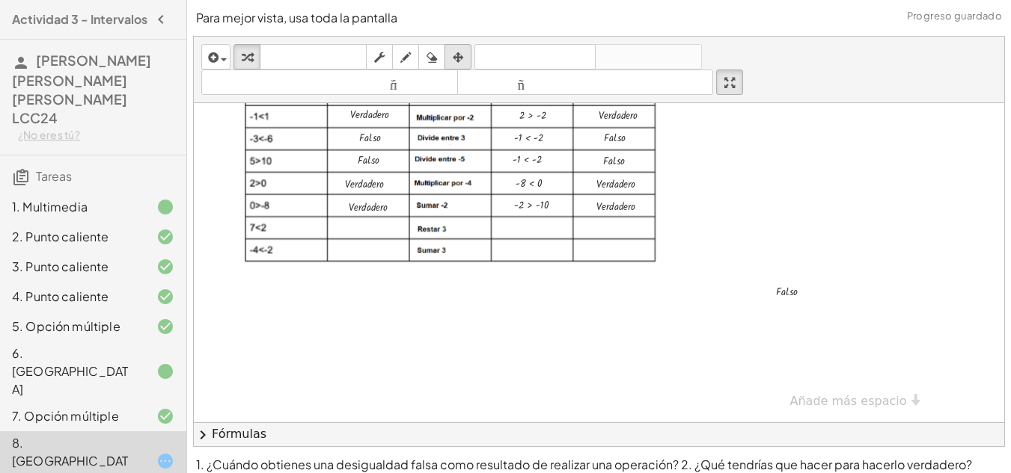
click at [460, 55] on icon "button" at bounding box center [458, 58] width 10 height 18
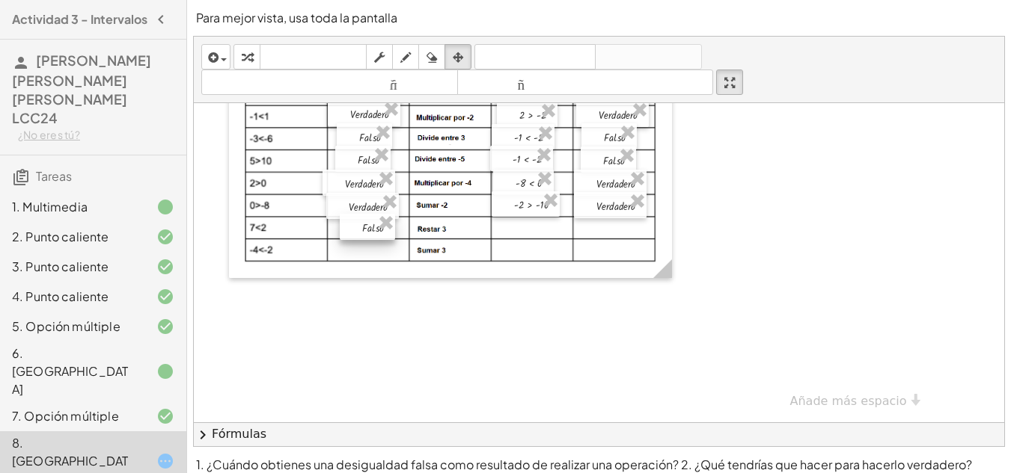
drag, startPoint x: 782, startPoint y: 293, endPoint x: 367, endPoint y: 230, distance: 420.0
click at [367, 230] on div at bounding box center [367, 227] width 55 height 26
click at [254, 51] on div "button" at bounding box center [246, 57] width 19 height 18
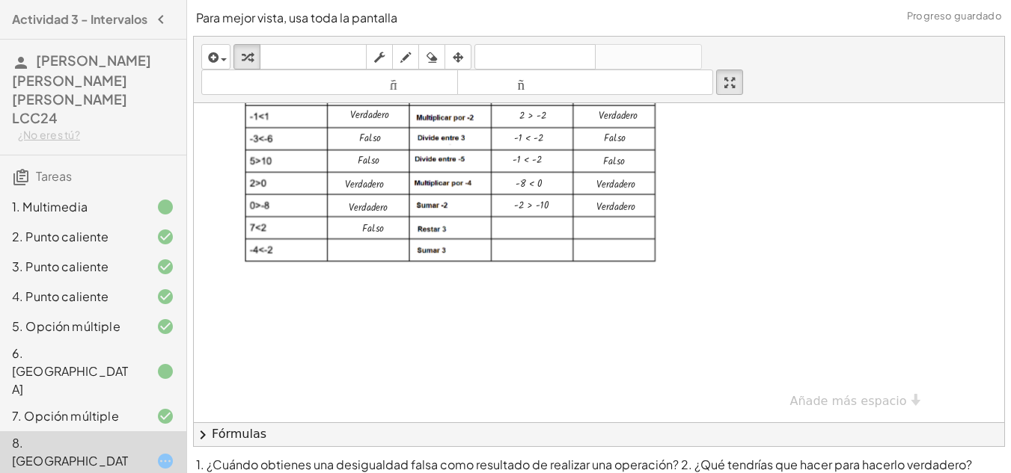
click at [568, 344] on div at bounding box center [834, 158] width 1280 height 527
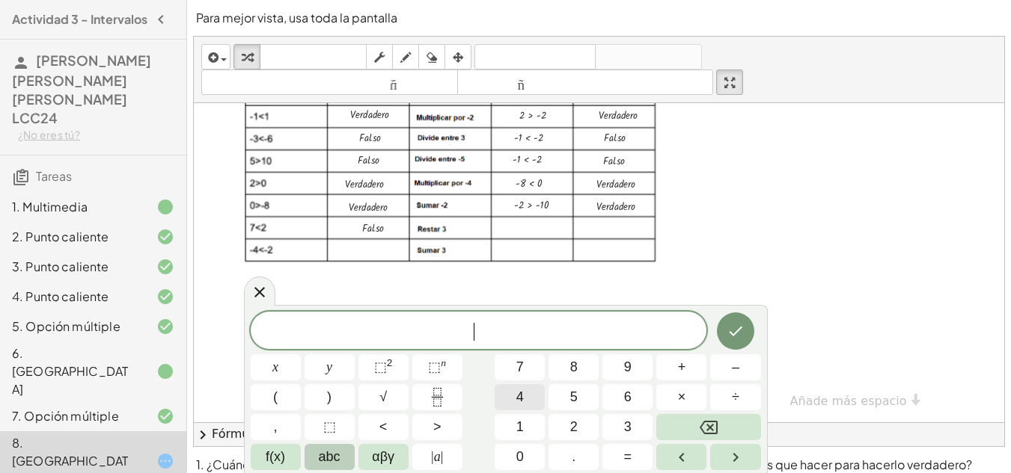
click at [529, 393] on button "4" at bounding box center [519, 397] width 50 height 26
click at [444, 422] on button ">" at bounding box center [437, 427] width 50 height 26
click at [717, 424] on icon "Backspace" at bounding box center [708, 427] width 18 height 13
click at [387, 422] on span "<" at bounding box center [383, 427] width 8 height 20
click at [749, 361] on button "–" at bounding box center [735, 368] width 50 height 26
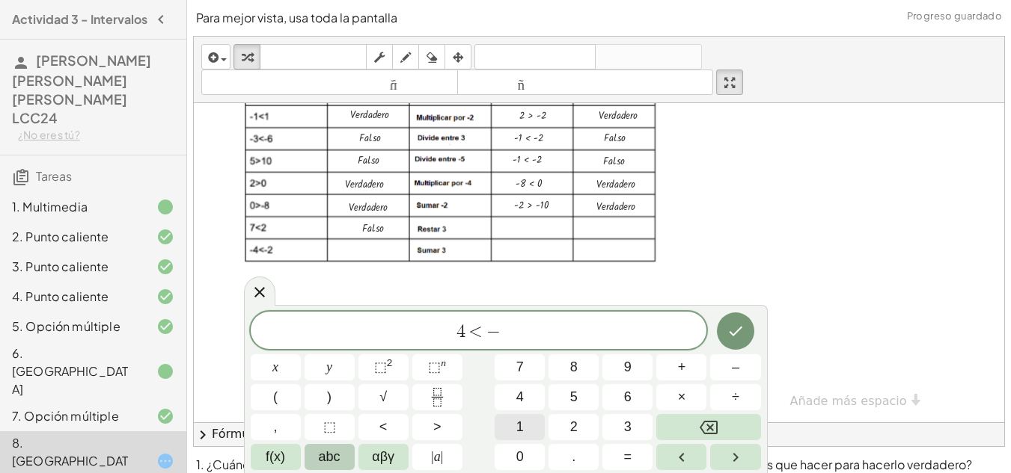
click at [511, 432] on button "1" at bounding box center [519, 427] width 50 height 26
click at [728, 336] on icon "Hecho" at bounding box center [735, 331] width 18 height 18
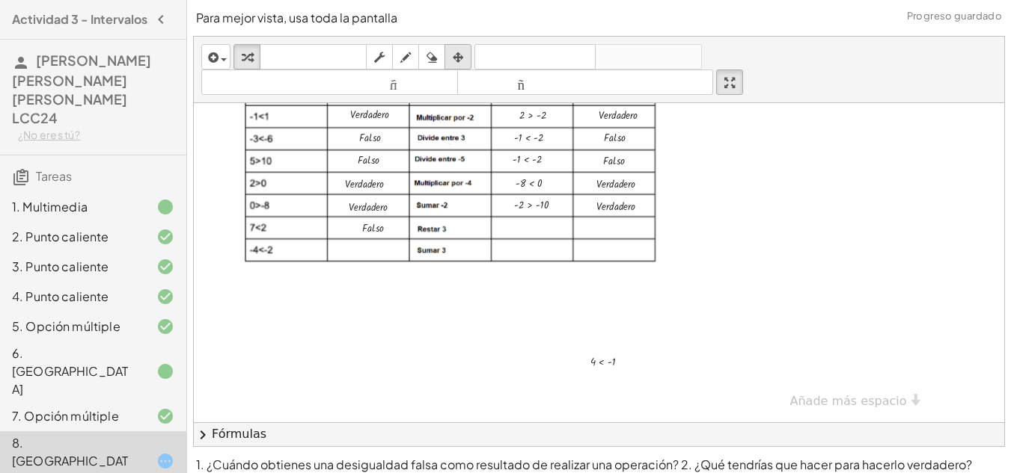
click at [452, 56] on div "button" at bounding box center [457, 57] width 19 height 18
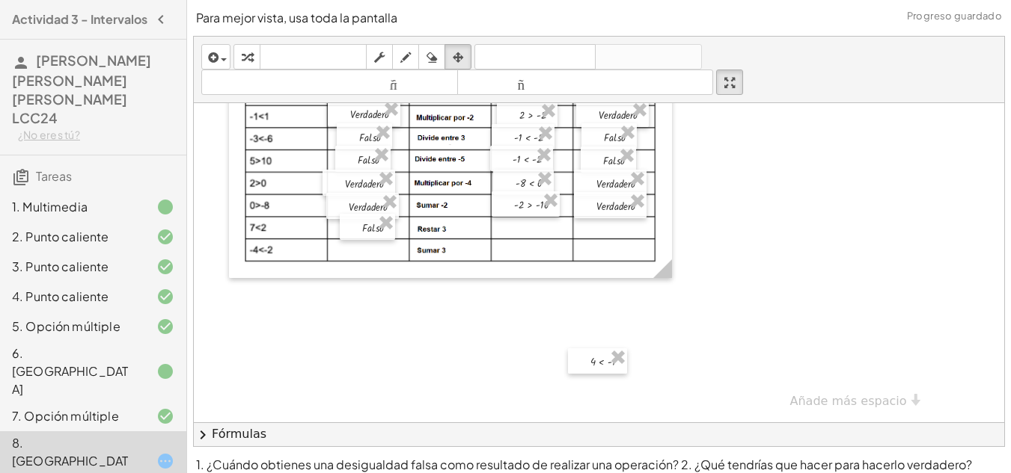
drag, startPoint x: 606, startPoint y: 361, endPoint x: 567, endPoint y: 314, distance: 61.1
click at [567, 314] on div "**********" at bounding box center [834, 158] width 1280 height 527
drag, startPoint x: 595, startPoint y: 367, endPoint x: 523, endPoint y: 233, distance: 151.3
click at [523, 233] on div at bounding box center [524, 227] width 59 height 25
click at [239, 48] on div "button" at bounding box center [246, 57] width 19 height 18
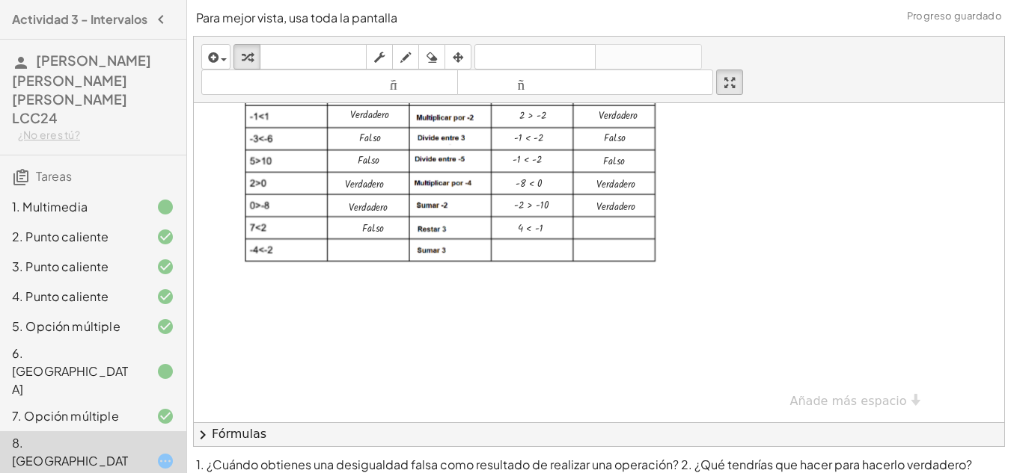
click at [787, 295] on div at bounding box center [834, 158] width 1280 height 527
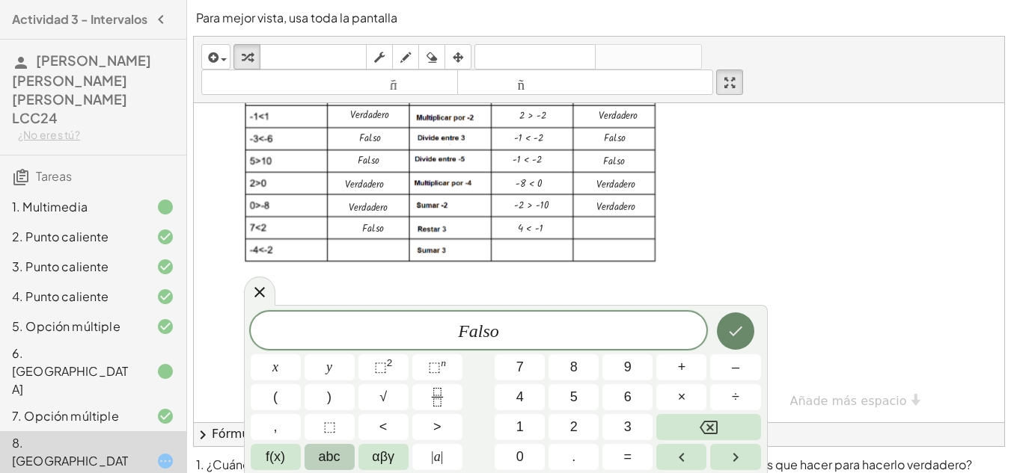
click at [752, 337] on button "Hecho" at bounding box center [735, 331] width 37 height 37
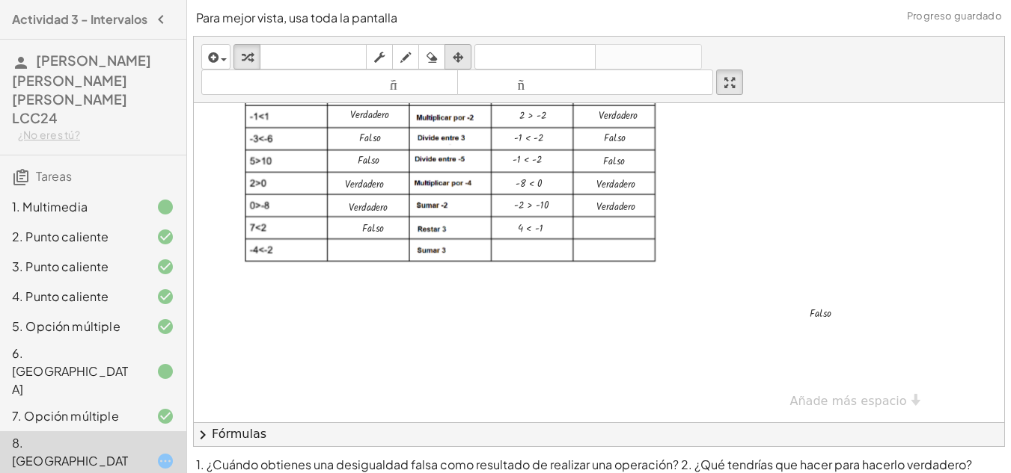
click at [457, 60] on icon "button" at bounding box center [458, 58] width 10 height 18
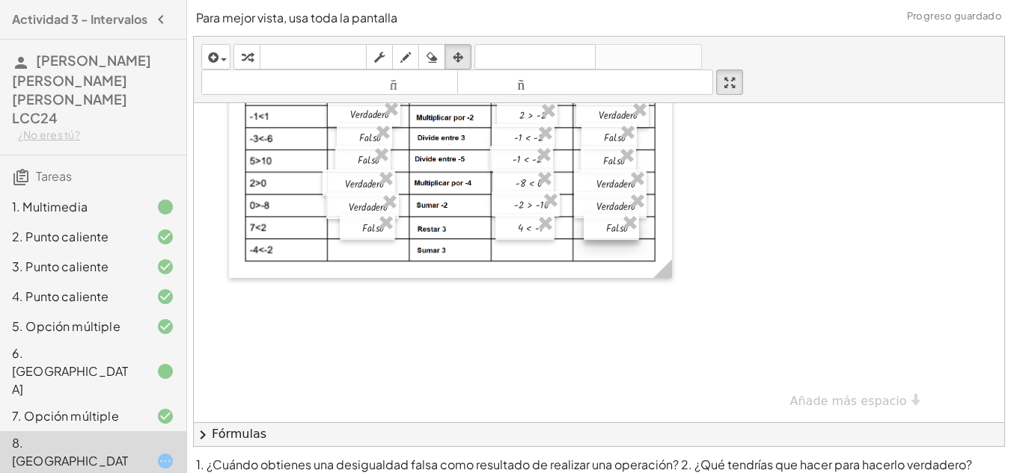
drag, startPoint x: 800, startPoint y: 310, endPoint x: 596, endPoint y: 225, distance: 221.3
click at [596, 225] on div at bounding box center [610, 227] width 55 height 26
click at [607, 226] on div at bounding box center [610, 228] width 55 height 26
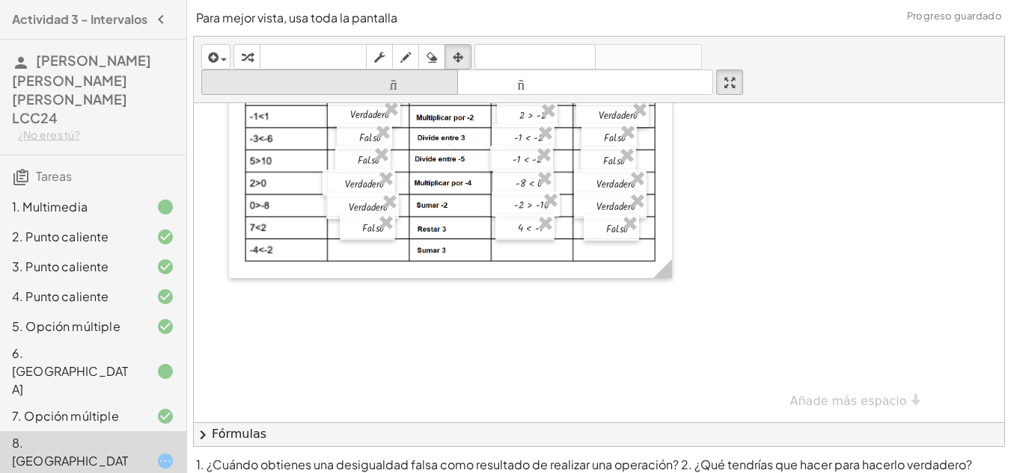
click at [243, 58] on icon "button" at bounding box center [247, 58] width 10 height 18
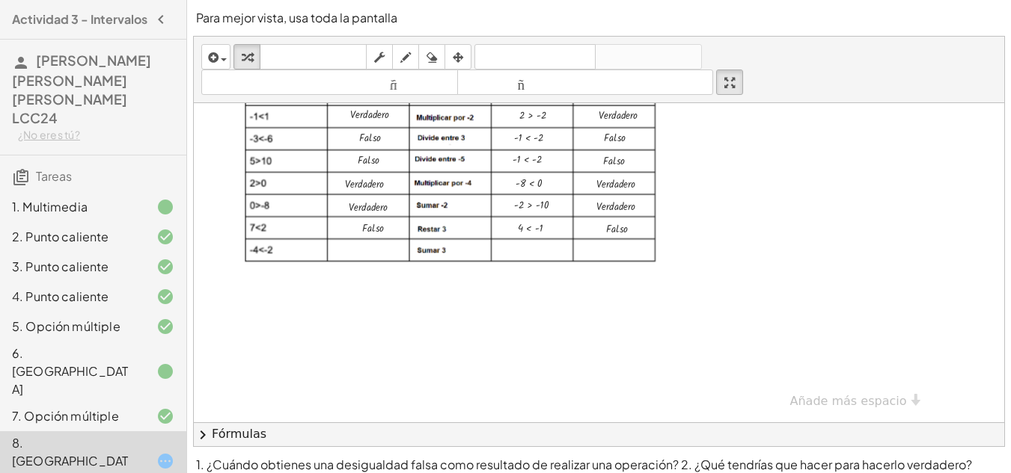
click at [447, 283] on div at bounding box center [834, 158] width 1280 height 527
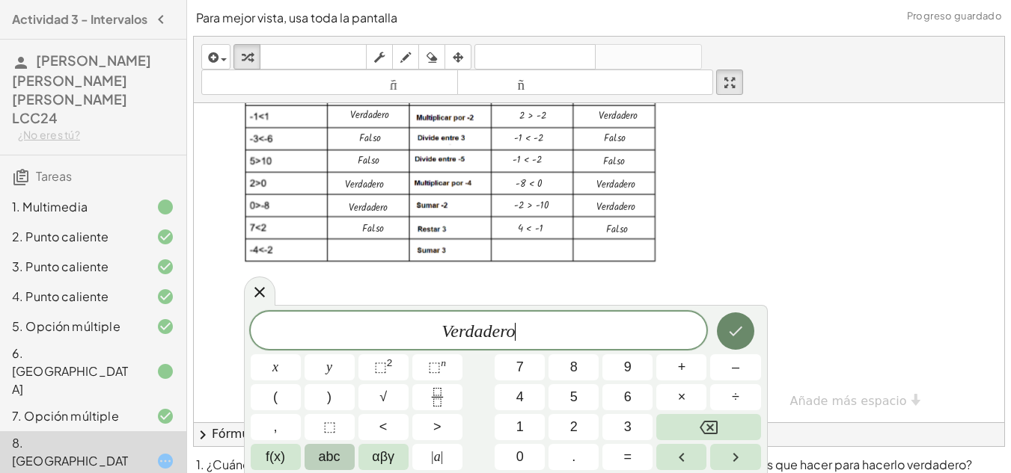
click at [729, 330] on icon "Hecho" at bounding box center [735, 331] width 18 height 18
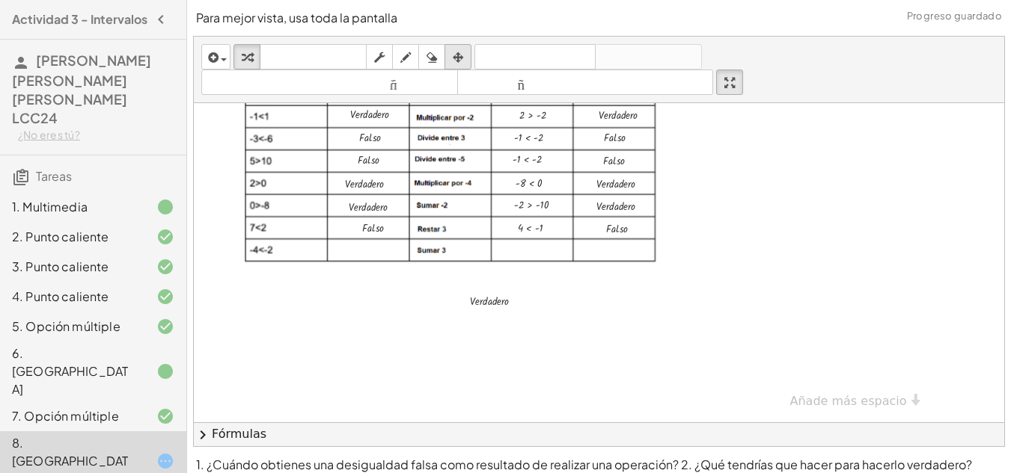
click at [458, 58] on icon "button" at bounding box center [458, 58] width 10 height 18
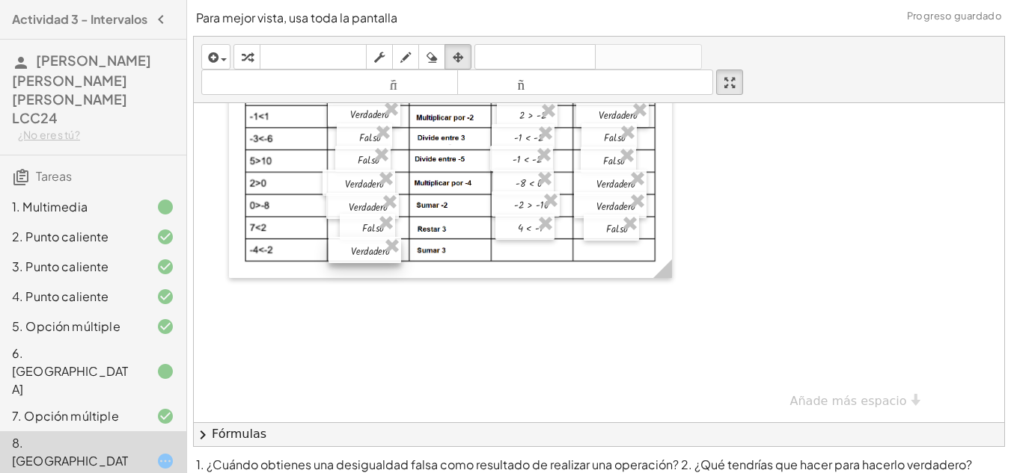
drag, startPoint x: 491, startPoint y: 300, endPoint x: 371, endPoint y: 250, distance: 129.7
click at [371, 250] on div at bounding box center [364, 250] width 73 height 26
click at [247, 55] on icon "button" at bounding box center [247, 58] width 10 height 18
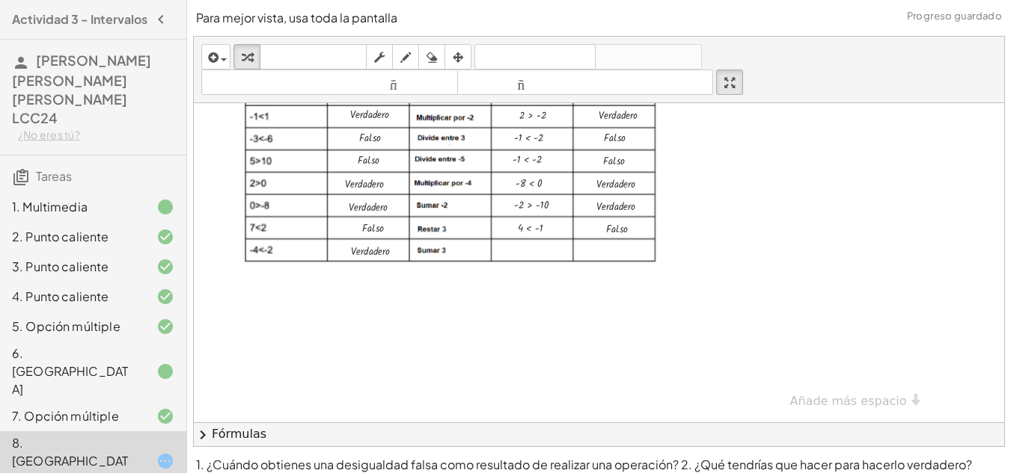
click at [660, 337] on div at bounding box center [834, 158] width 1280 height 527
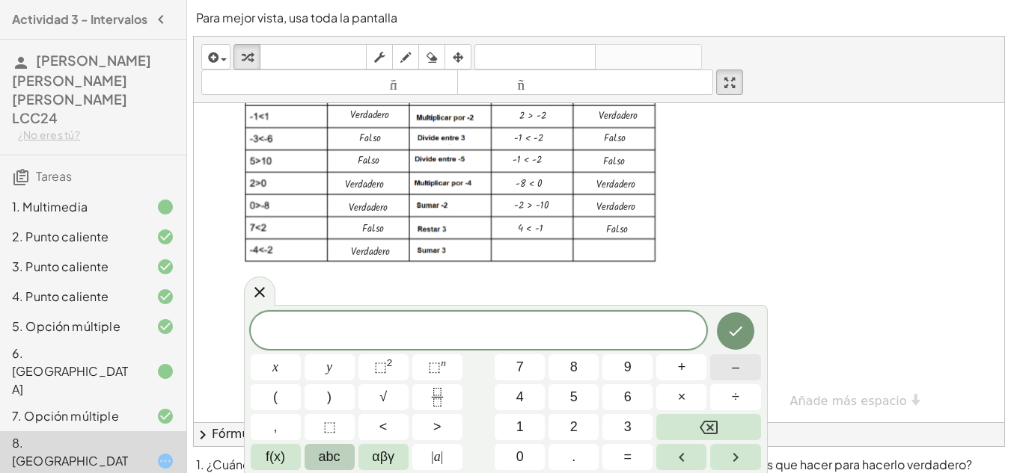
click at [729, 362] on button "–" at bounding box center [735, 368] width 50 height 26
click at [525, 430] on button "1" at bounding box center [519, 427] width 50 height 26
click at [389, 423] on button "<" at bounding box center [383, 427] width 50 height 26
click at [521, 422] on span "1" at bounding box center [519, 427] width 7 height 20
click at [741, 337] on icon "Hecho" at bounding box center [735, 331] width 18 height 18
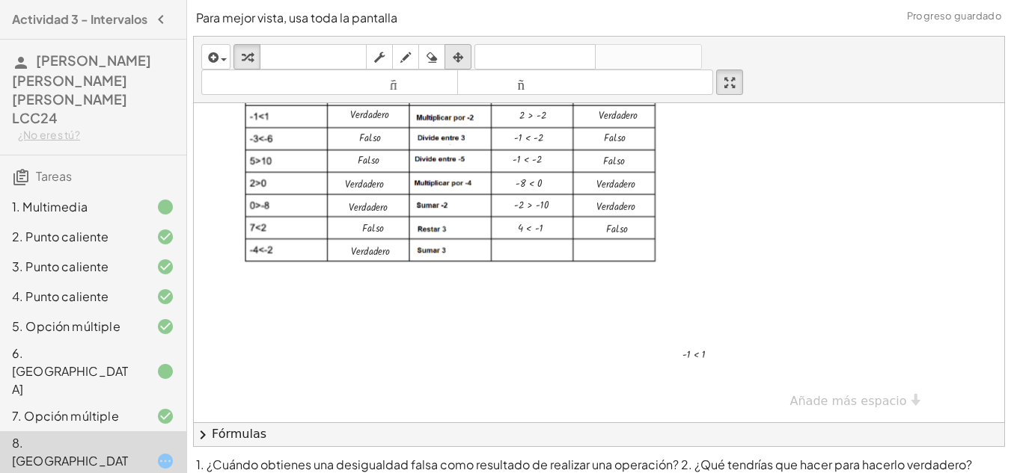
click at [463, 59] on icon "button" at bounding box center [458, 58] width 10 height 18
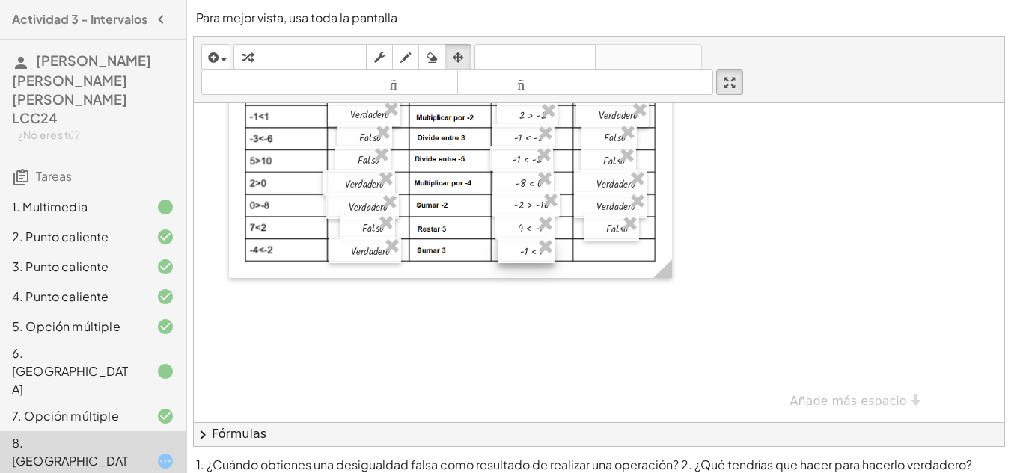
drag, startPoint x: 689, startPoint y: 352, endPoint x: 527, endPoint y: 249, distance: 192.4
click at [527, 249] on div at bounding box center [525, 250] width 57 height 25
click at [253, 58] on div "button" at bounding box center [246, 57] width 19 height 18
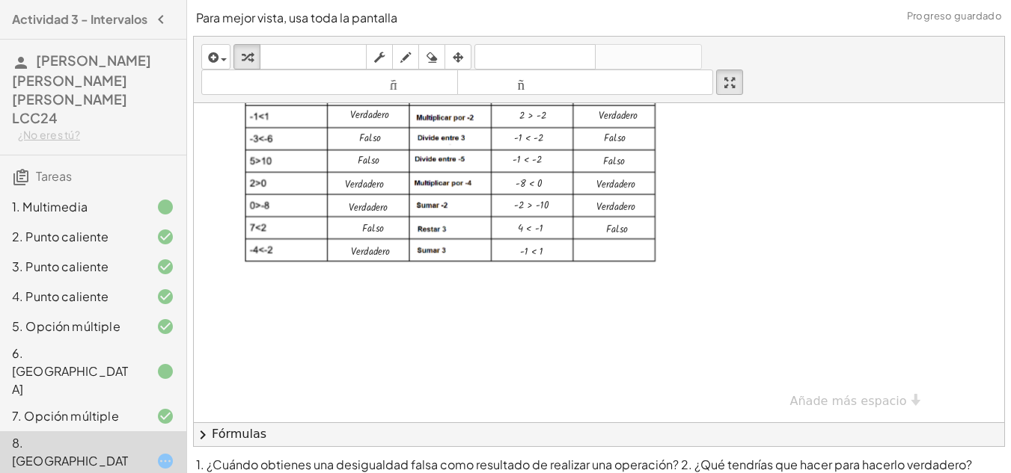
click at [489, 355] on div at bounding box center [834, 158] width 1280 height 527
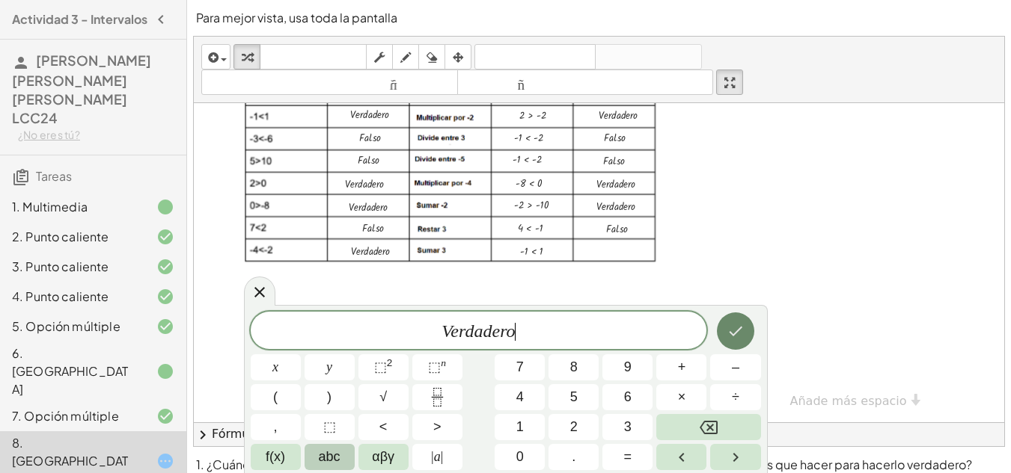
click at [738, 333] on icon "Hecho" at bounding box center [735, 331] width 18 height 18
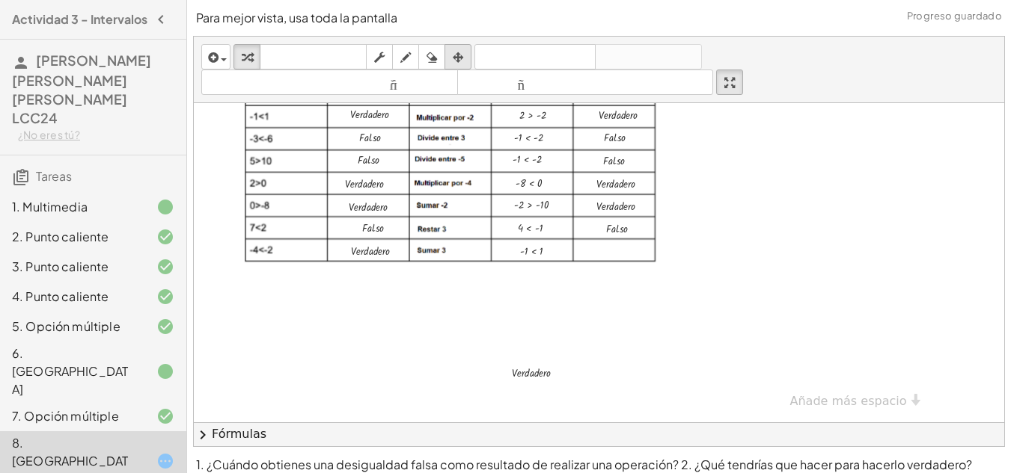
click at [450, 52] on div "button" at bounding box center [457, 57] width 19 height 18
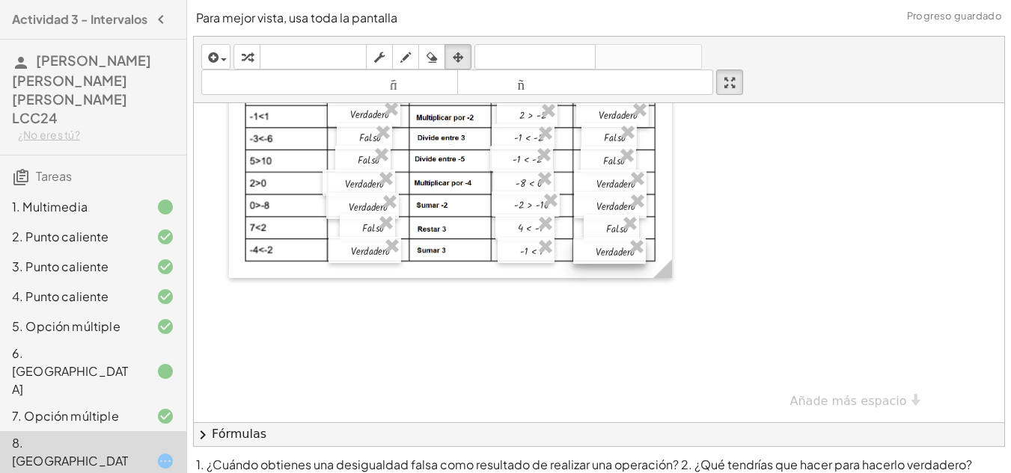
drag, startPoint x: 527, startPoint y: 370, endPoint x: 612, endPoint y: 248, distance: 147.7
click at [612, 248] on div at bounding box center [609, 251] width 73 height 26
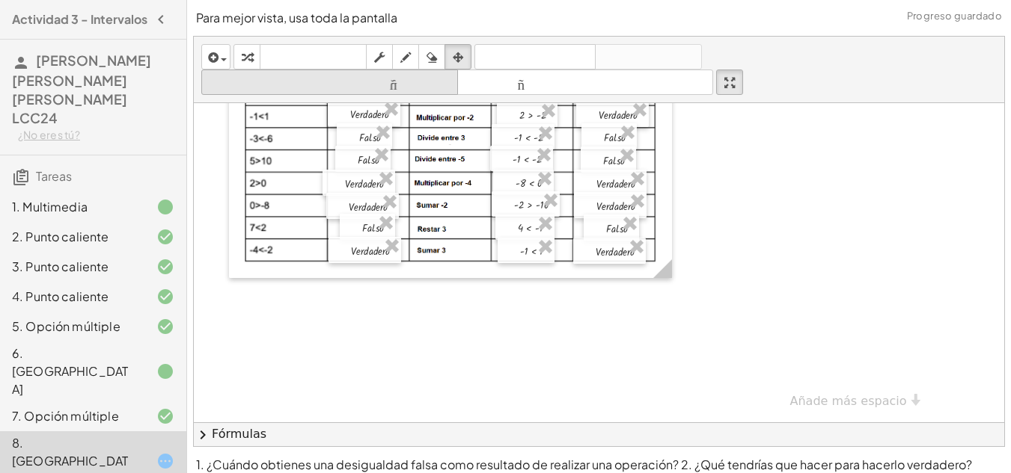
click at [245, 52] on icon "button" at bounding box center [247, 58] width 10 height 18
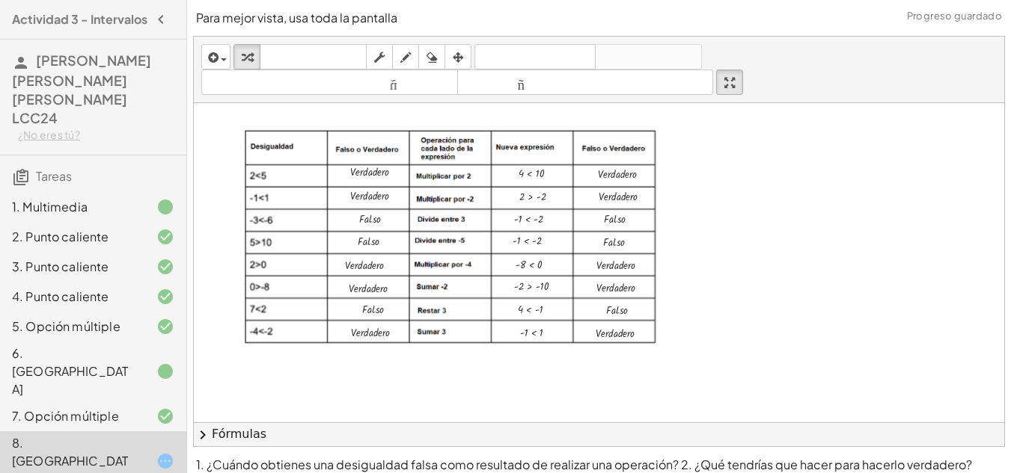
scroll to position [123, 0]
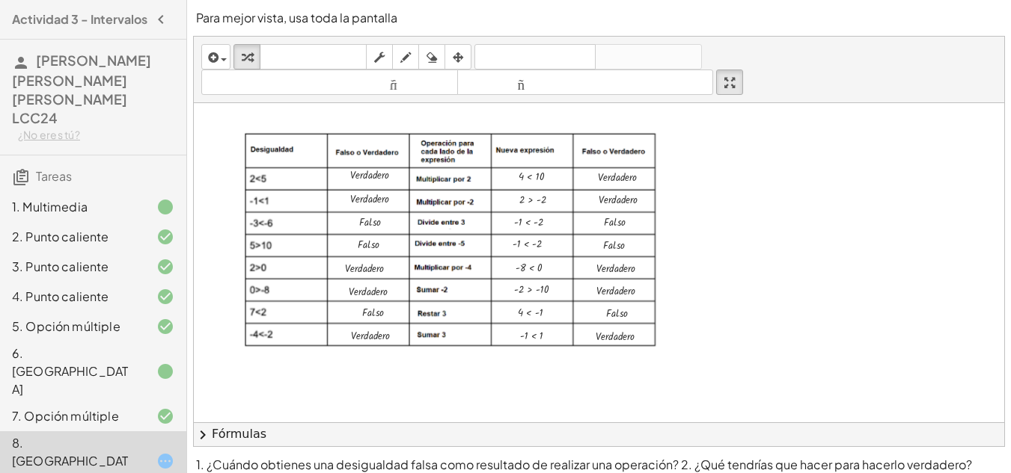
drag, startPoint x: 990, startPoint y: 276, endPoint x: 645, endPoint y: 378, distance: 360.2
click at [645, 378] on div at bounding box center [834, 243] width 1280 height 527
drag, startPoint x: 994, startPoint y: 310, endPoint x: 1001, endPoint y: 332, distance: 22.7
click at [1001, 332] on div "**********" at bounding box center [599, 262] width 810 height 319
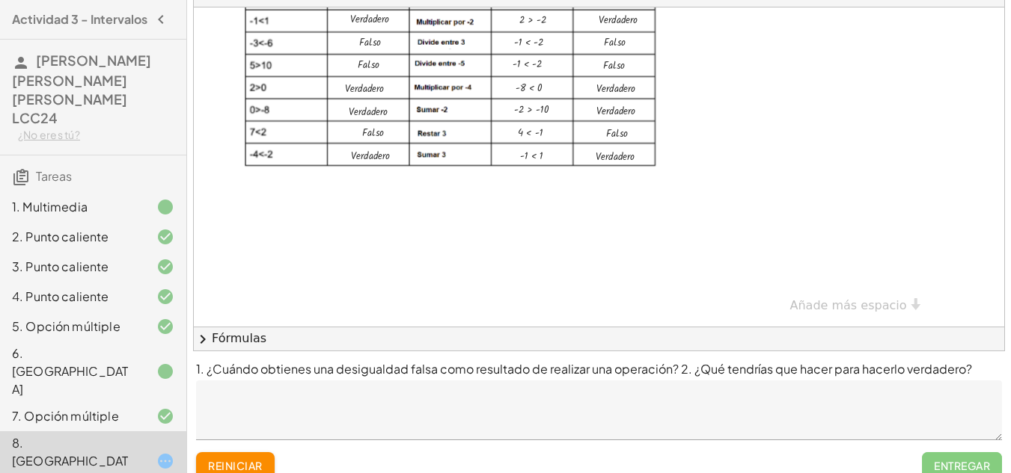
scroll to position [114, 0]
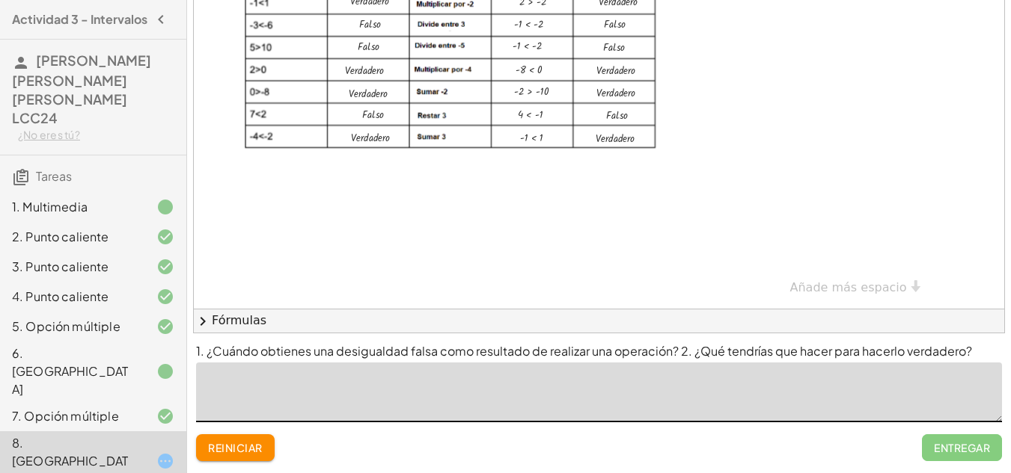
click at [389, 399] on textarea at bounding box center [599, 393] width 806 height 60
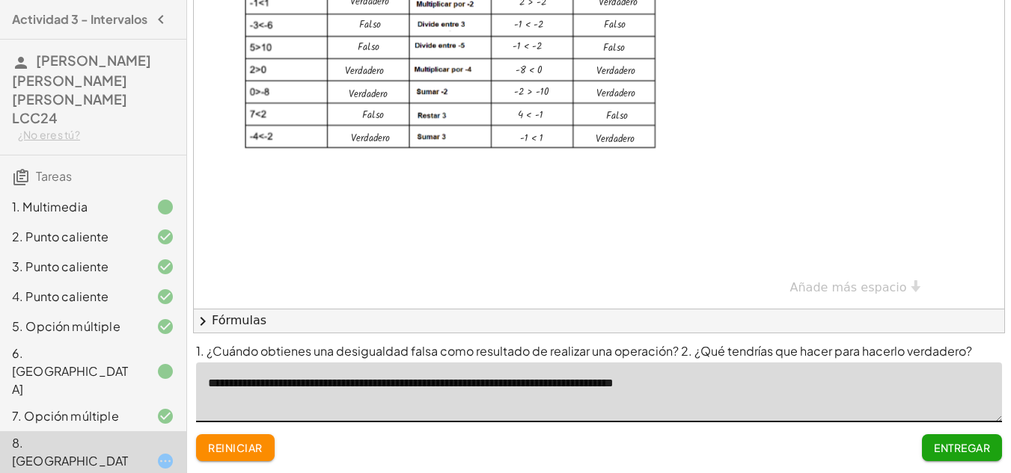
click at [707, 387] on textarea "**********" at bounding box center [599, 393] width 806 height 60
click at [722, 387] on textarea "**********" at bounding box center [599, 393] width 806 height 60
click at [459, 389] on textarea "**********" at bounding box center [599, 393] width 806 height 60
click at [752, 384] on textarea "**********" at bounding box center [599, 393] width 806 height 60
type textarea "**********"
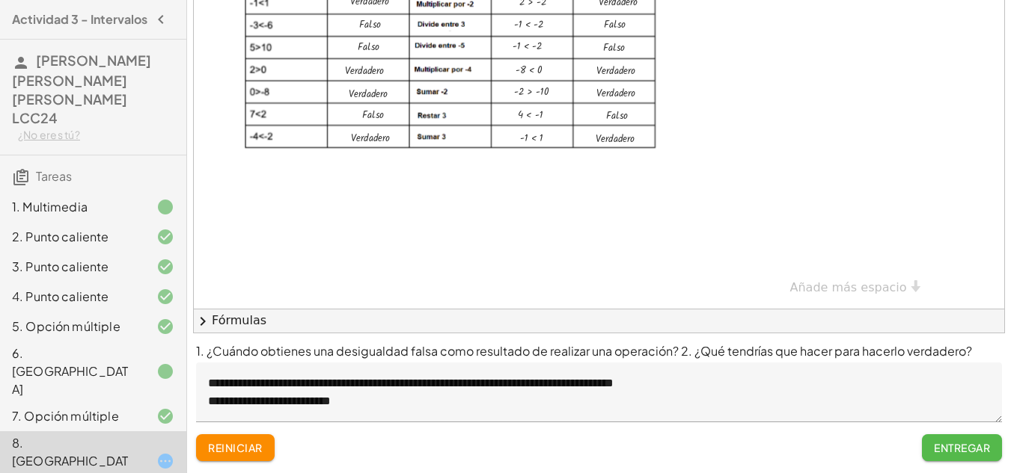
click at [962, 445] on font "Entregar" at bounding box center [962, 447] width 56 height 13
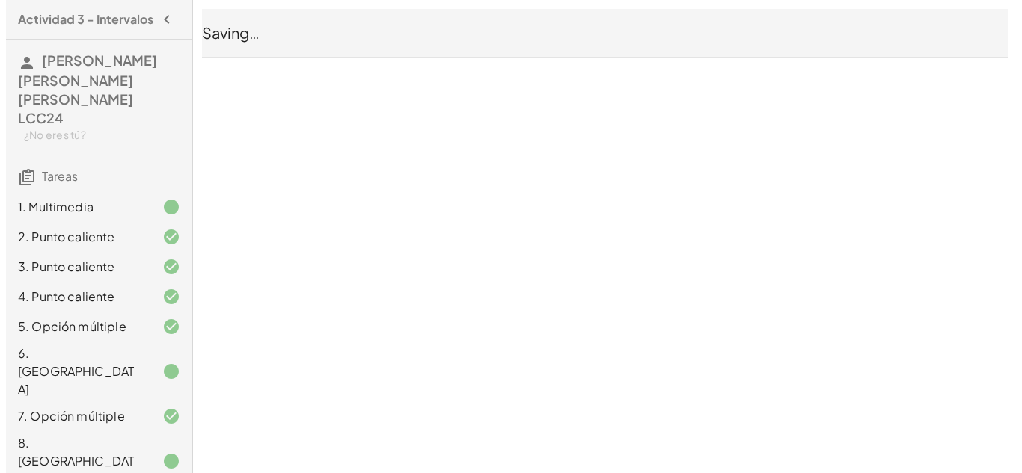
scroll to position [0, 0]
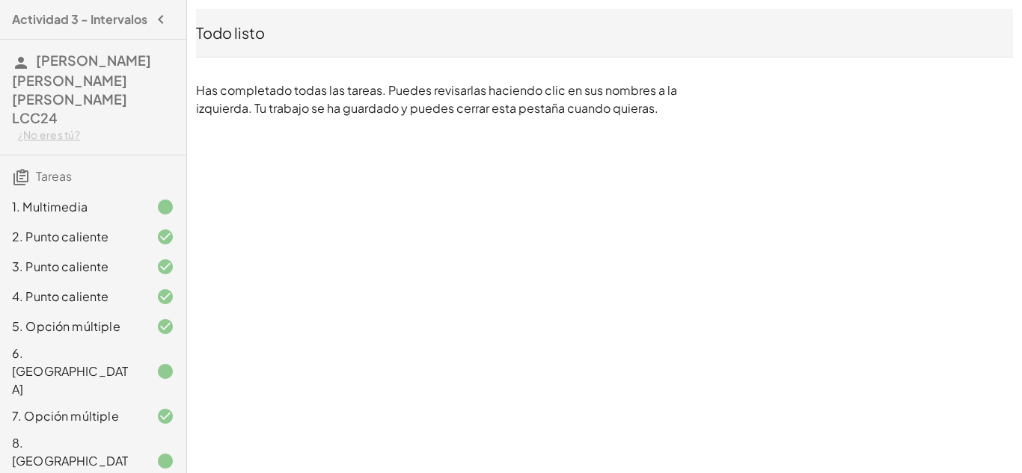
click at [106, 67] on font "[PERSON_NAME] [PERSON_NAME] [PERSON_NAME] LCC24" at bounding box center [81, 89] width 139 height 75
click at [152, 18] on icon "button" at bounding box center [161, 19] width 18 height 18
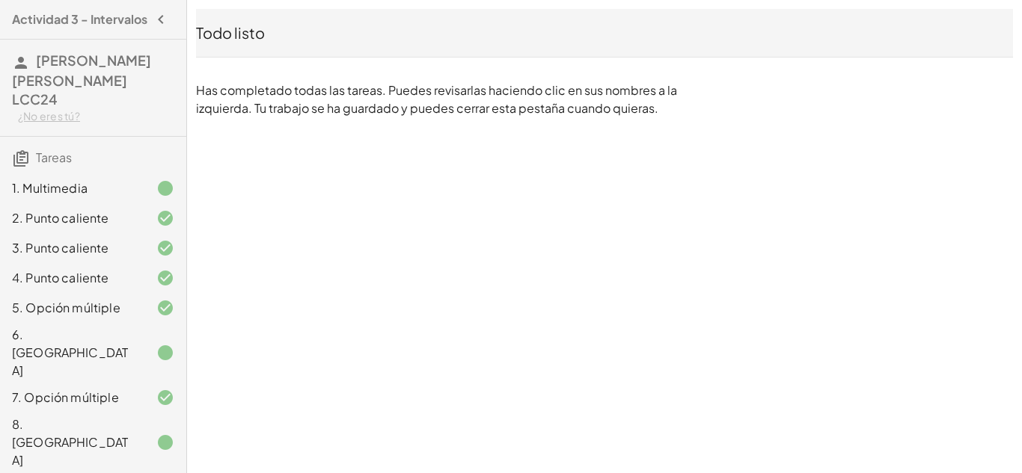
click at [94, 84] on font "[PERSON_NAME] [PERSON_NAME] [PERSON_NAME] LCC24" at bounding box center [81, 80] width 139 height 56
click at [76, 47] on h3 "AMBRIZ HERNÁNDEZ CLELIA NAYELI LCC24 ¿No eres tú?" at bounding box center [93, 88] width 186 height 96
click at [57, 150] on font "Tareas" at bounding box center [54, 158] width 36 height 16
click at [47, 22] on font "Actividad 3 - Intervalos" at bounding box center [79, 19] width 135 height 16
click at [156, 12] on icon "button" at bounding box center [161, 19] width 18 height 18
